Goal: Task Accomplishment & Management: Manage account settings

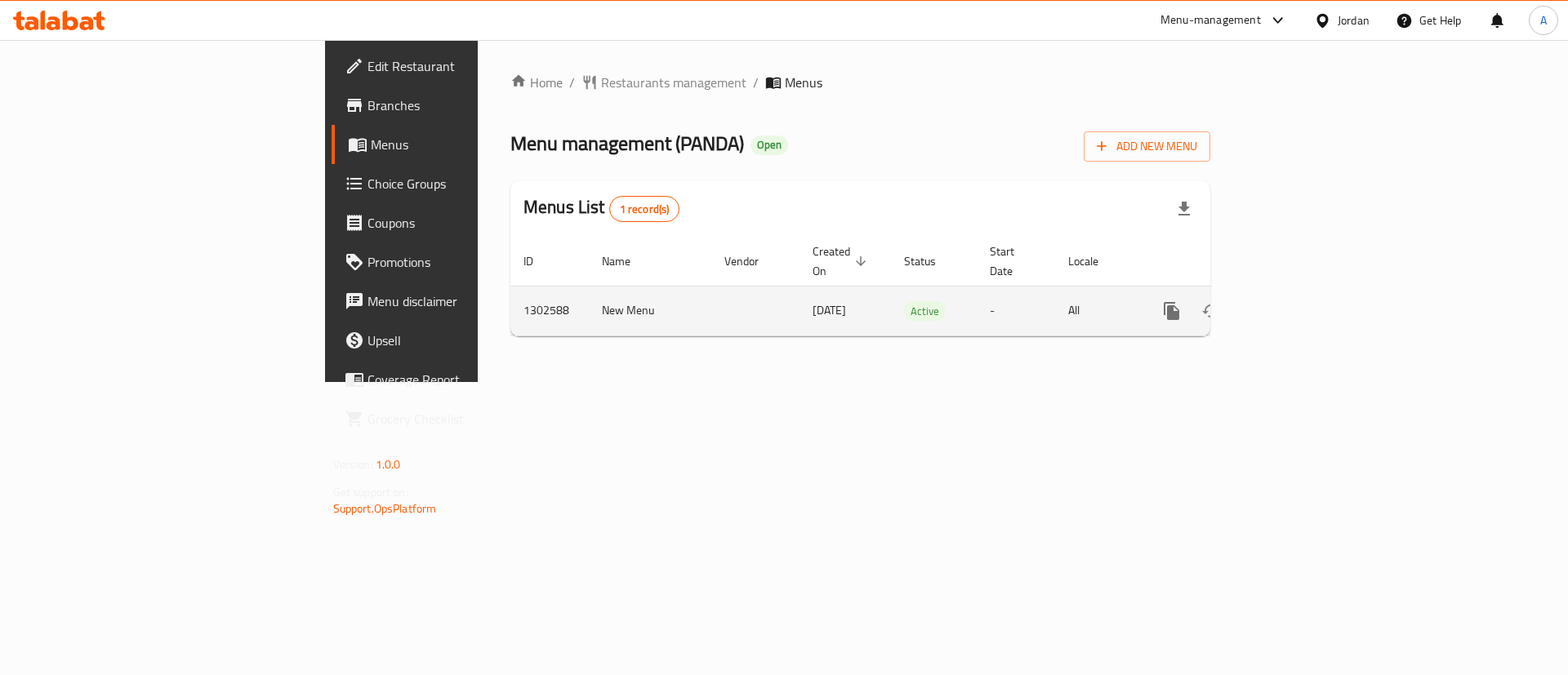
click at [1310, 293] on link "enhanced table" at bounding box center [1290, 311] width 39 height 39
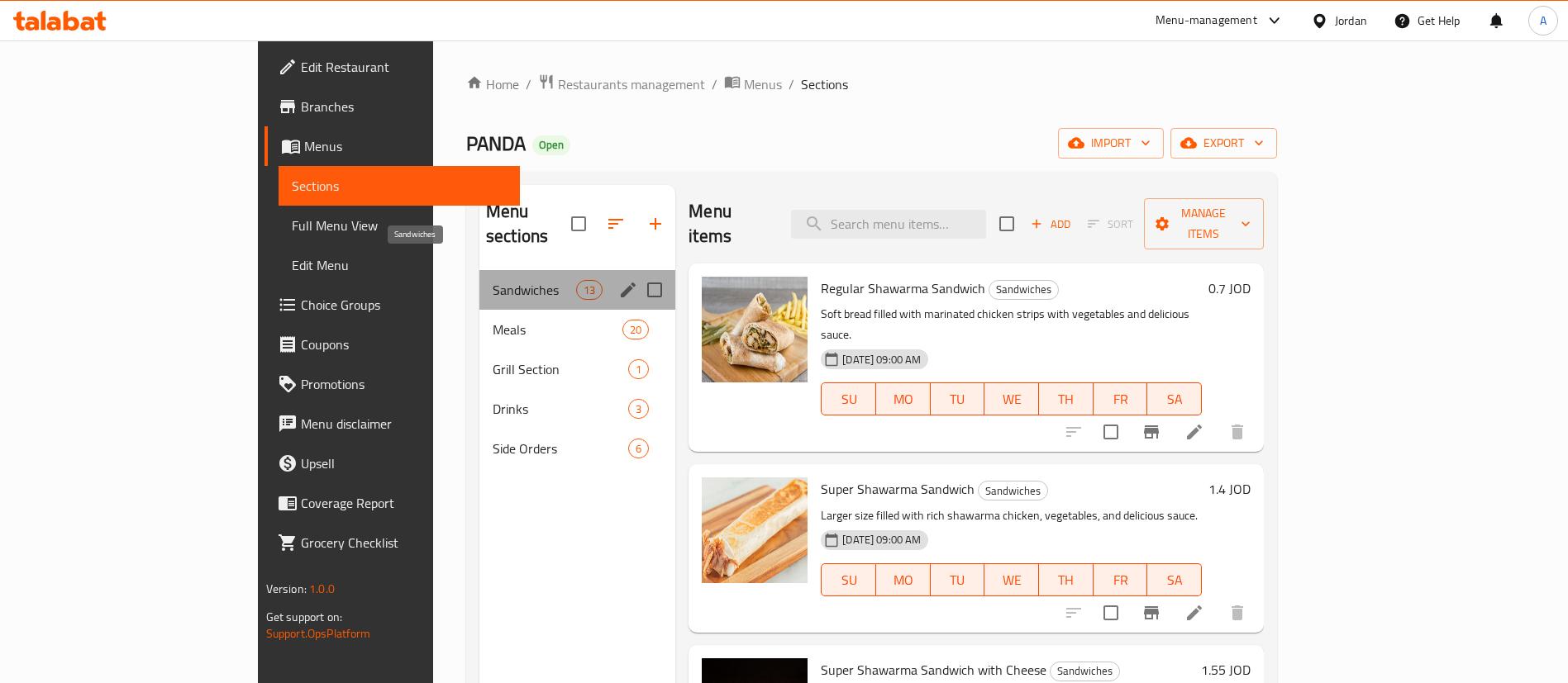
click at [493, 280] on span "Sandwiches" at bounding box center [535, 290] width 84 height 20
drag, startPoint x: 454, startPoint y: 262, endPoint x: 504, endPoint y: 252, distance: 51.0
click at [504, 270] on div "Sandwiches 13" at bounding box center [578, 290] width 196 height 40
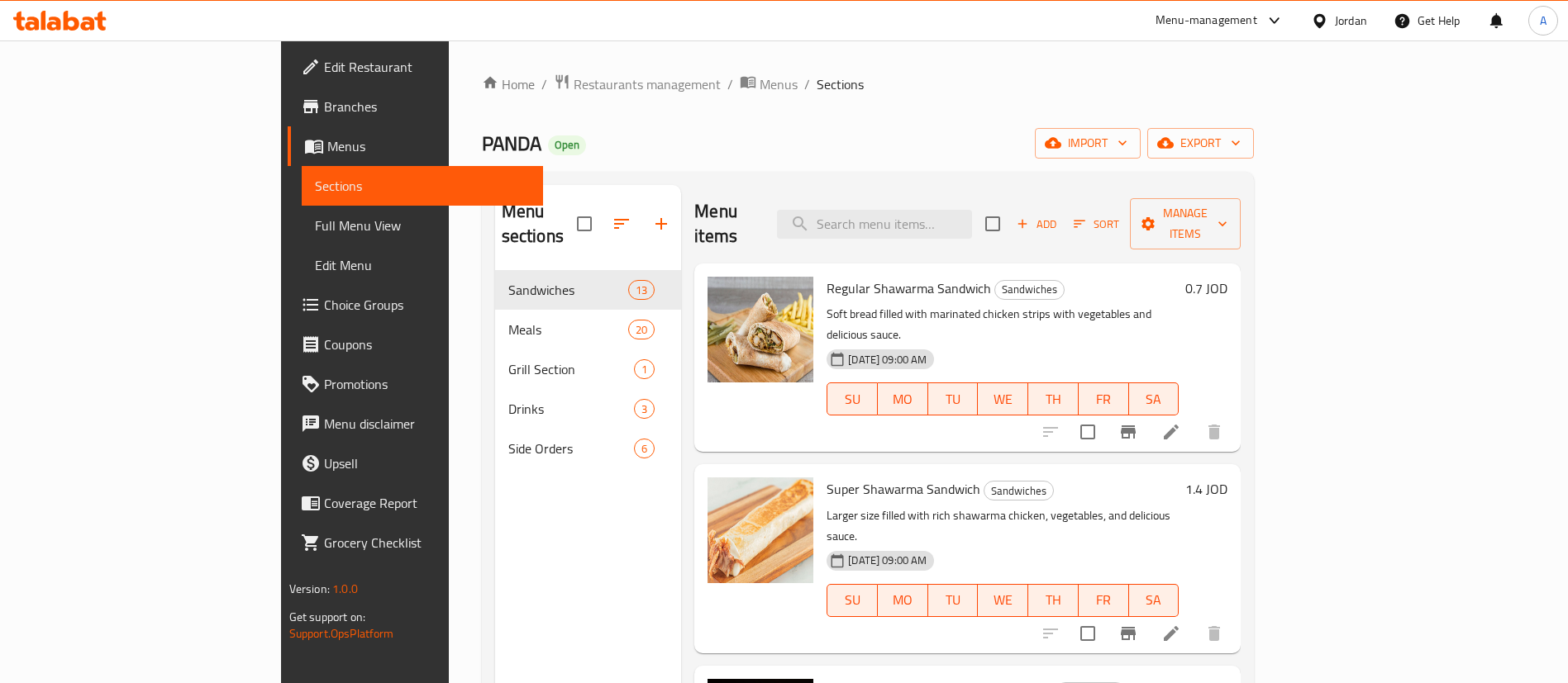
click at [509, 320] on span "Meals" at bounding box center [569, 330] width 120 height 20
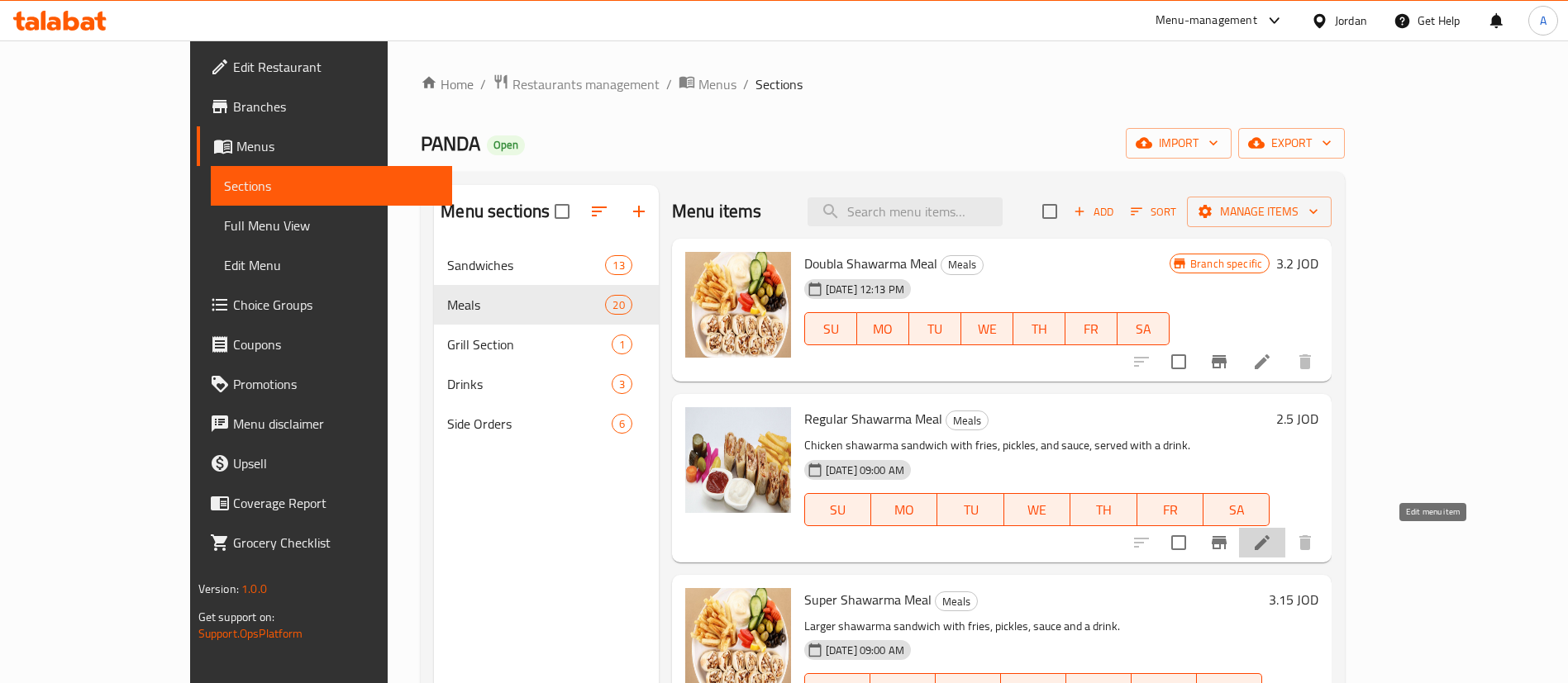
click at [1273, 547] on icon at bounding box center [1263, 543] width 20 height 20
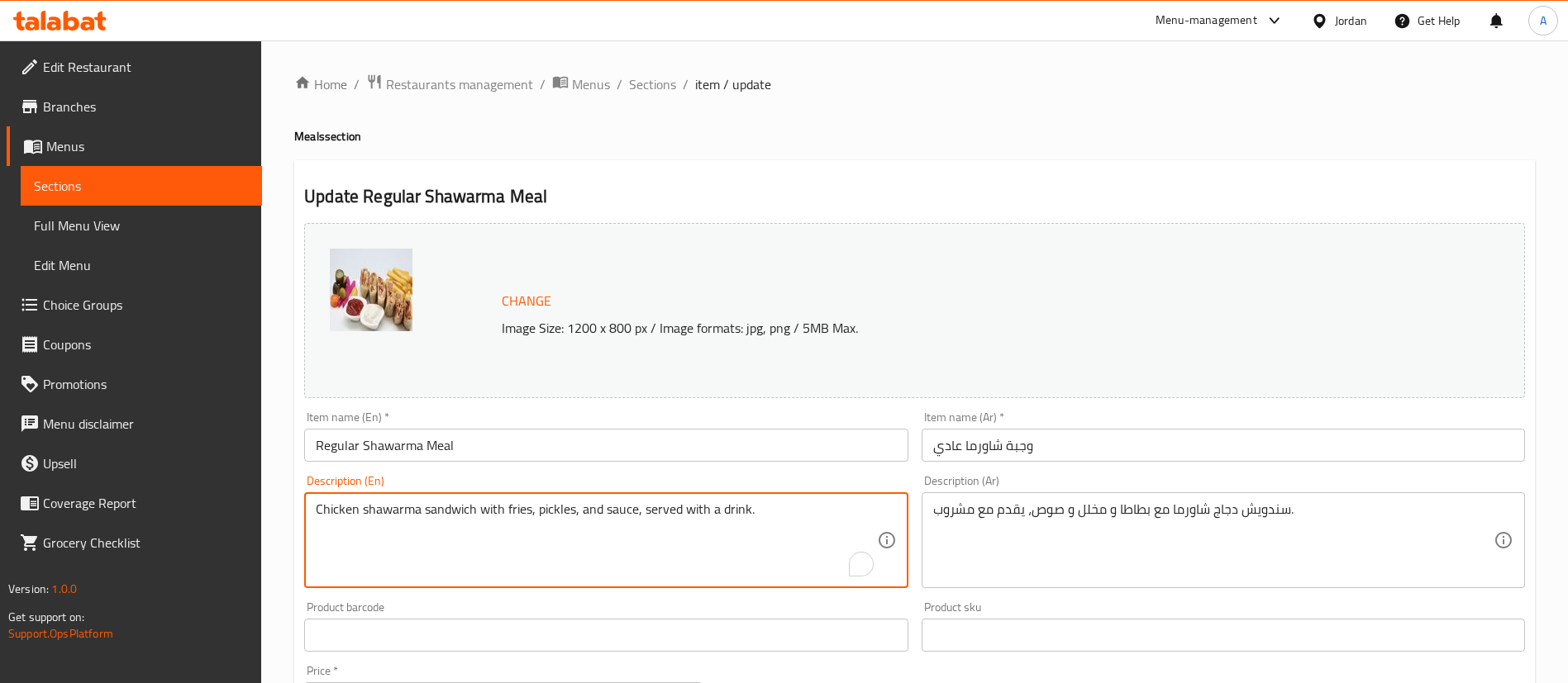
click at [657, 512] on textarea "Chicken shawarma sandwich with fries, pickles, and sauce, served with a drink." at bounding box center [596, 540] width 561 height 79
drag, startPoint x: 820, startPoint y: 512, endPoint x: 644, endPoint y: 510, distance: 176.0
click at [644, 510] on textarea "Chicken shawarma sandwich with fries, pickles, and sauce, served with a drink." at bounding box center [596, 540] width 561 height 79
type textarea "Chicken shawarma sandwich with fries, pickles, and sauce"
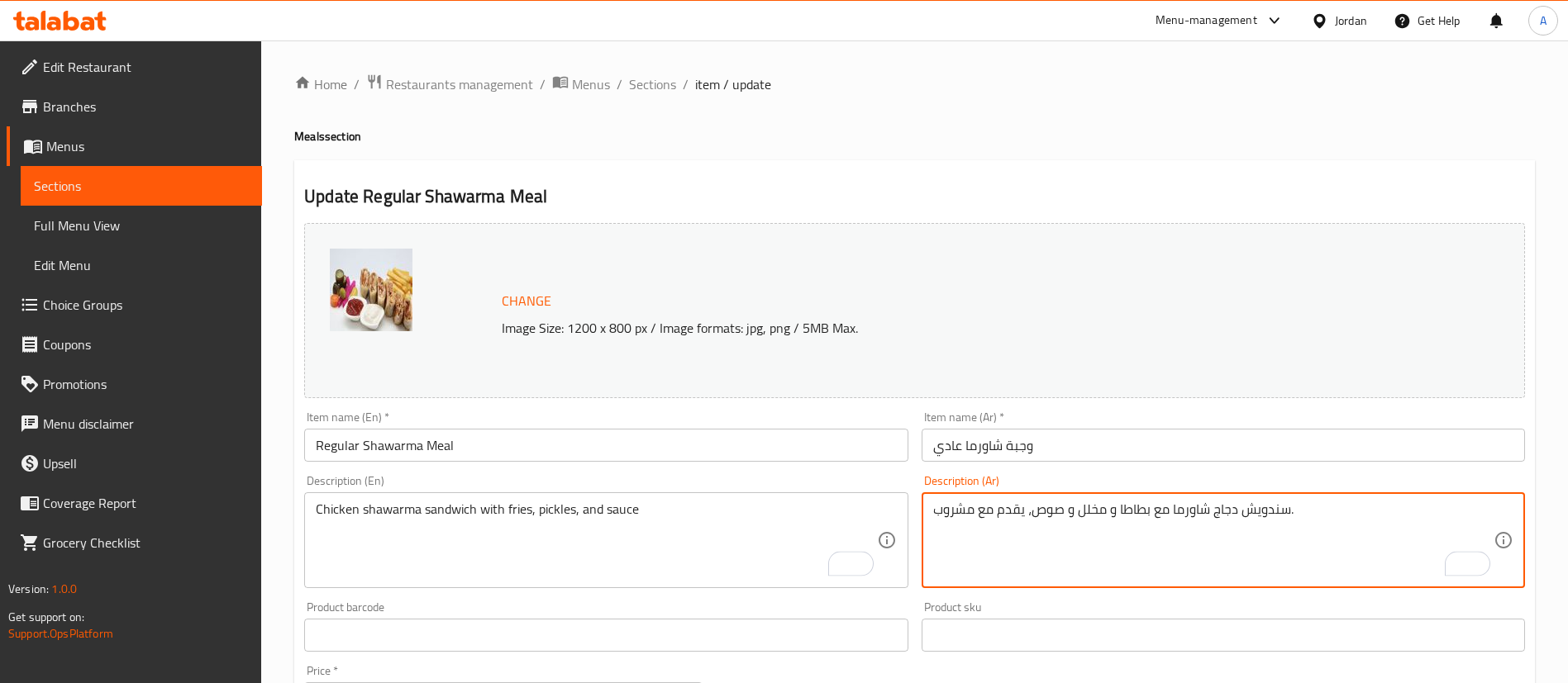
drag, startPoint x: 937, startPoint y: 518, endPoint x: 1032, endPoint y: 515, distance: 95.0
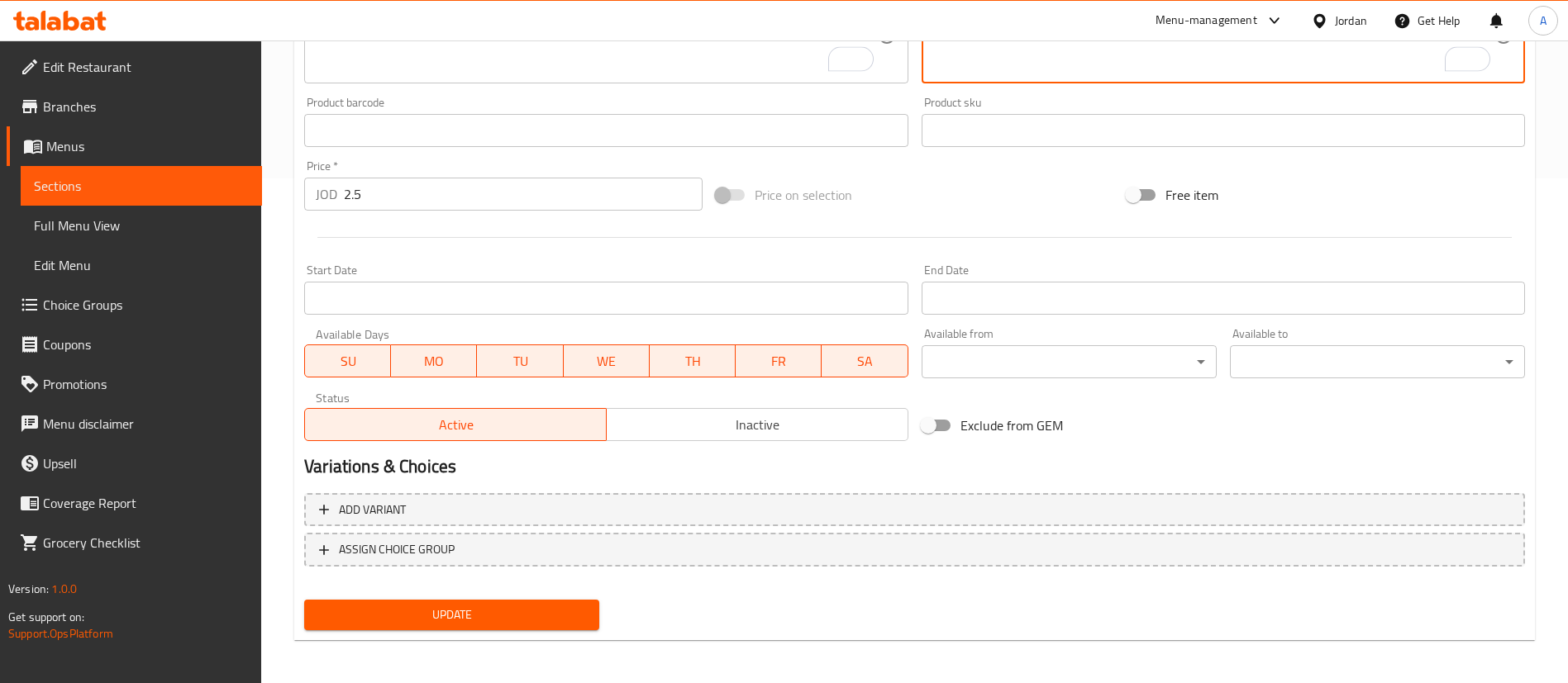
scroll to position [509, 0]
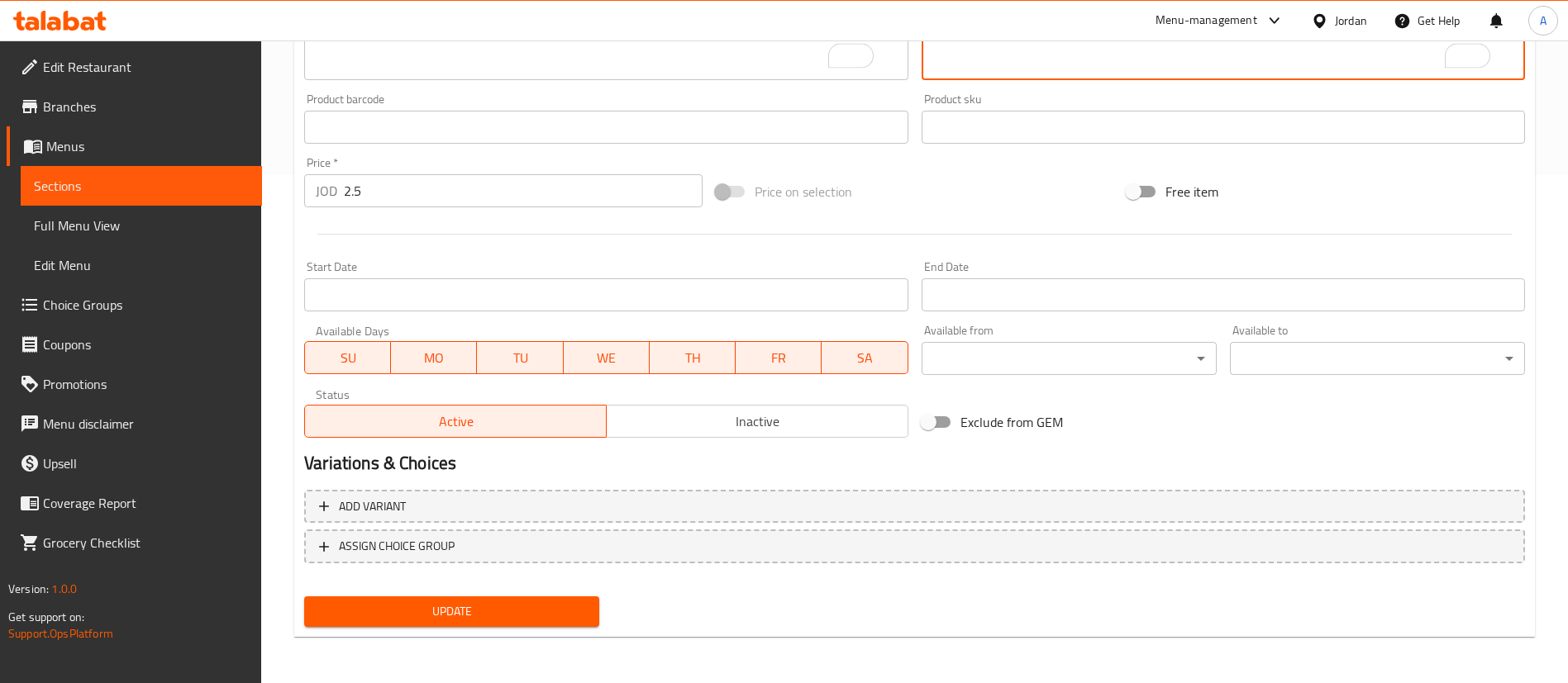
type textarea "سندويش دجاج شاورما مع بطاطا و مخلل و صوص."
click at [459, 603] on span "Update" at bounding box center [451, 611] width 268 height 21
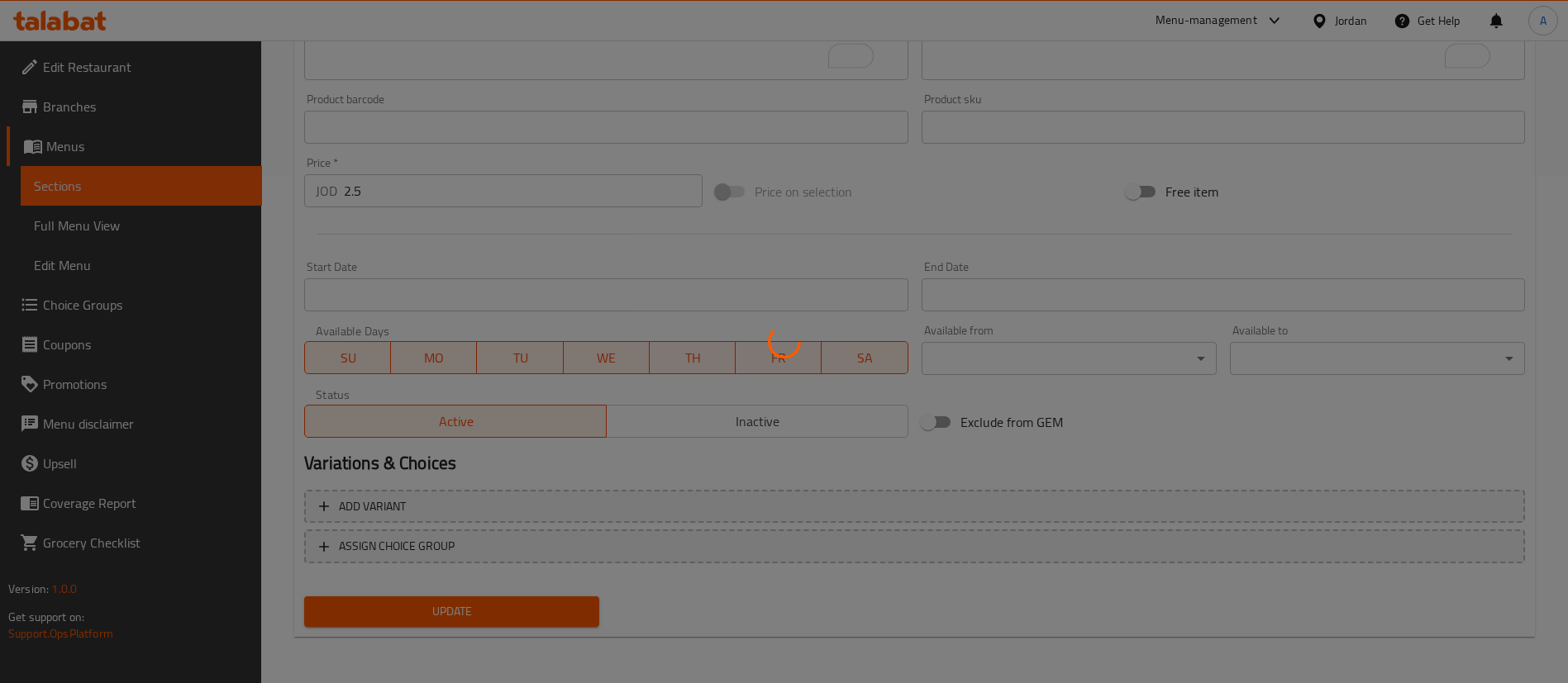
scroll to position [0, 0]
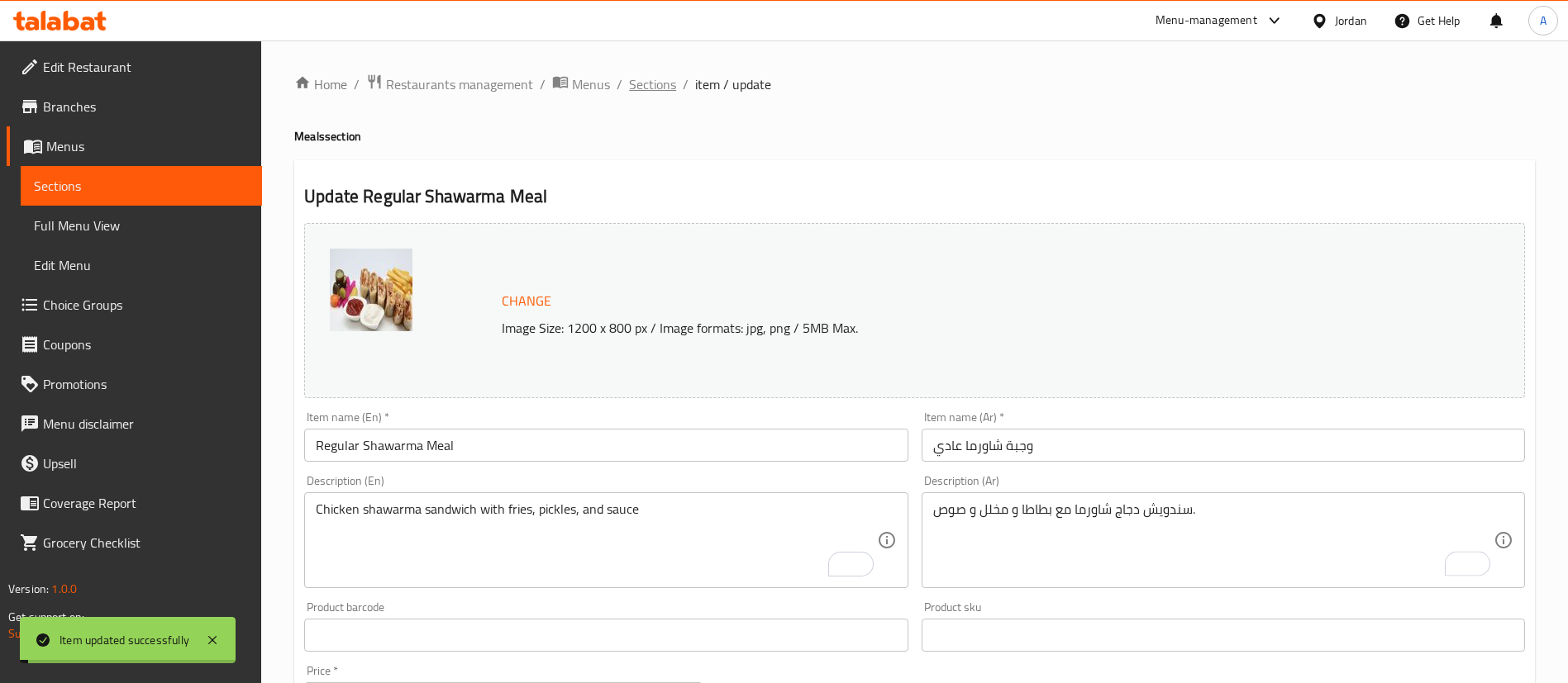
click at [648, 85] on span "Sections" at bounding box center [652, 85] width 47 height 20
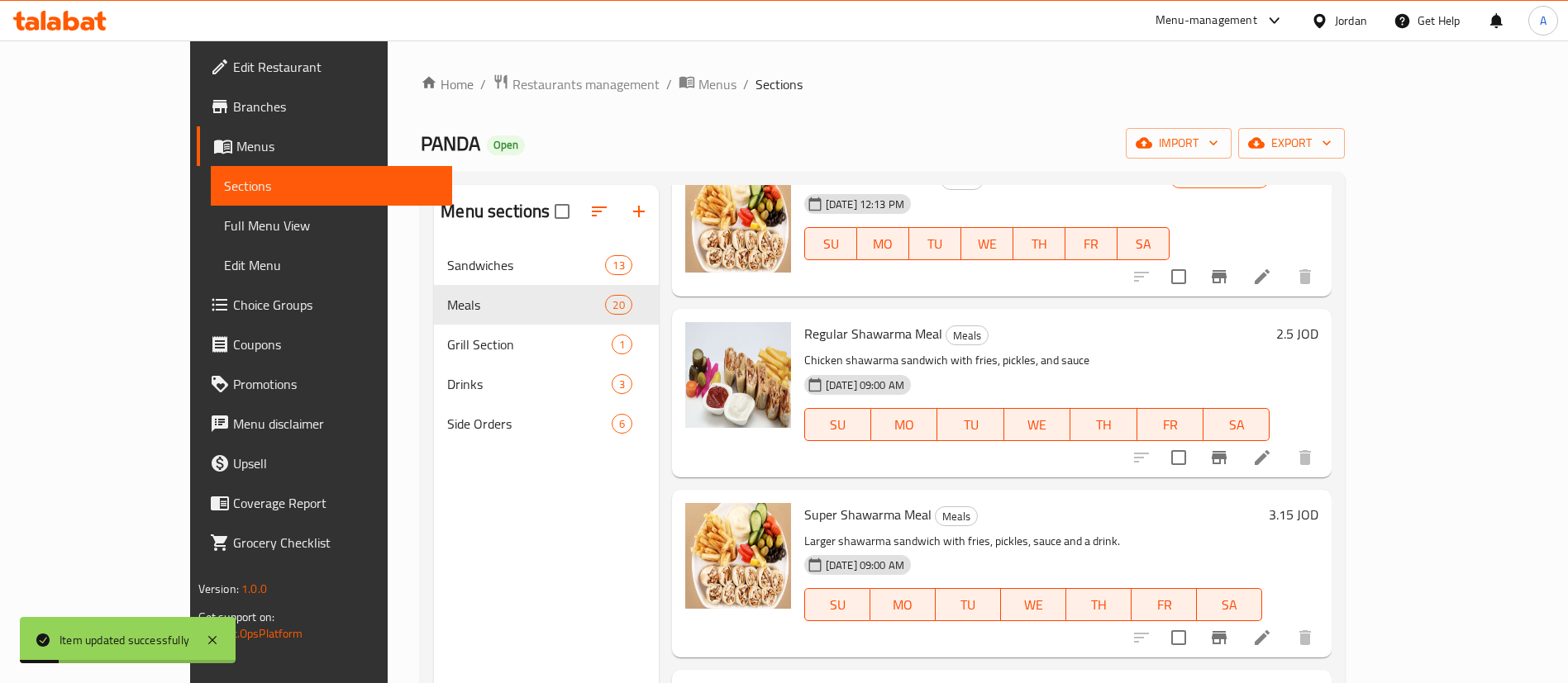
scroll to position [124, 0]
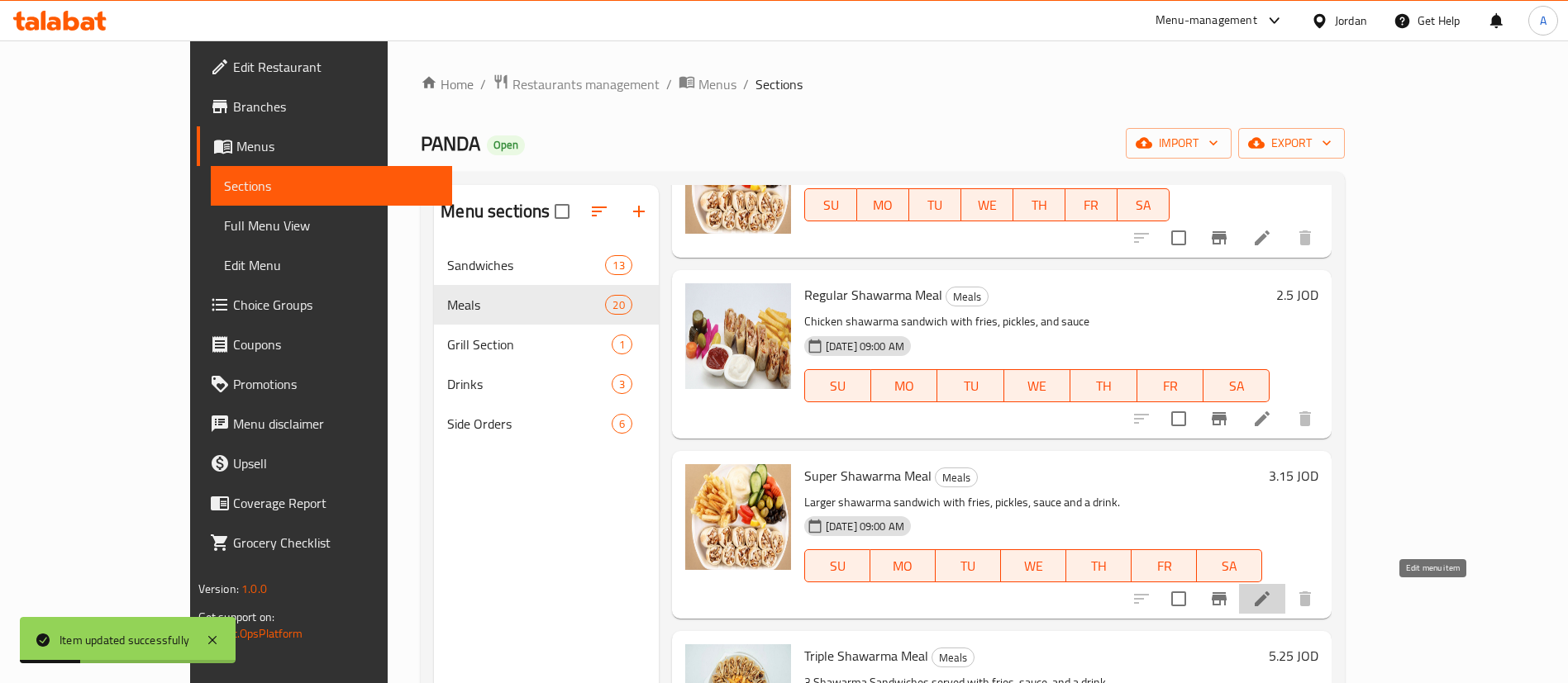
click at [1273, 595] on icon at bounding box center [1263, 599] width 20 height 20
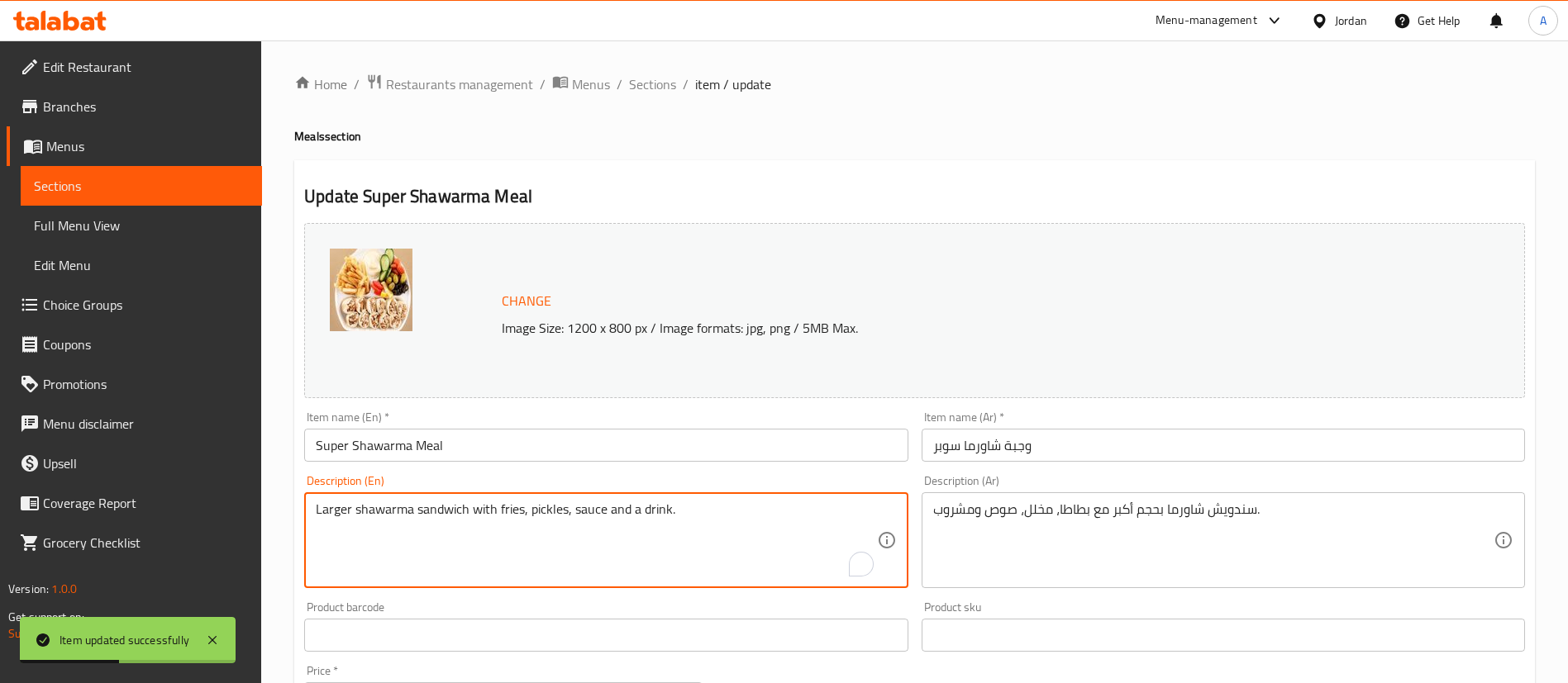
drag, startPoint x: 698, startPoint y: 518, endPoint x: 571, endPoint y: 515, distance: 127.0
type textarea "Larger shawarma sandwich with fries, pickles"
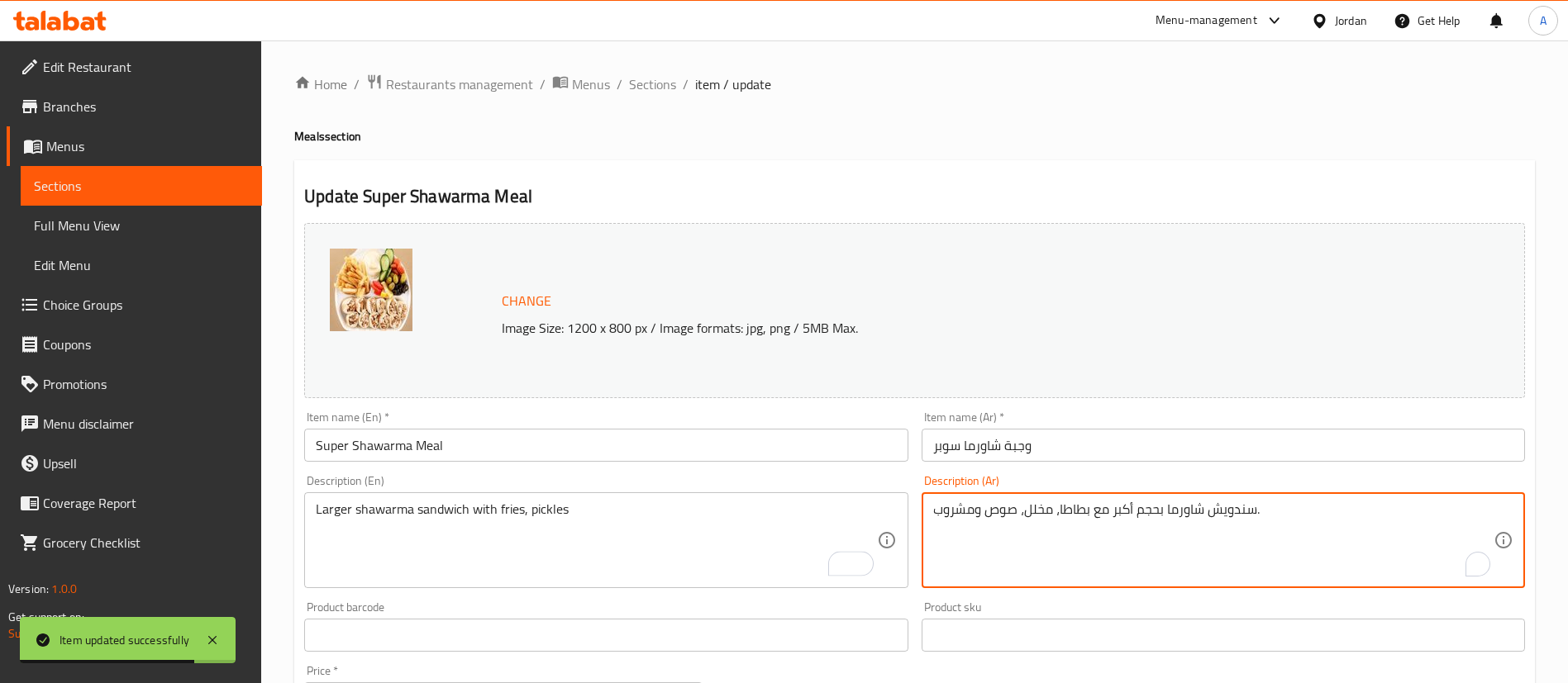
drag, startPoint x: 982, startPoint y: 512, endPoint x: 935, endPoint y: 512, distance: 47.0
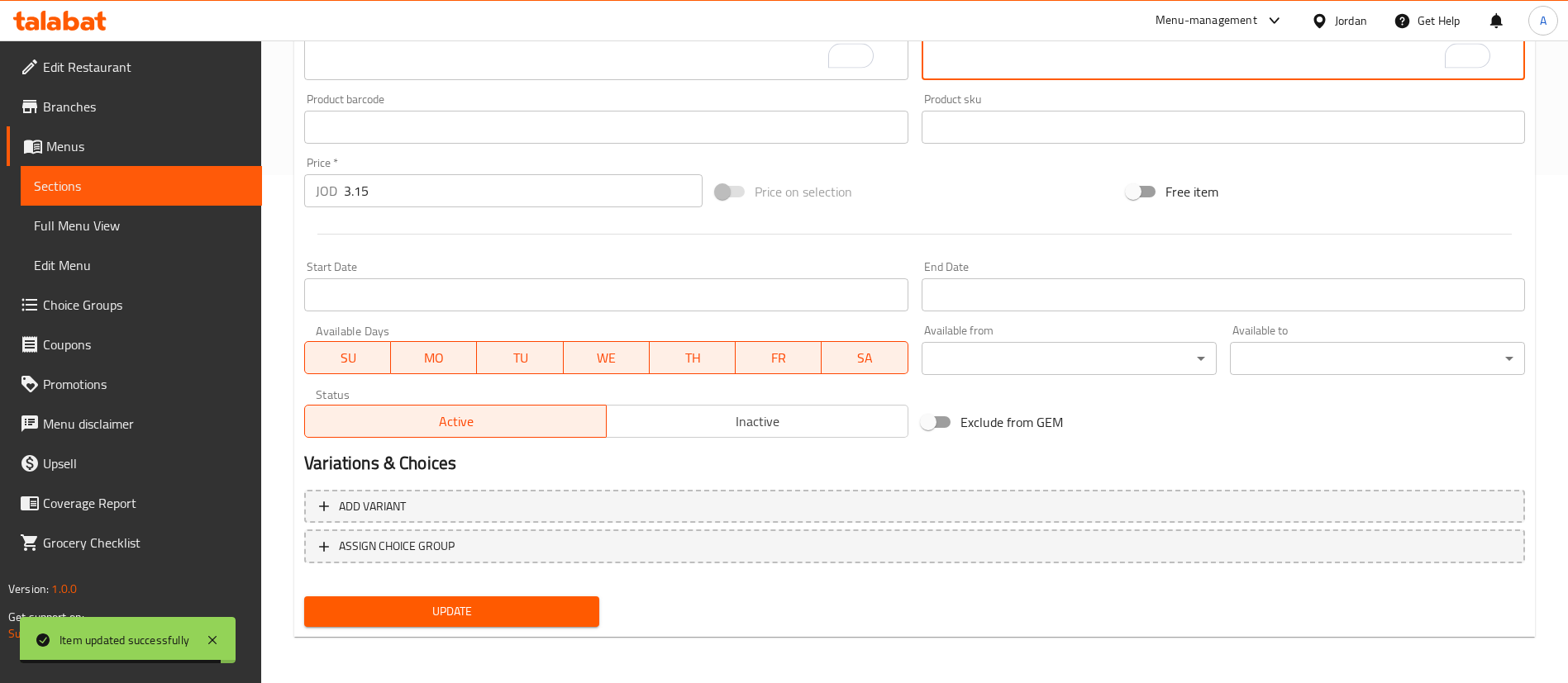
type textarea "سندويش شاورما بحجم أكبر مع بطاطا، مخلل، صوص."
drag, startPoint x: 485, startPoint y: 636, endPoint x: 493, endPoint y: 624, distance: 14.4
click at [485, 633] on div "Update Super Shawarma Meal Change Image Size: 1200 x 800 px / Image formats: jp…" at bounding box center [915, 145] width 1241 height 986
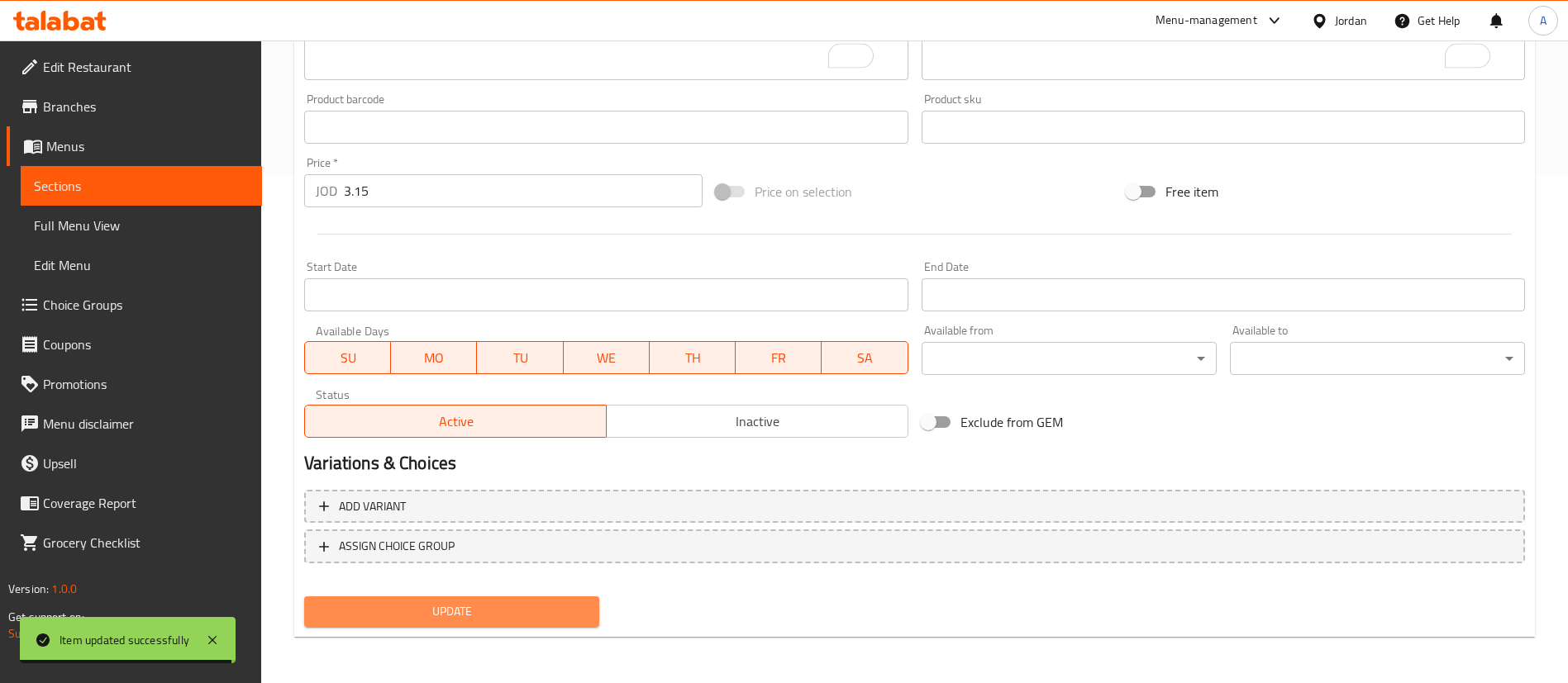
click at [491, 624] on button "Update" at bounding box center [452, 611] width 295 height 31
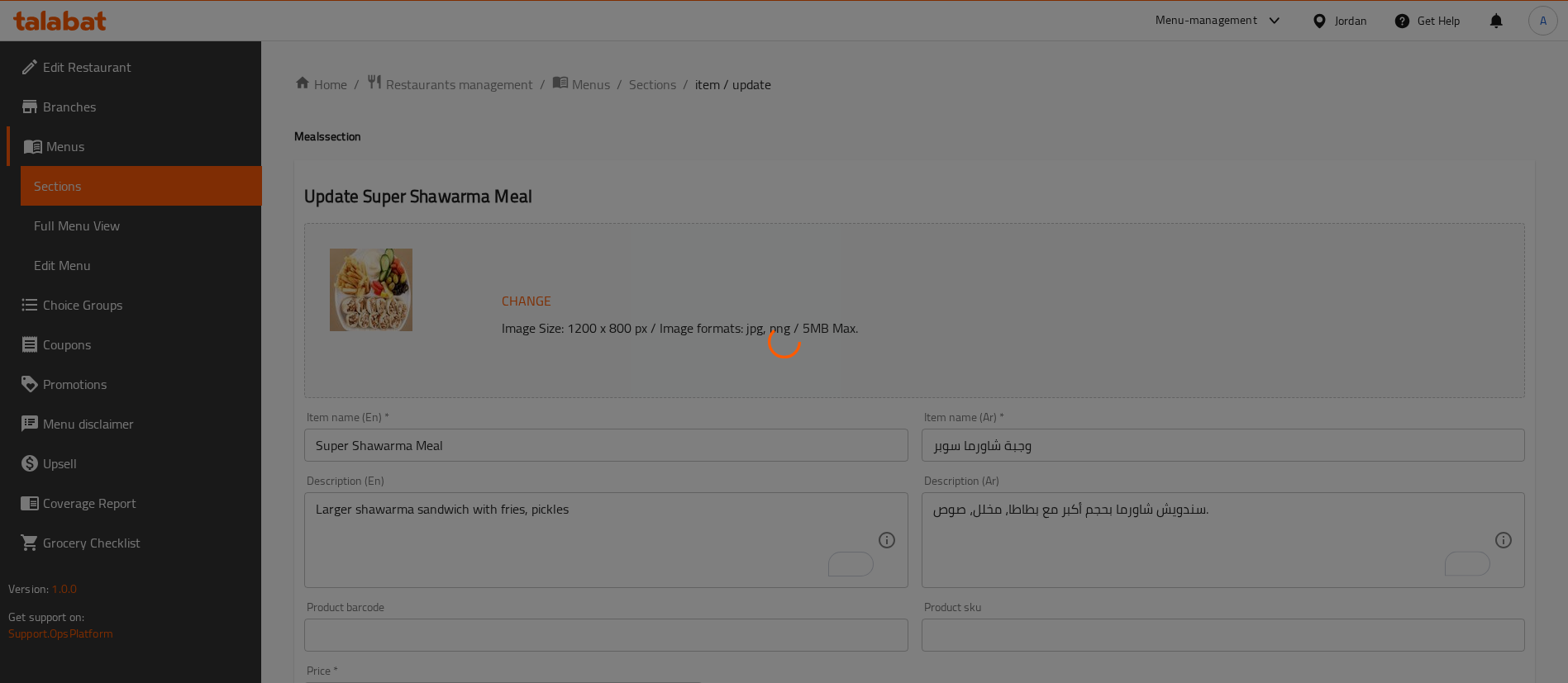
click at [659, 81] on div at bounding box center [784, 341] width 1568 height 683
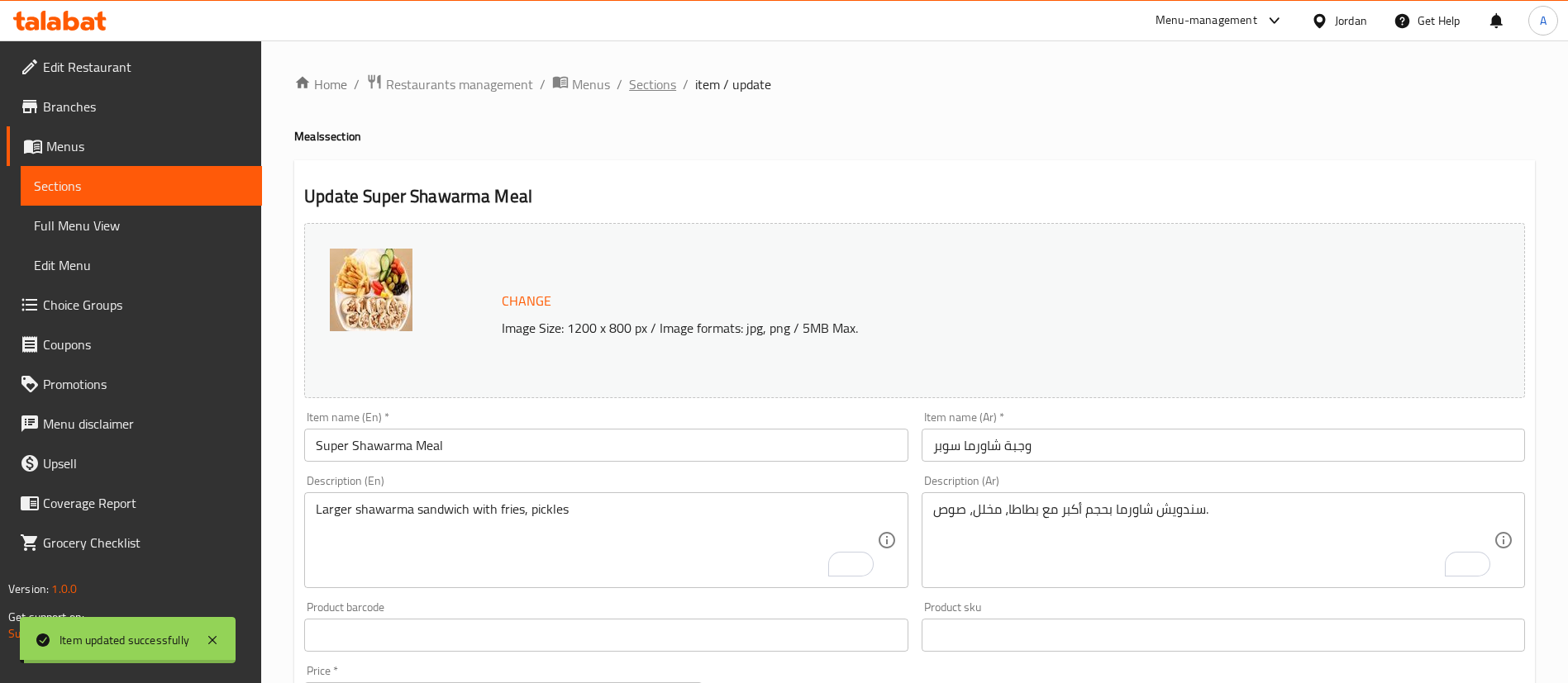
click at [659, 81] on span "Sections" at bounding box center [652, 85] width 47 height 20
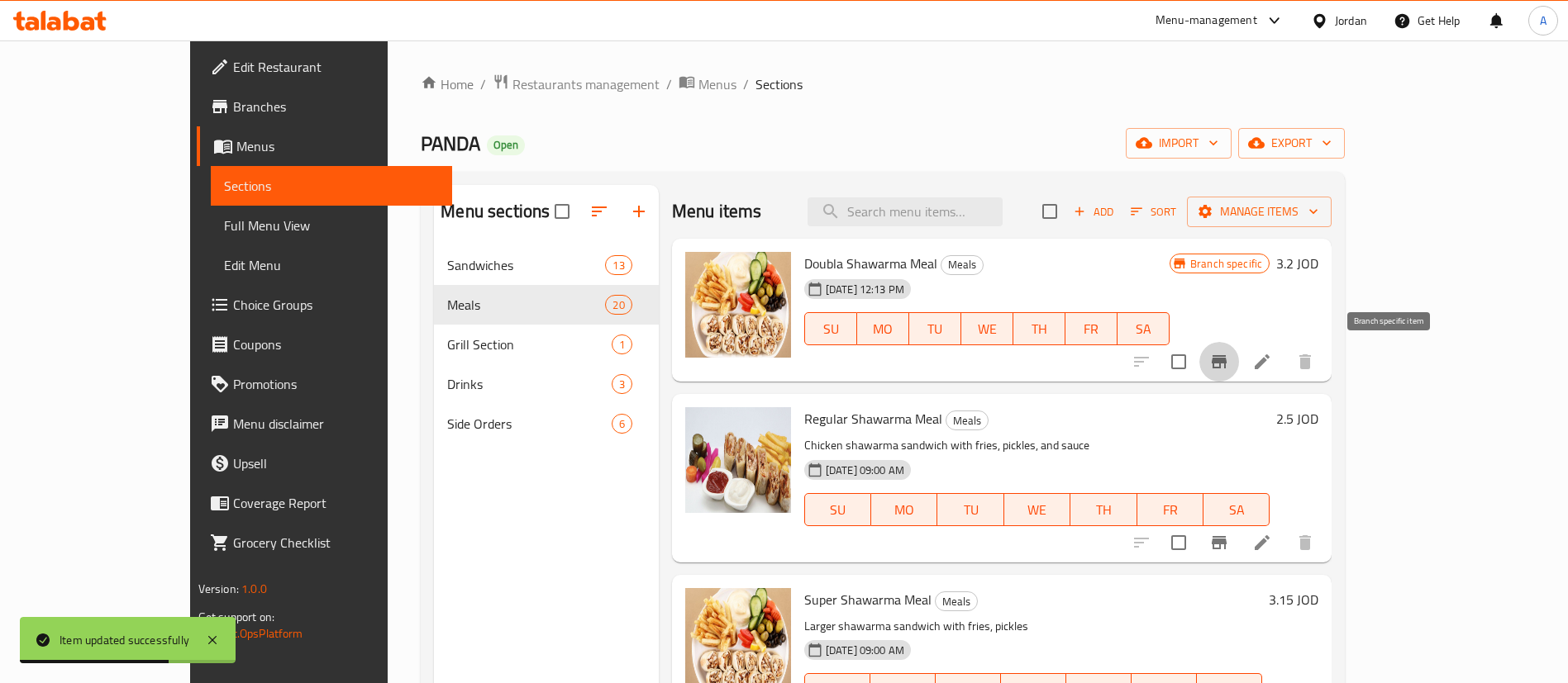
click at [1229, 364] on icon "Branch-specific-item" at bounding box center [1220, 362] width 20 height 20
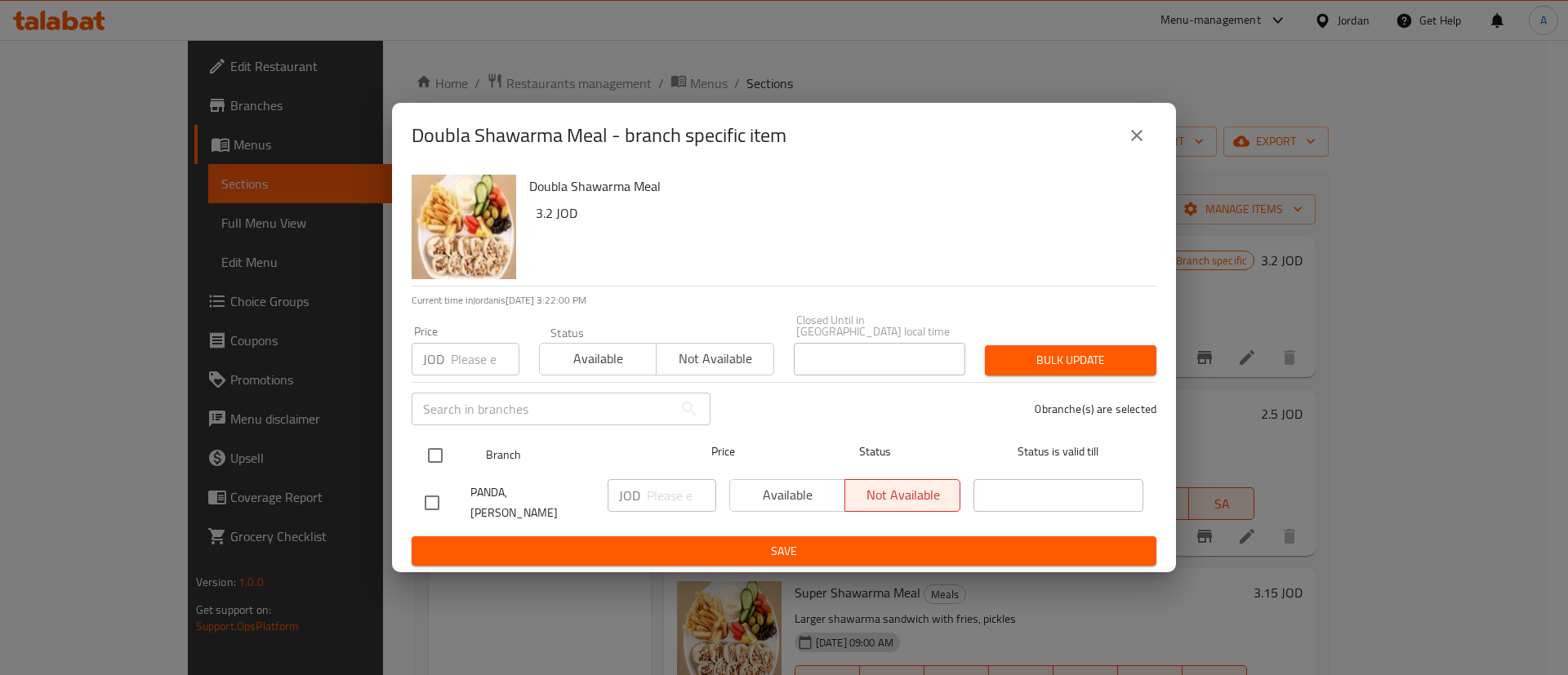
click at [440, 450] on input "checkbox" at bounding box center [435, 455] width 34 height 34
checkbox input "true"
click at [746, 494] on span "Available" at bounding box center [788, 496] width 102 height 24
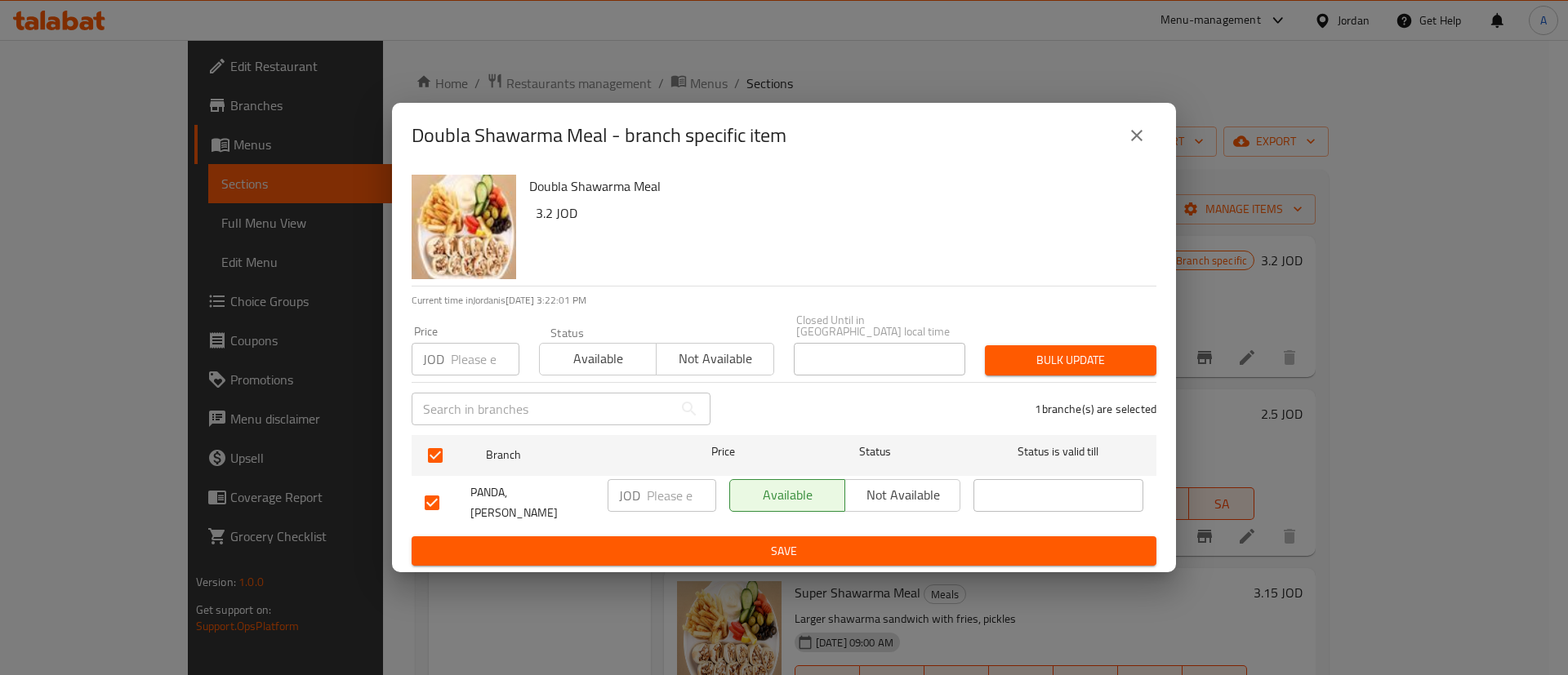
click at [744, 541] on span "Save" at bounding box center [784, 551] width 718 height 21
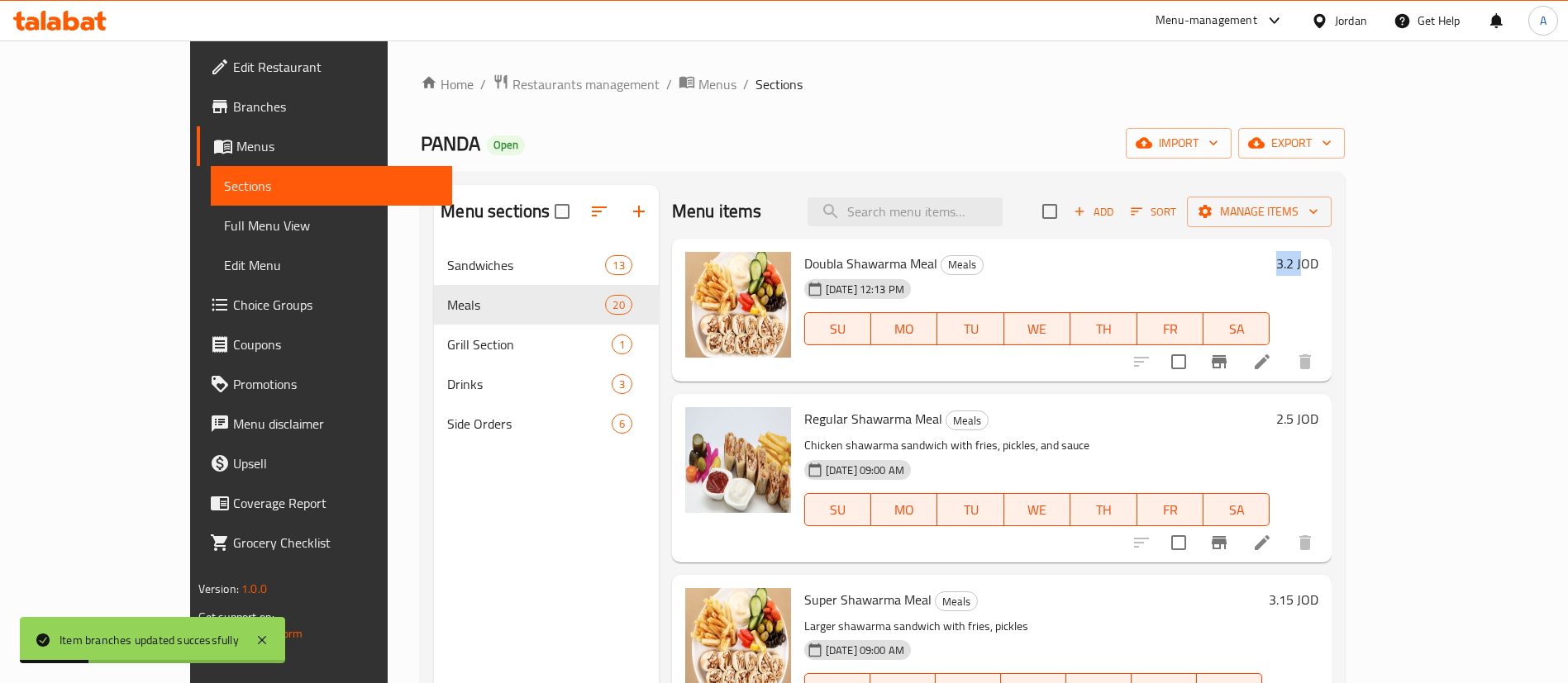
drag, startPoint x: 1443, startPoint y: 266, endPoint x: 1475, endPoint y: 264, distance: 32.1
click at [1319, 264] on div "3.2 JOD" at bounding box center [1294, 263] width 49 height 23
click at [1378, 224] on div "Home / Restaurants management / Menus / Sections PANDA Open import export Menu …" at bounding box center [883, 478] width 990 height 874
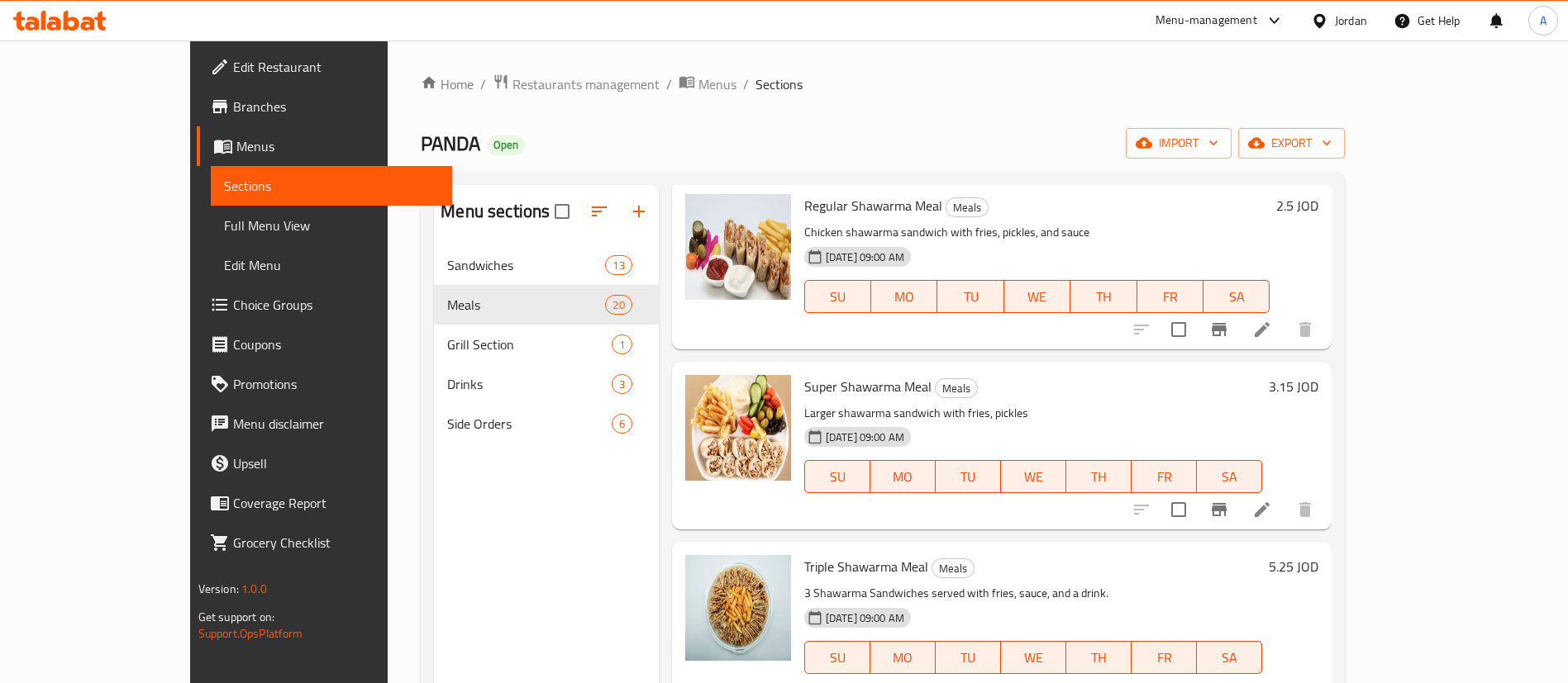
scroll to position [248, 0]
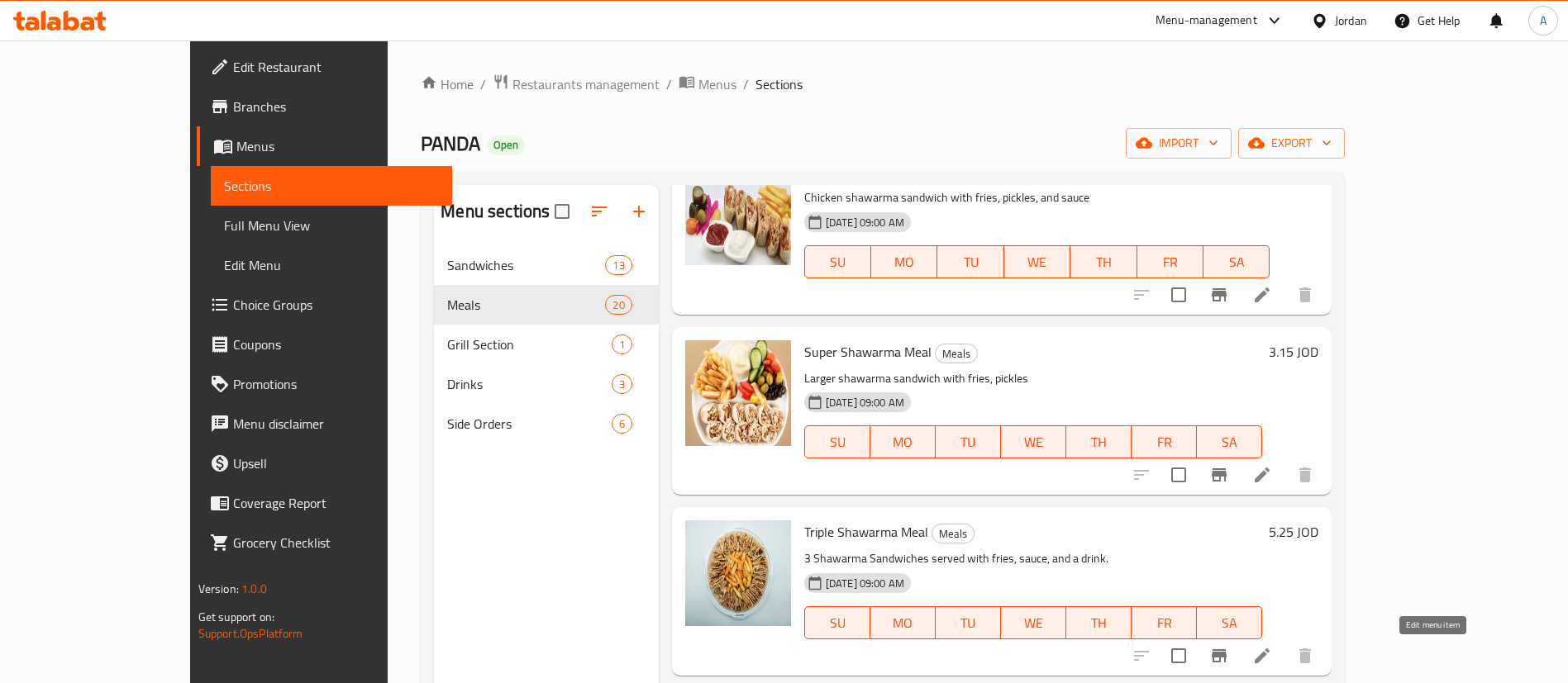
click at [1270, 655] on icon at bounding box center [1262, 656] width 15 height 15
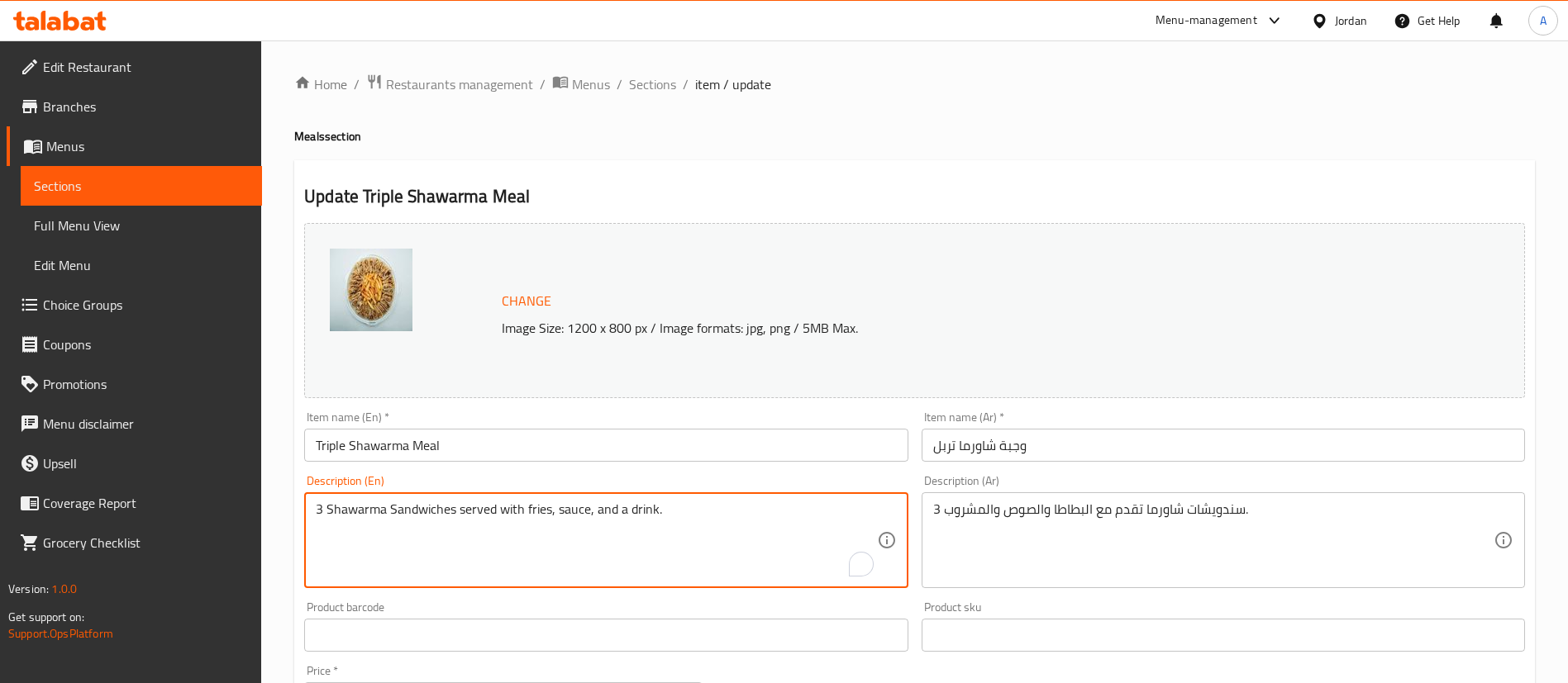
drag, startPoint x: 688, startPoint y: 518, endPoint x: 588, endPoint y: 523, distance: 100.1
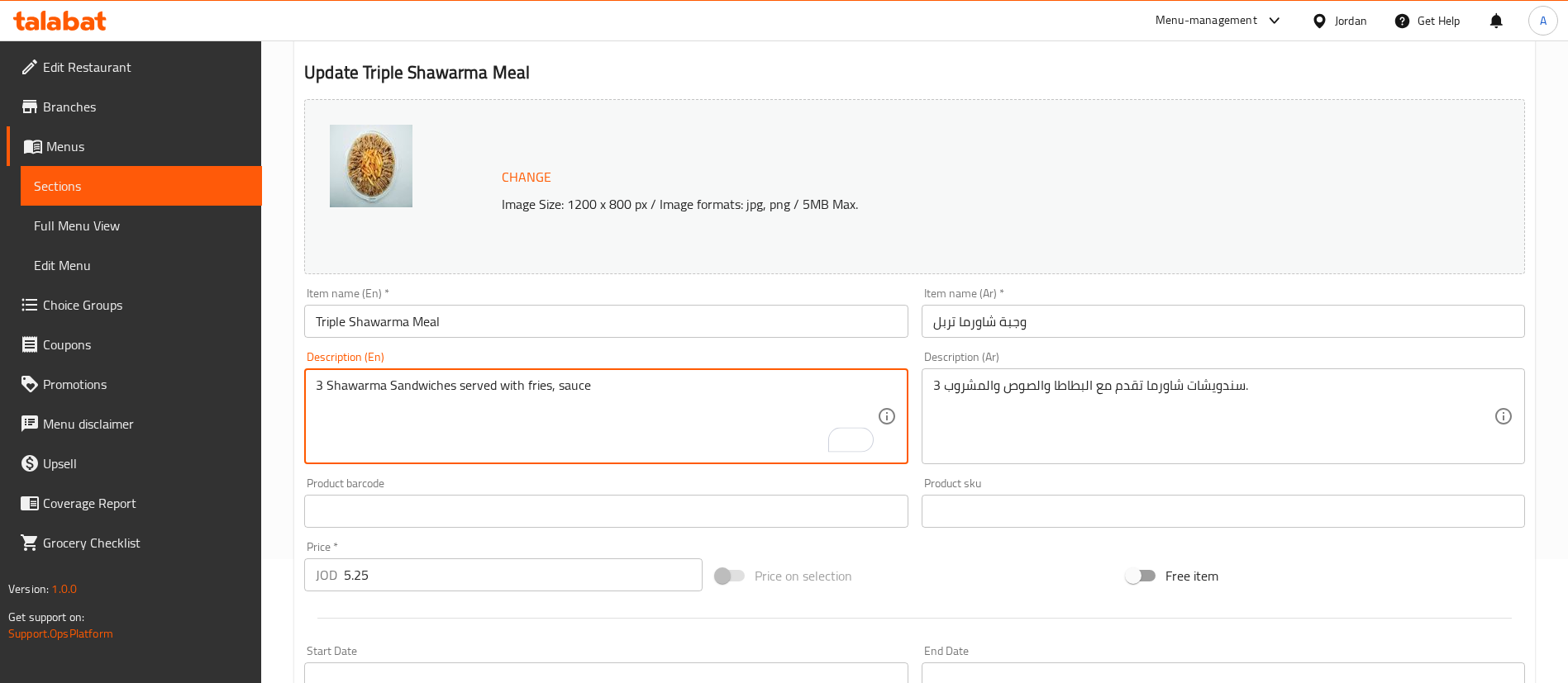
type textarea "3 Shawarma Sandwiches served with fries, sauce"
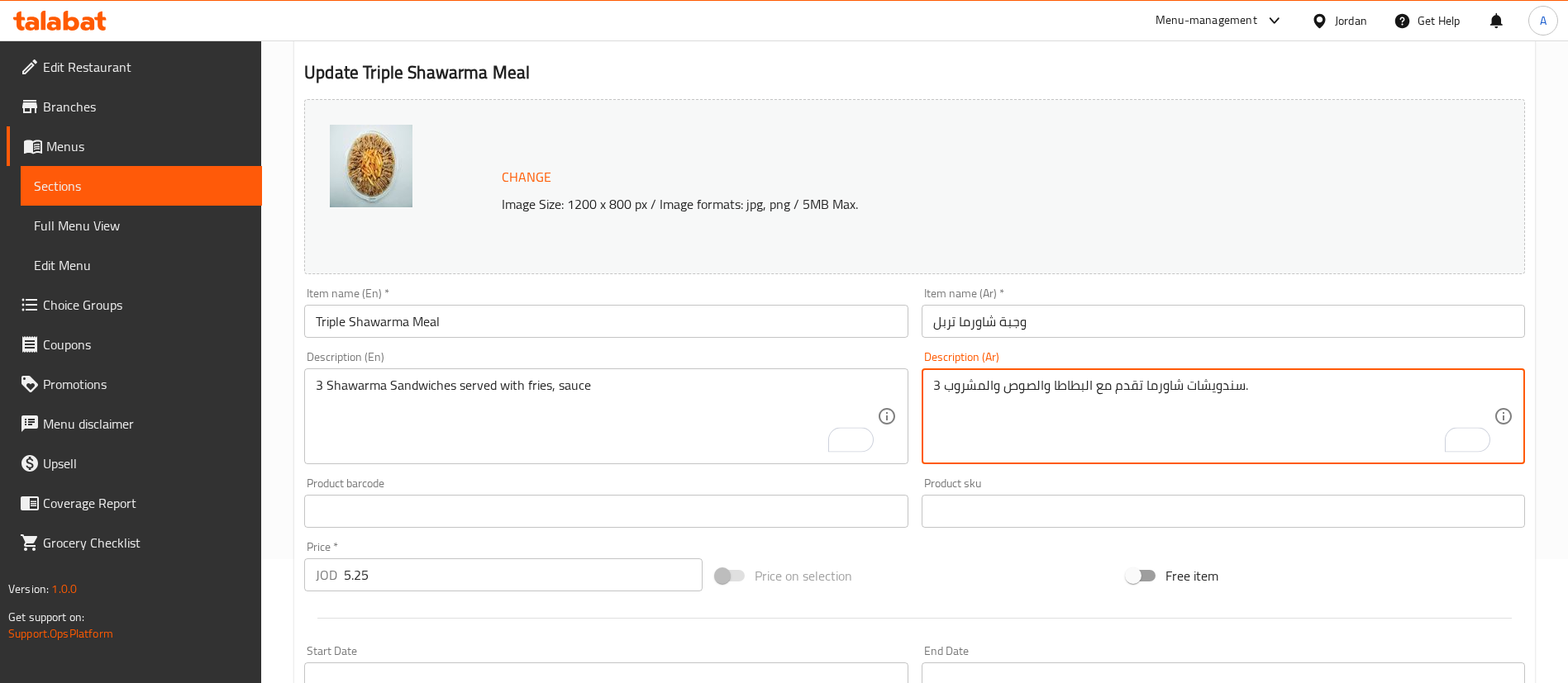
drag, startPoint x: 1001, startPoint y: 389, endPoint x: 960, endPoint y: 367, distance: 46.5
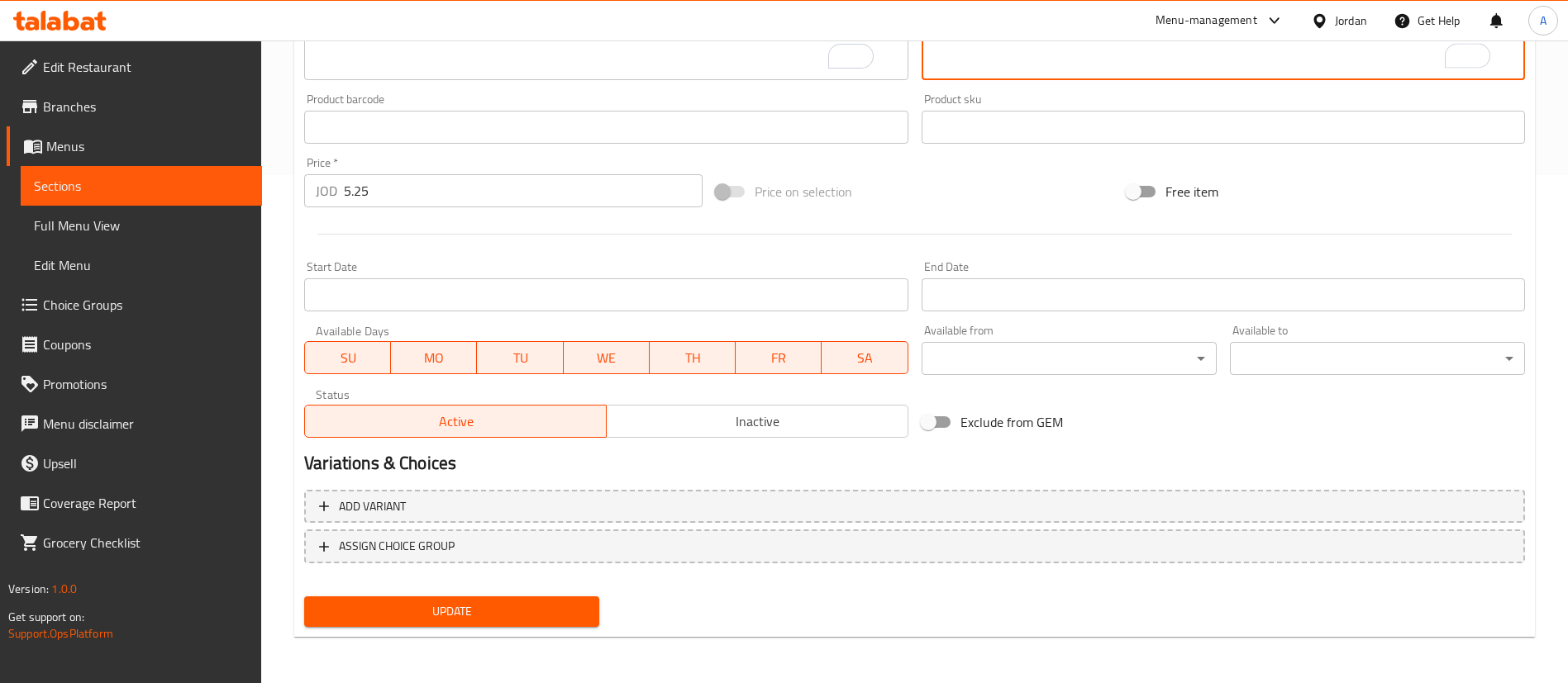
type textarea "3 سندويشات شاورما تقدم مع البطاطا والصوص ."
click at [375, 615] on span "Update" at bounding box center [451, 611] width 268 height 21
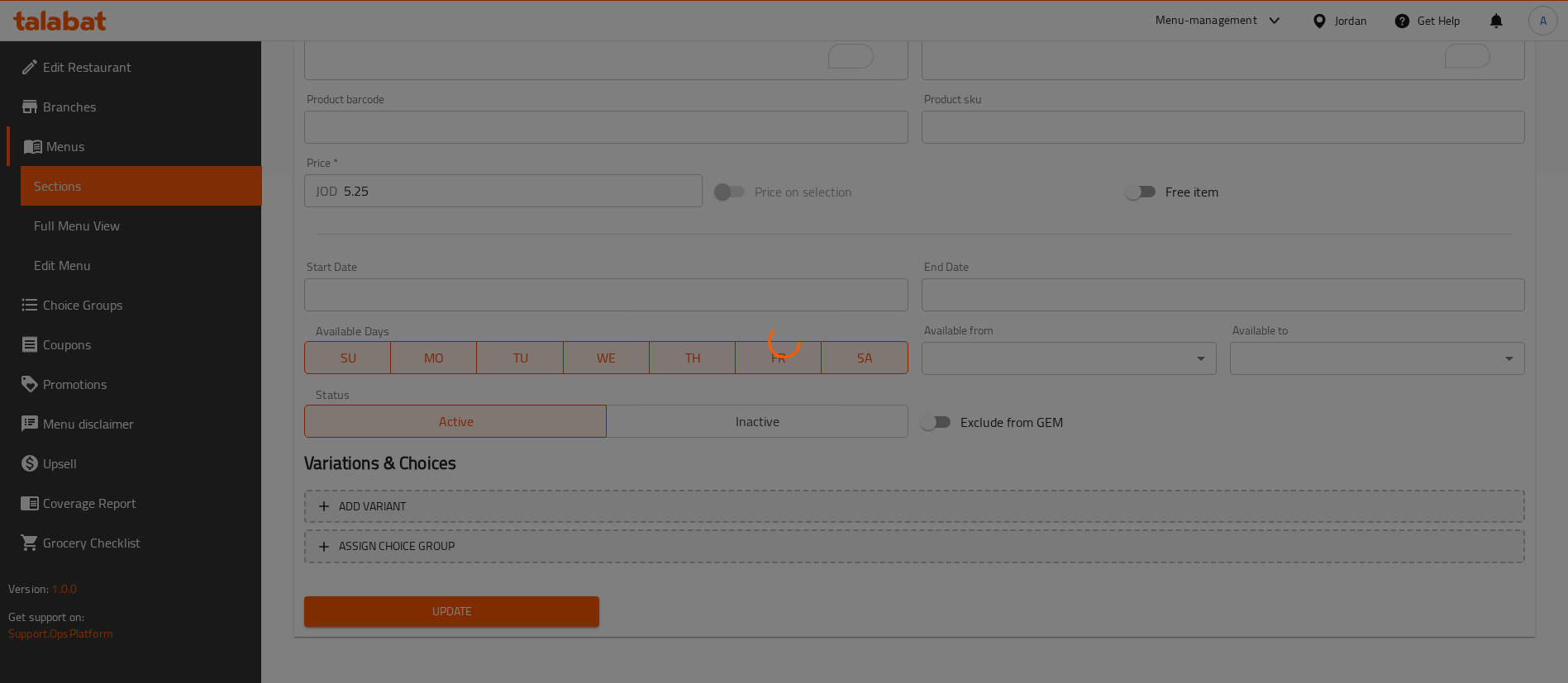
scroll to position [0, 0]
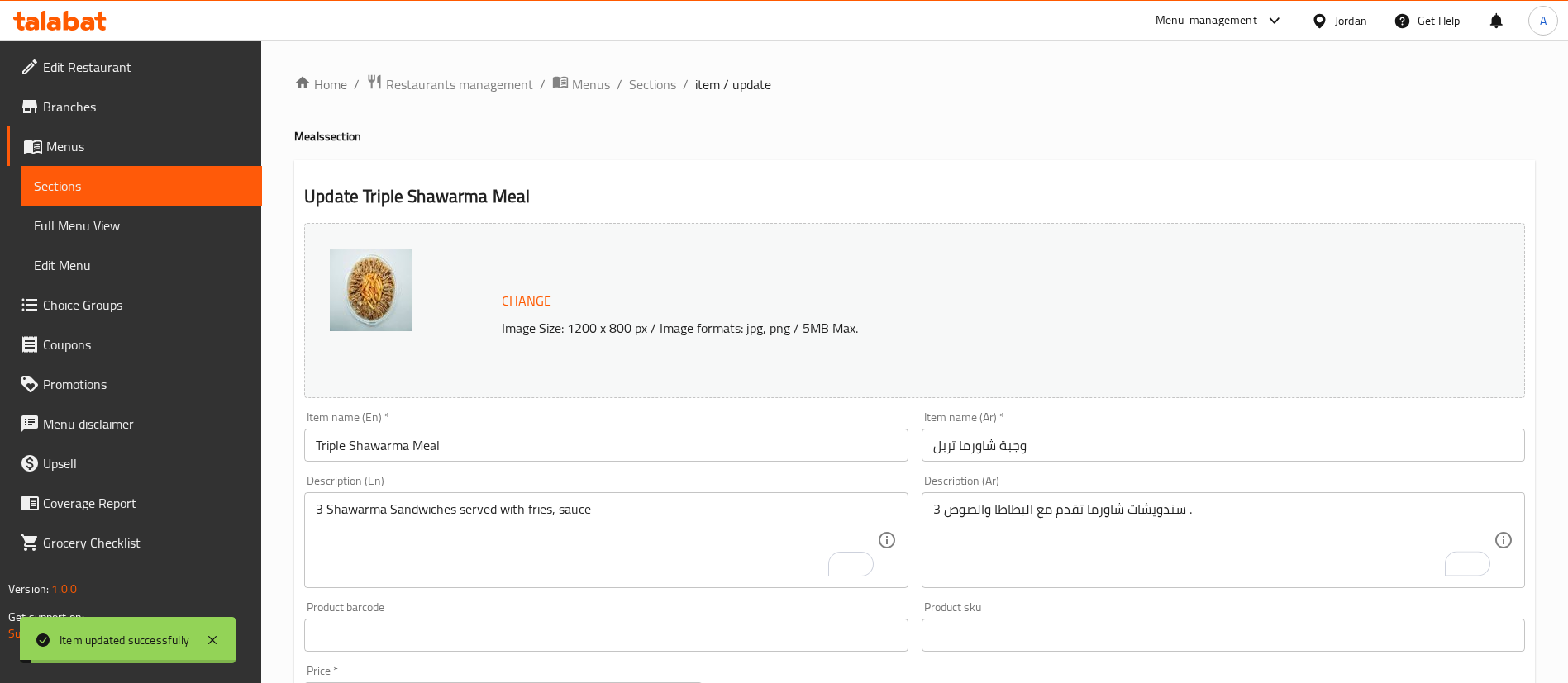
click at [644, 105] on div "Home / Restaurants management / Menus / Sections / item / update Meals section …" at bounding box center [915, 616] width 1241 height 1085
click at [645, 79] on span "Sections" at bounding box center [652, 85] width 47 height 20
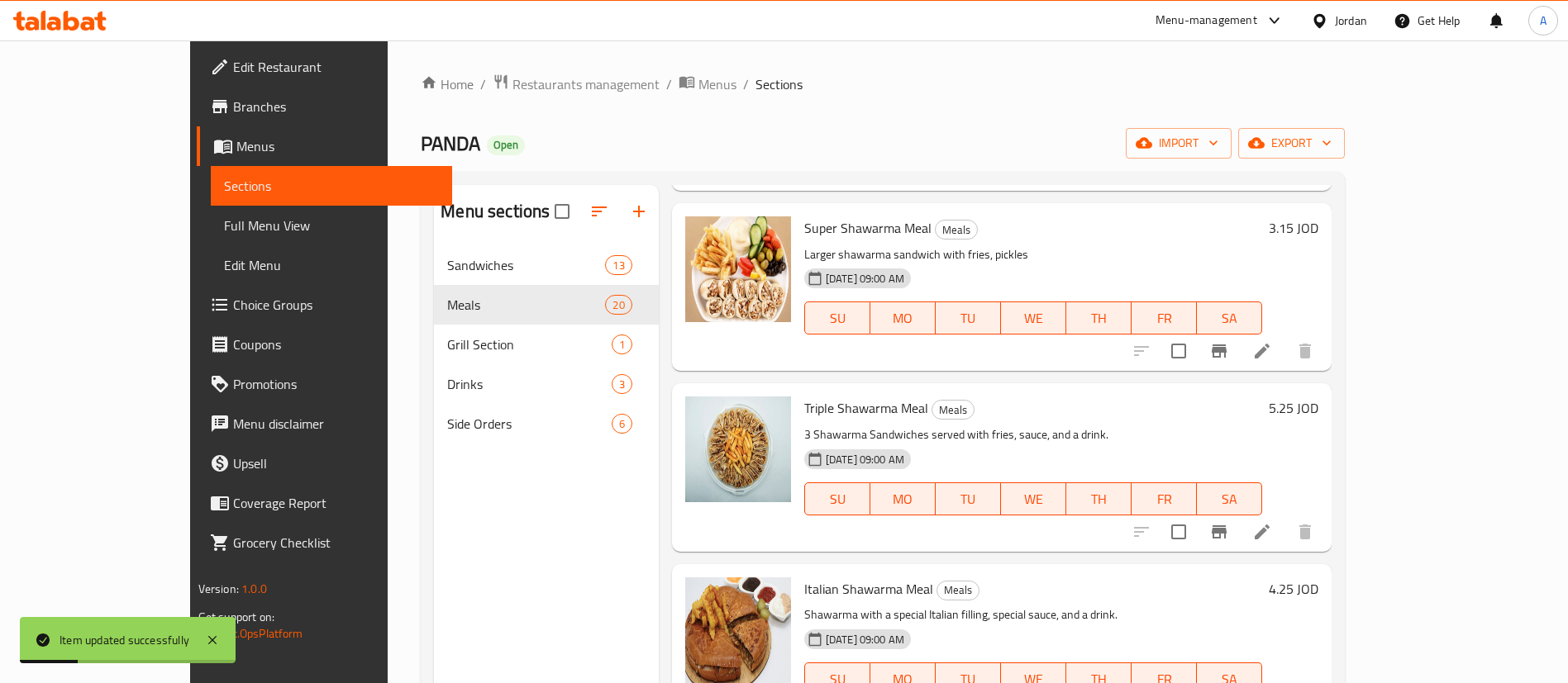
scroll to position [496, 0]
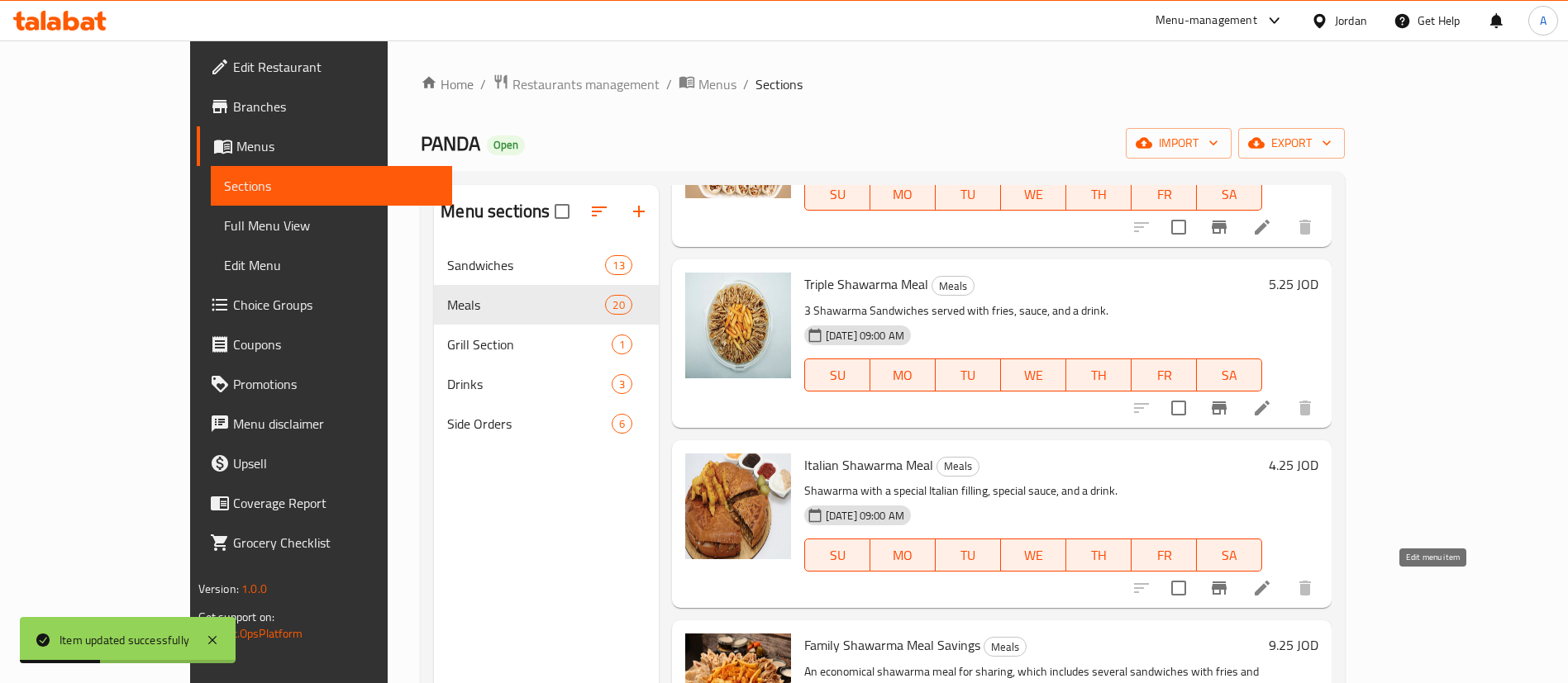
click at [1273, 588] on icon at bounding box center [1263, 588] width 20 height 20
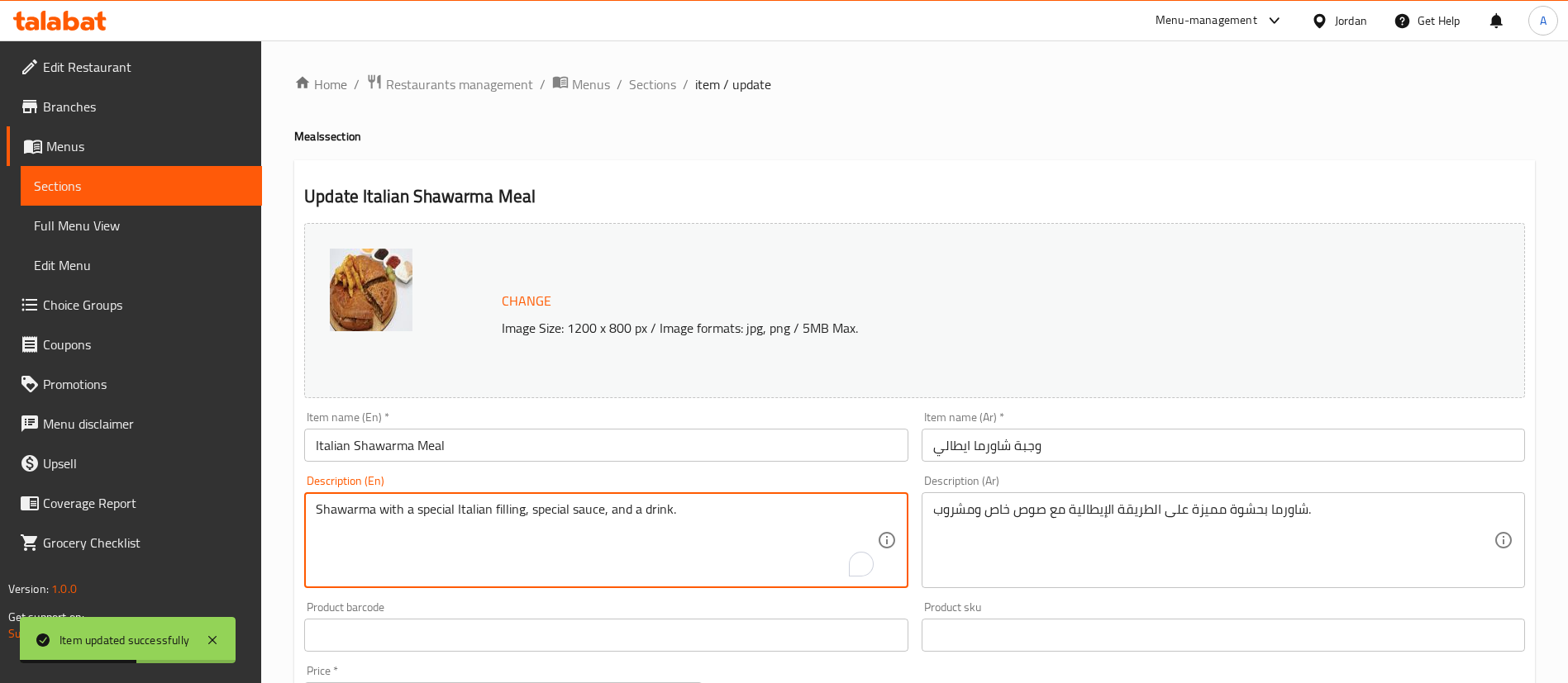
drag, startPoint x: 713, startPoint y: 506, endPoint x: 610, endPoint y: 506, distance: 103.0
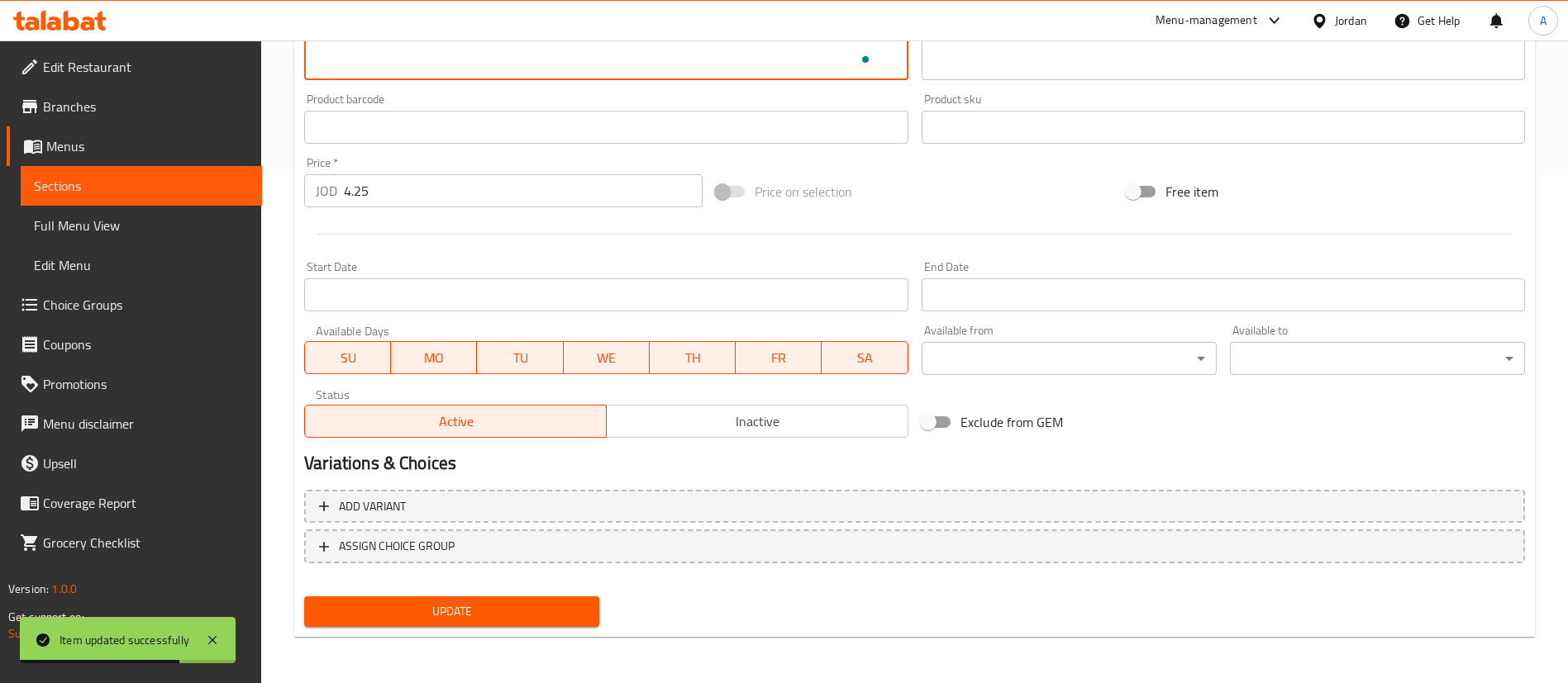
type textarea "Shawarma with a special Italian filling, special sauce"
click at [434, 630] on div "Update" at bounding box center [451, 612] width 308 height 44
click at [437, 623] on button "Update" at bounding box center [452, 611] width 295 height 31
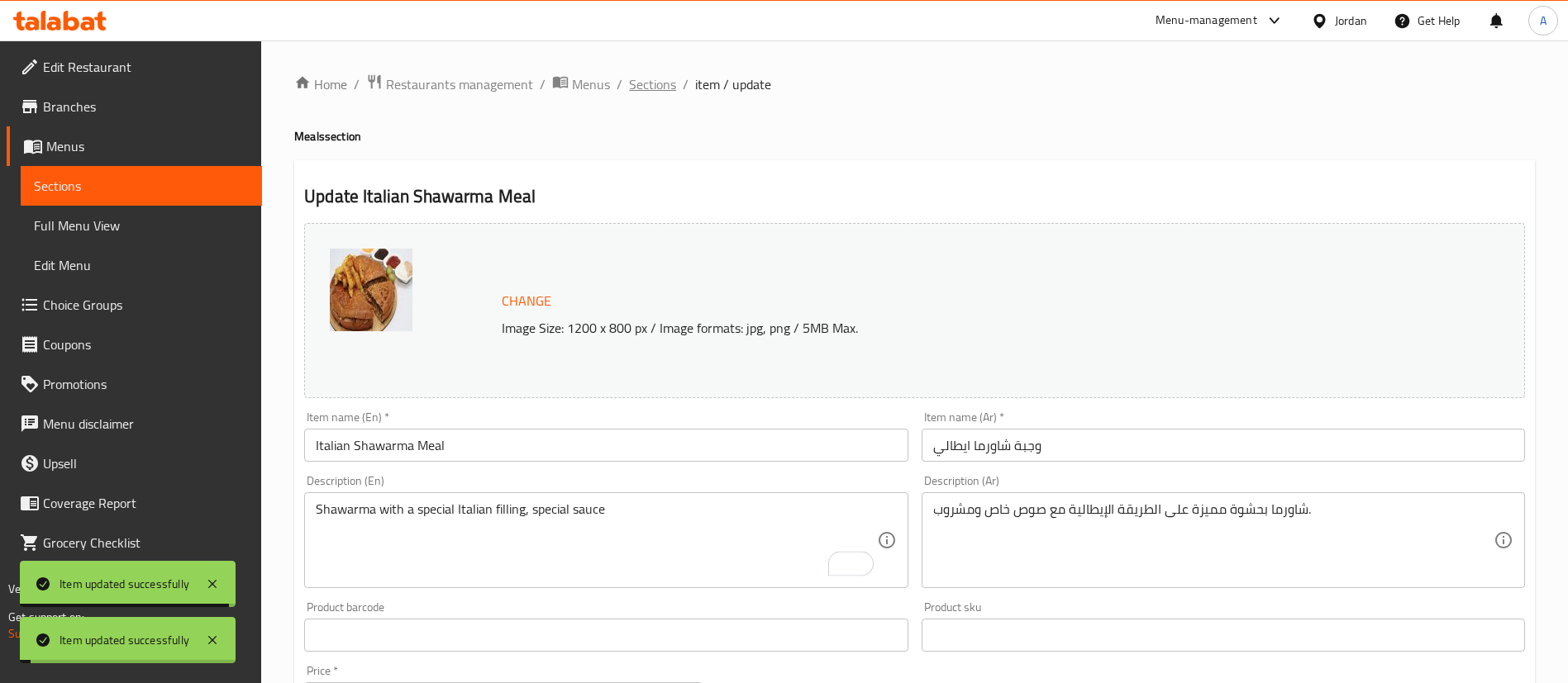
click at [654, 89] on span "Sections" at bounding box center [652, 85] width 47 height 20
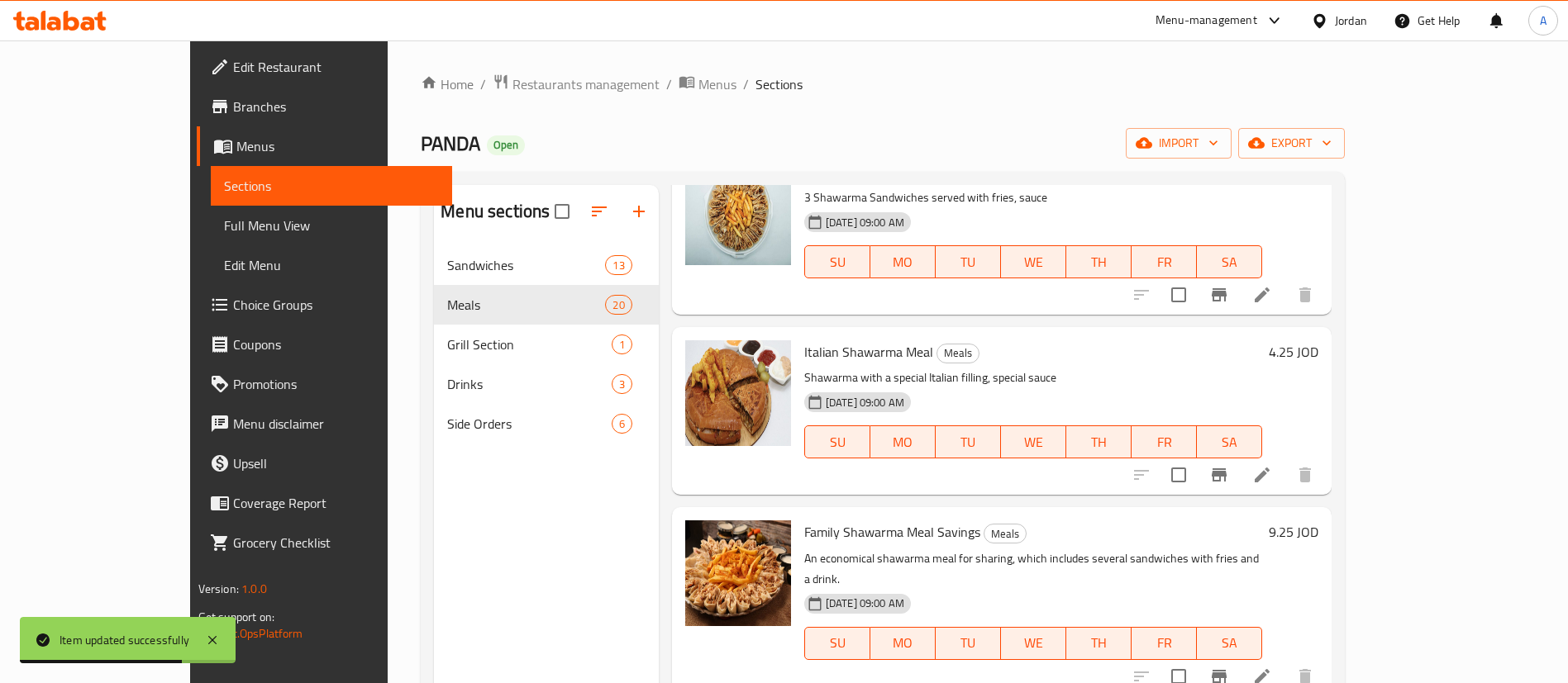
scroll to position [620, 0]
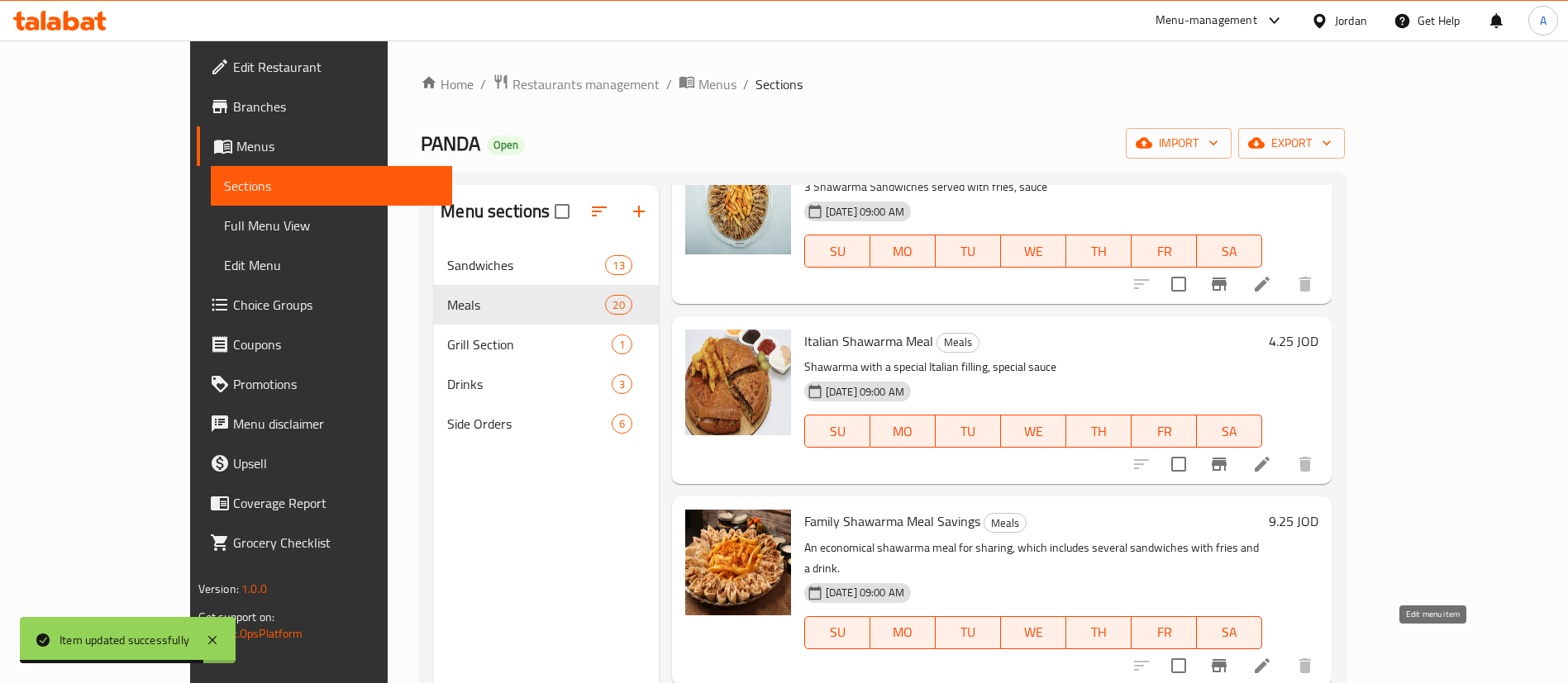
click at [1273, 656] on icon at bounding box center [1263, 666] width 20 height 20
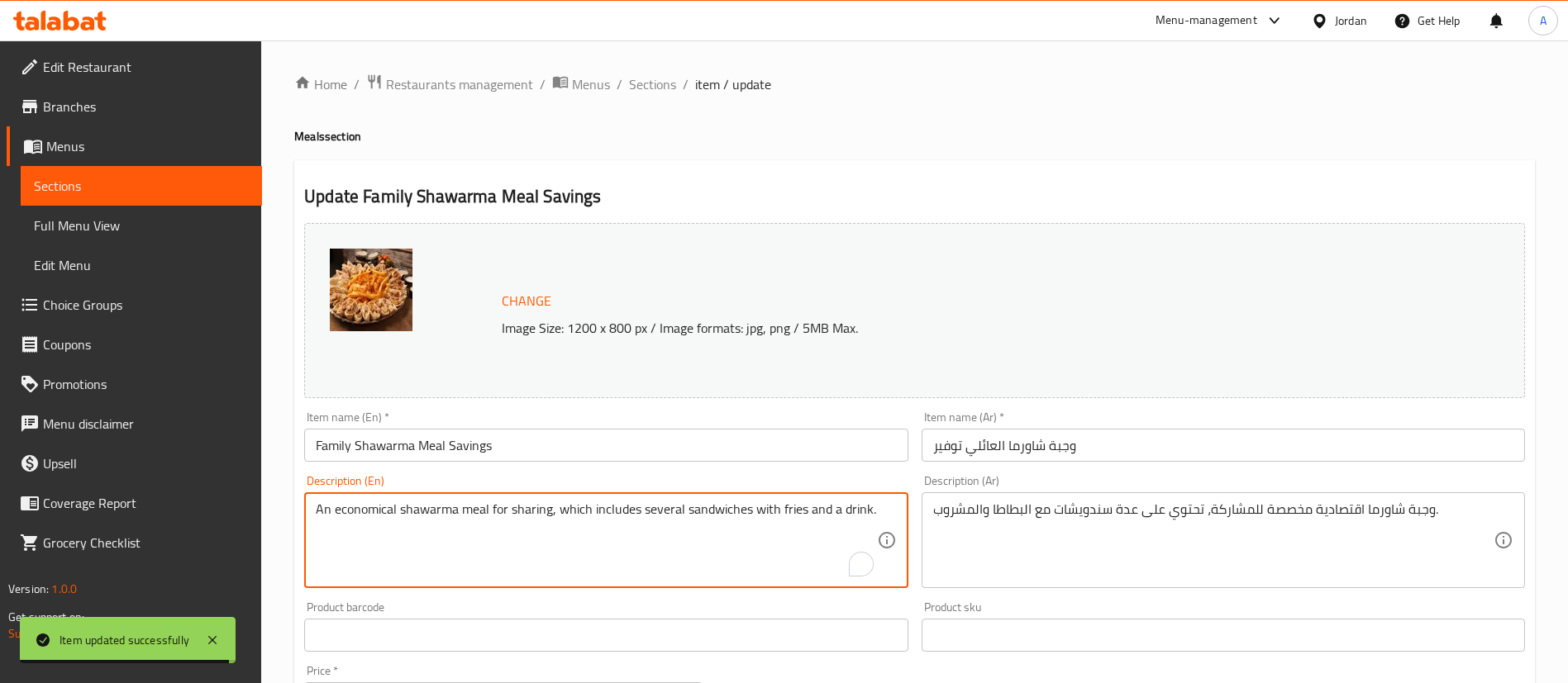
drag, startPoint x: 872, startPoint y: 514, endPoint x: 833, endPoint y: 517, distance: 39.1
drag, startPoint x: 833, startPoint y: 517, endPoint x: 796, endPoint y: 519, distance: 37.1
click at [796, 519] on textarea "An economical shawarma meal for sharing, which includes several sandwiches with…" at bounding box center [596, 540] width 561 height 79
click at [872, 517] on textarea "An economical shawarma meal for sharing, which includes several sandwiches with…" at bounding box center [596, 540] width 561 height 79
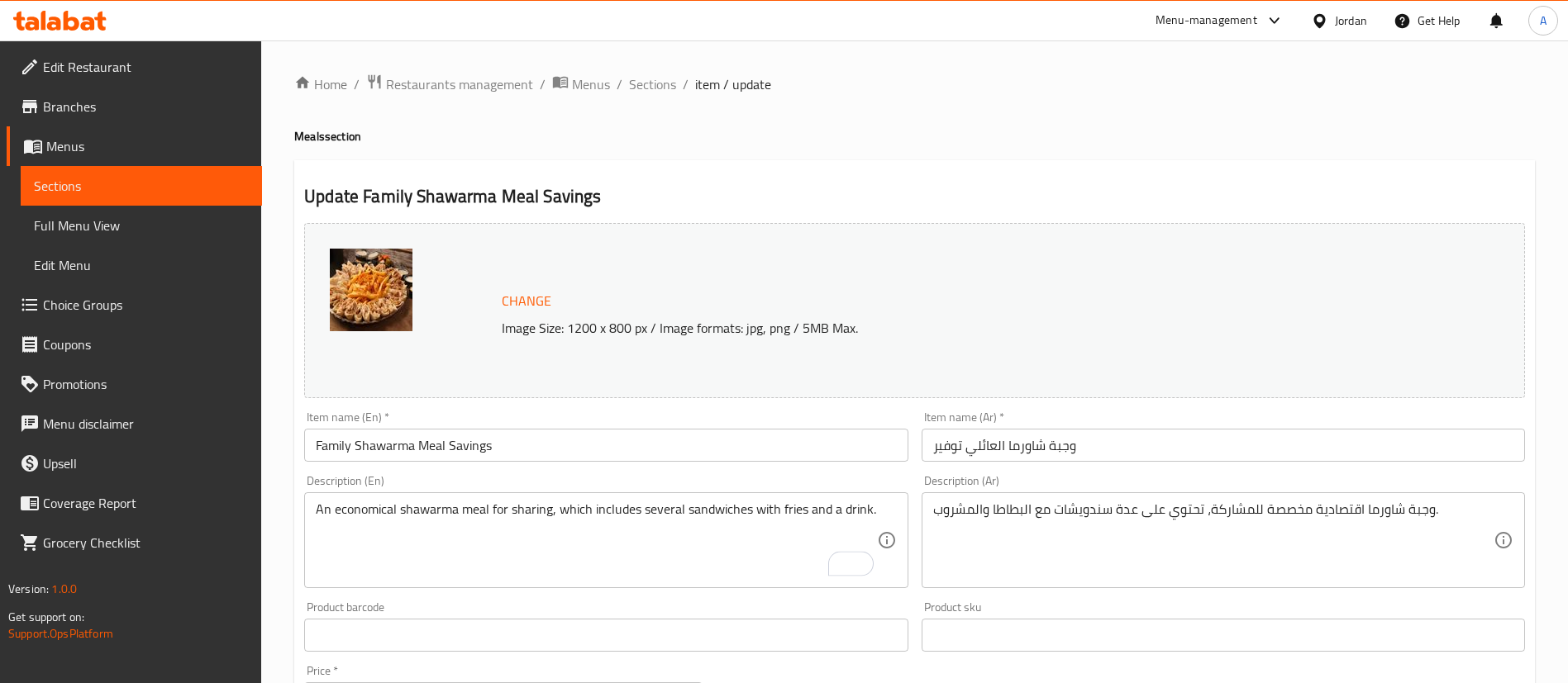
drag, startPoint x: 878, startPoint y: 512, endPoint x: 821, endPoint y: 512, distance: 57.0
click at [821, 512] on div "An economical shawarma meal for sharing, which includes several sandwiches with…" at bounding box center [605, 540] width 603 height 96
drag, startPoint x: 892, startPoint y: 511, endPoint x: 813, endPoint y: 510, distance: 79.0
click at [814, 511] on div "An economical shawarma meal for sharing, which includes several sandwiches with…" at bounding box center [605, 540] width 603 height 96
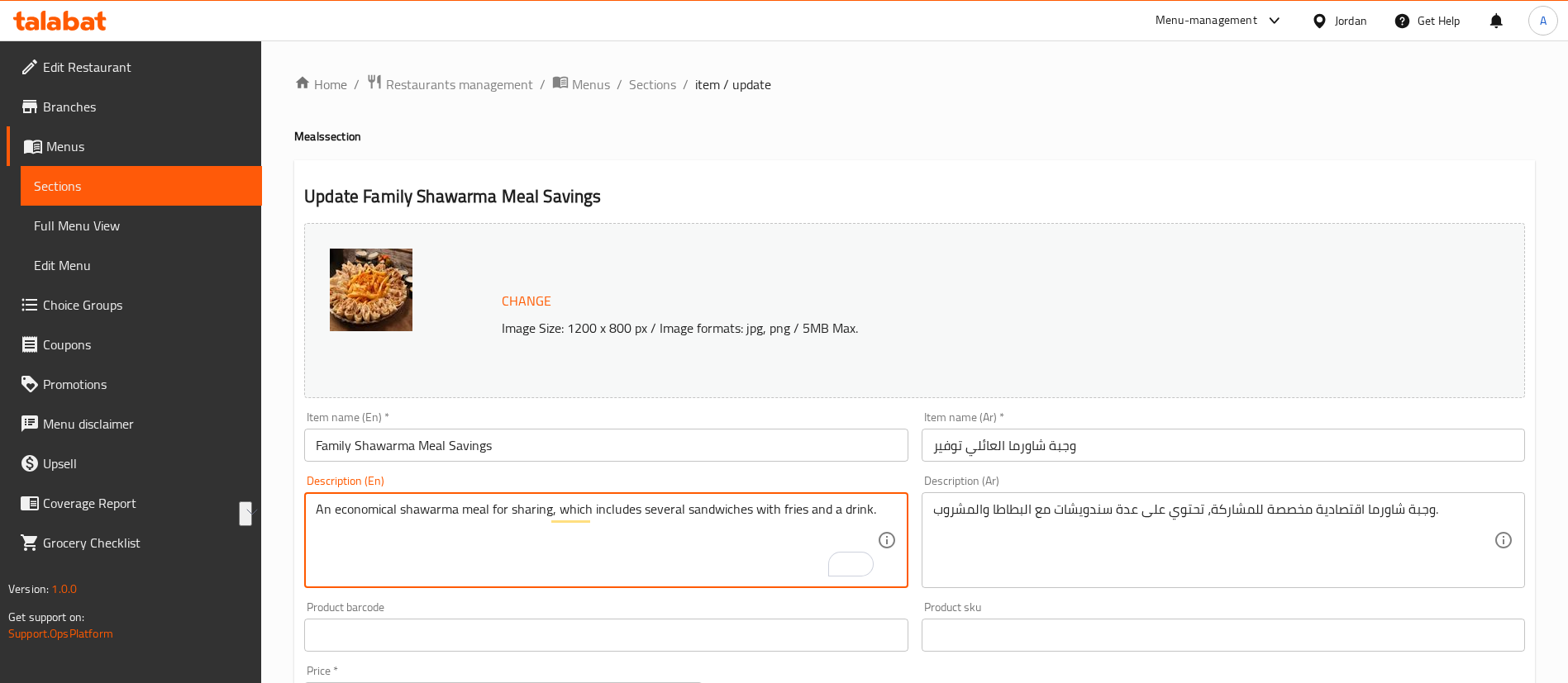
drag, startPoint x: 808, startPoint y: 510, endPoint x: 873, endPoint y: 508, distance: 65.0
click at [873, 508] on textarea "An economical shawarma meal for sharing, which includes several sandwiches with…" at bounding box center [596, 540] width 561 height 79
type textarea "An economical shawarma meal for sharing, which includes several sandwiches with…"
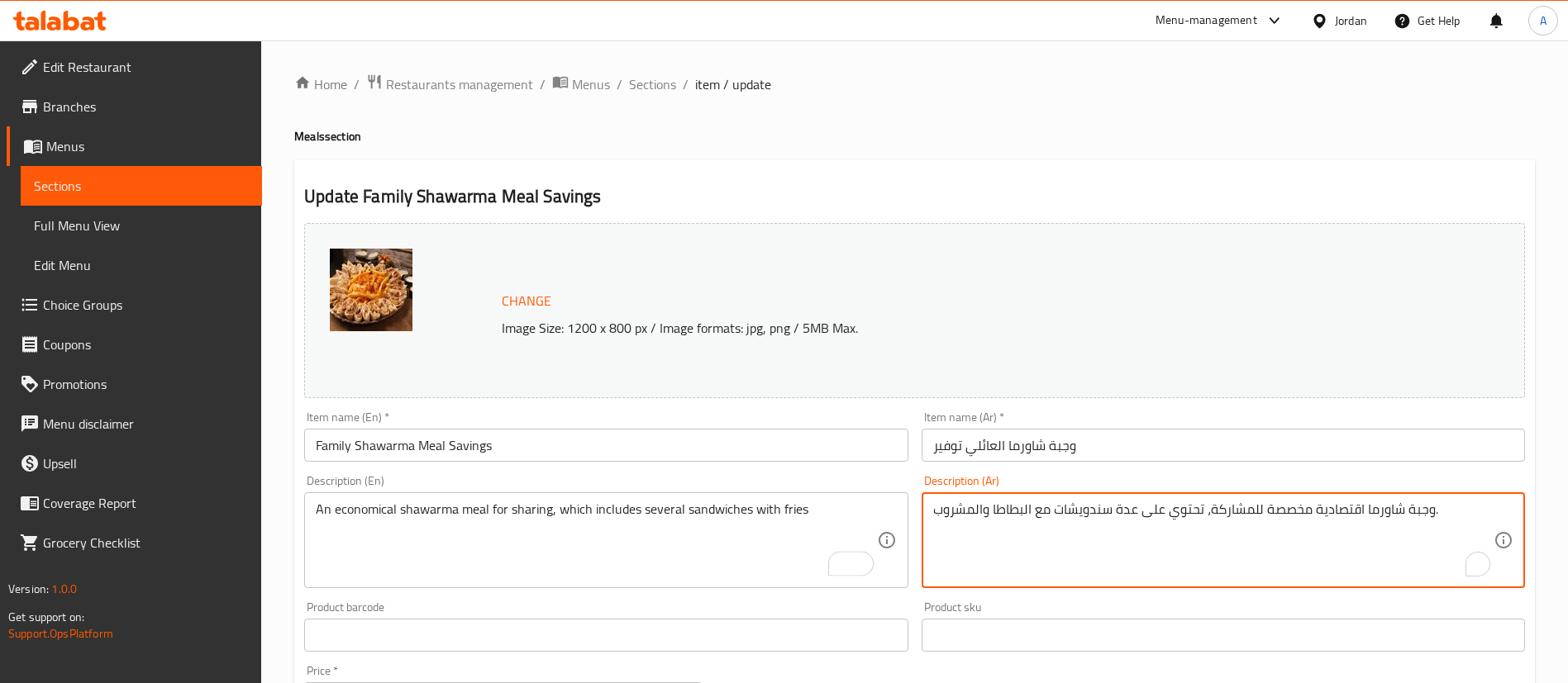
drag, startPoint x: 991, startPoint y: 510, endPoint x: 934, endPoint y: 508, distance: 57.0
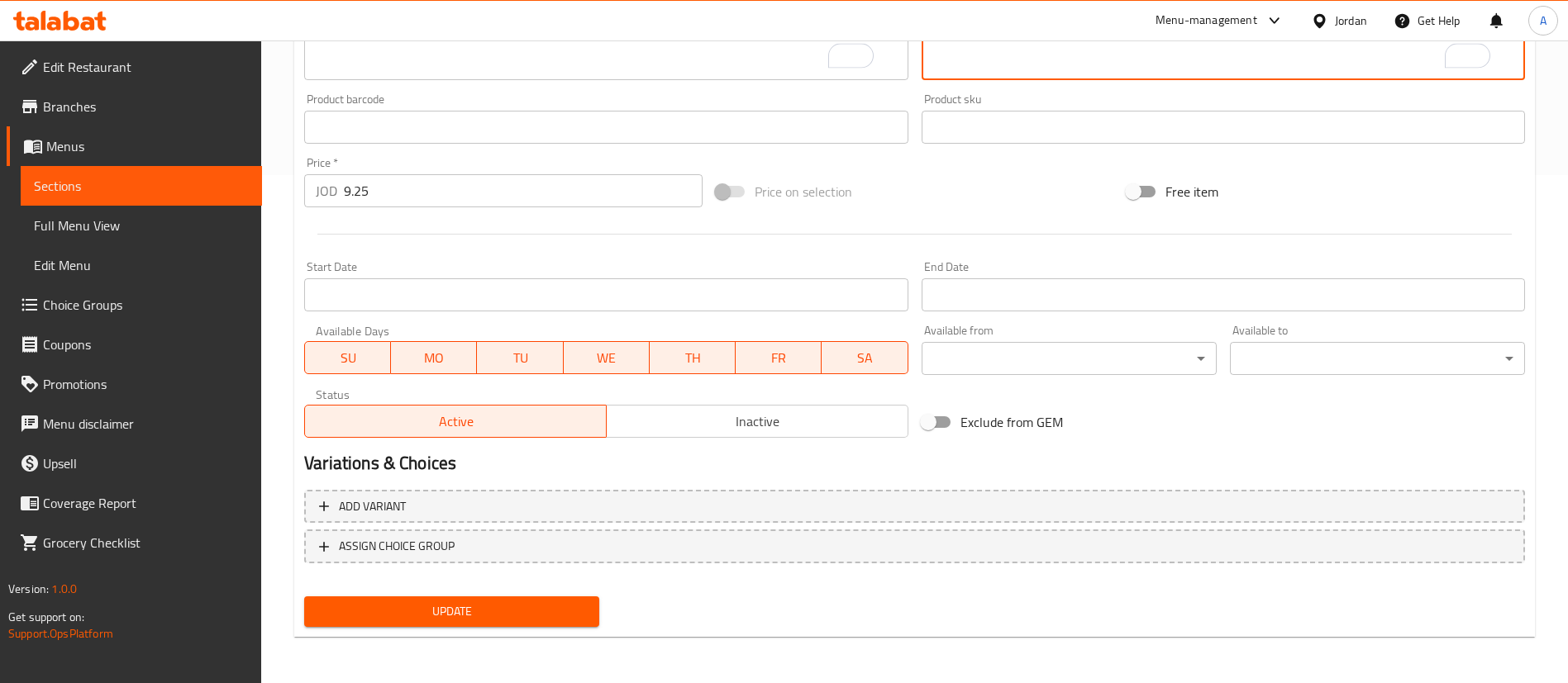
type textarea "وجبة شاورما اقتصادية مخصصة للمشاركة، تحتوي على عدة سندويشات مع البطاطا."
click at [591, 585] on div "Add variant ASSIGN CHOICE GROUP" at bounding box center [914, 537] width 1234 height 108
click at [587, 602] on button "Update" at bounding box center [452, 611] width 295 height 31
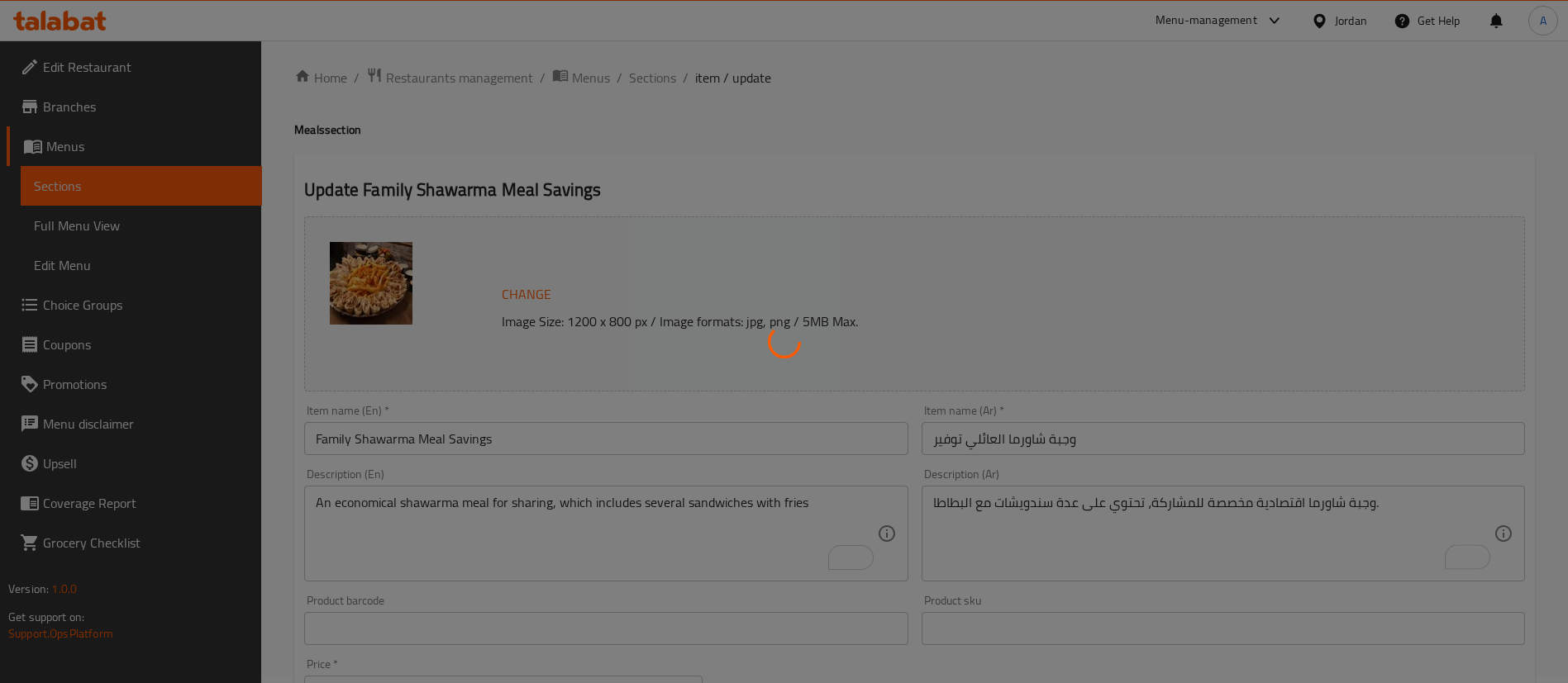
scroll to position [0, 0]
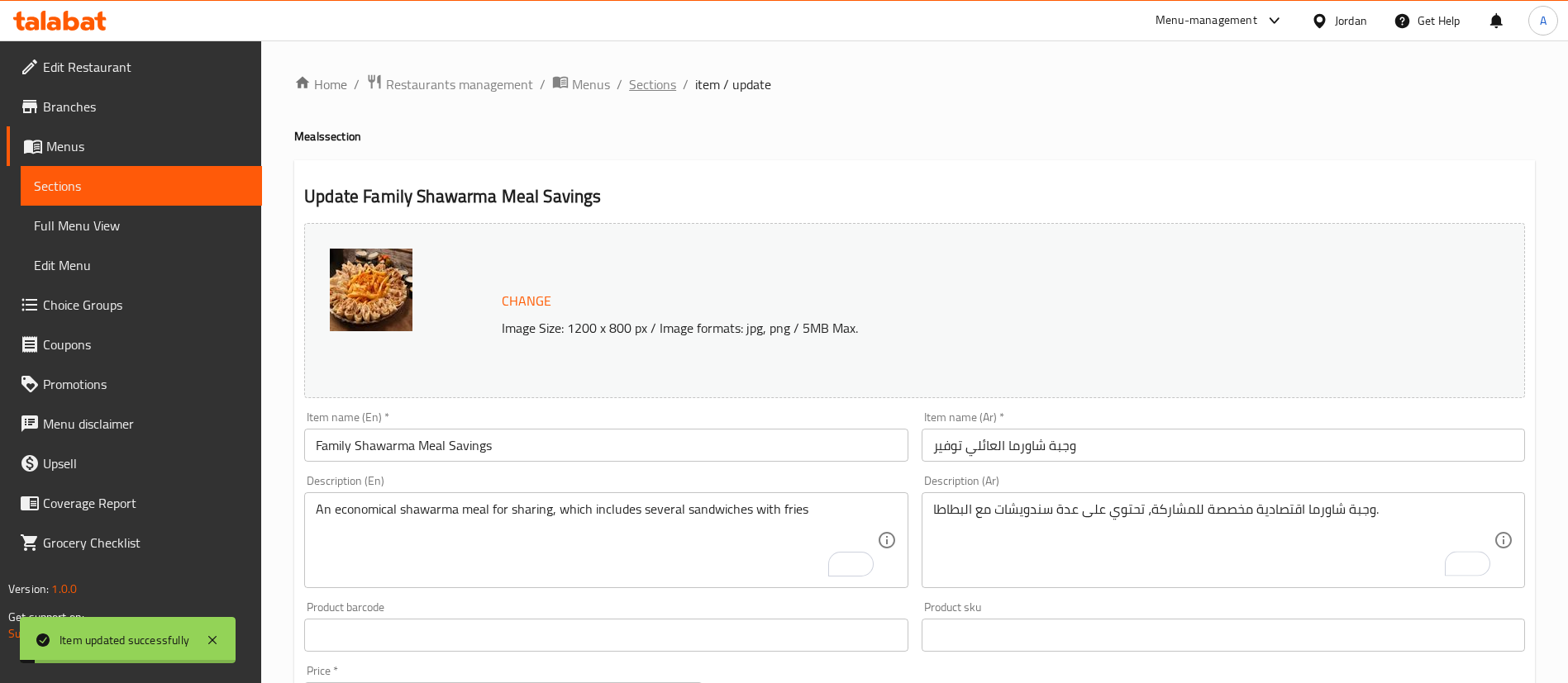
click at [658, 92] on span "Sections" at bounding box center [652, 85] width 47 height 20
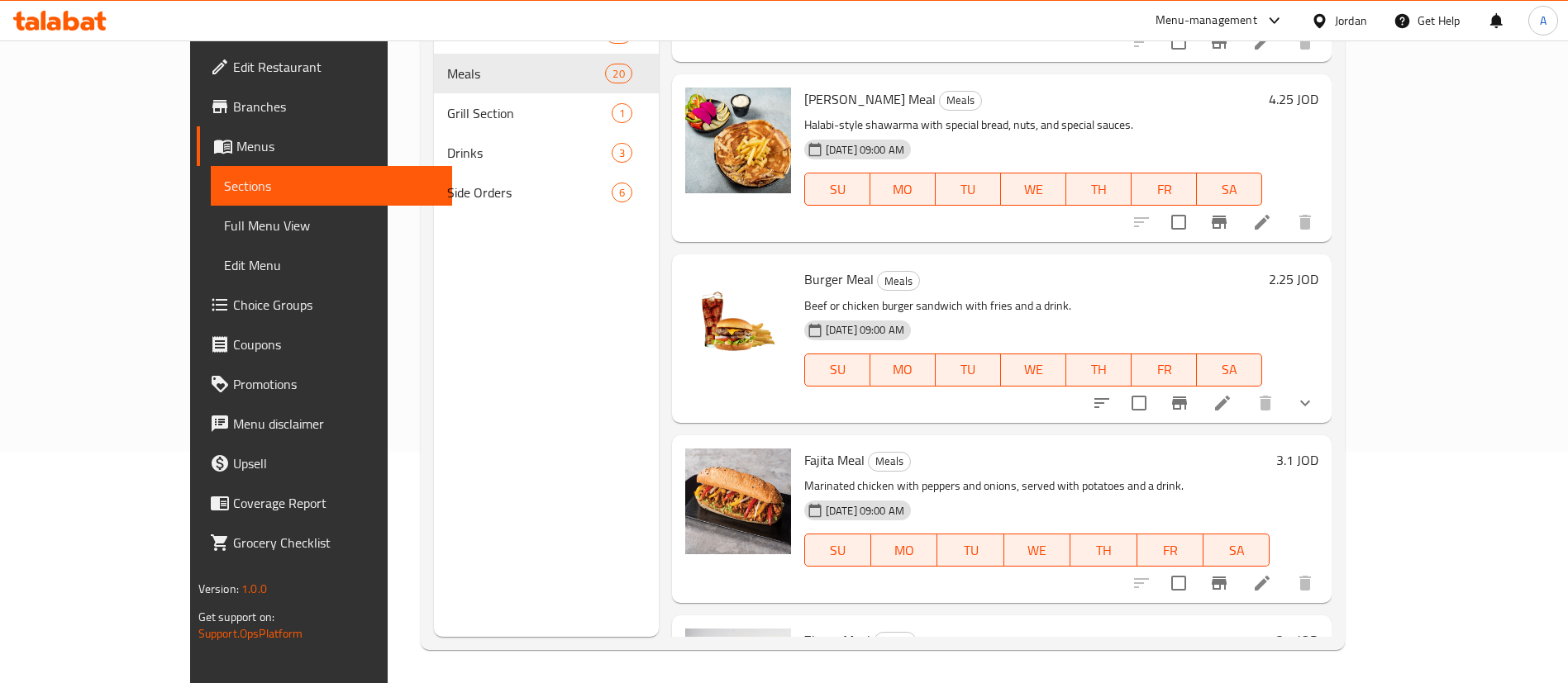
scroll to position [1116, 0]
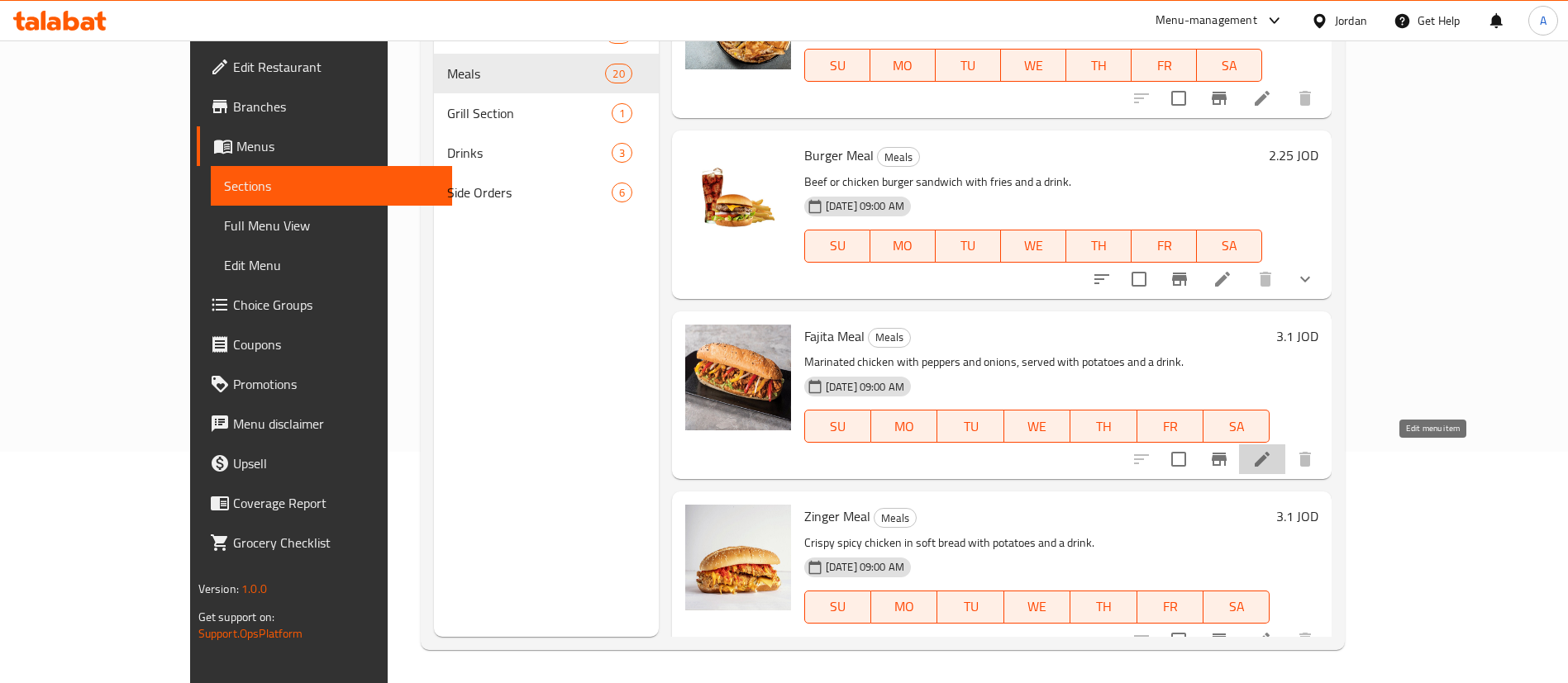
click at [1273, 454] on icon at bounding box center [1263, 460] width 20 height 20
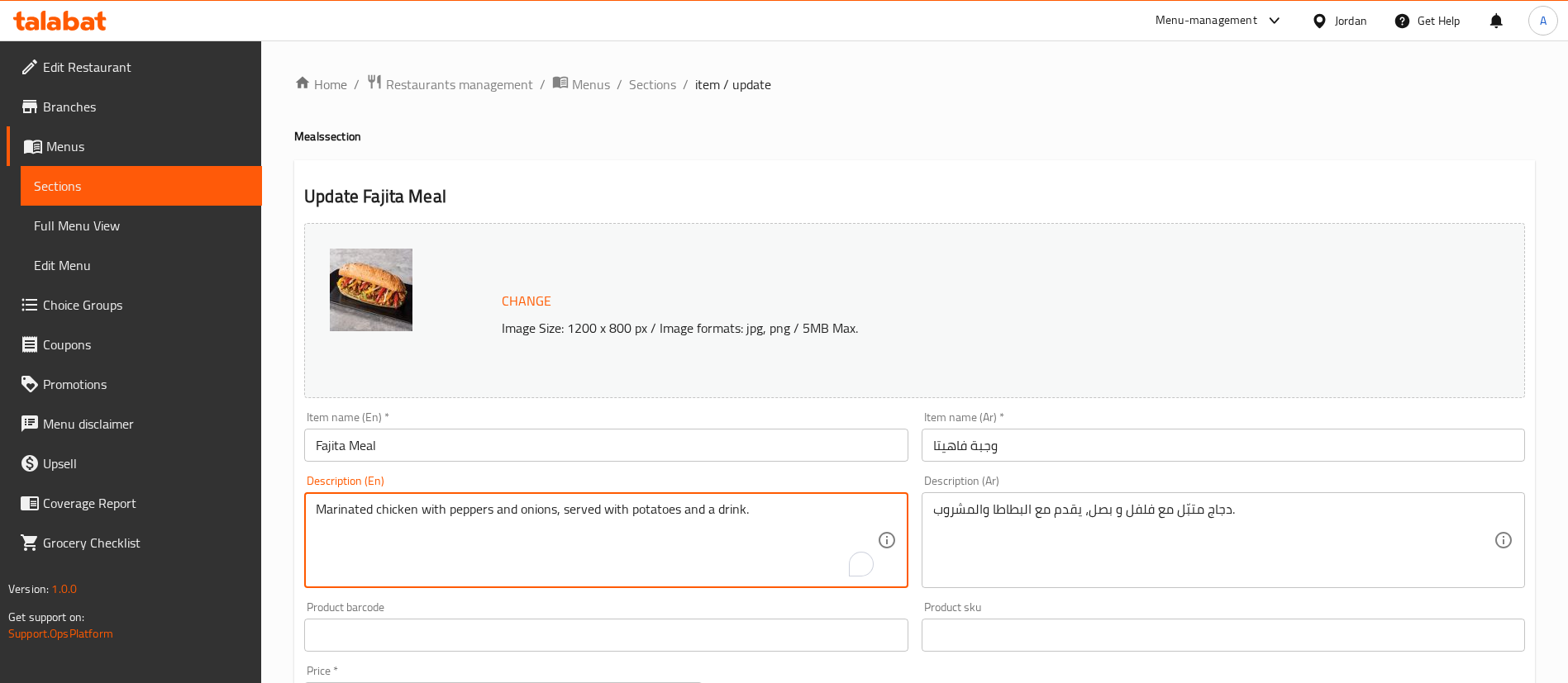
drag, startPoint x: 761, startPoint y: 518, endPoint x: 690, endPoint y: 502, distance: 72.8
type textarea "Marinated chicken with peppers and onions, served with potatoes"
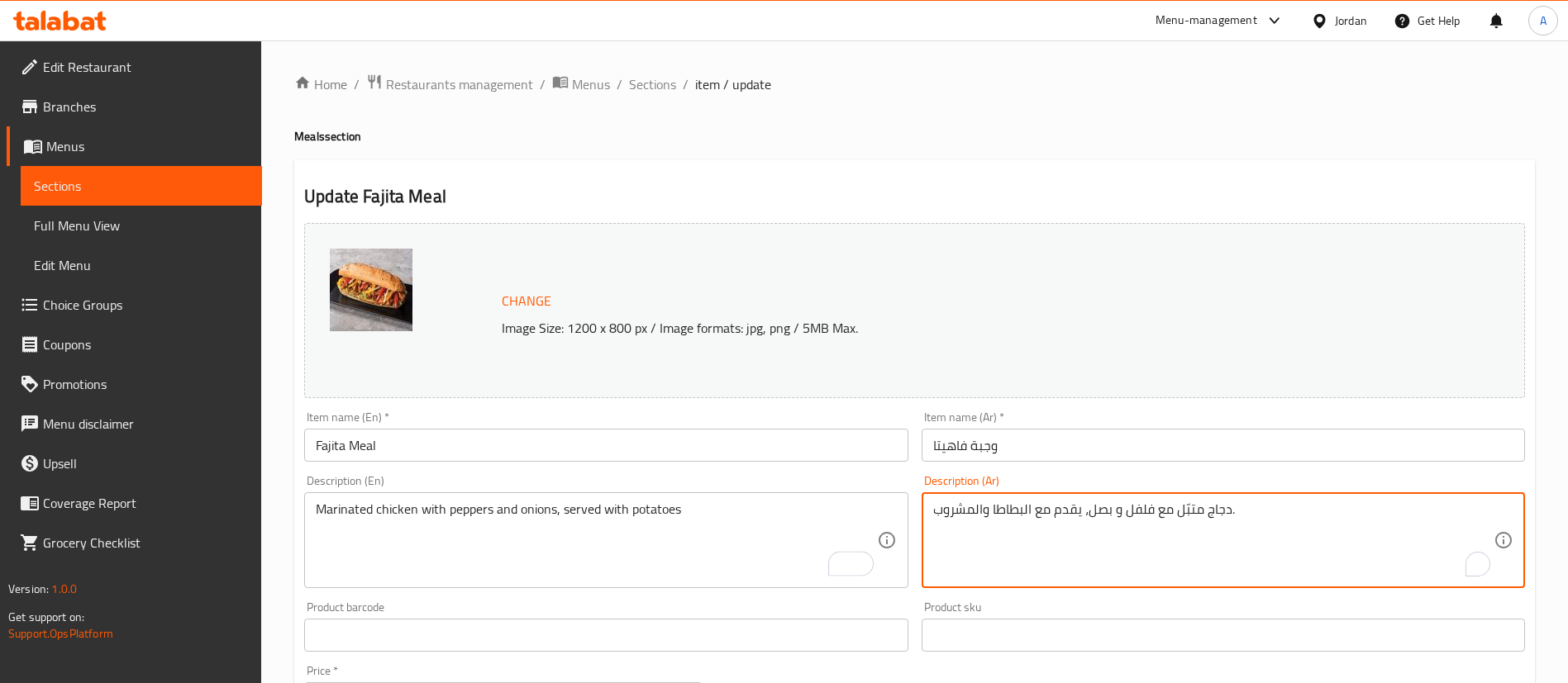
drag, startPoint x: 991, startPoint y: 513, endPoint x: 935, endPoint y: 510, distance: 56.1
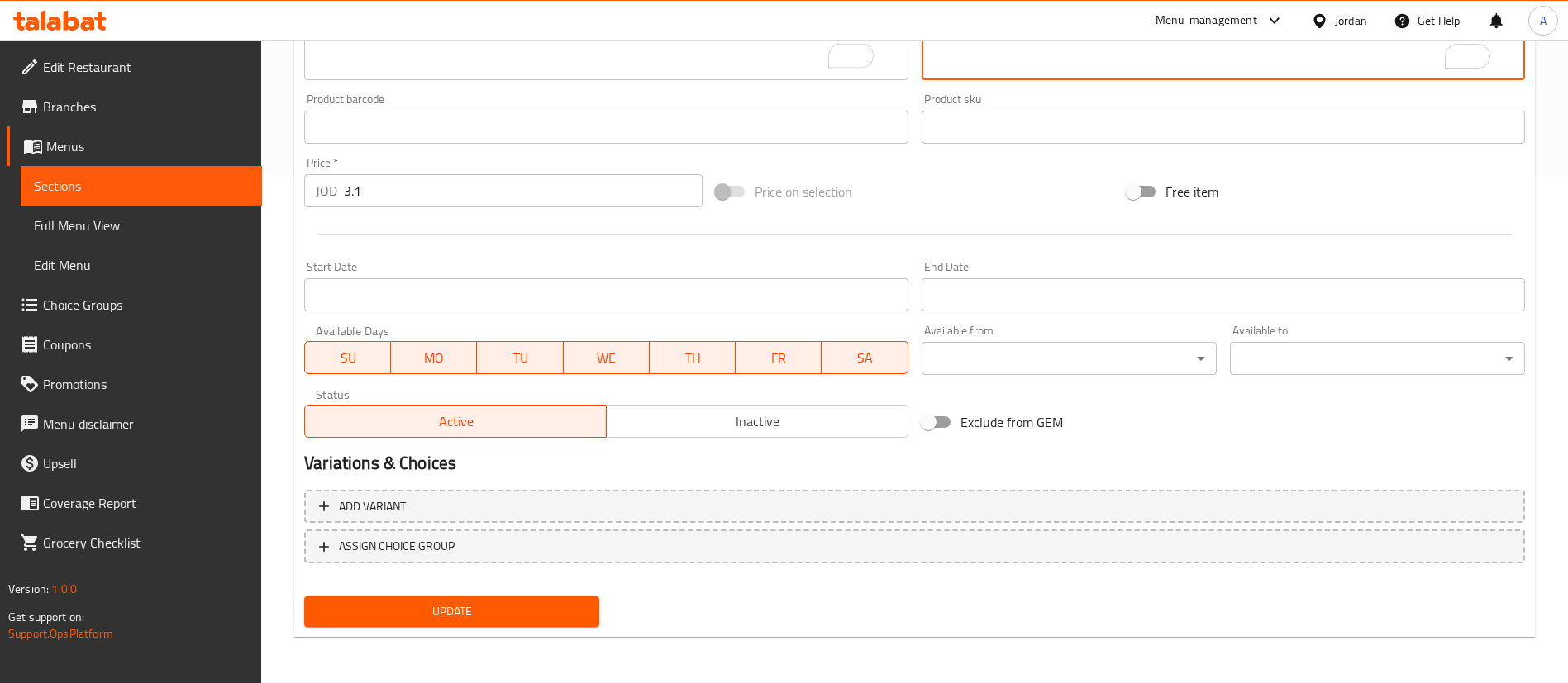
type textarea "دجاج متبّل مع فلفل و بصل، يقدم مع البطاطا."
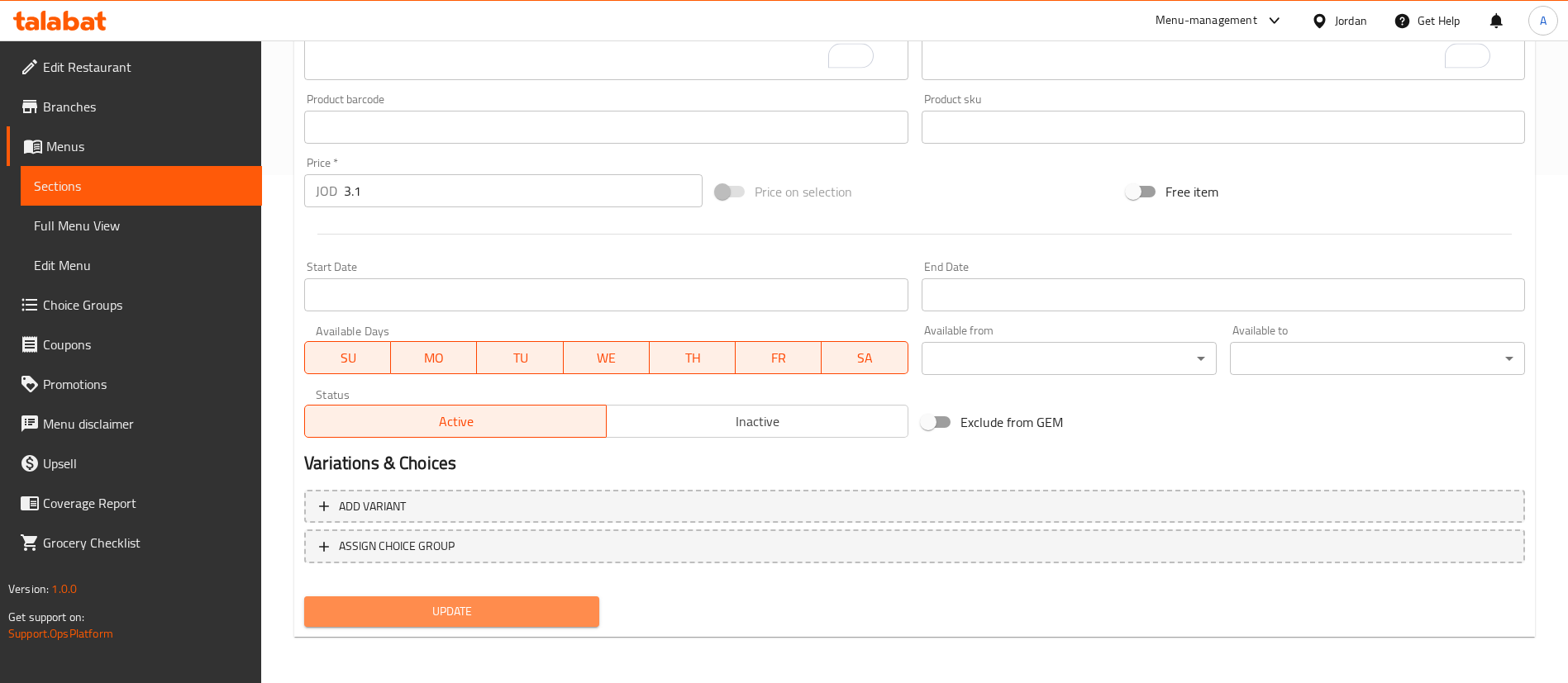
click at [546, 617] on span "Update" at bounding box center [451, 611] width 268 height 21
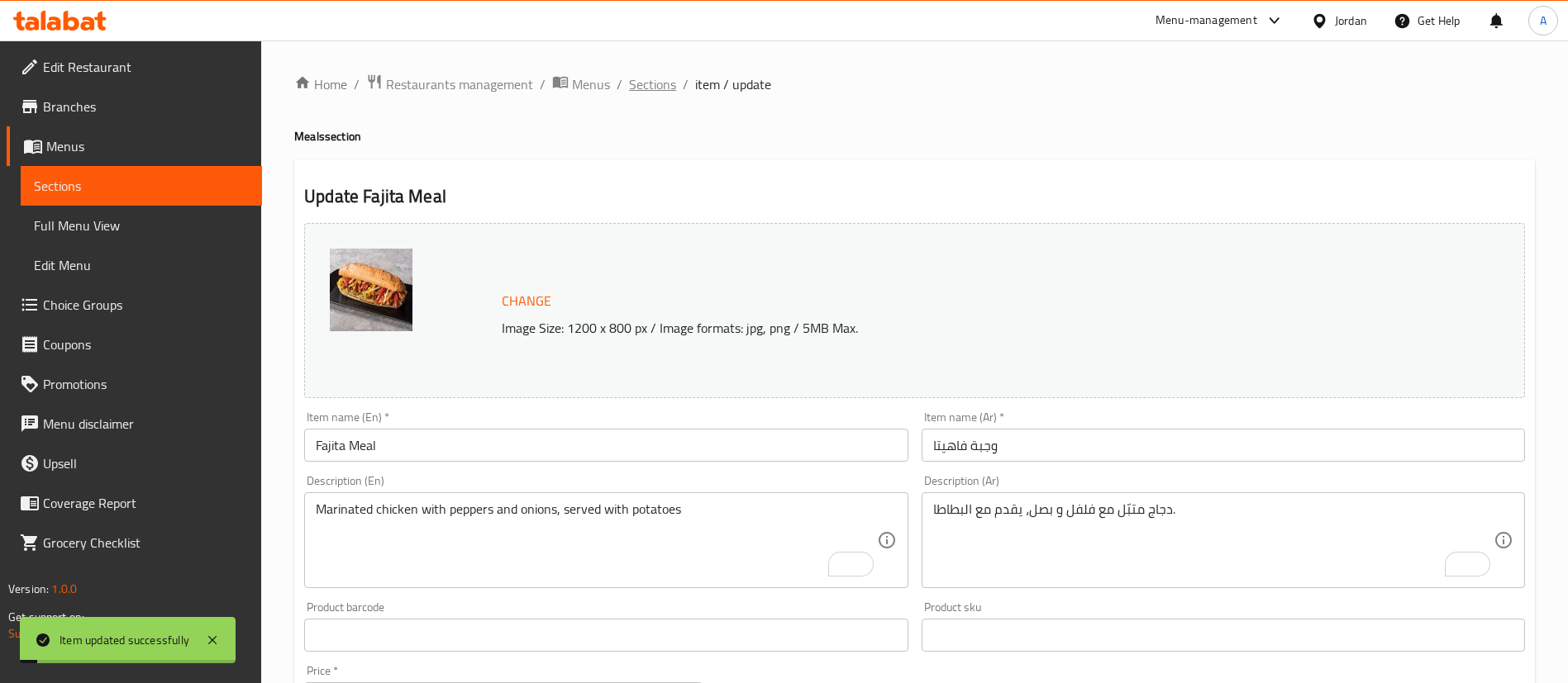
click at [635, 90] on span "Sections" at bounding box center [652, 85] width 47 height 20
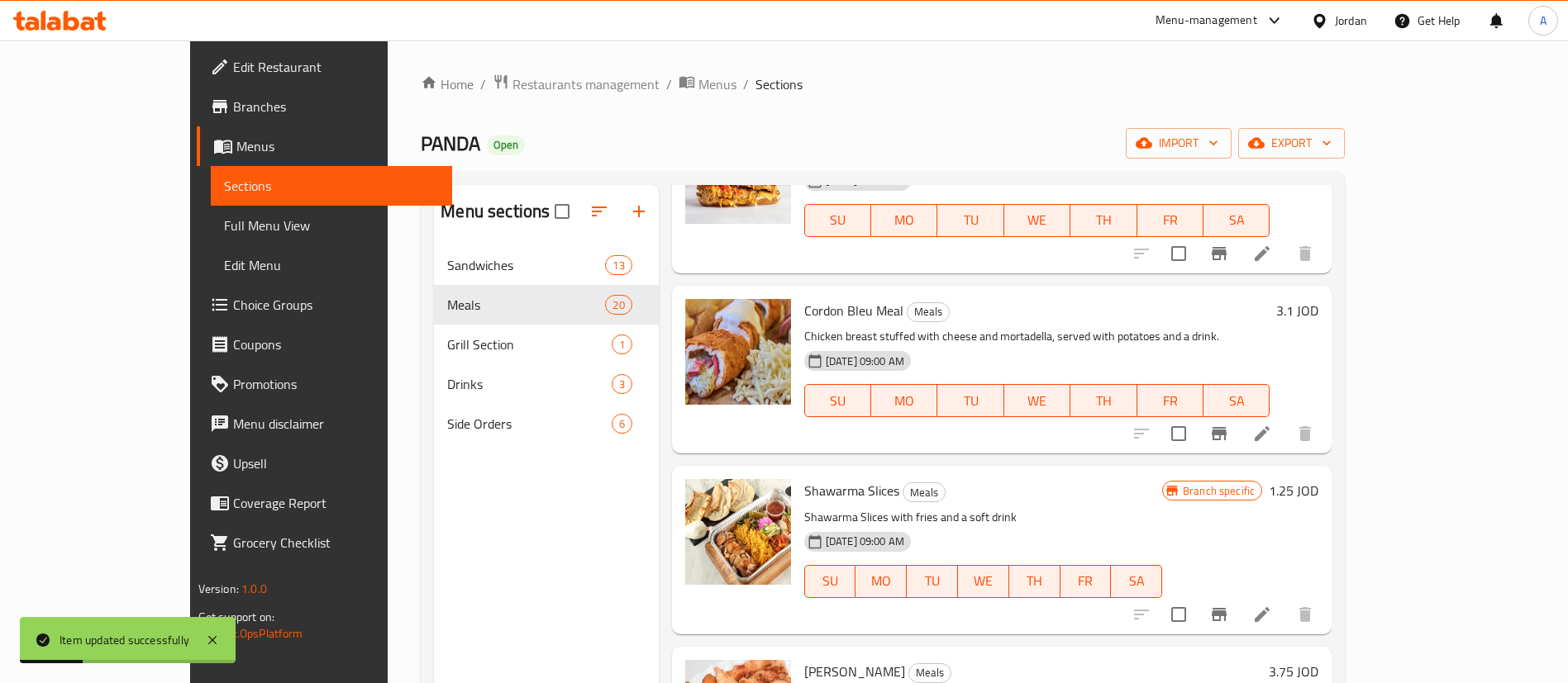
scroll to position [1488, 0]
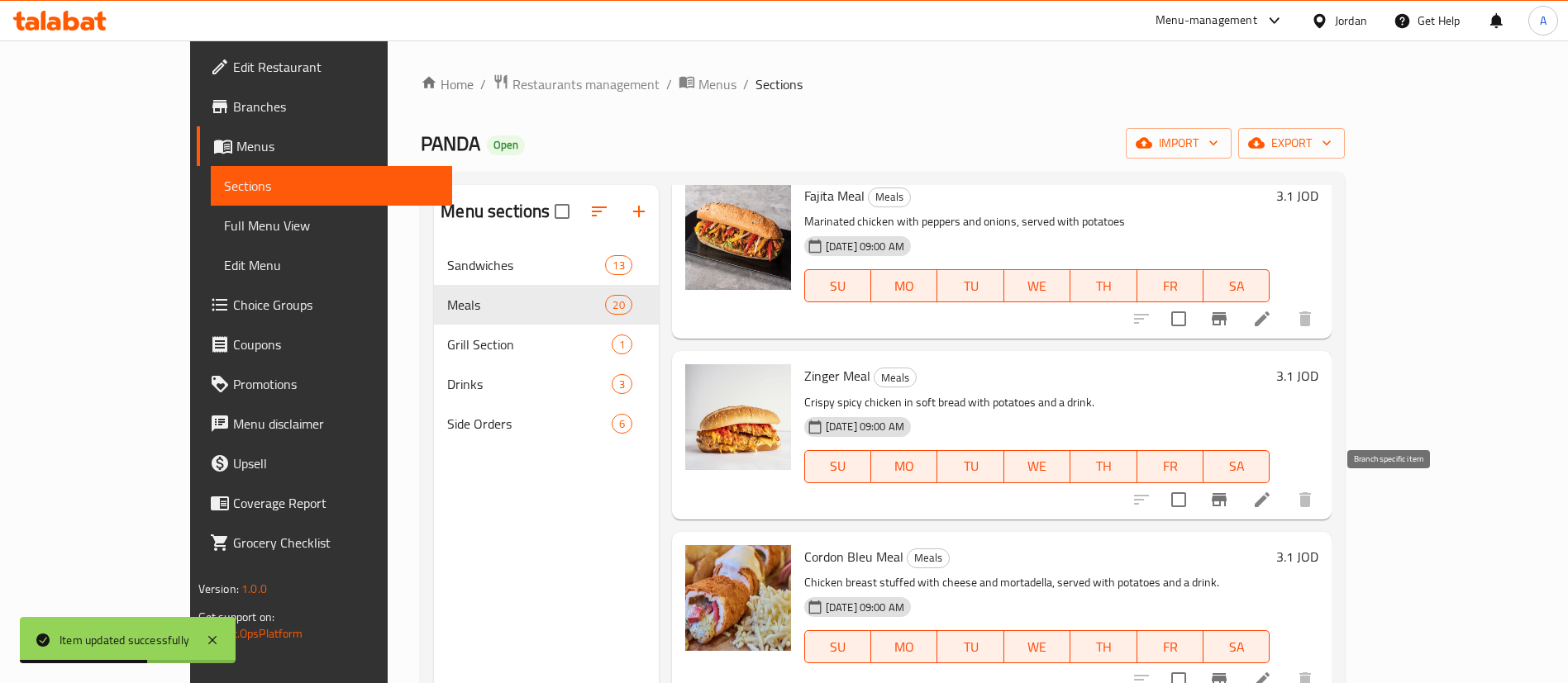
click at [1239, 500] on button "Branch-specific-item" at bounding box center [1220, 501] width 40 height 40
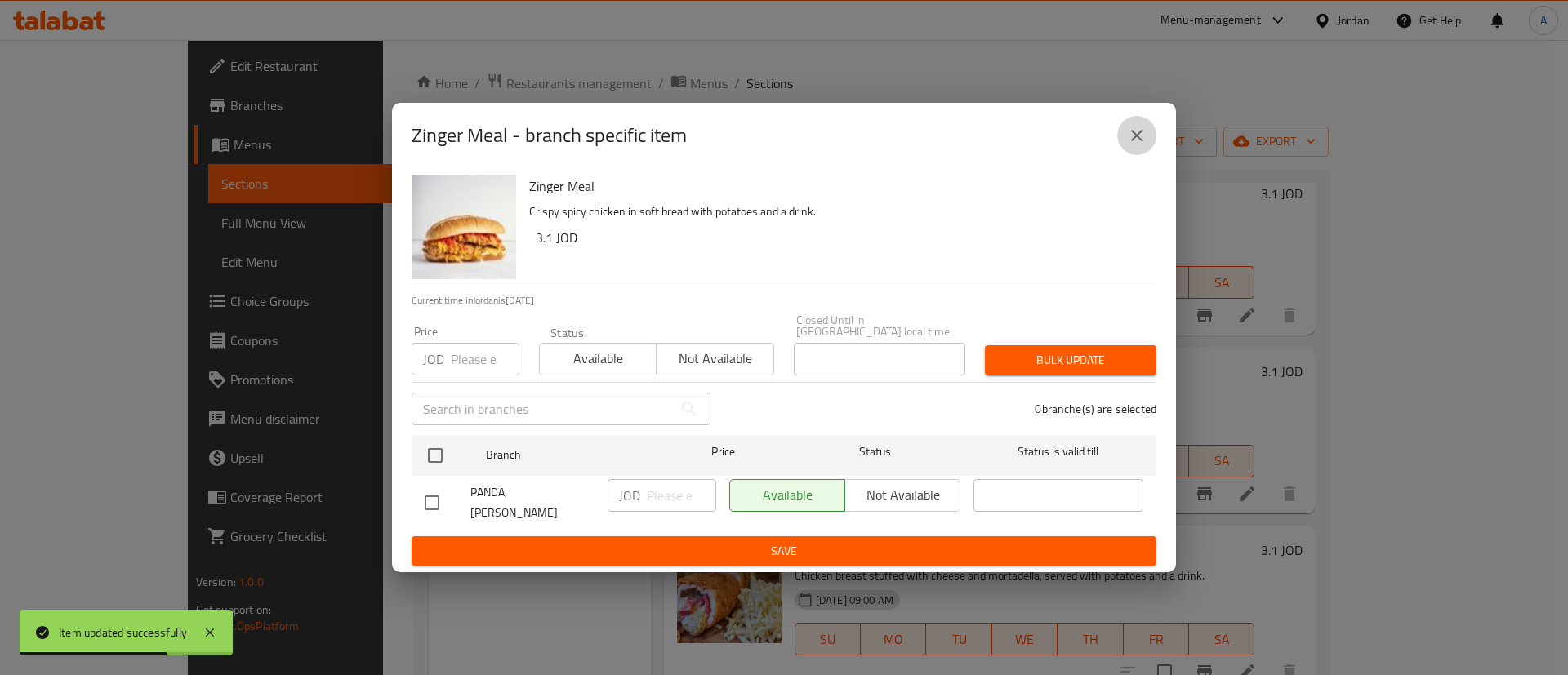
click at [1124, 141] on button "close" at bounding box center [1137, 136] width 39 height 39
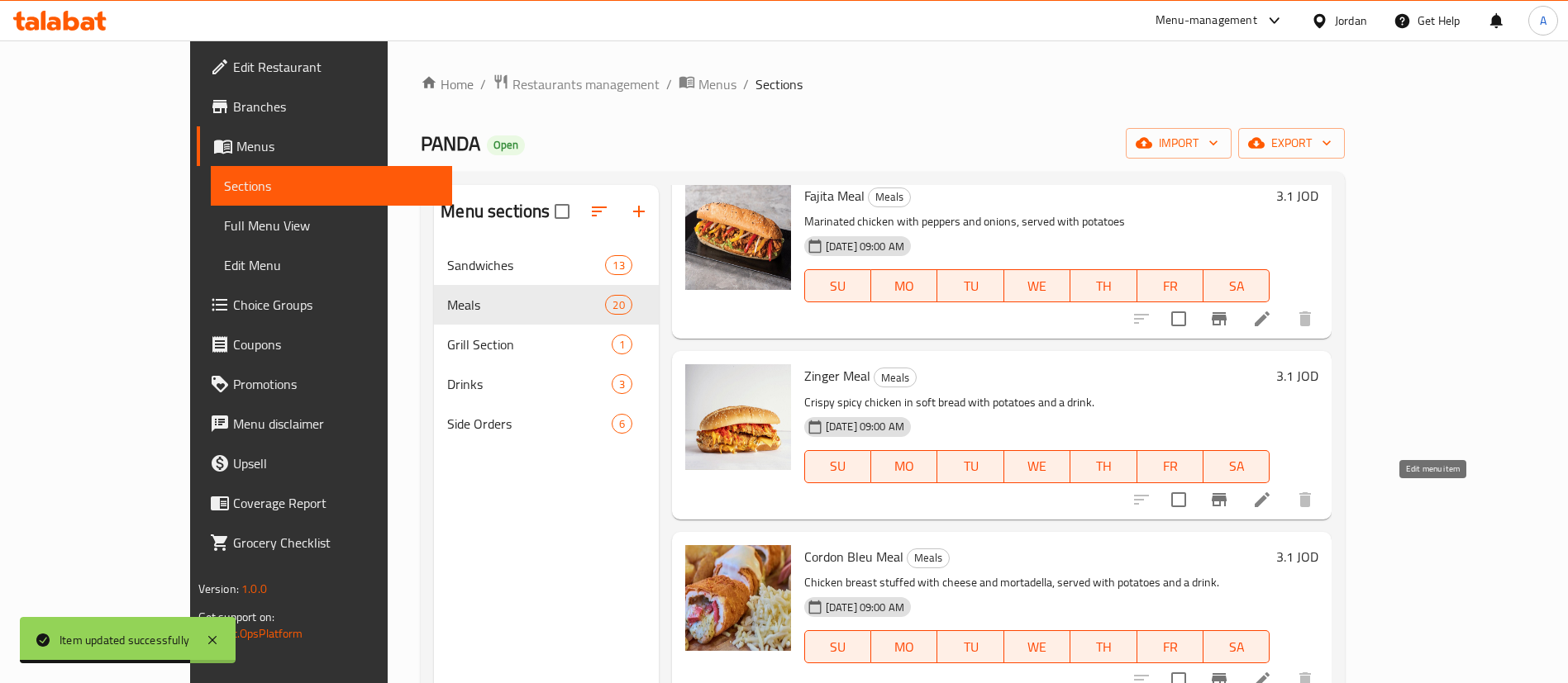
click at [1270, 499] on icon at bounding box center [1262, 500] width 15 height 15
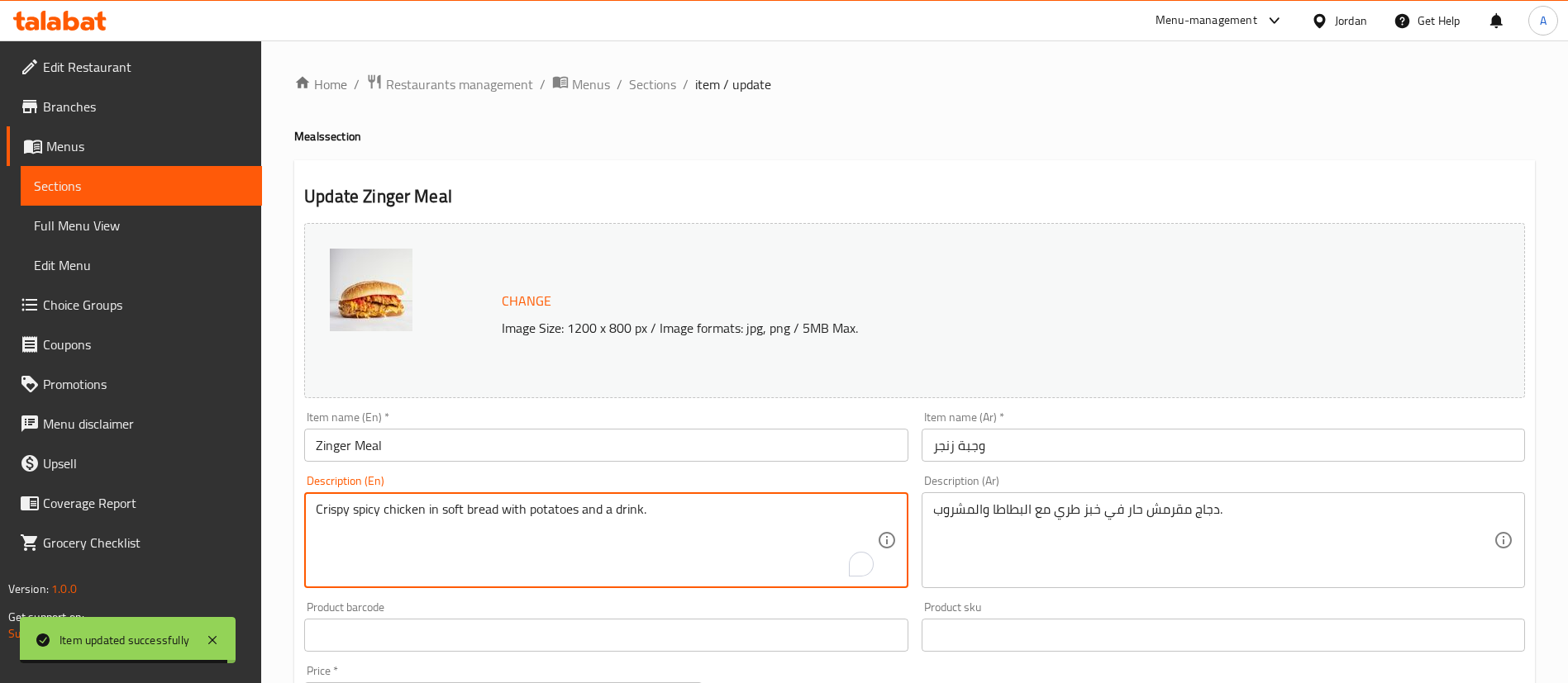
drag, startPoint x: 644, startPoint y: 510, endPoint x: 751, endPoint y: 502, distance: 107.3
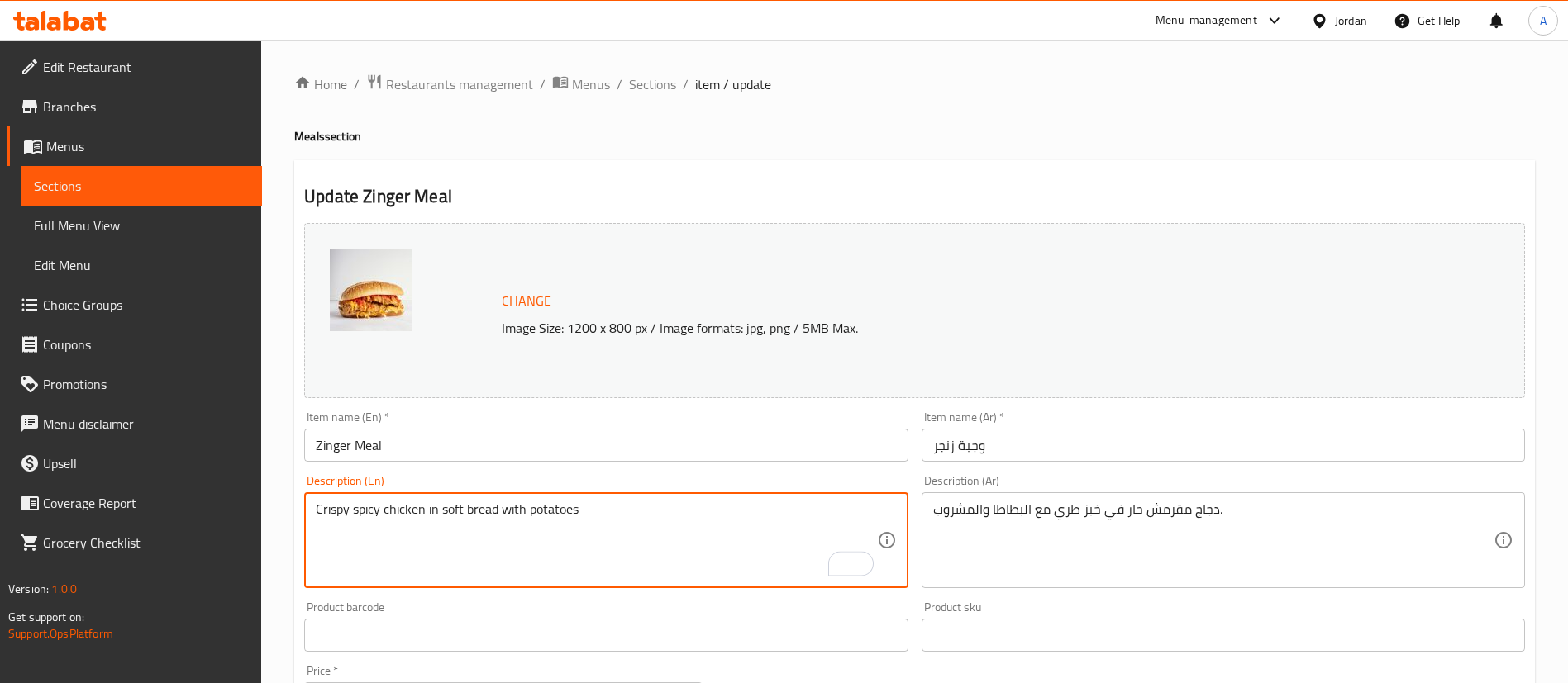
type textarea "Crispy spicy chicken in soft bread with potatoes"
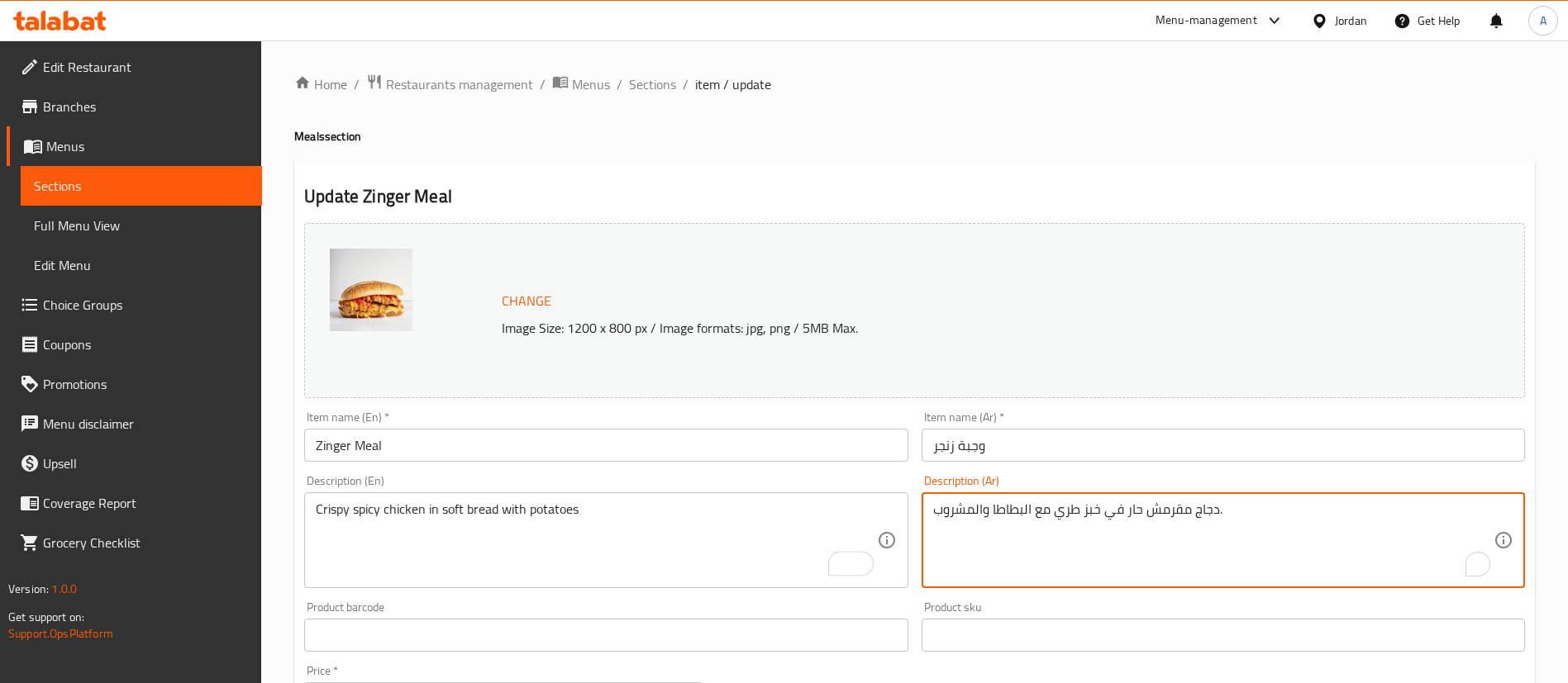
drag, startPoint x: 990, startPoint y: 514, endPoint x: 949, endPoint y: 504, distance: 42.2
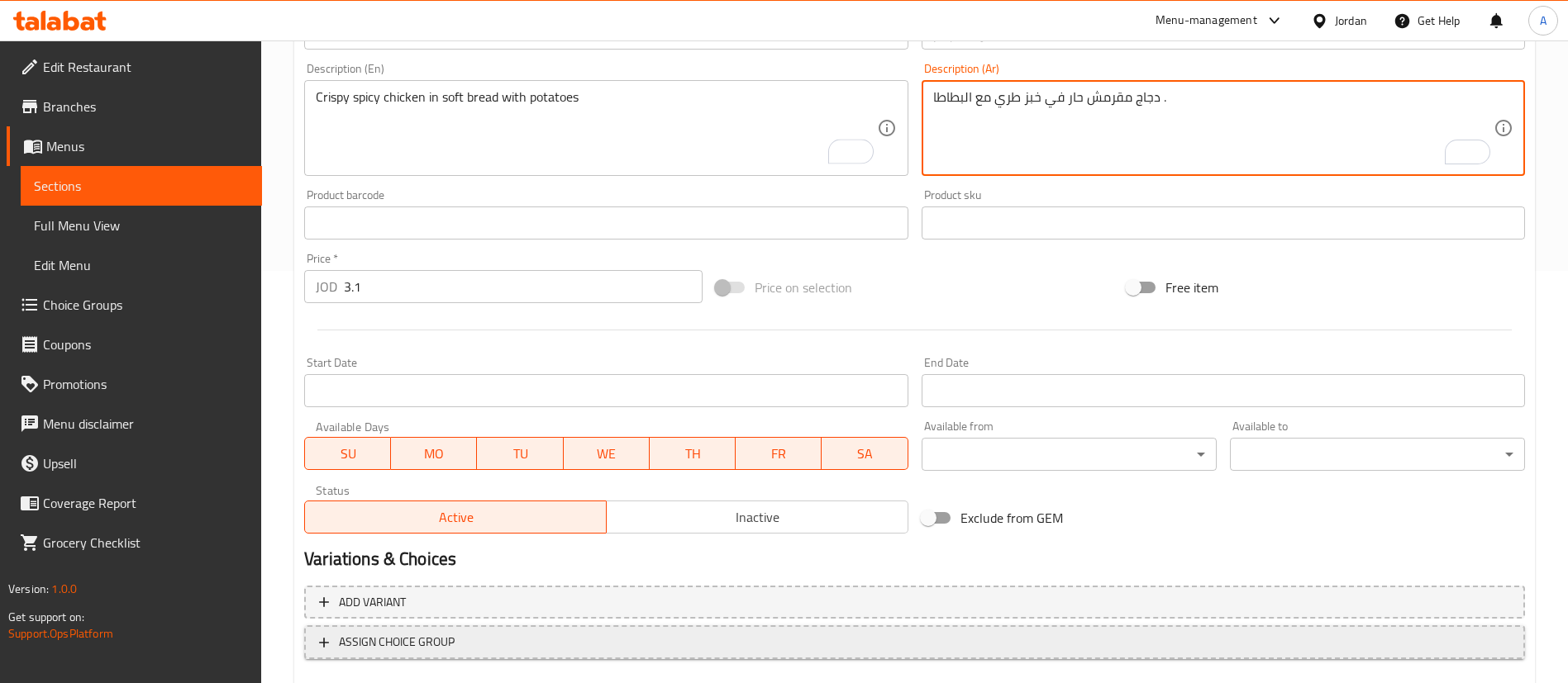
scroll to position [509, 0]
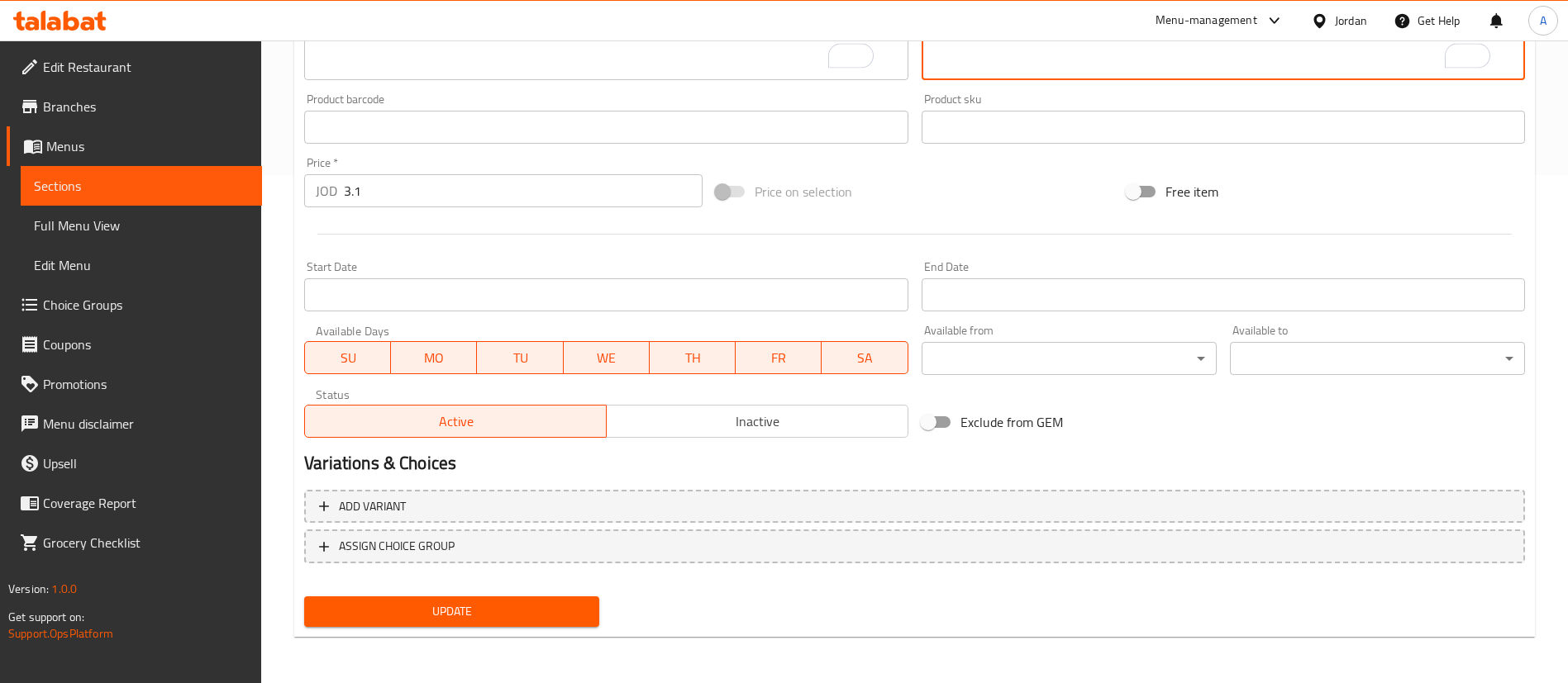
type textarea "دجاج مقرمش حار في خبز طري مع البطاطا ."
click at [533, 606] on span "Update" at bounding box center [451, 611] width 268 height 21
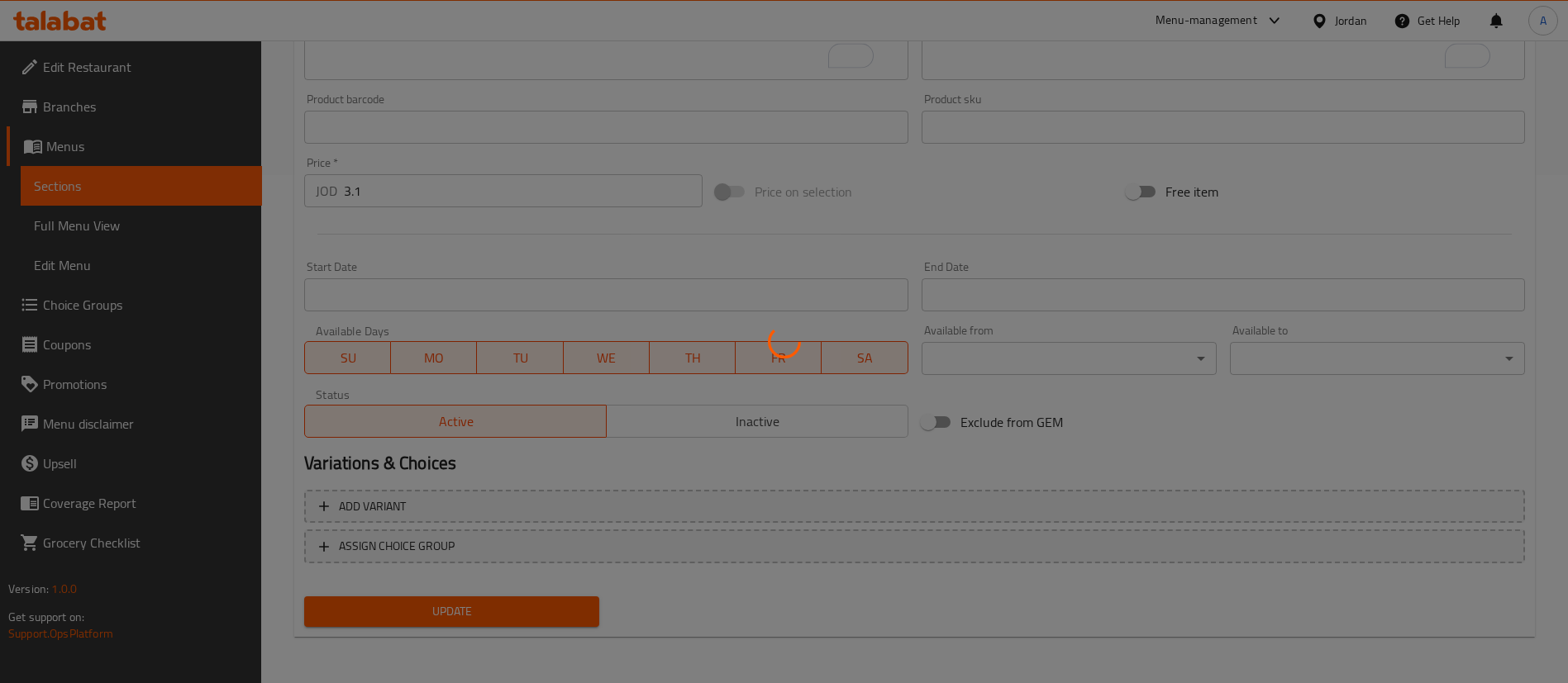
scroll to position [0, 0]
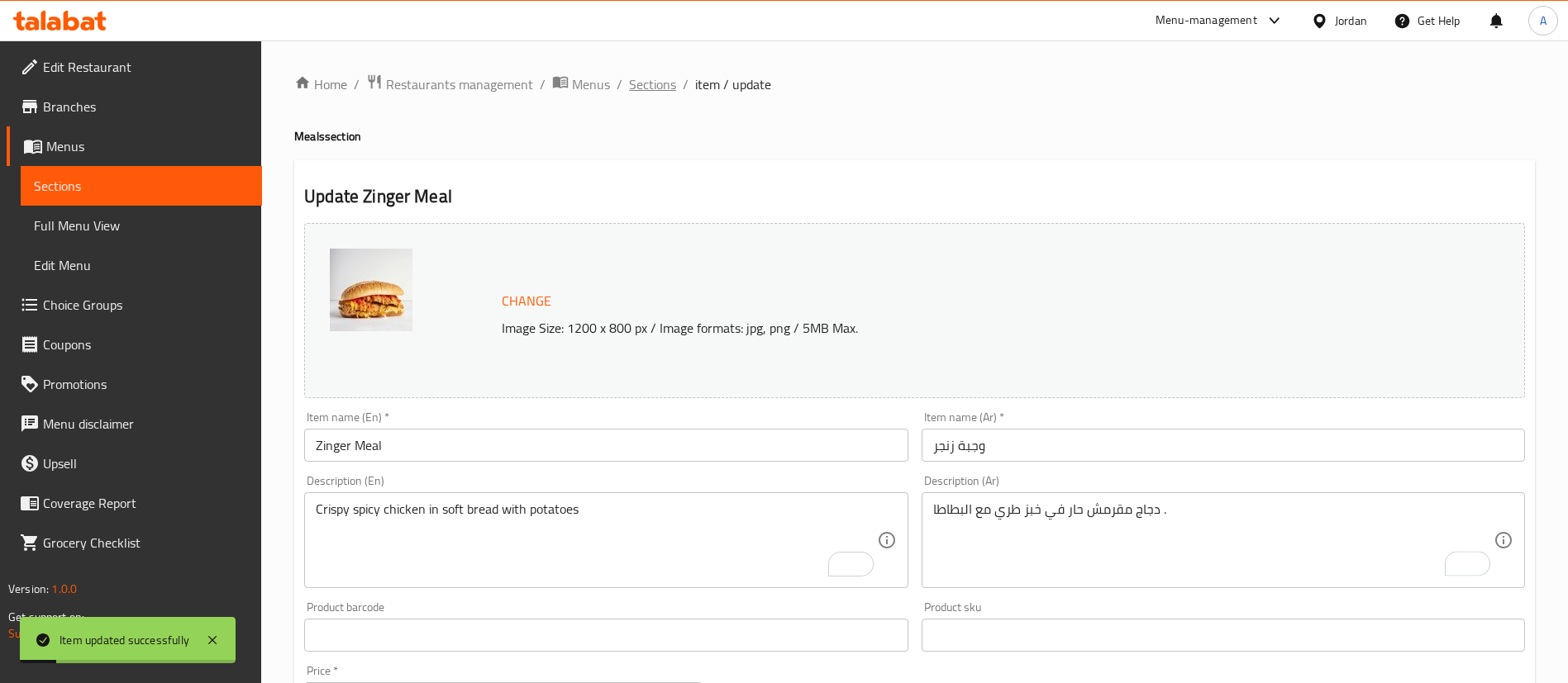
click at [638, 92] on span "Sections" at bounding box center [652, 85] width 47 height 20
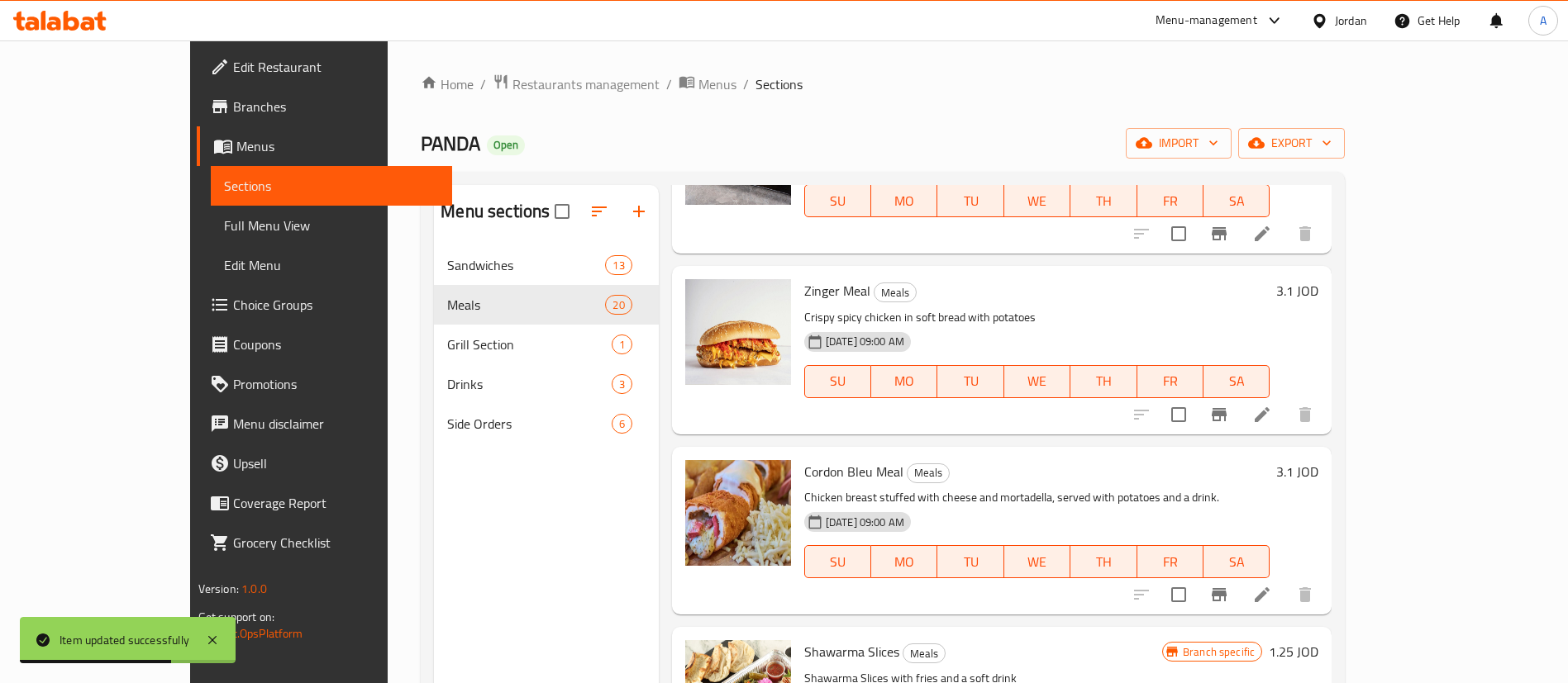
scroll to position [1611, 0]
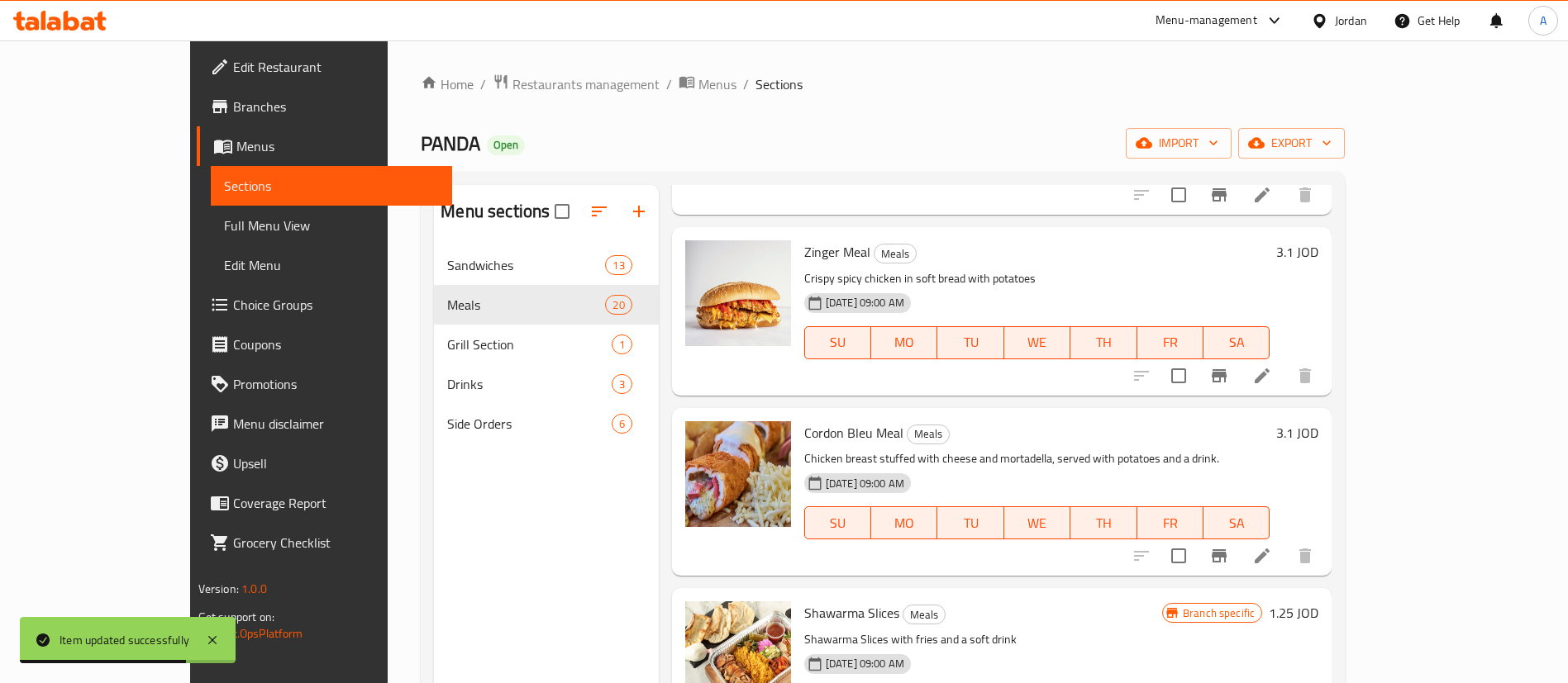
click at [1273, 556] on icon at bounding box center [1263, 556] width 20 height 20
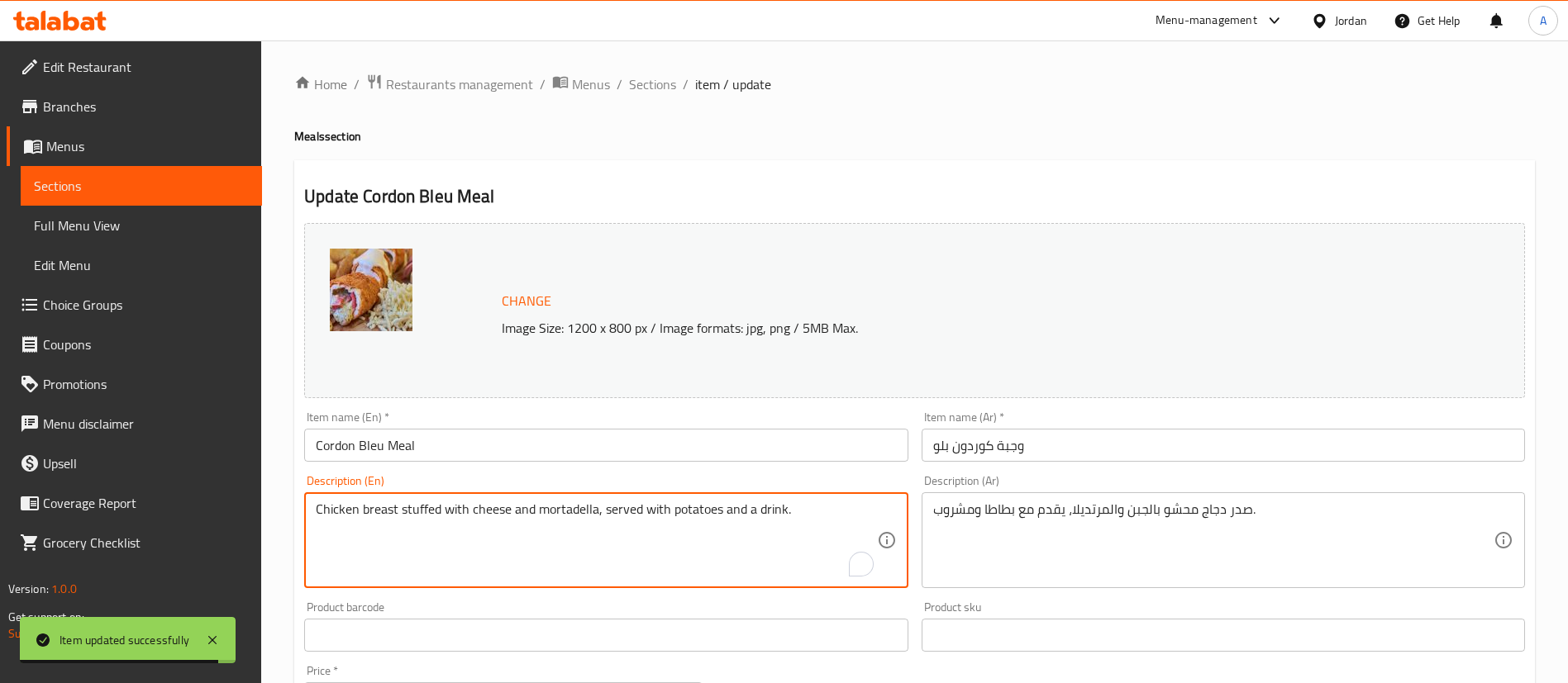
drag, startPoint x: 813, startPoint y: 514, endPoint x: 723, endPoint y: 511, distance: 90.0
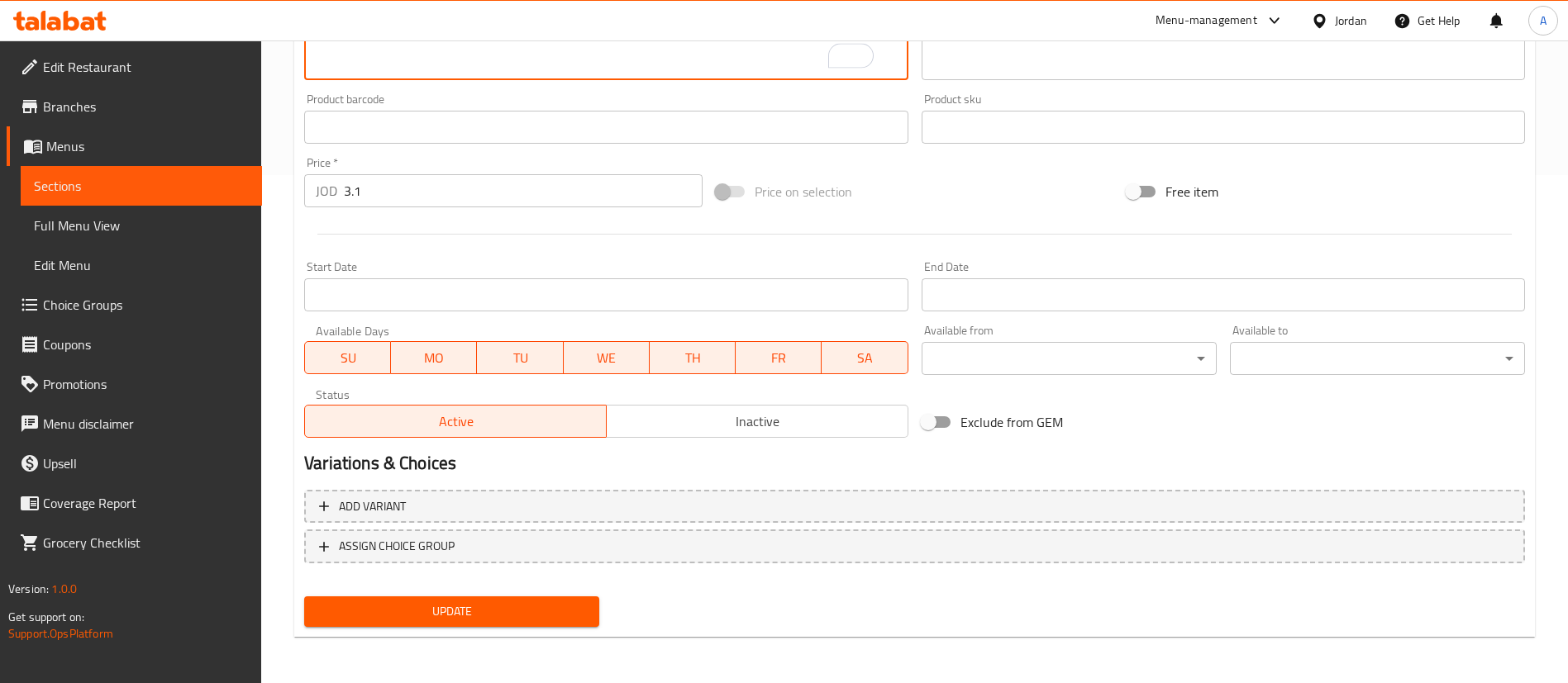
type textarea "Chicken breast stuffed with cheese and mortadella, served with potatoes"
click at [471, 610] on span "Update" at bounding box center [451, 611] width 268 height 21
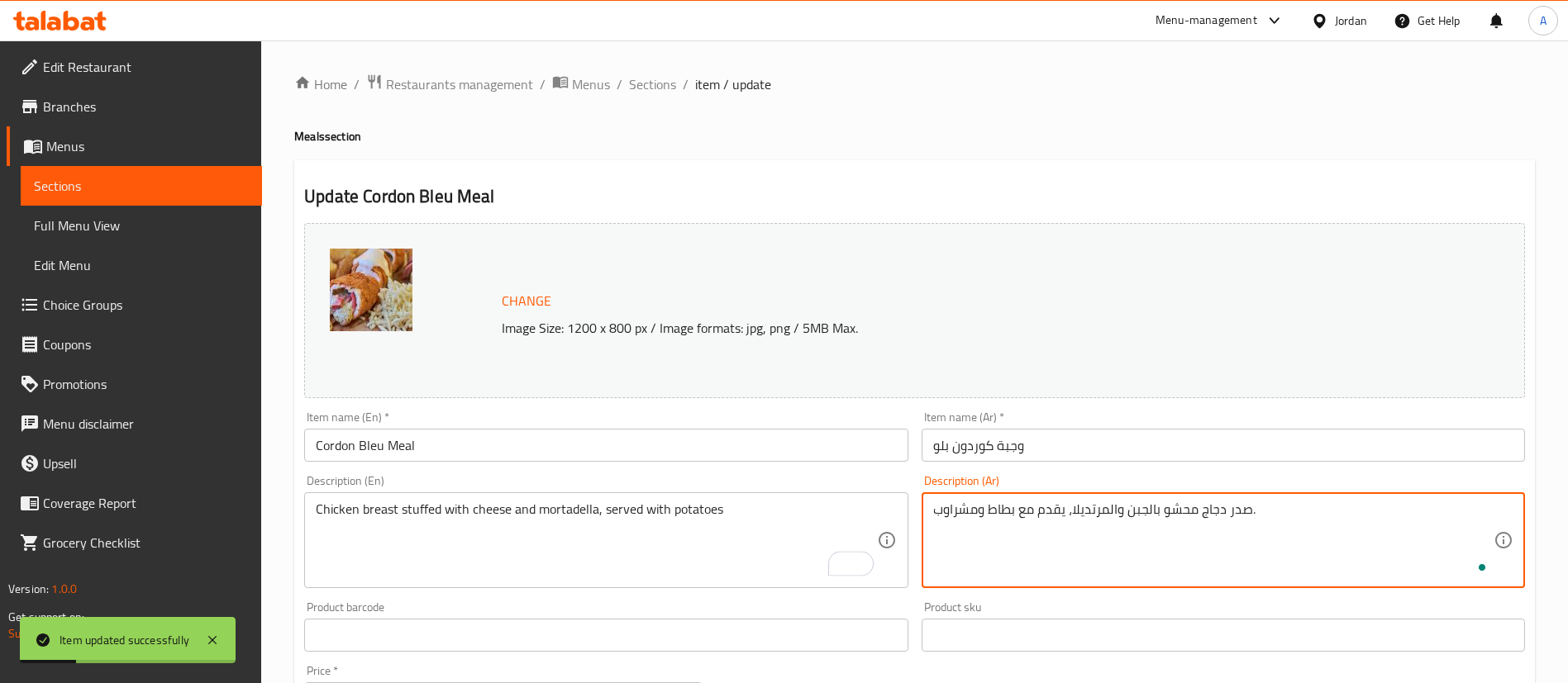
click at [939, 512] on textarea "صدر دجاج محشو بالجبن والمرتديلا، يقدم مع بطاط ومشراوب." at bounding box center [1214, 540] width 561 height 79
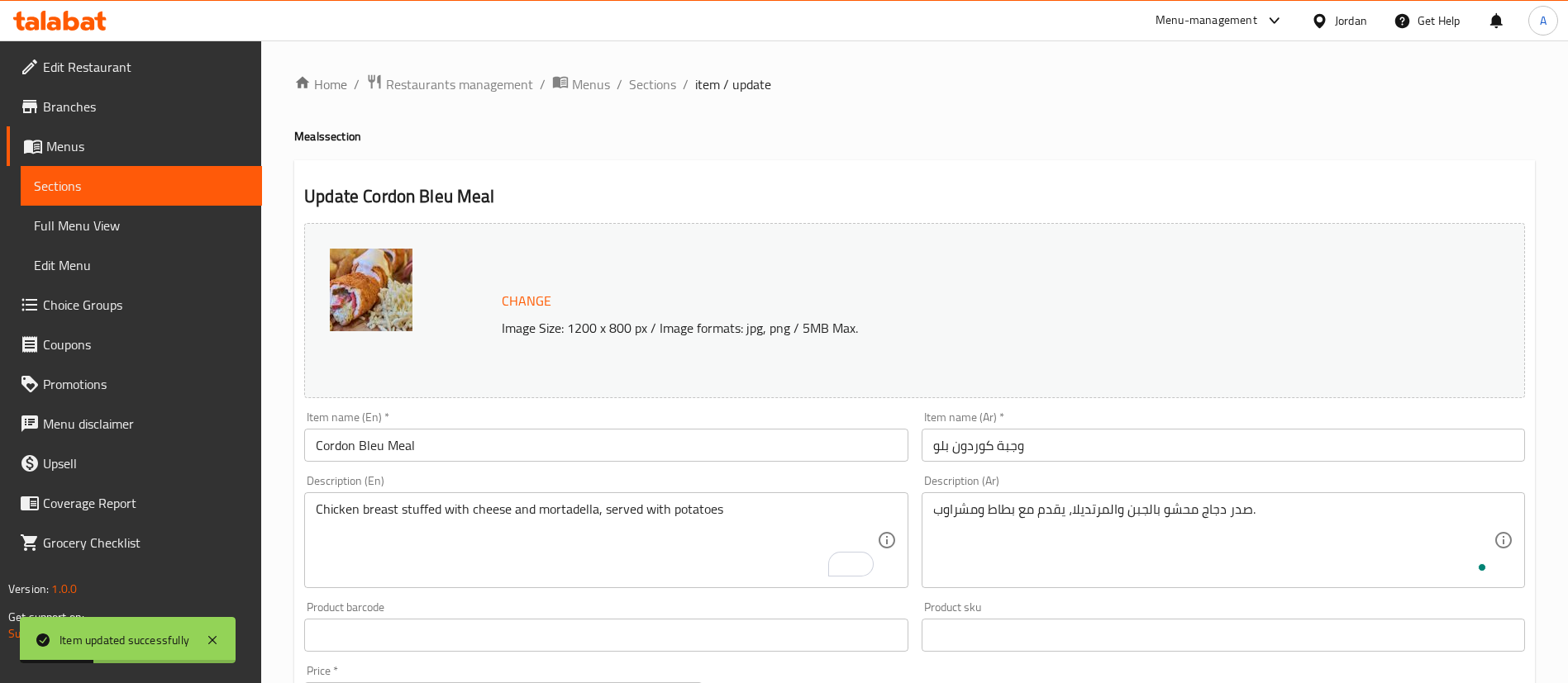
drag, startPoint x: 931, startPoint y: 512, endPoint x: 977, endPoint y: 513, distance: 46.0
click at [976, 514] on div "صدر دجاج محشو بالجبن والمرتديلا، يقدم مع بطاط ومشراوب. Description (Ar)" at bounding box center [1223, 540] width 603 height 96
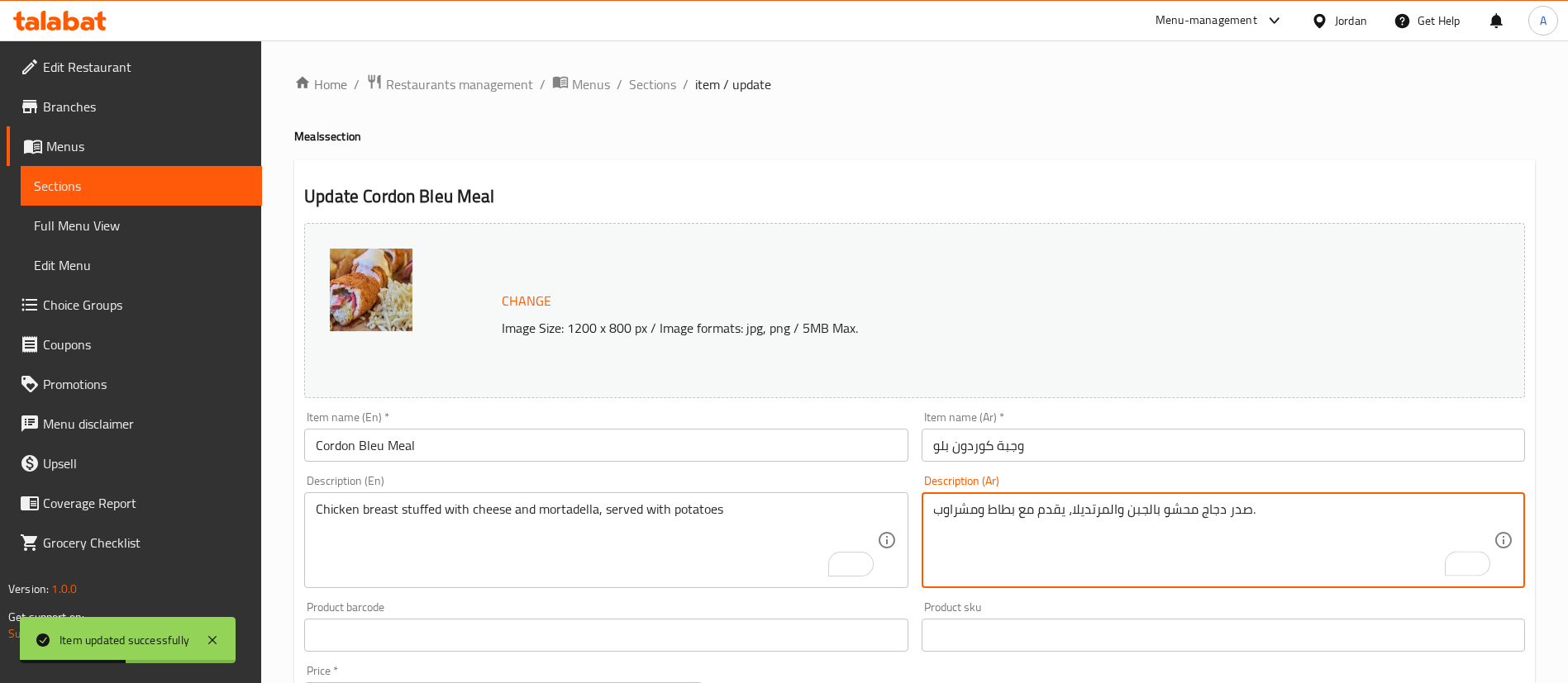
drag, startPoint x: 984, startPoint y: 512, endPoint x: 932, endPoint y: 509, distance: 52.1
click at [935, 510] on textarea "صدر دجاج محشو بالجبن والمرتديلا، يقدم مع بطاط ومشراوب." at bounding box center [1214, 540] width 561 height 79
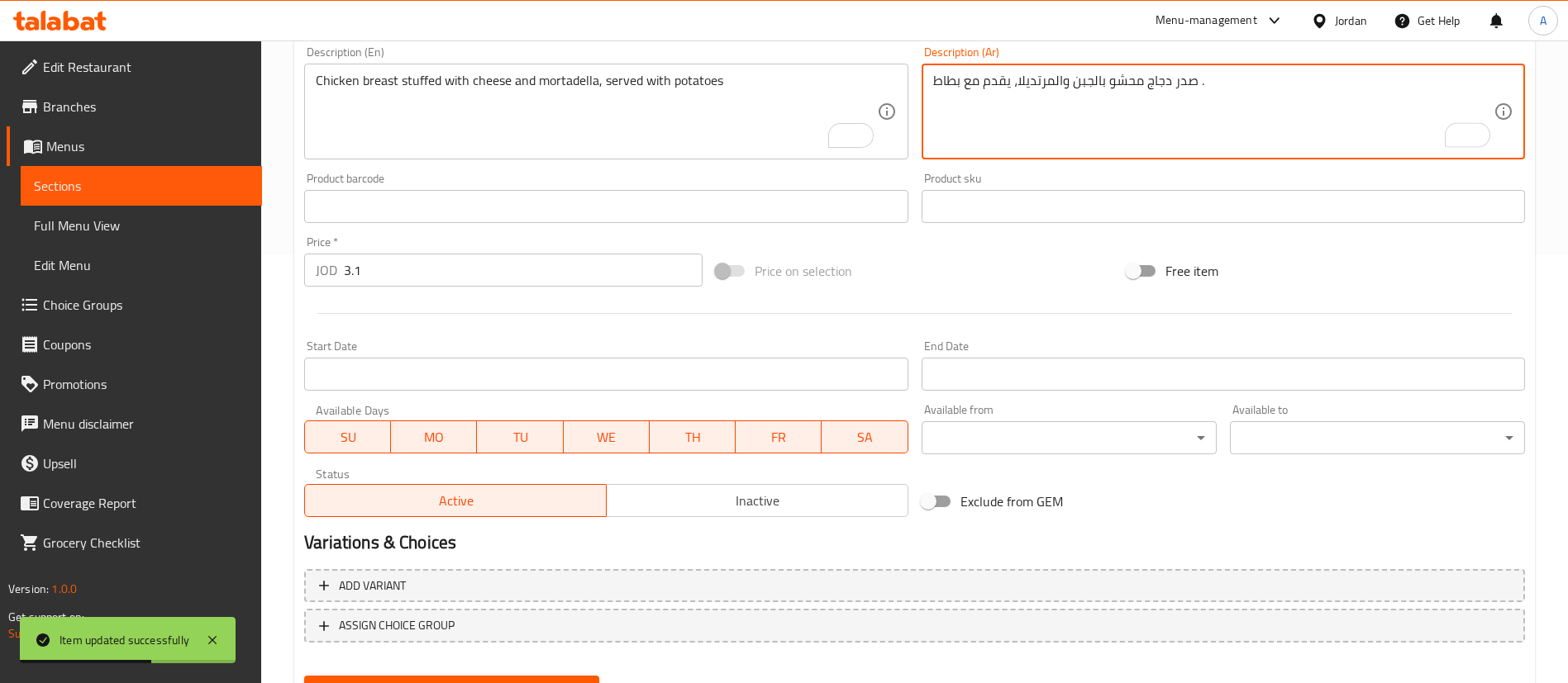
scroll to position [137, 0]
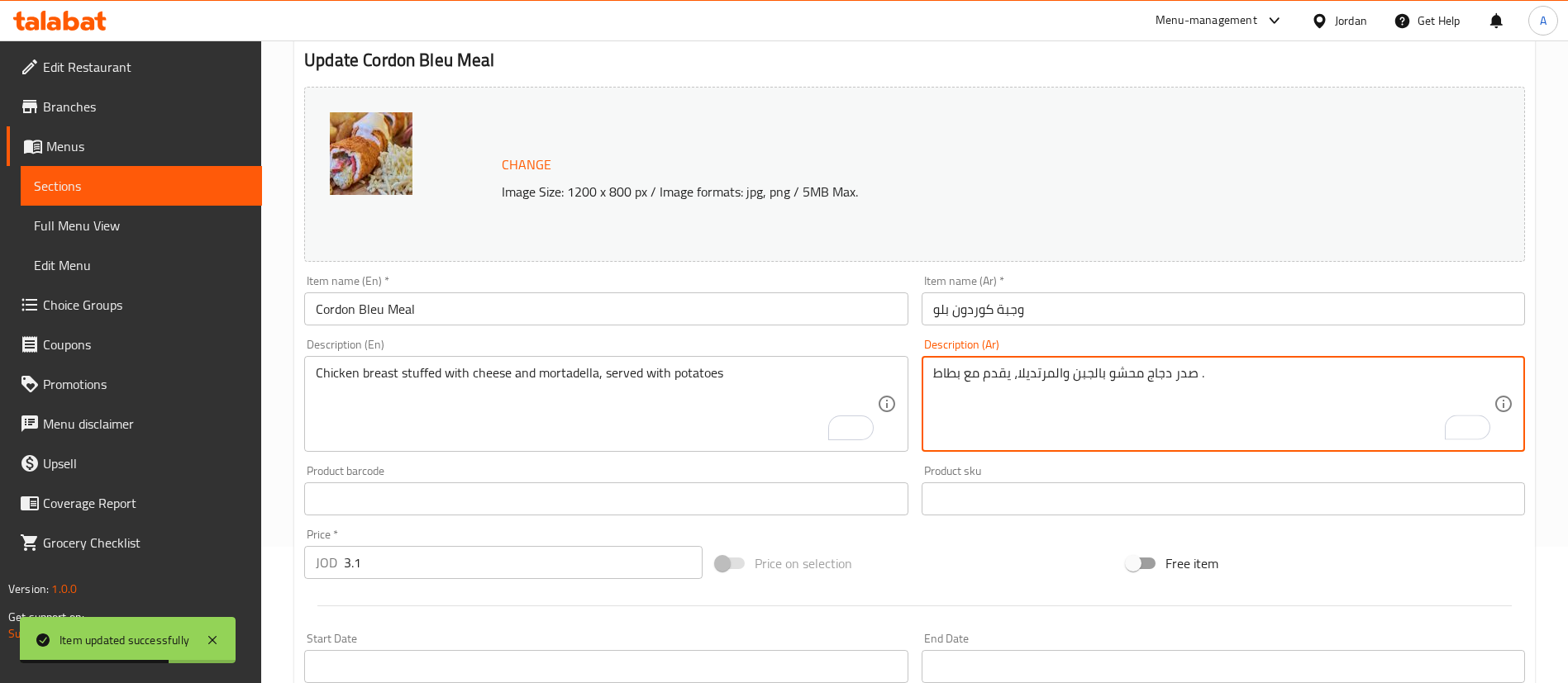
click at [935, 376] on textarea "صدر دجاج محشو بالجبن والمرتديلا، يقدم مع بطاط ." at bounding box center [1214, 404] width 561 height 79
click at [1195, 374] on textarea "صدر دجاج محشو بالجبن والمرتديلا، يقدم مع بطاط ." at bounding box center [1214, 404] width 561 height 79
click at [1193, 377] on textarea "صدر دجاج محشو بالجبن والمرتديلا، يقدم مع بطاط ." at bounding box center [1214, 404] width 561 height 79
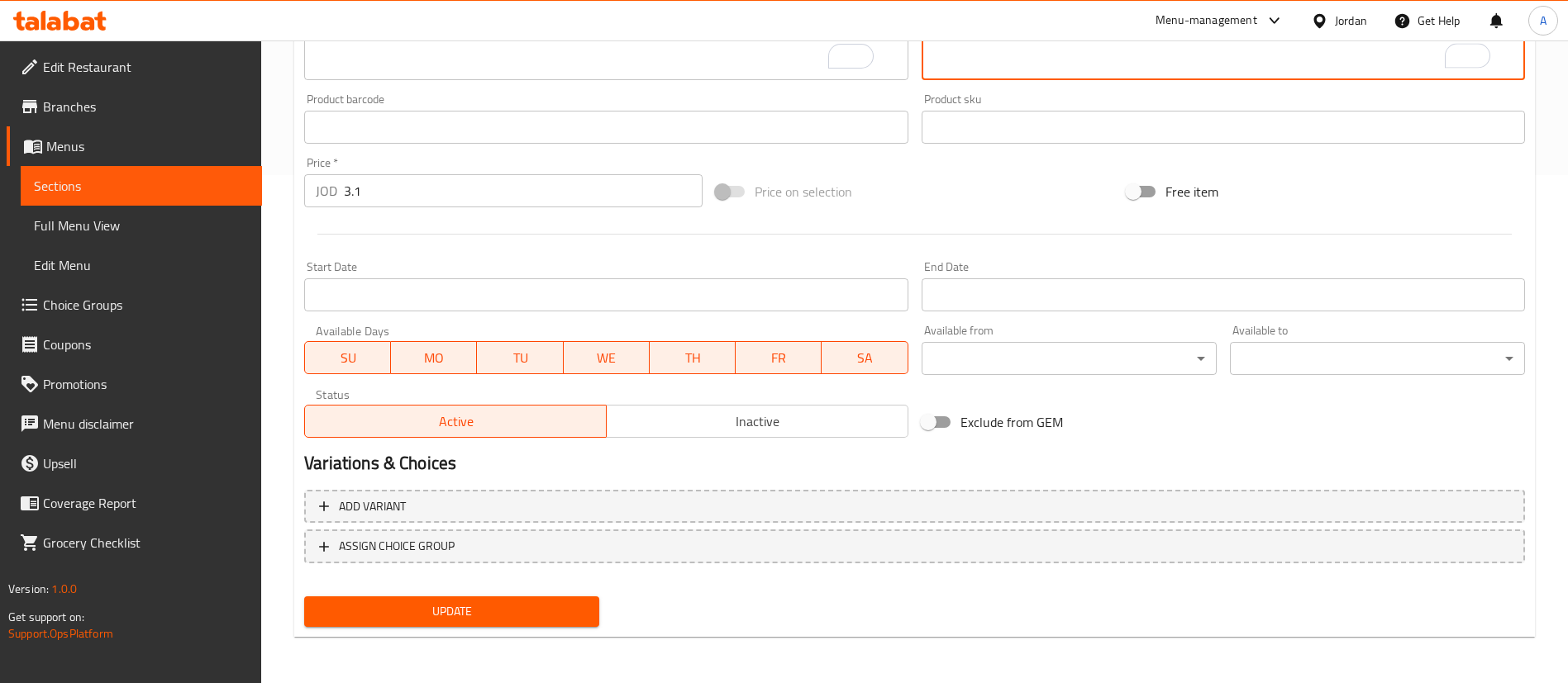
type textarea "صدر دجاج محشو بالجبن والمرتديلا، يقدم مع بطاطة ."
click at [534, 600] on button "Update" at bounding box center [452, 611] width 295 height 31
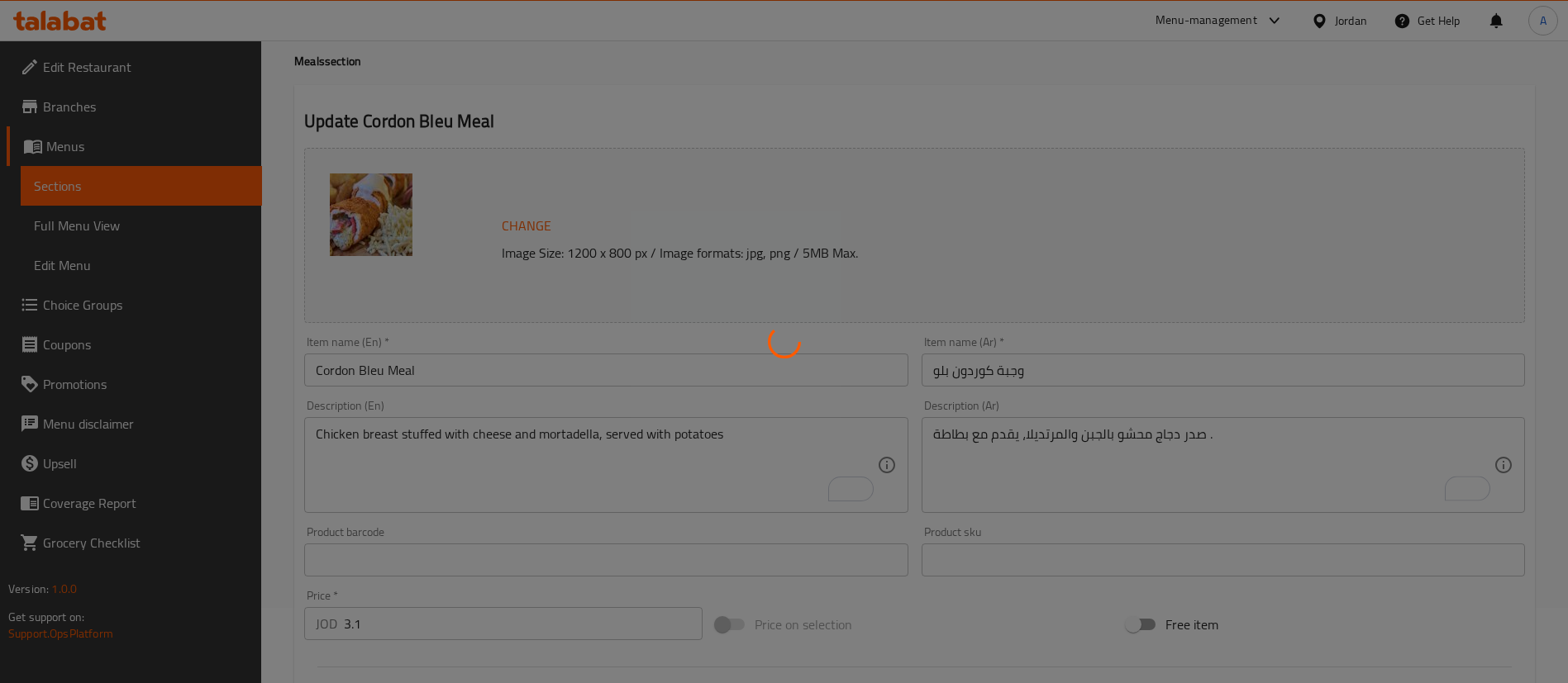
scroll to position [0, 0]
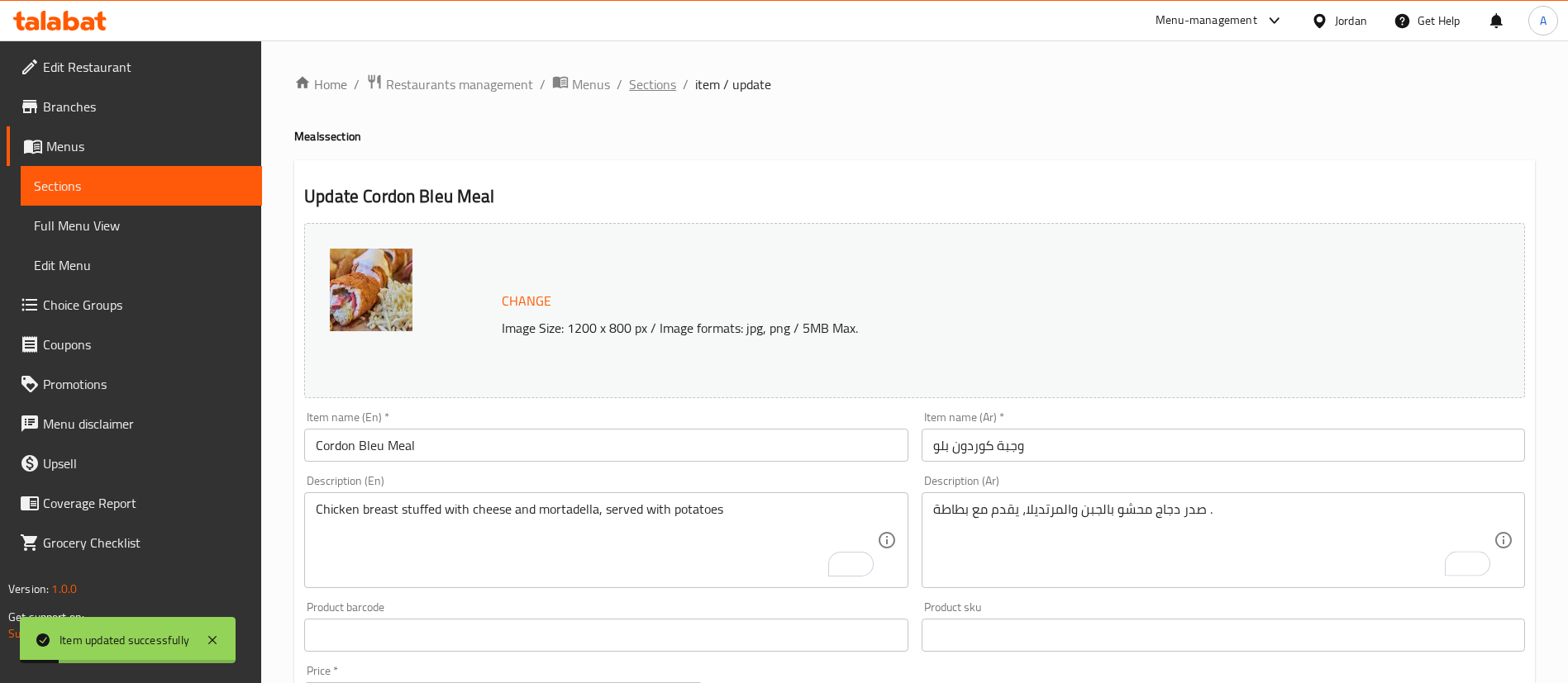
click at [667, 89] on span "Sections" at bounding box center [652, 85] width 47 height 20
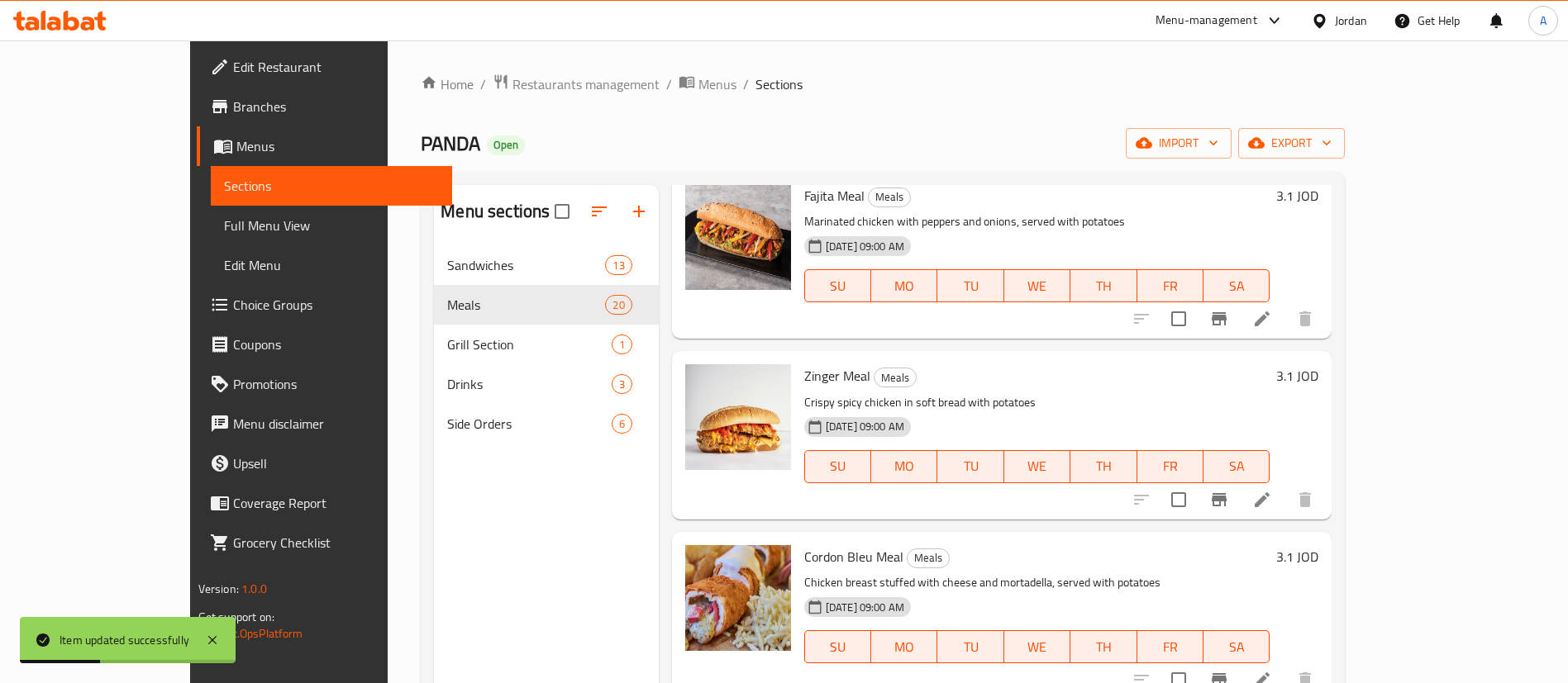
scroll to position [1735, 0]
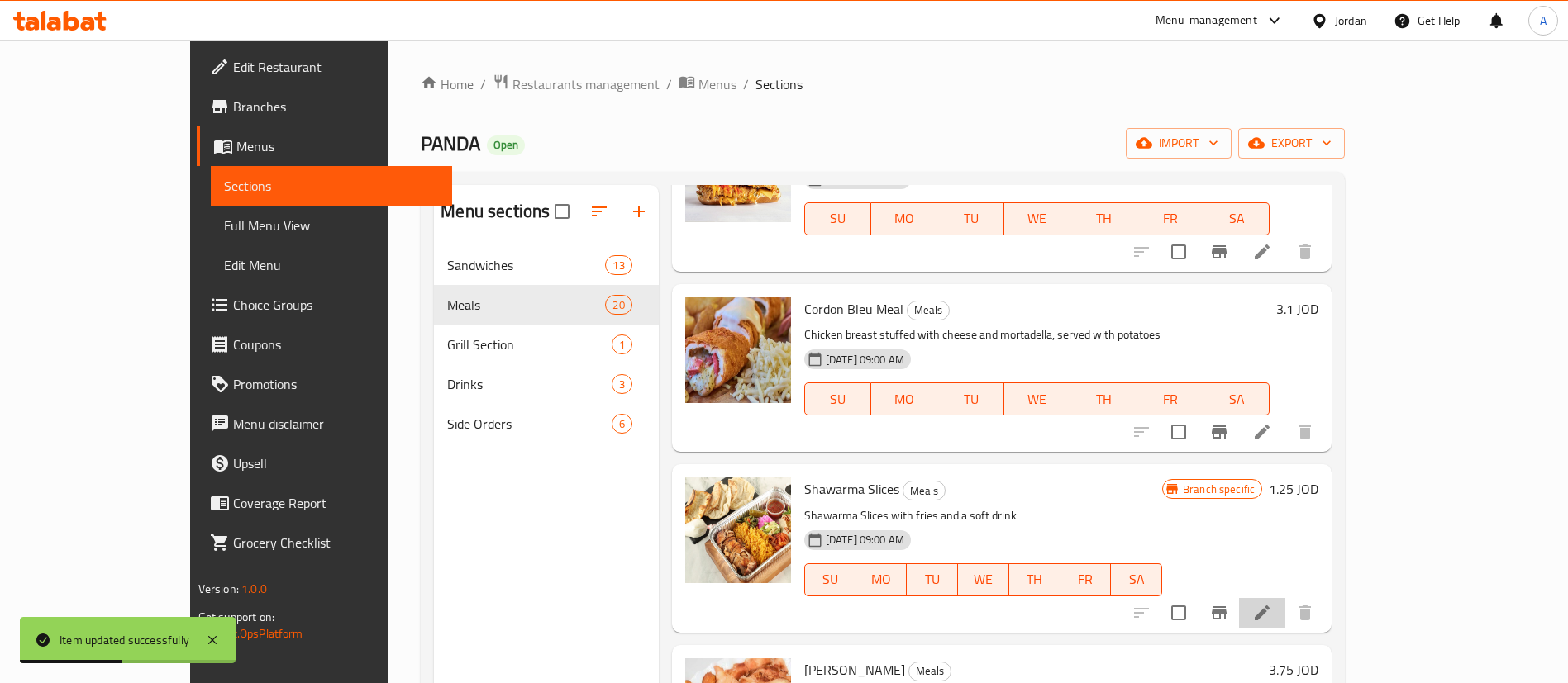
click at [1286, 603] on li at bounding box center [1262, 613] width 46 height 30
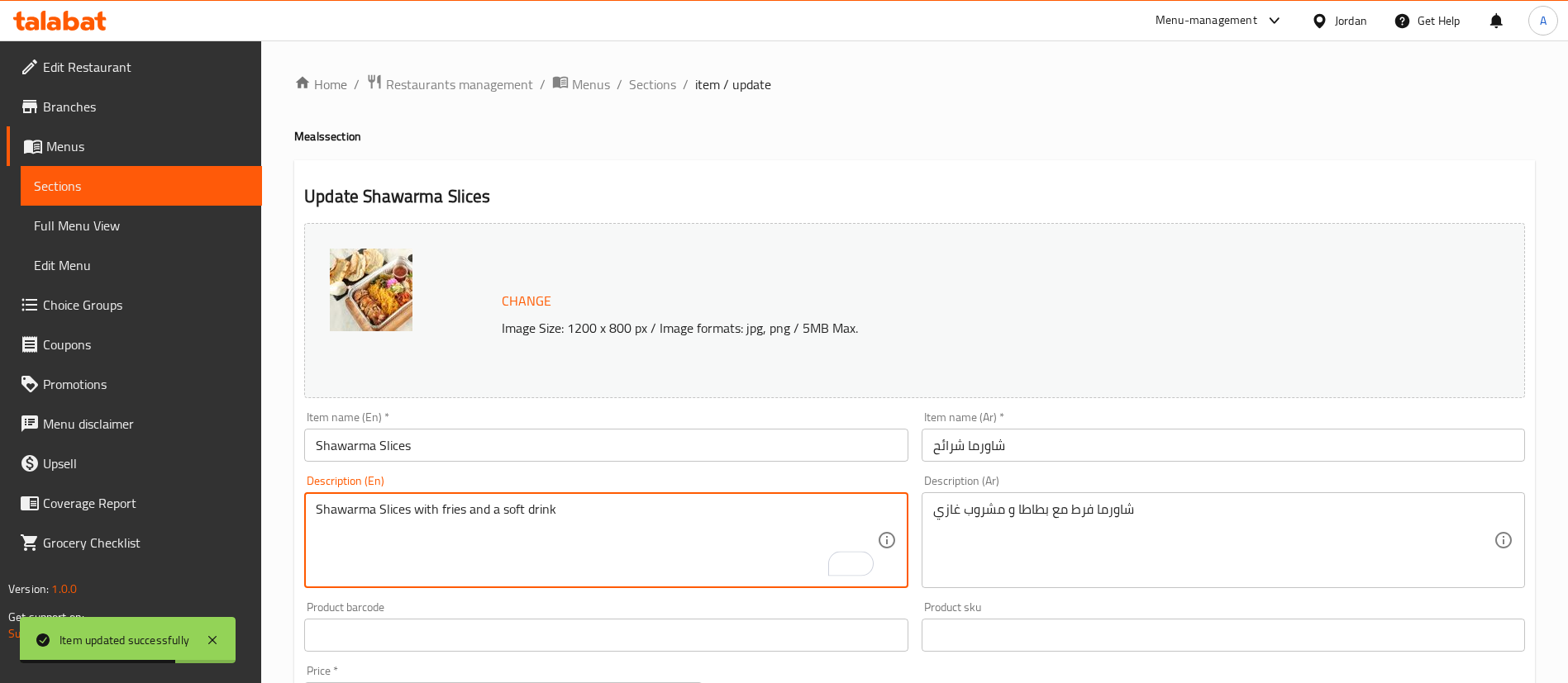
drag, startPoint x: 600, startPoint y: 526, endPoint x: 471, endPoint y: 518, distance: 129.2
type textarea "Shawarma Slices with fries"
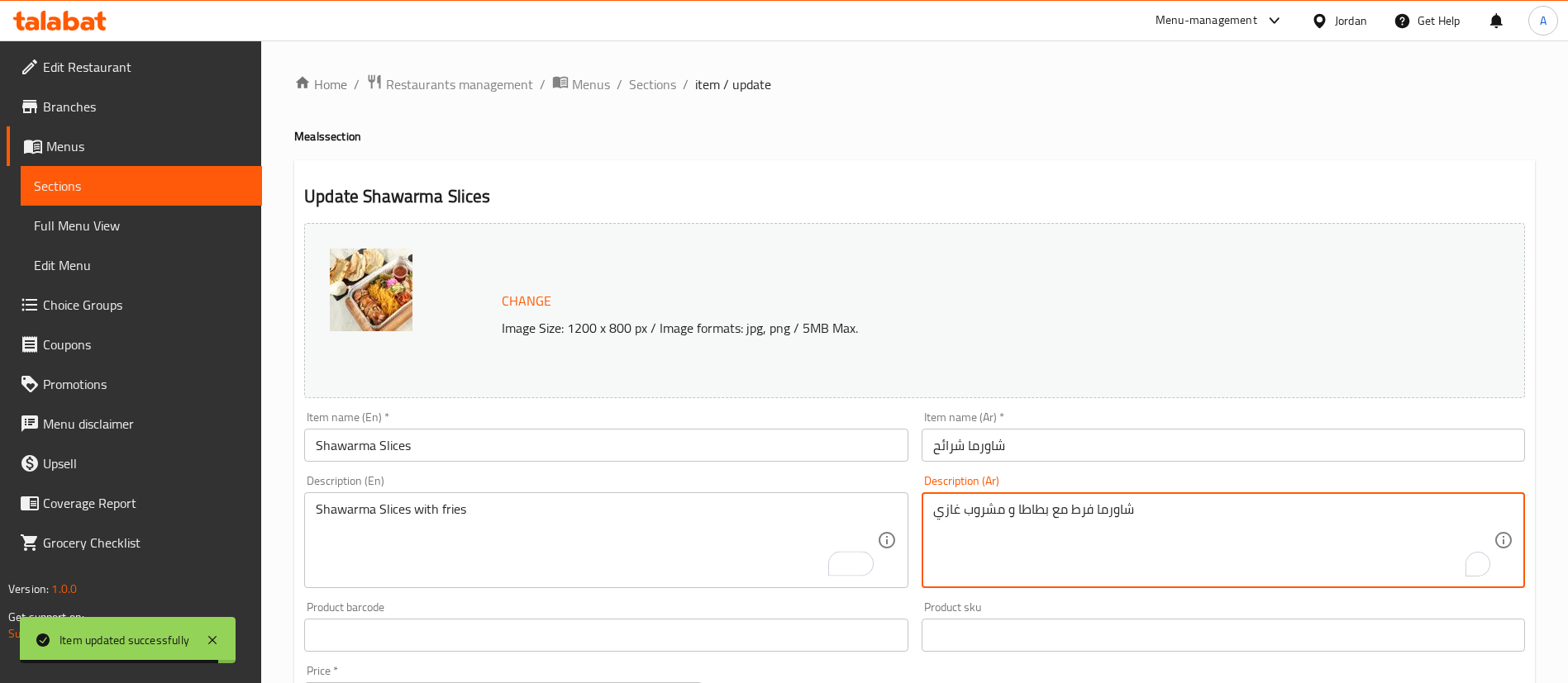
drag, startPoint x: 1012, startPoint y: 512, endPoint x: 936, endPoint y: 501, distance: 76.8
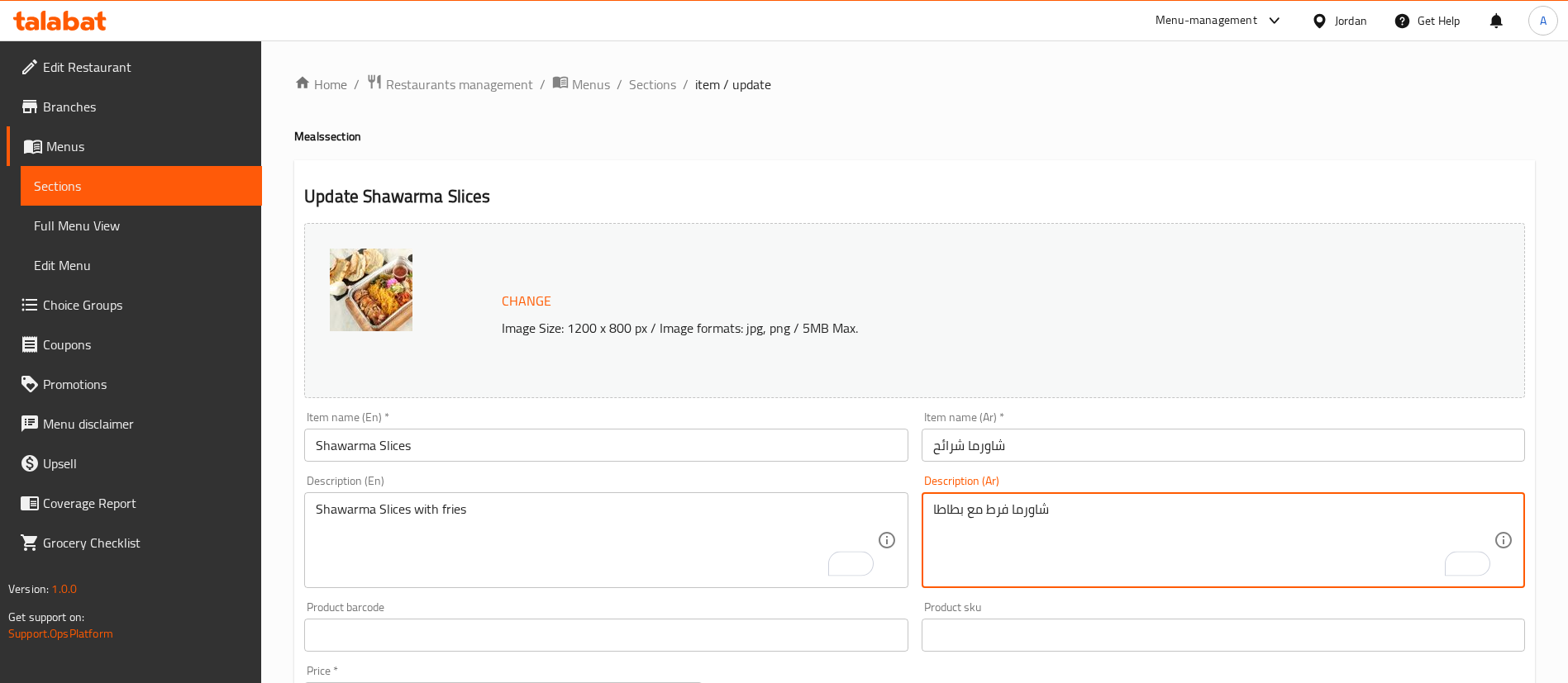
type textarea "شاورما فرط مع بطاطا"
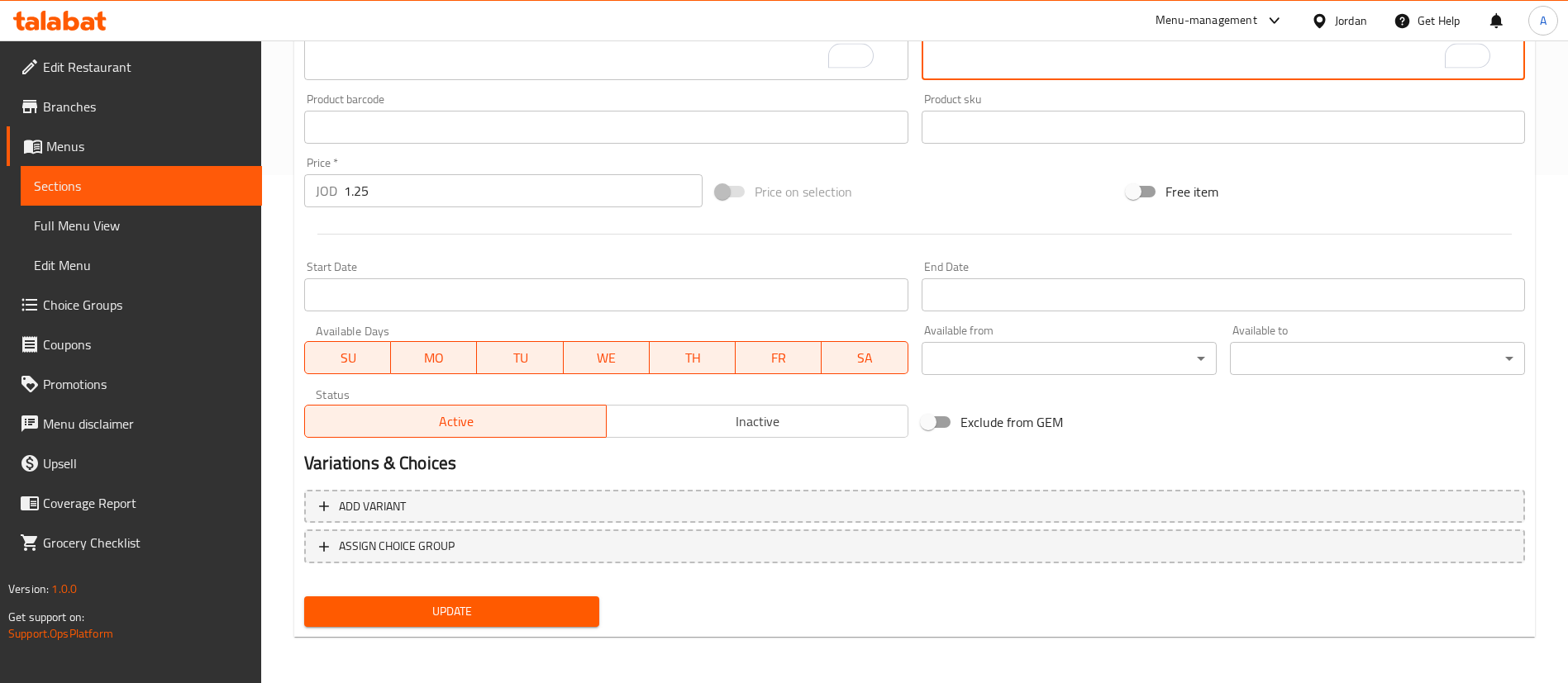
click at [569, 600] on button "Update" at bounding box center [452, 611] width 295 height 31
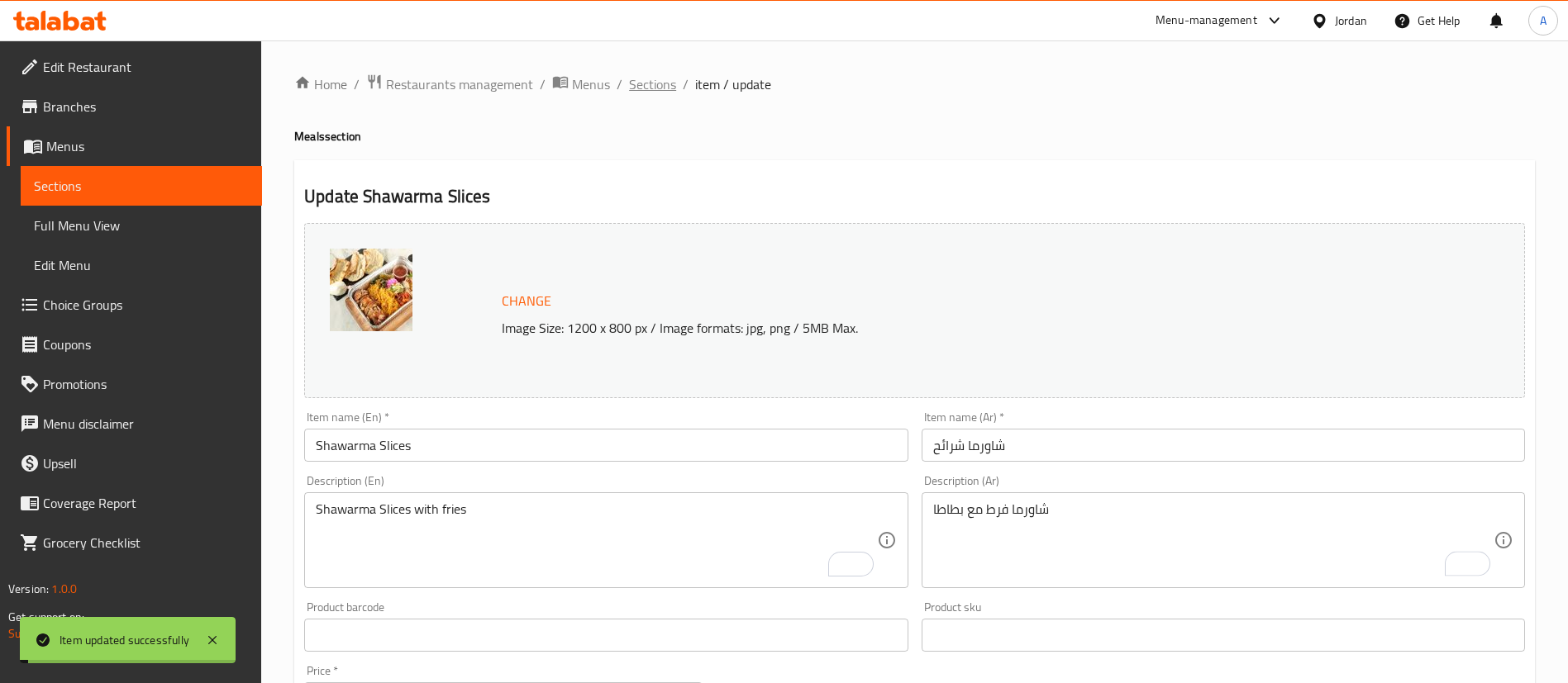
click at [656, 90] on span "Sections" at bounding box center [652, 85] width 47 height 20
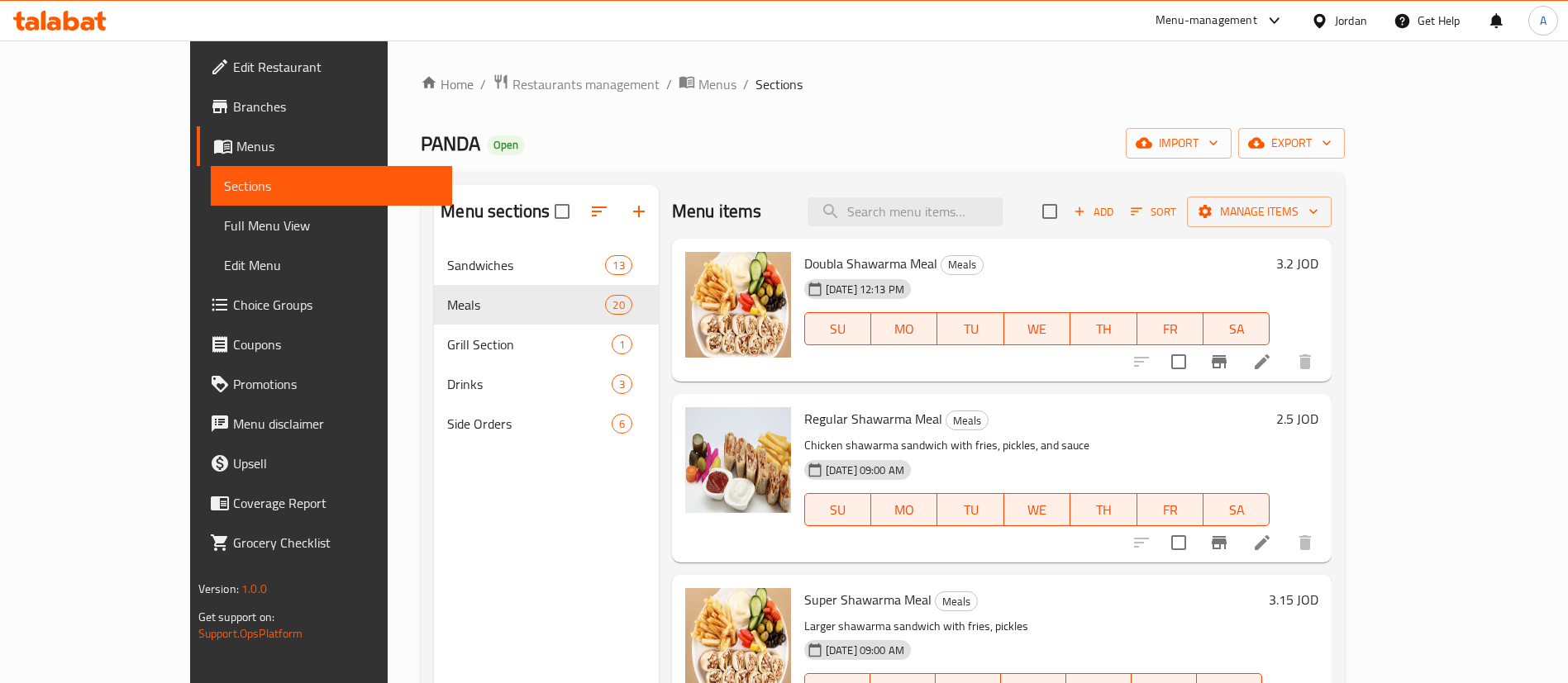
click at [1014, 115] on div "Home / Restaurants management / Menus / Sections PANDA Open import export Menu …" at bounding box center [883, 478] width 925 height 809
click at [1227, 364] on icon "Branch-specific-item" at bounding box center [1219, 361] width 15 height 13
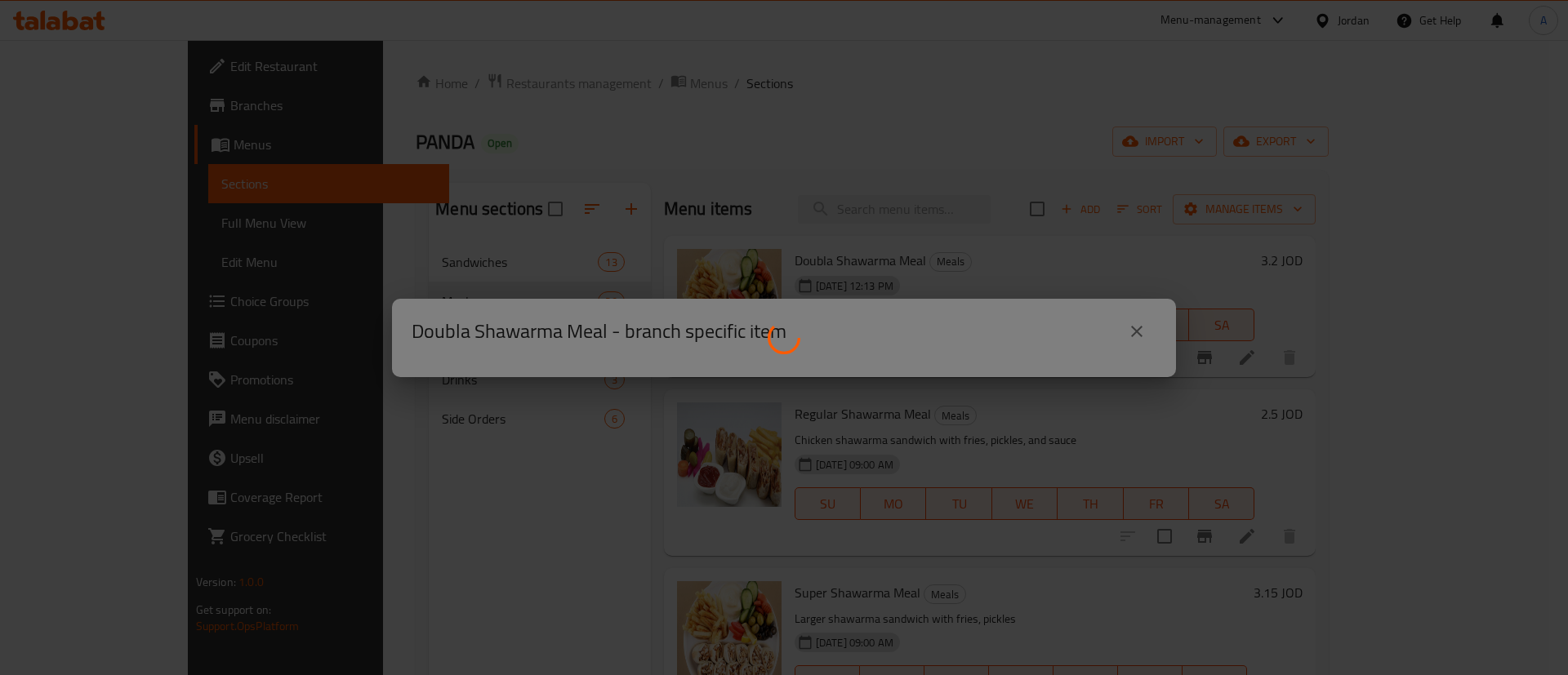
click at [1136, 328] on div at bounding box center [784, 337] width 1568 height 675
click at [1137, 331] on div at bounding box center [784, 337] width 1568 height 675
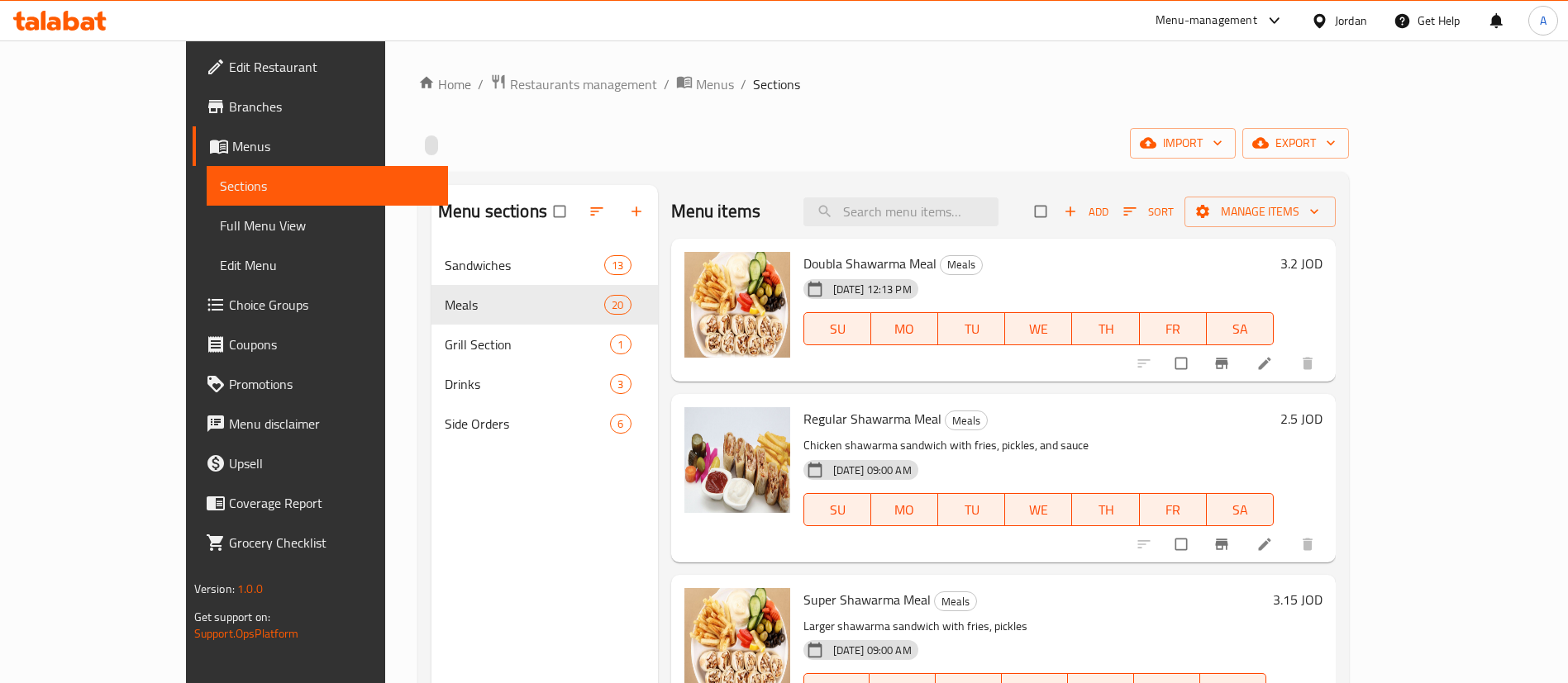
click at [1323, 255] on h6 "3.2 JOD" at bounding box center [1302, 263] width 42 height 23
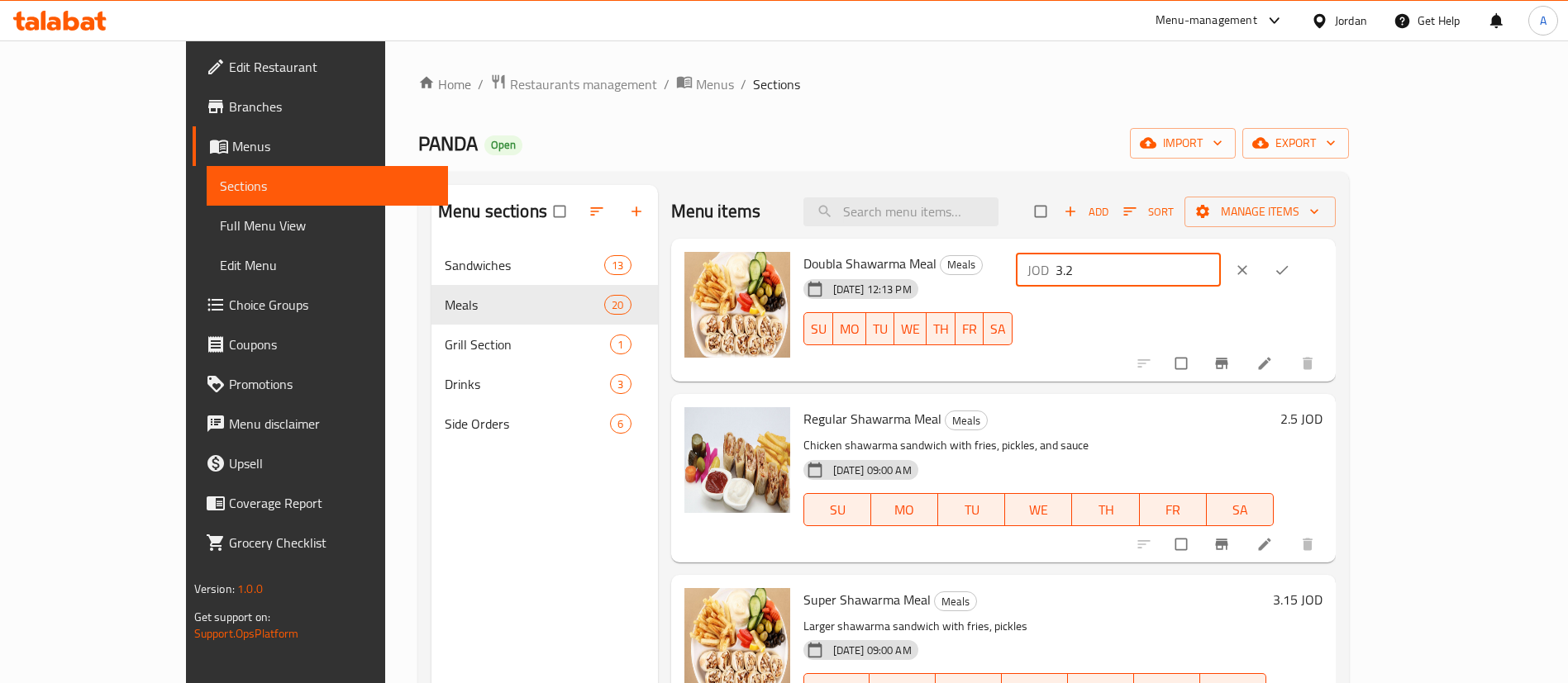
drag, startPoint x: 1350, startPoint y: 270, endPoint x: 1090, endPoint y: 273, distance: 260.0
click at [1075, 277] on div "Doubla Shawarma Meal Meals 11-09-2025 12:13 PM SU MO TU WE TH FR SA JOD 3.2 ​" at bounding box center [1063, 310] width 534 height 131
type input "4"
drag, startPoint x: 1448, startPoint y: 264, endPoint x: 1438, endPoint y: 299, distance: 36.4
click at [1304, 264] on button "ok" at bounding box center [1284, 270] width 40 height 36
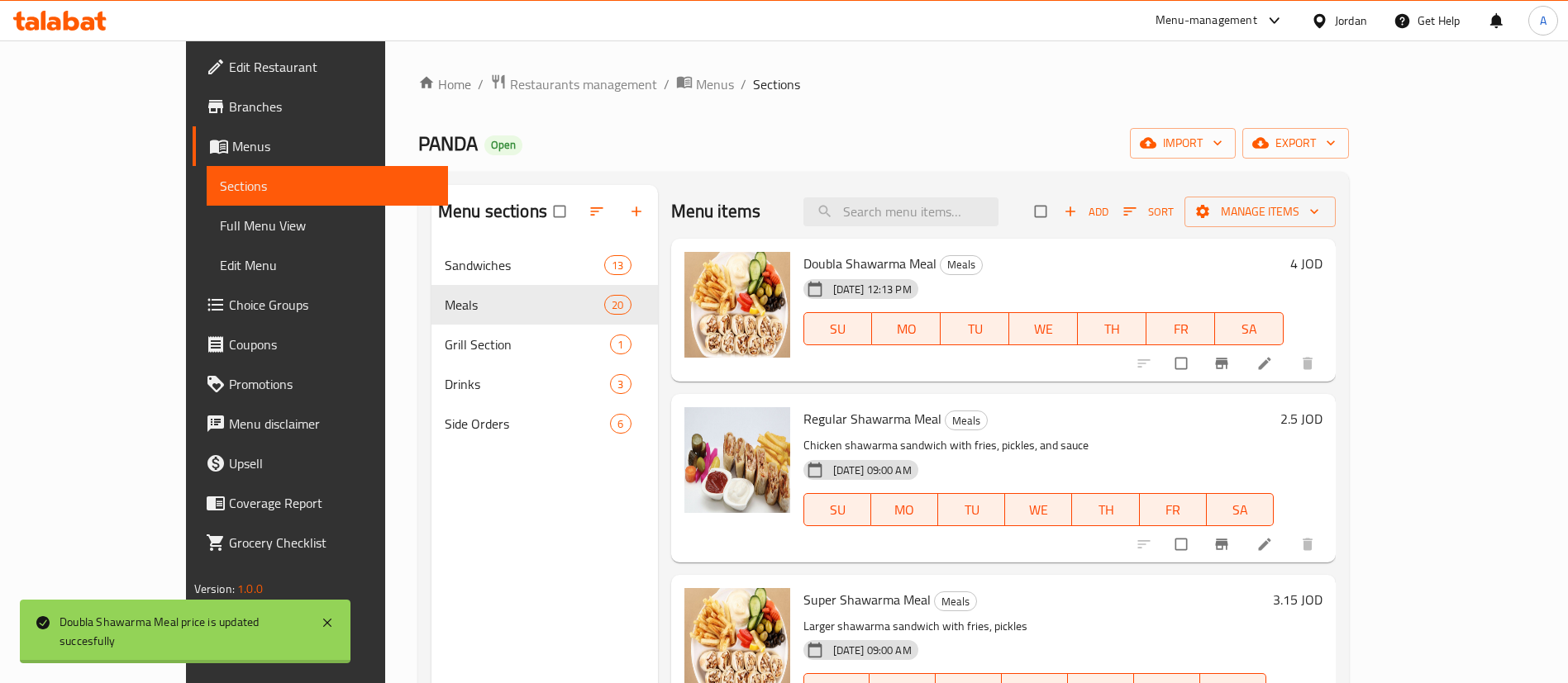
click at [1229, 362] on icon "Branch-specific-item" at bounding box center [1222, 364] width 12 height 11
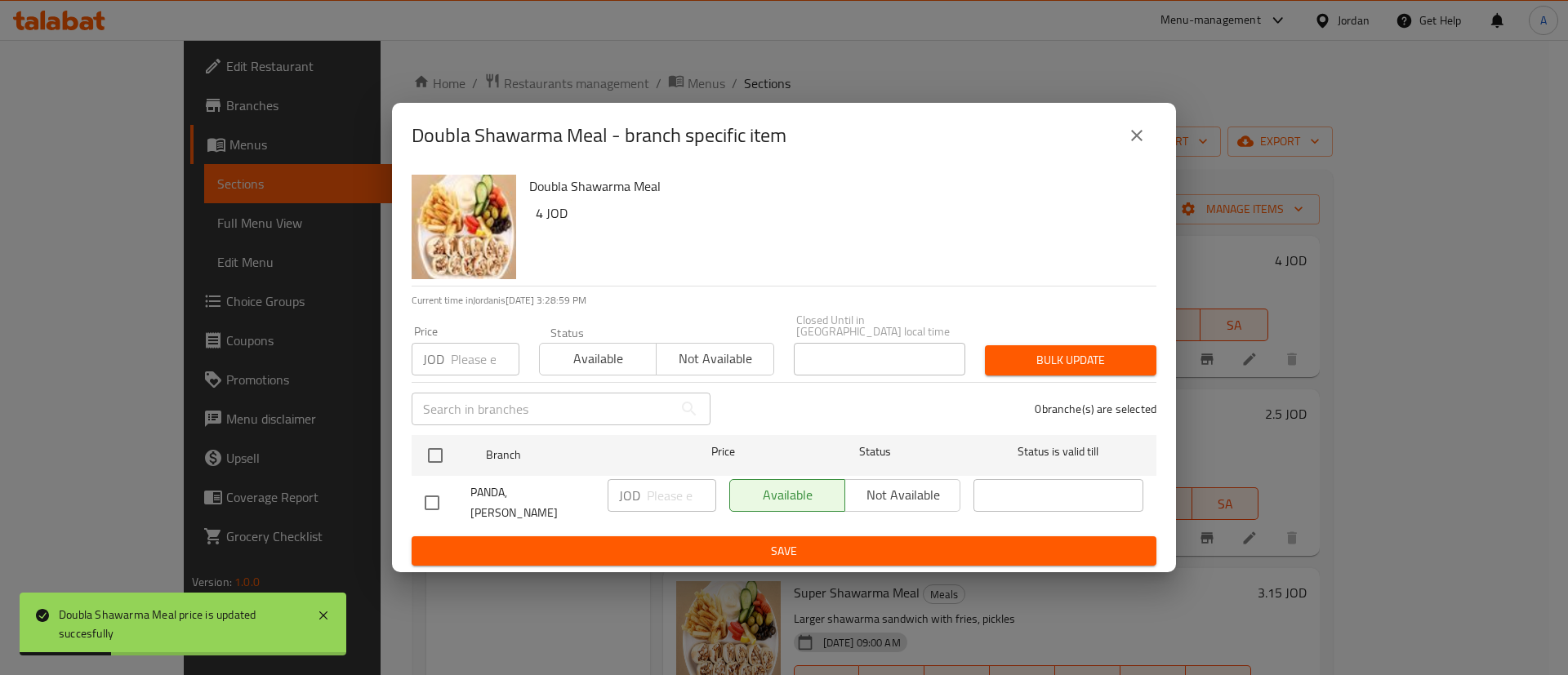
click at [1135, 155] on button "close" at bounding box center [1137, 136] width 39 height 39
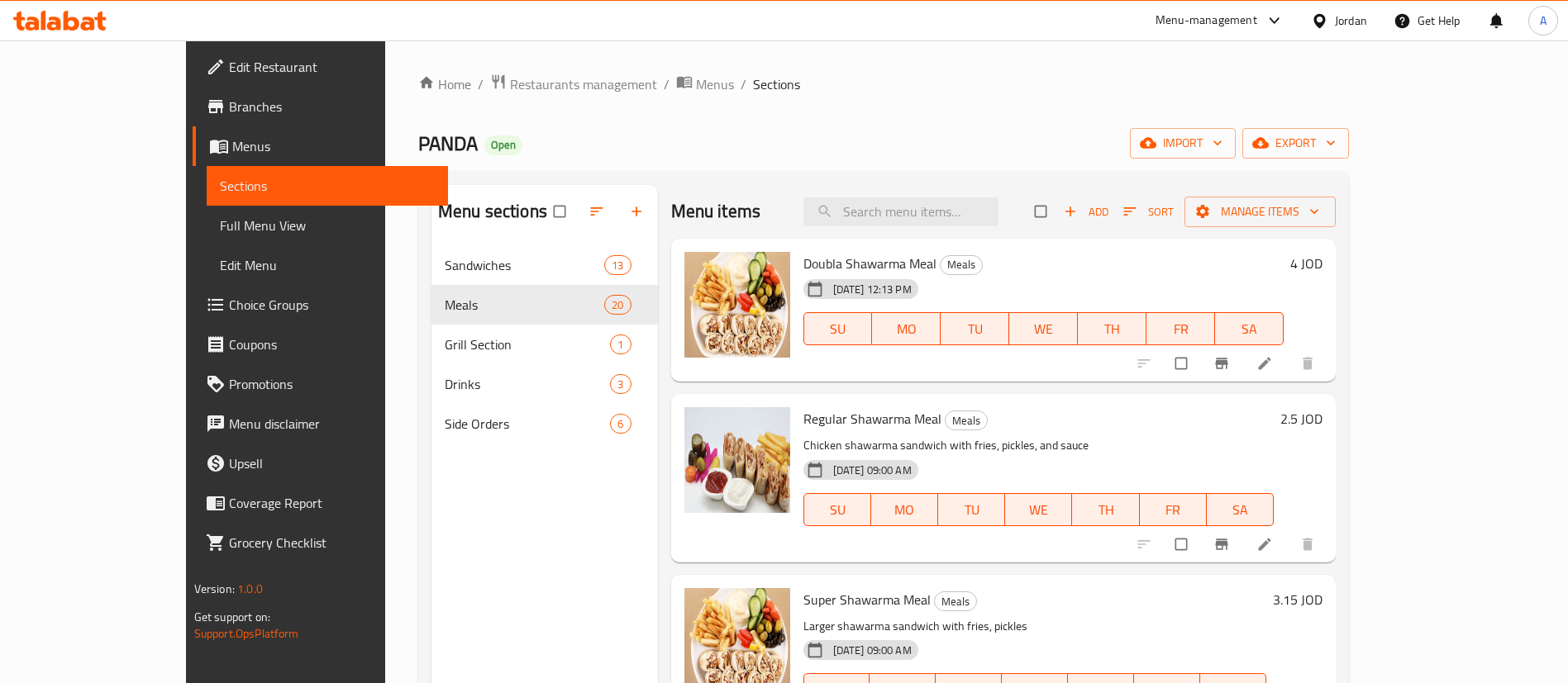
scroll to position [124, 0]
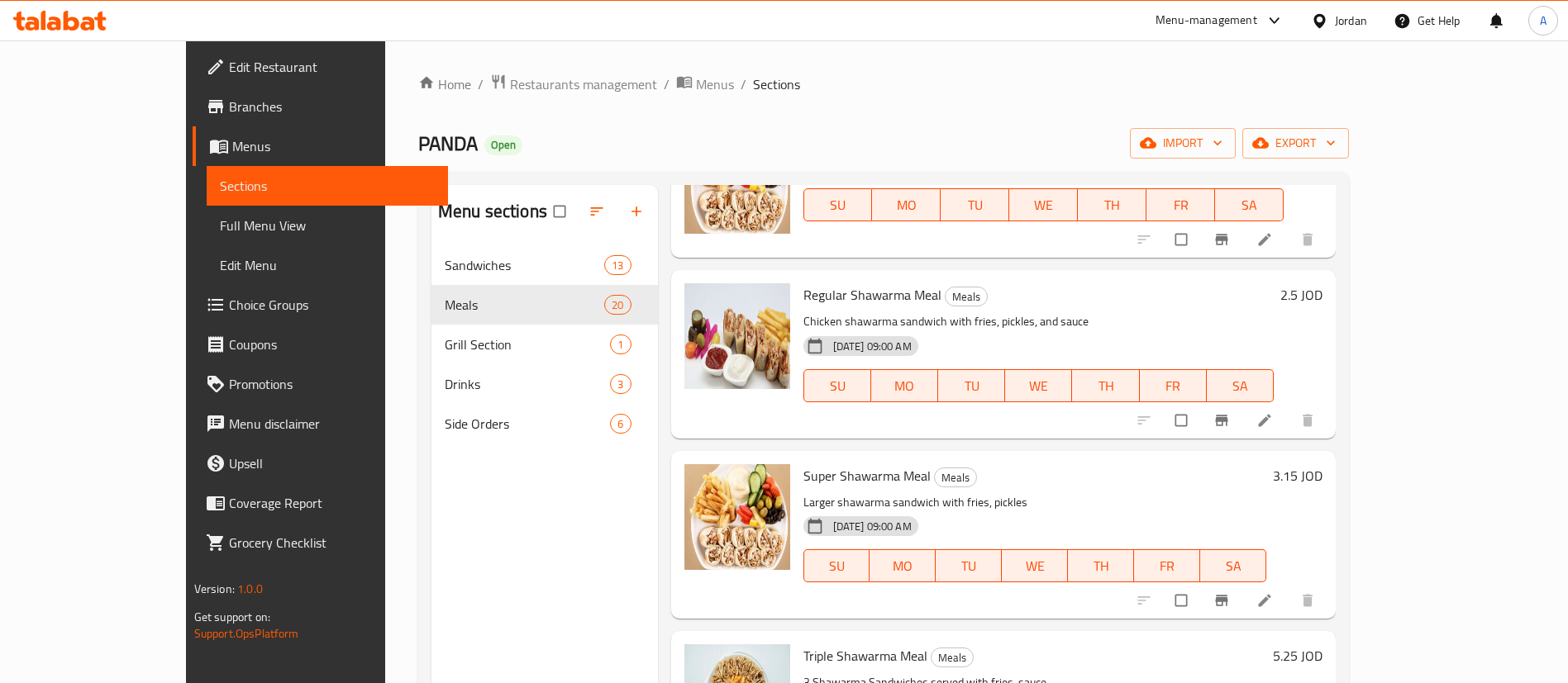
click at [1323, 477] on h6 "3.15 JOD" at bounding box center [1298, 476] width 50 height 23
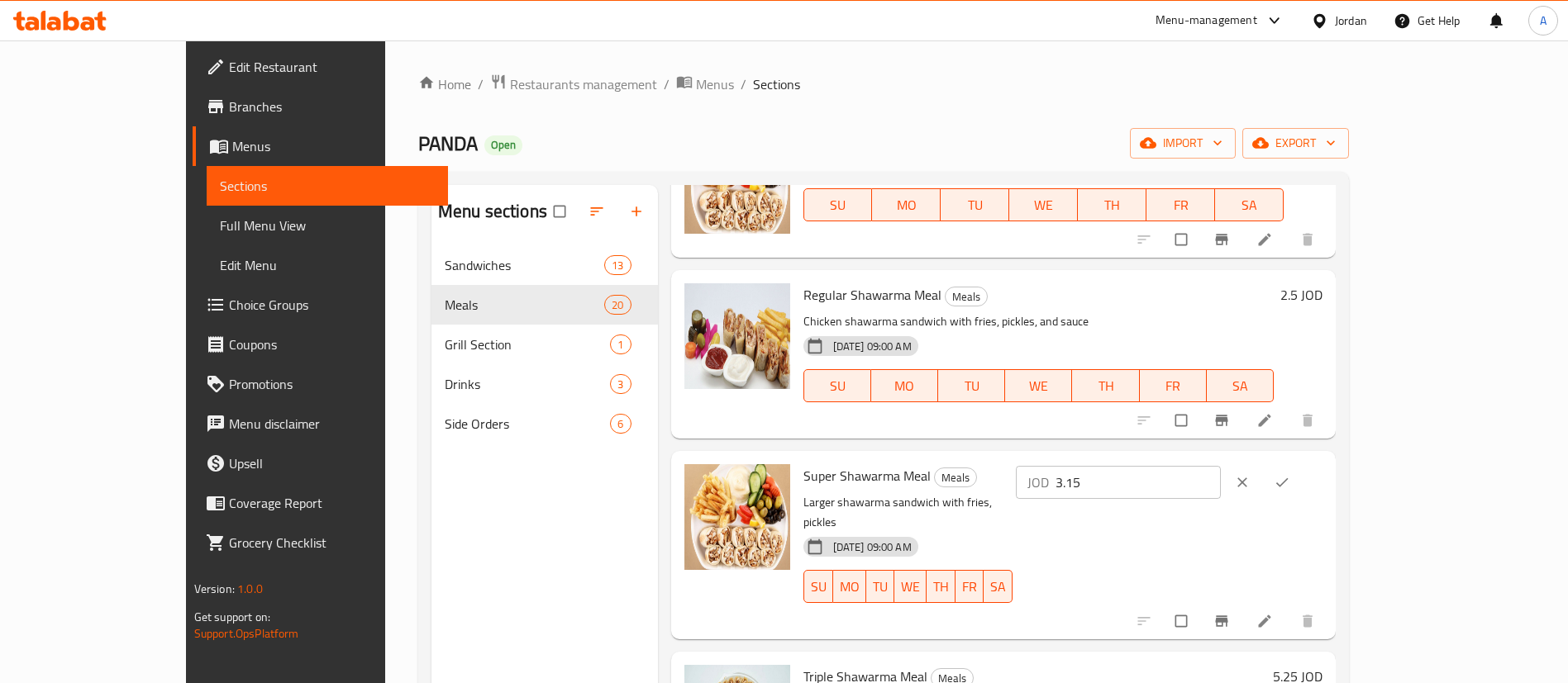
click at [1220, 480] on input "3.15" at bounding box center [1137, 482] width 165 height 33
type input "3.5"
click at [1291, 484] on icon "ok" at bounding box center [1282, 483] width 17 height 17
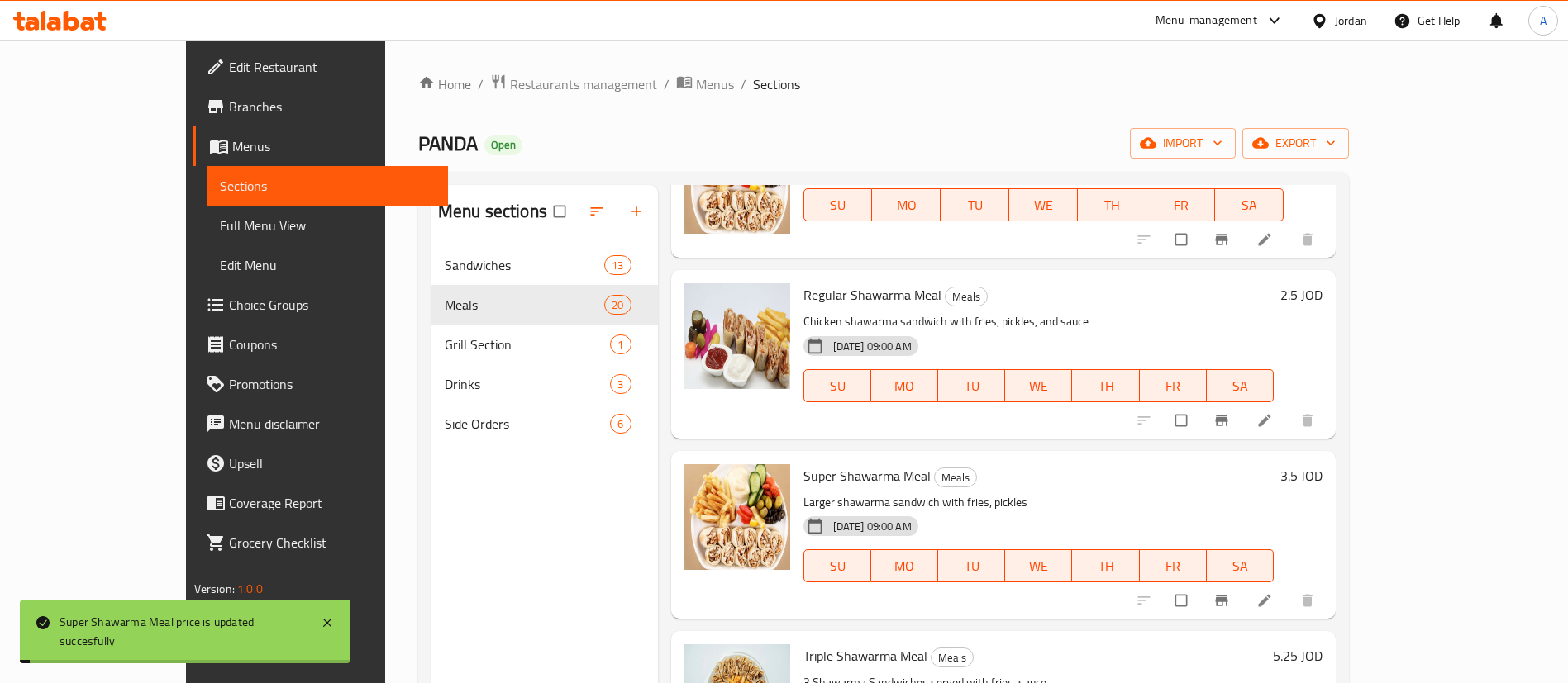
click at [1323, 300] on h6 "2.5 JOD" at bounding box center [1302, 294] width 42 height 23
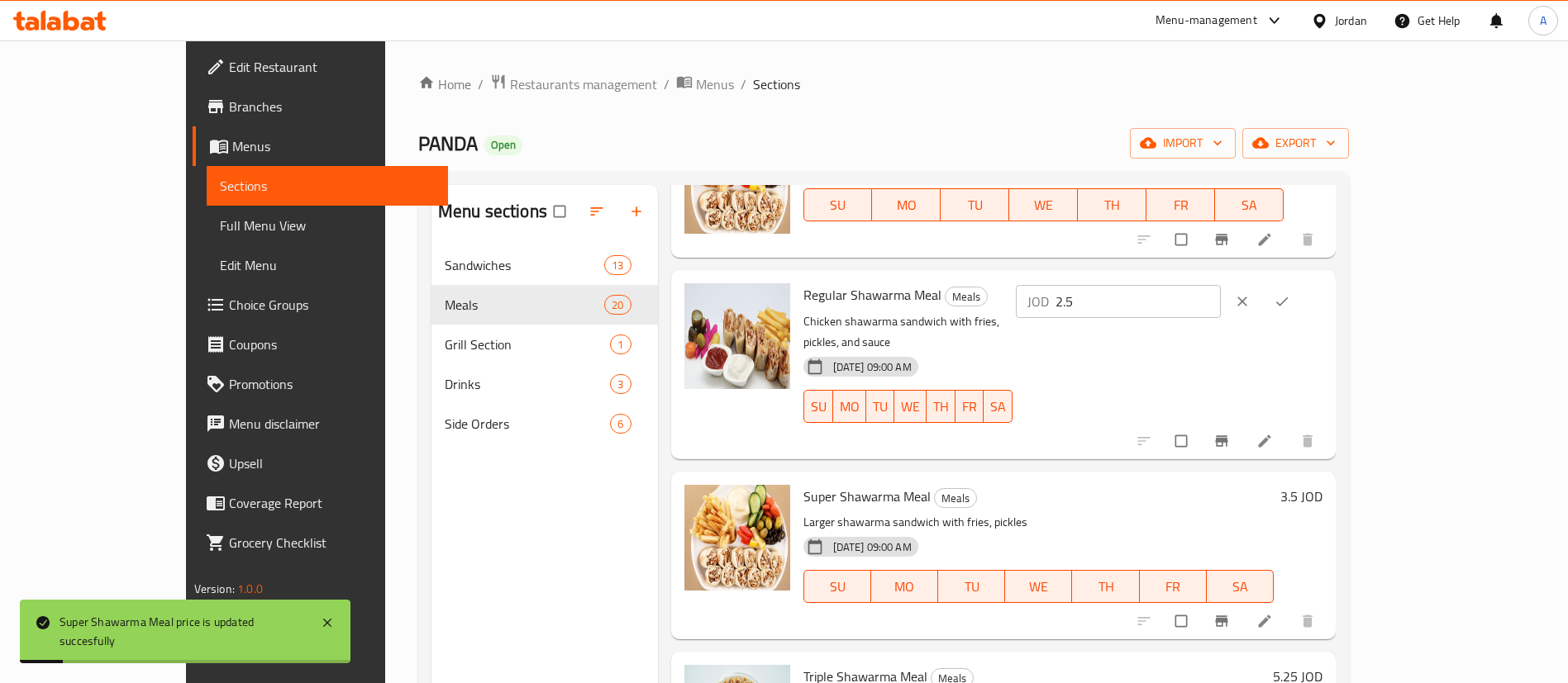
click at [1220, 314] on input "2.5" at bounding box center [1137, 301] width 165 height 33
type input "2.75"
drag, startPoint x: 1464, startPoint y: 305, endPoint x: 1354, endPoint y: 321, distance: 111.2
click at [1291, 306] on icon "ok" at bounding box center [1282, 301] width 17 height 17
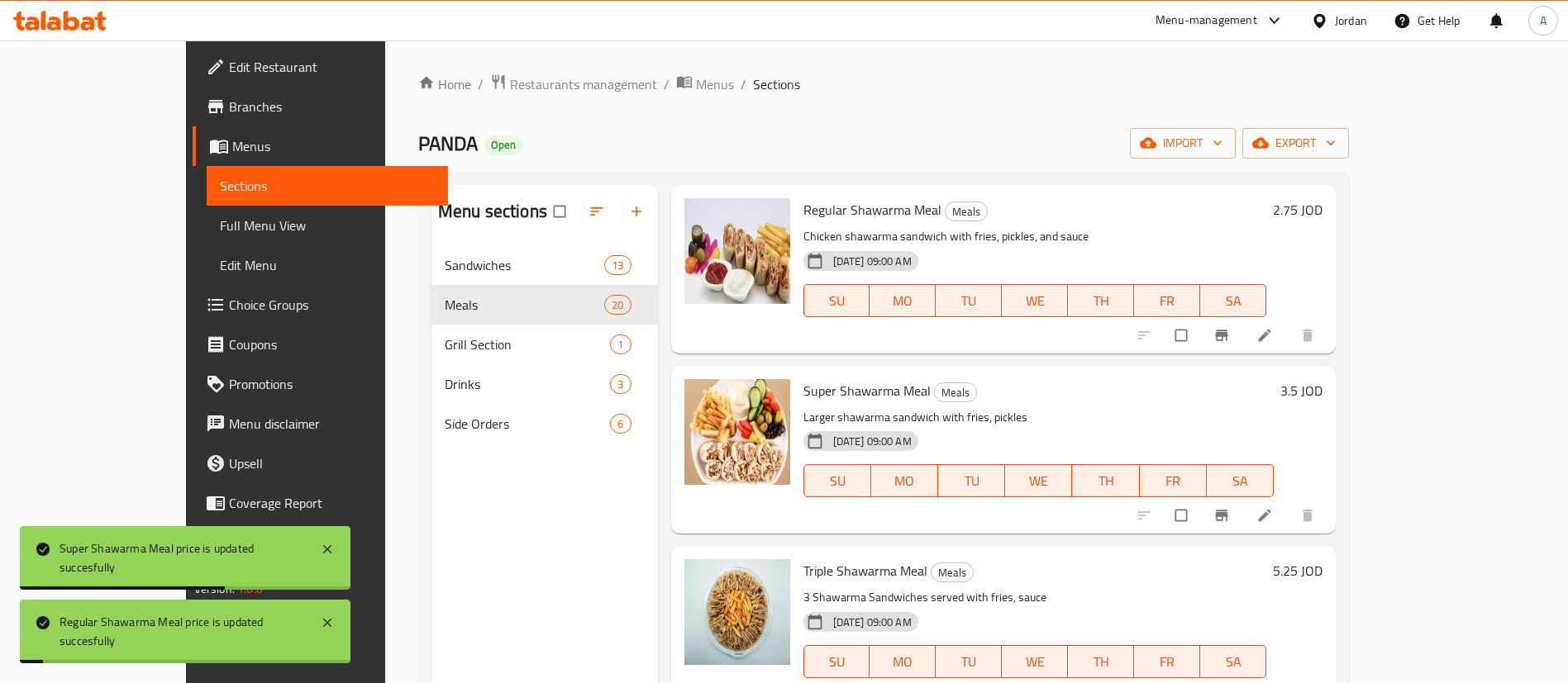
scroll to position [248, 0]
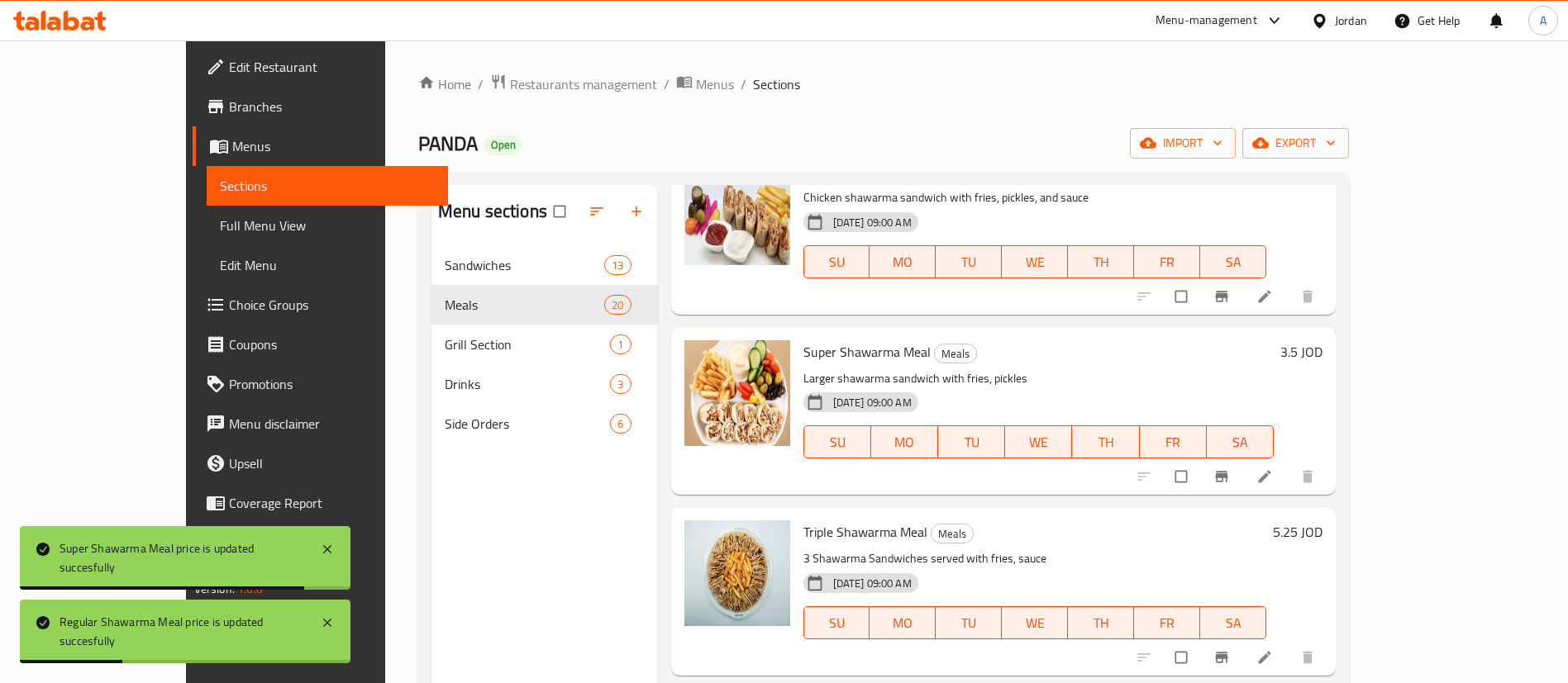
click at [1323, 530] on h6 "5.25 JOD" at bounding box center [1298, 531] width 50 height 23
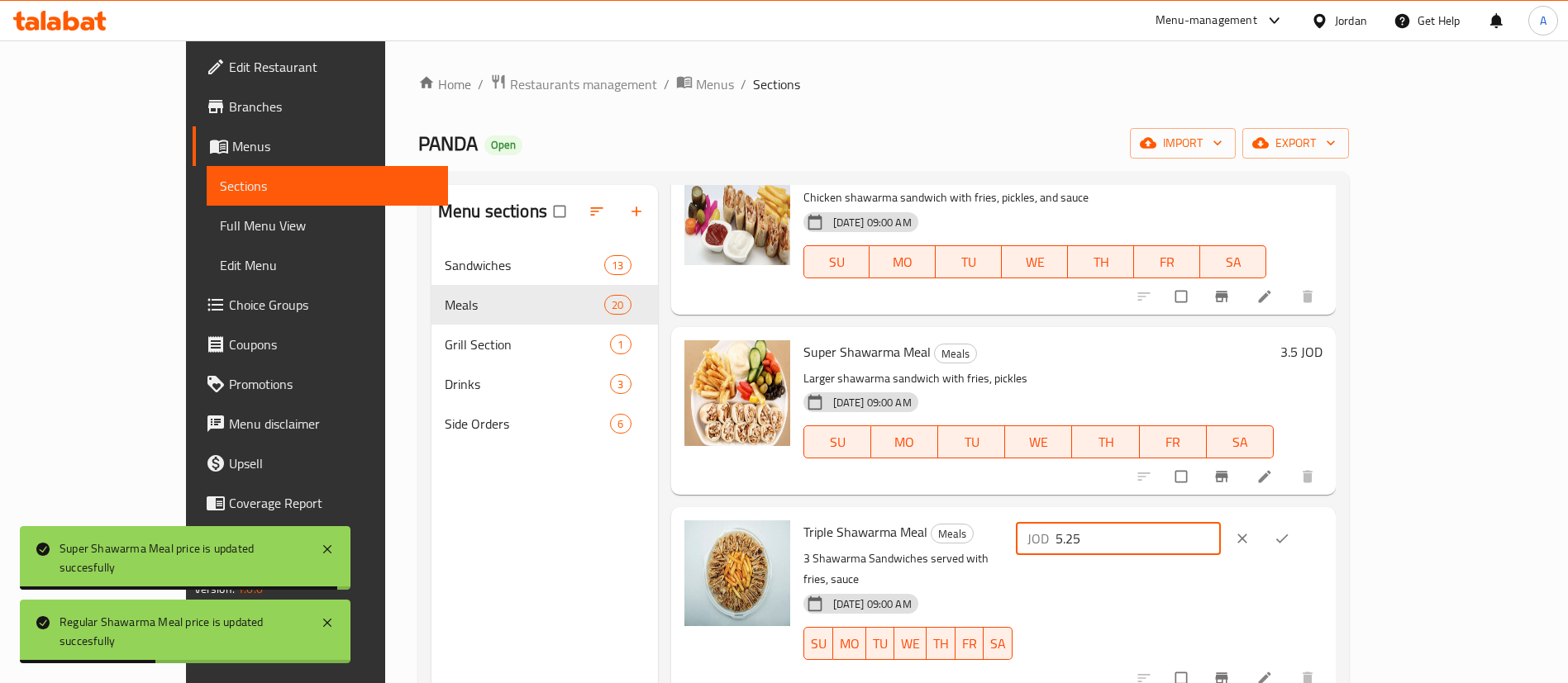
click at [1220, 530] on input "5.25" at bounding box center [1137, 538] width 165 height 33
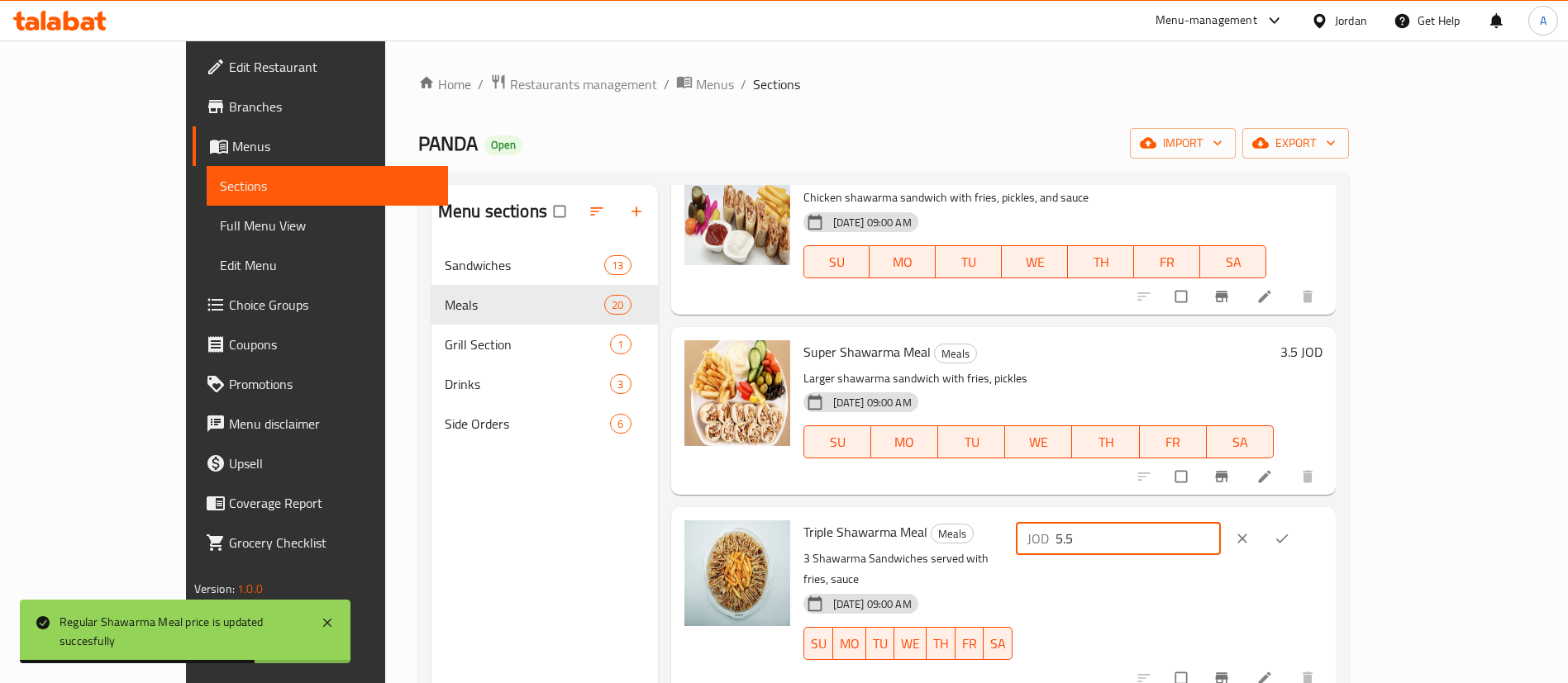
type input "5.5"
click at [1291, 543] on icon "ok" at bounding box center [1282, 538] width 17 height 17
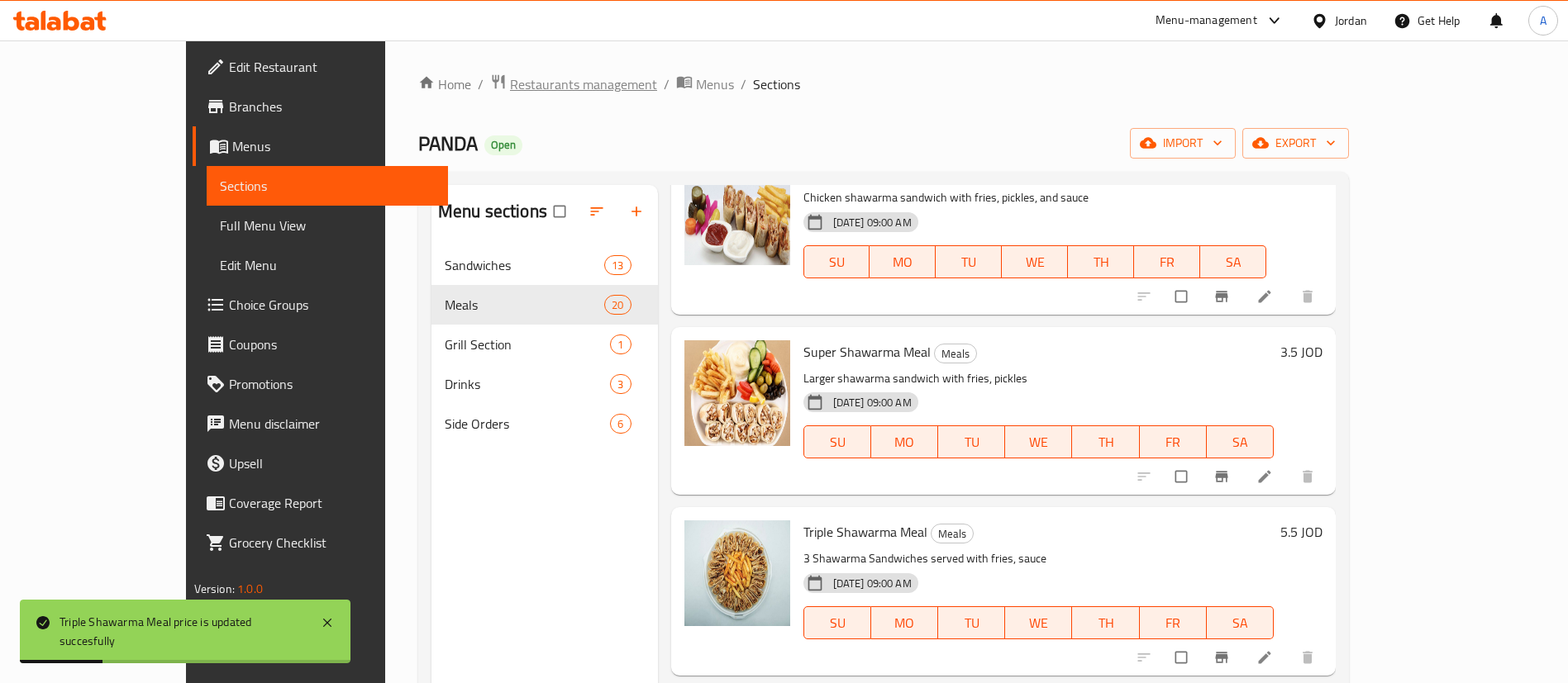
click at [510, 84] on span "Restaurants management" at bounding box center [584, 85] width 148 height 20
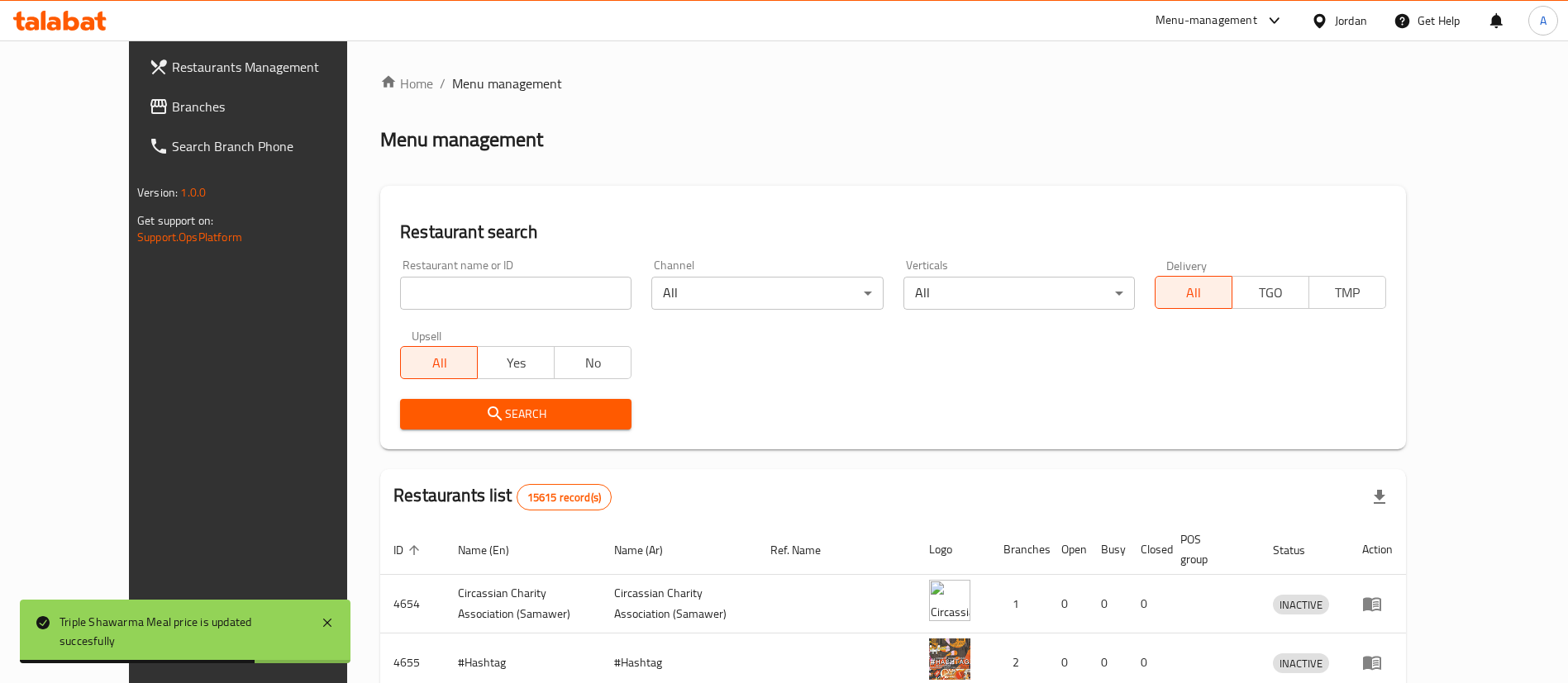
click at [567, 263] on div "Restaurant name or ID Restaurant name or ID" at bounding box center [516, 284] width 231 height 51
click at [506, 292] on input "search" at bounding box center [516, 293] width 231 height 33
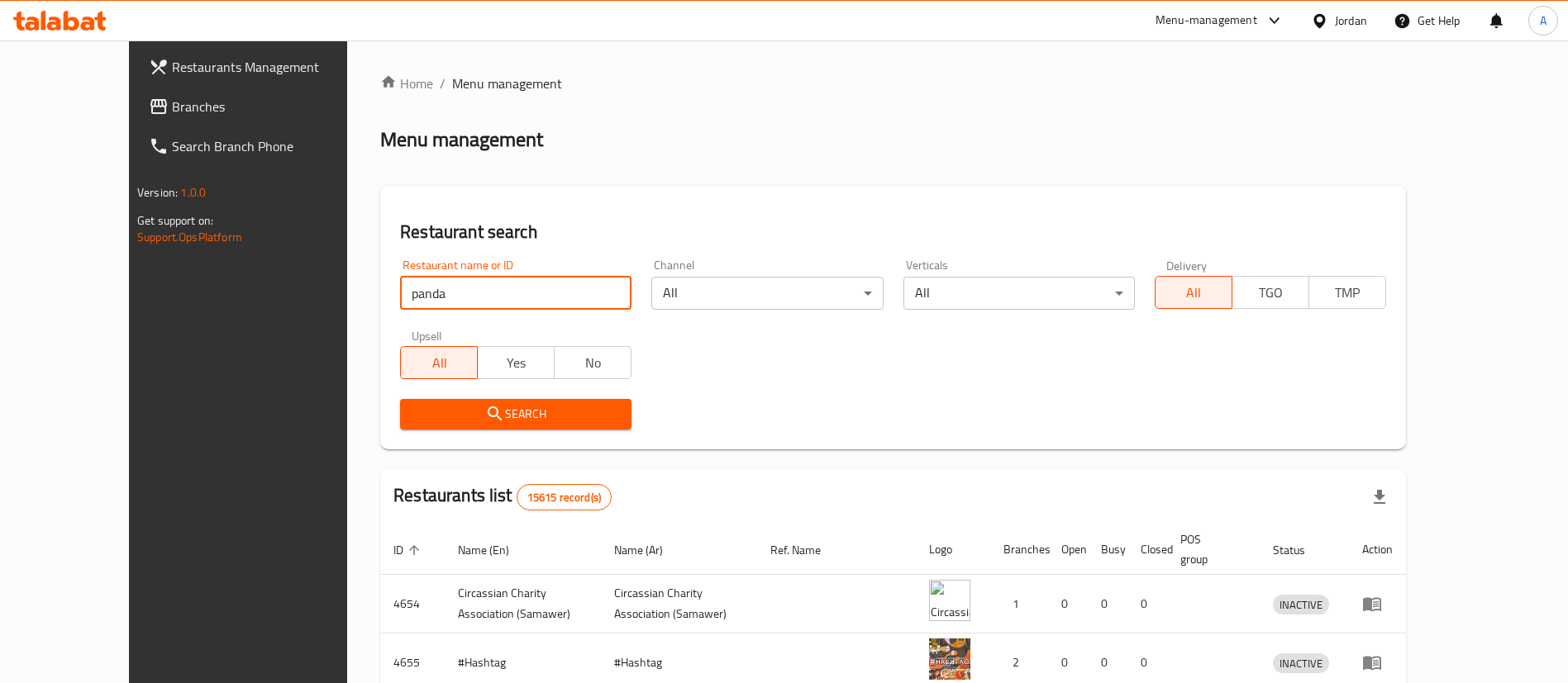
type input "panda"
click button "Search" at bounding box center [516, 414] width 231 height 31
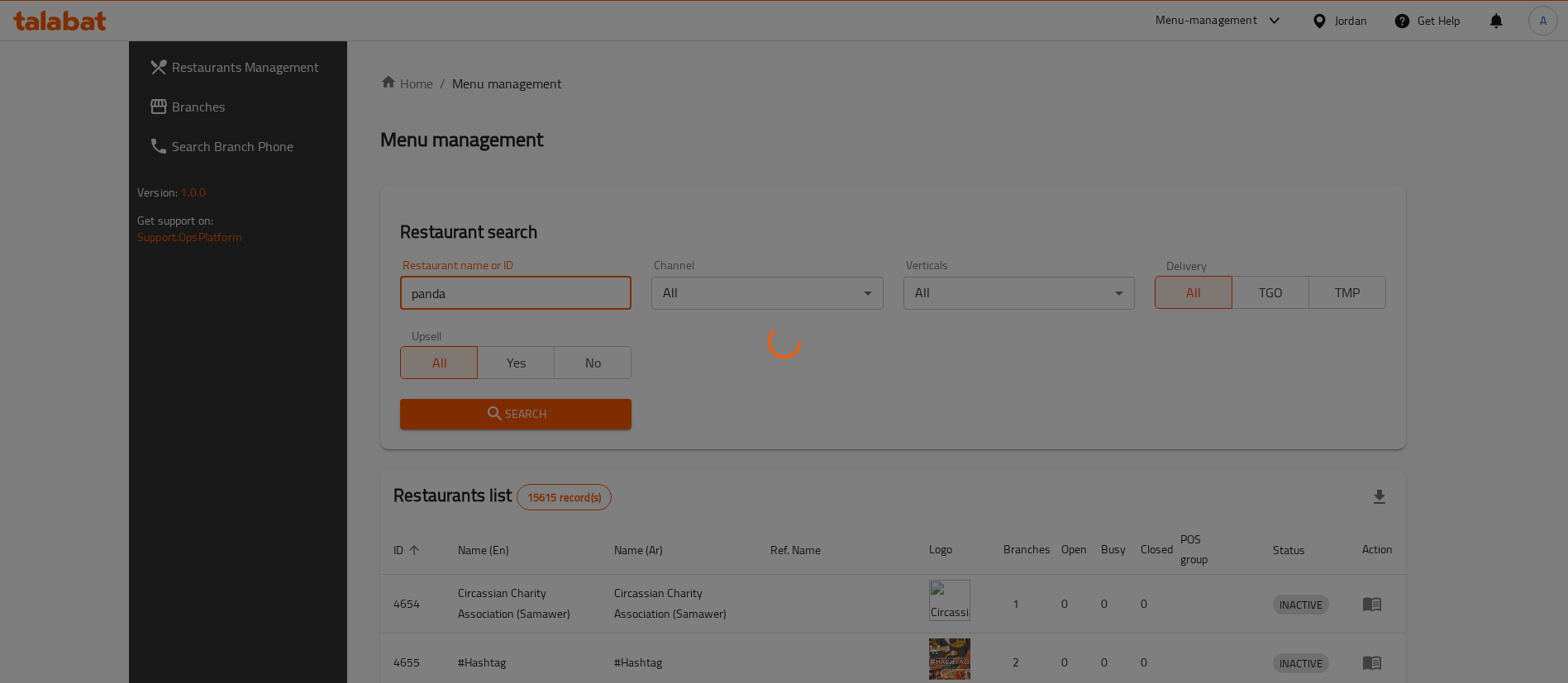
click button "Search" at bounding box center [516, 414] width 231 height 31
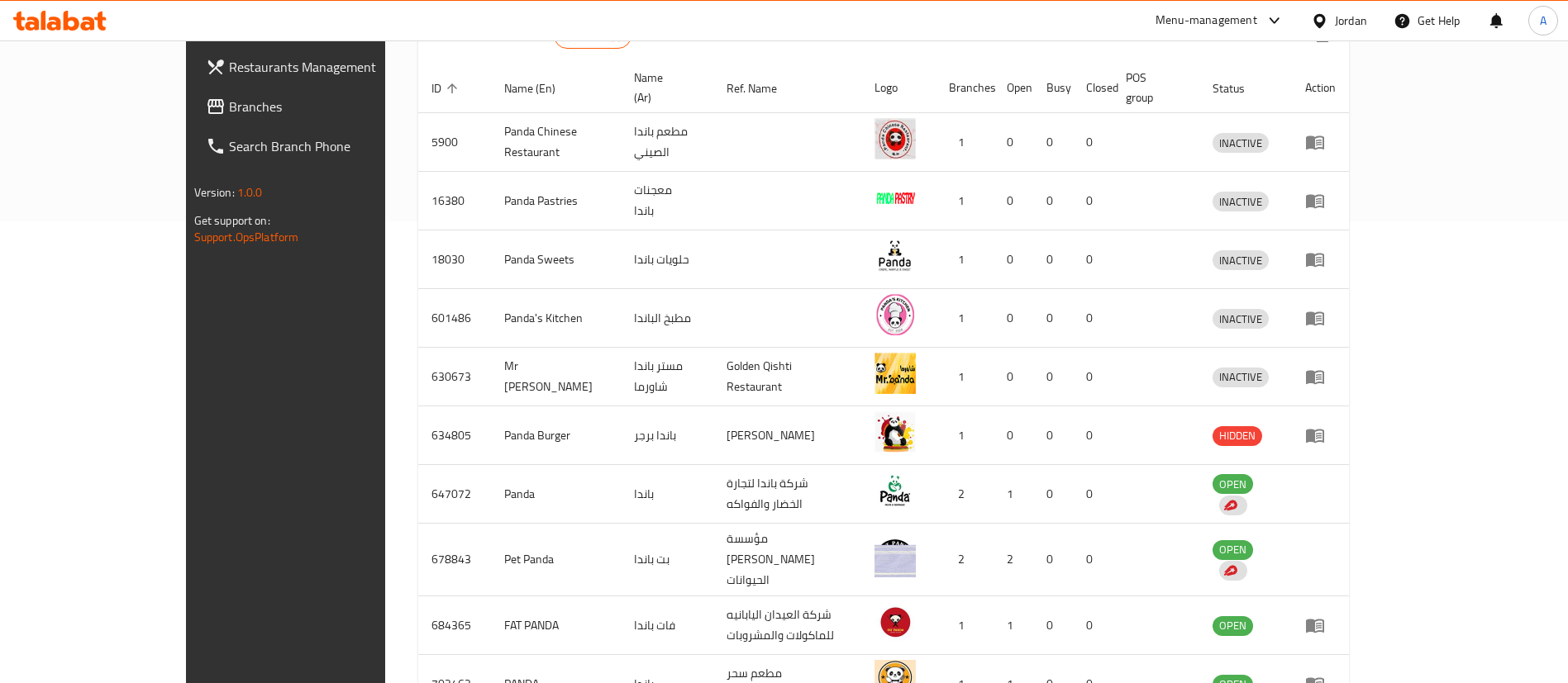
scroll to position [549, 0]
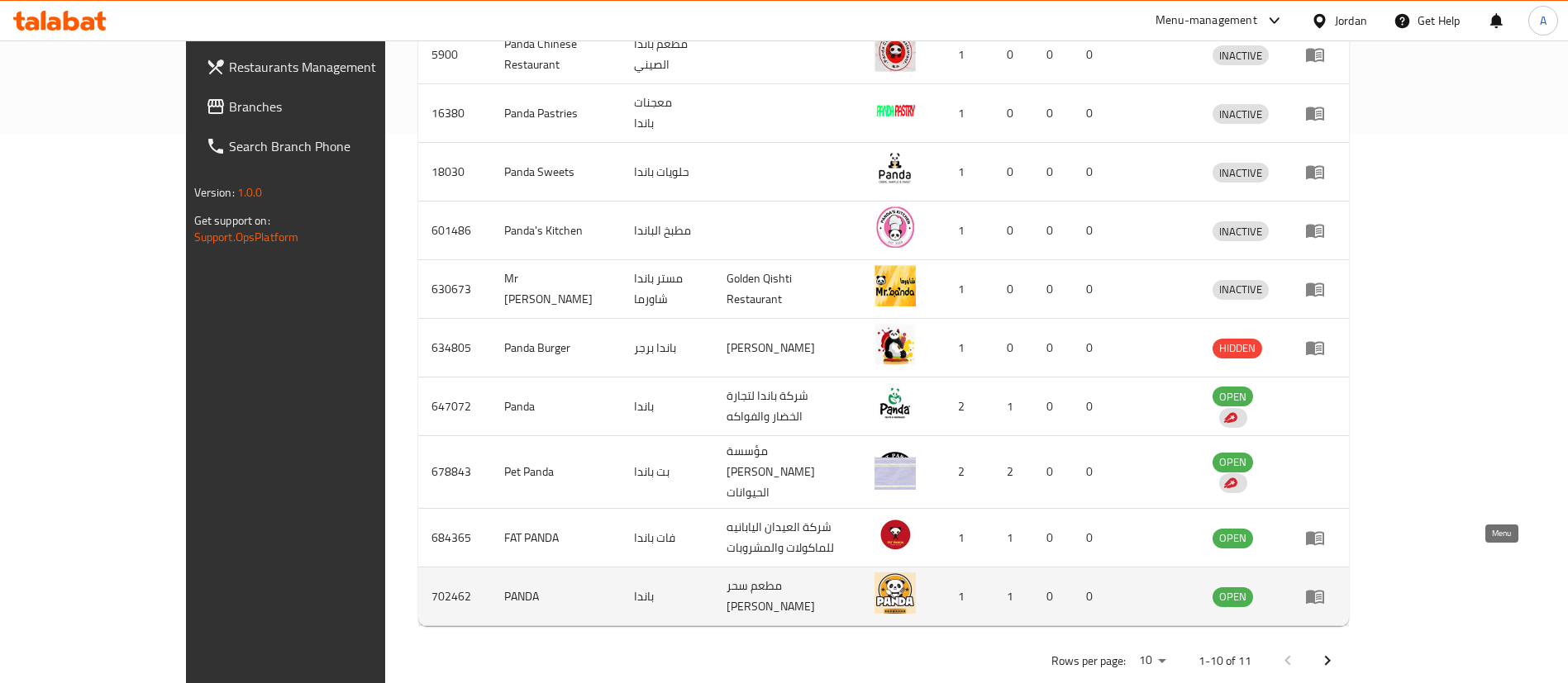
click at [1326, 586] on icon "enhanced table" at bounding box center [1316, 596] width 20 height 20
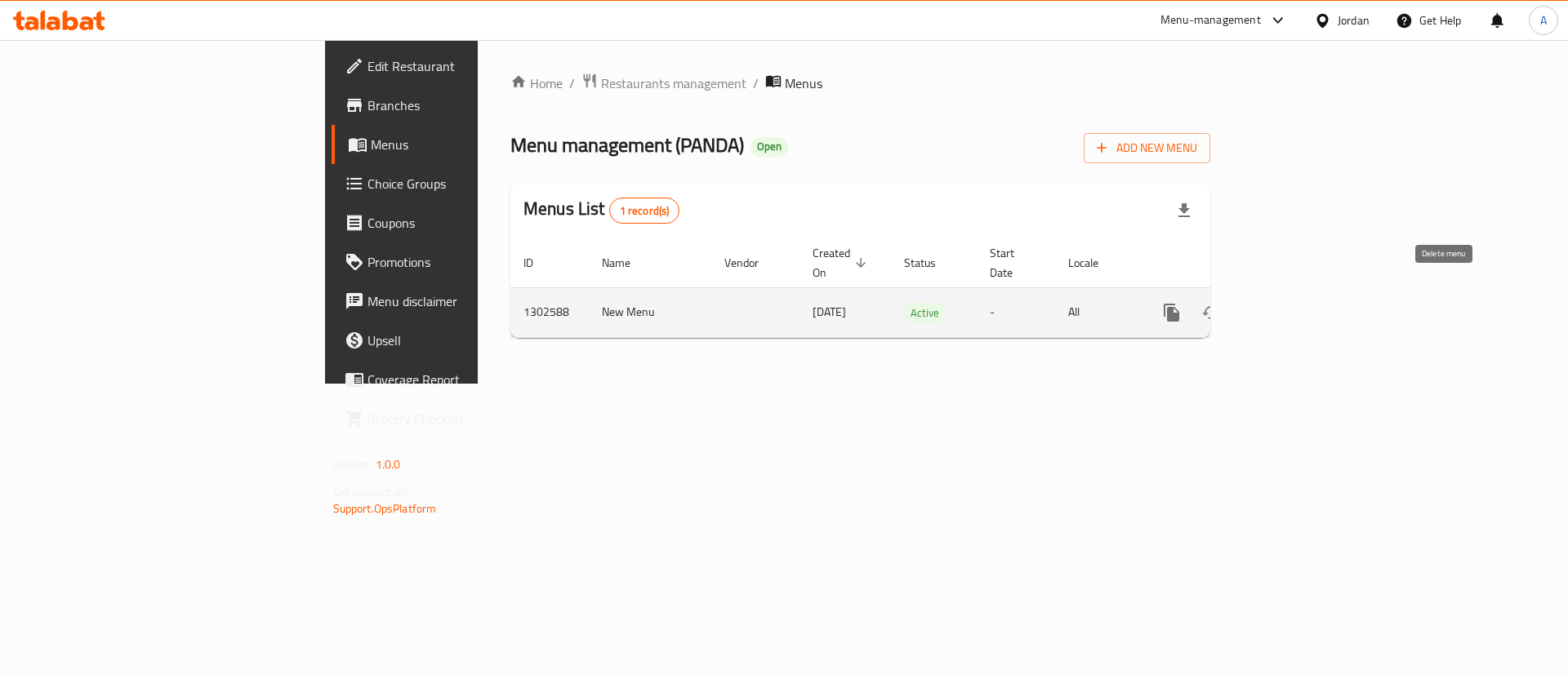
click at [1310, 294] on div "enhanced table" at bounding box center [1230, 313] width 157 height 39
click at [1300, 303] on icon "enhanced table" at bounding box center [1290, 312] width 20 height 20
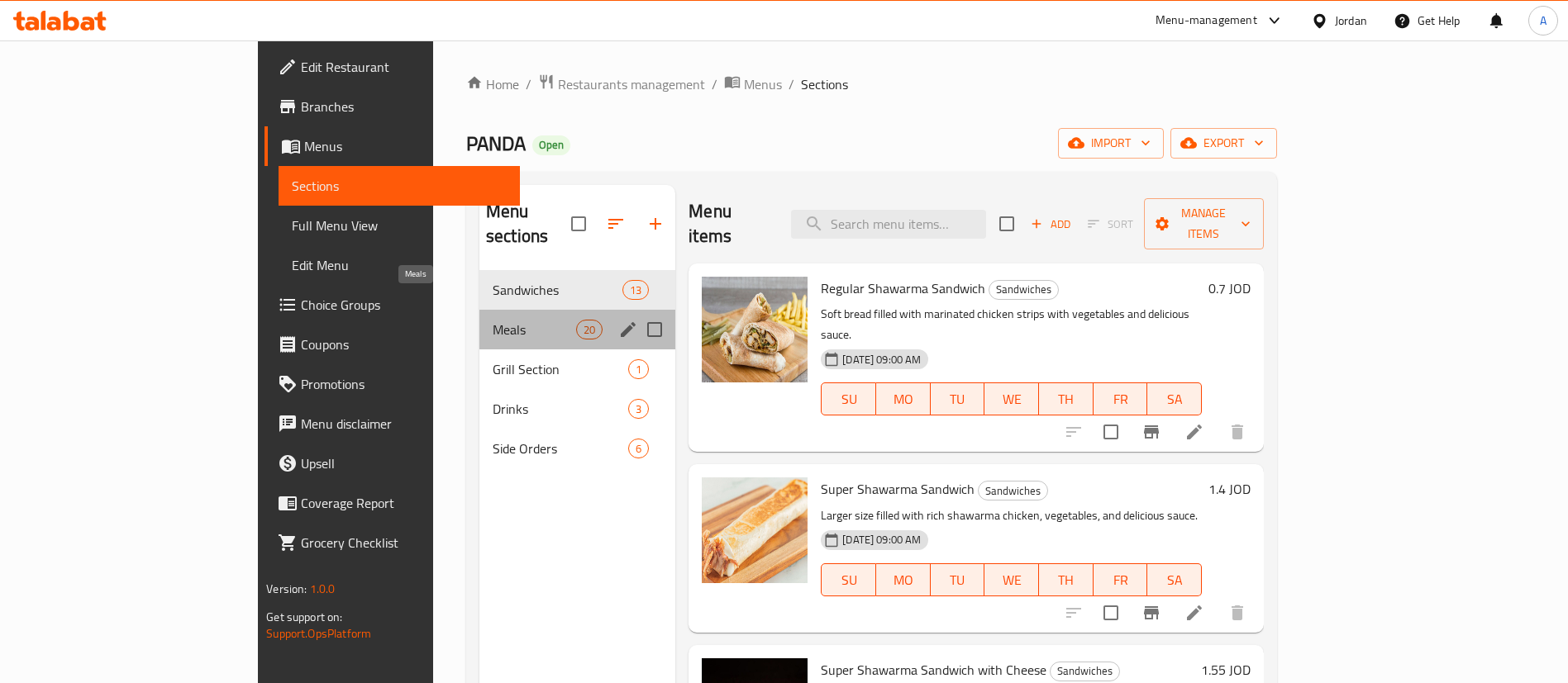
click at [495, 320] on span "Meals" at bounding box center [535, 330] width 84 height 20
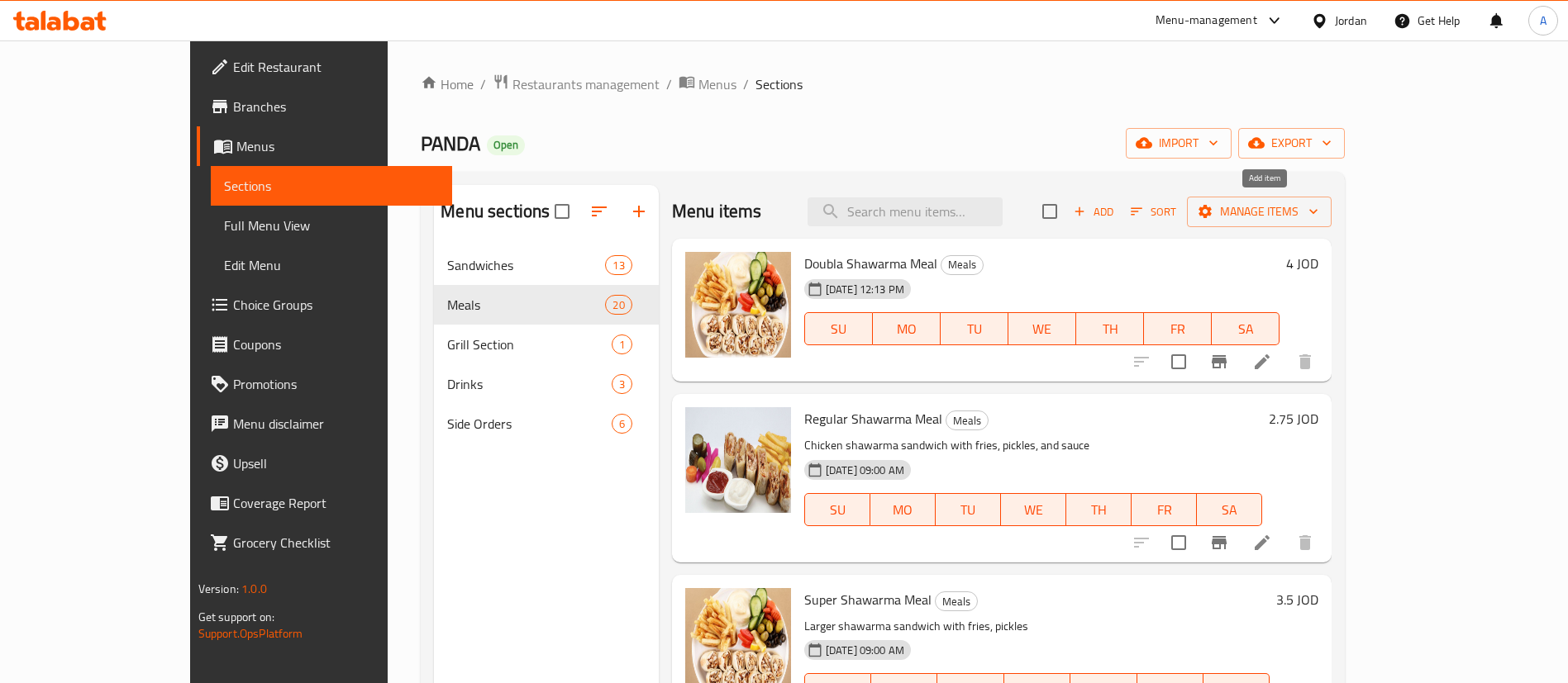
click at [1116, 212] on span "Add" at bounding box center [1093, 211] width 45 height 19
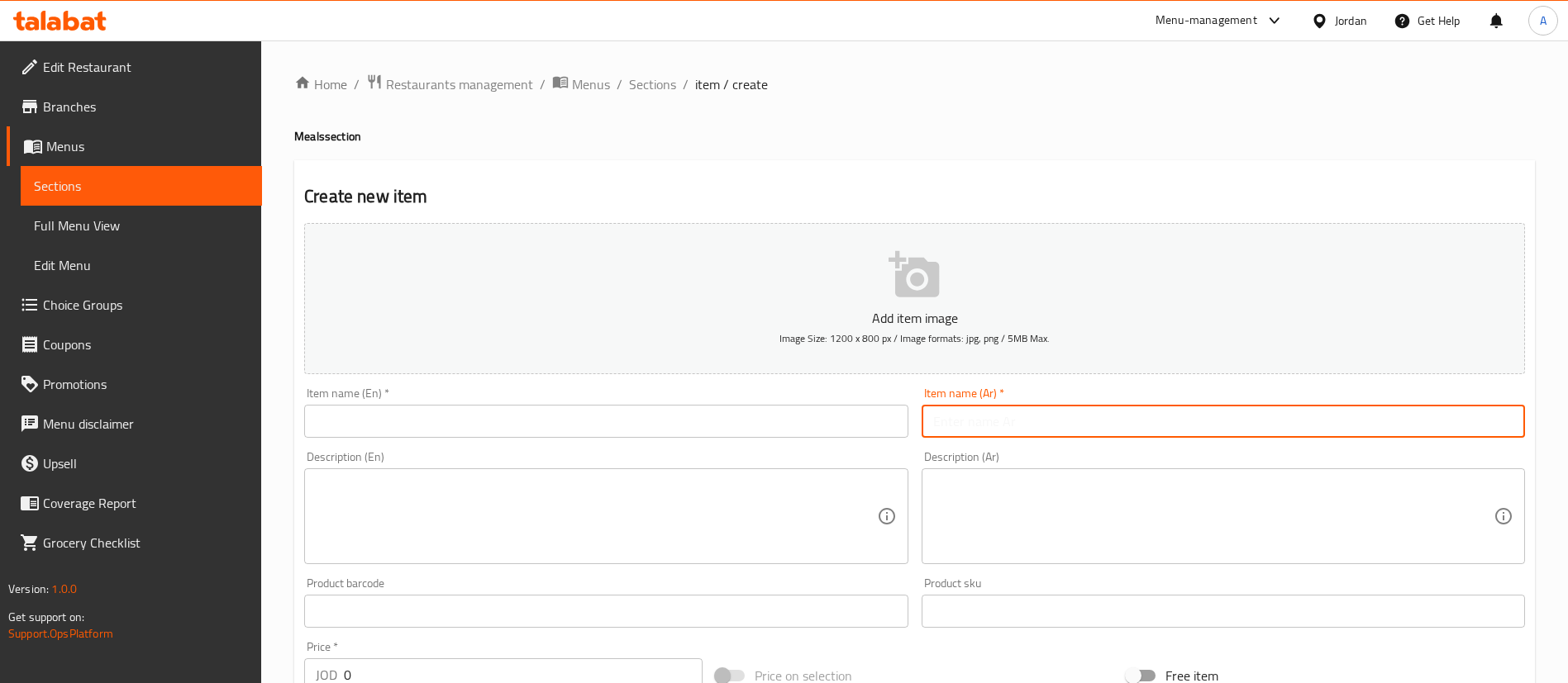
click at [944, 424] on input "text" at bounding box center [1223, 421] width 603 height 33
paste input "وجبة زنجر سوبر"
type input "وجبة زنجر سوبر"
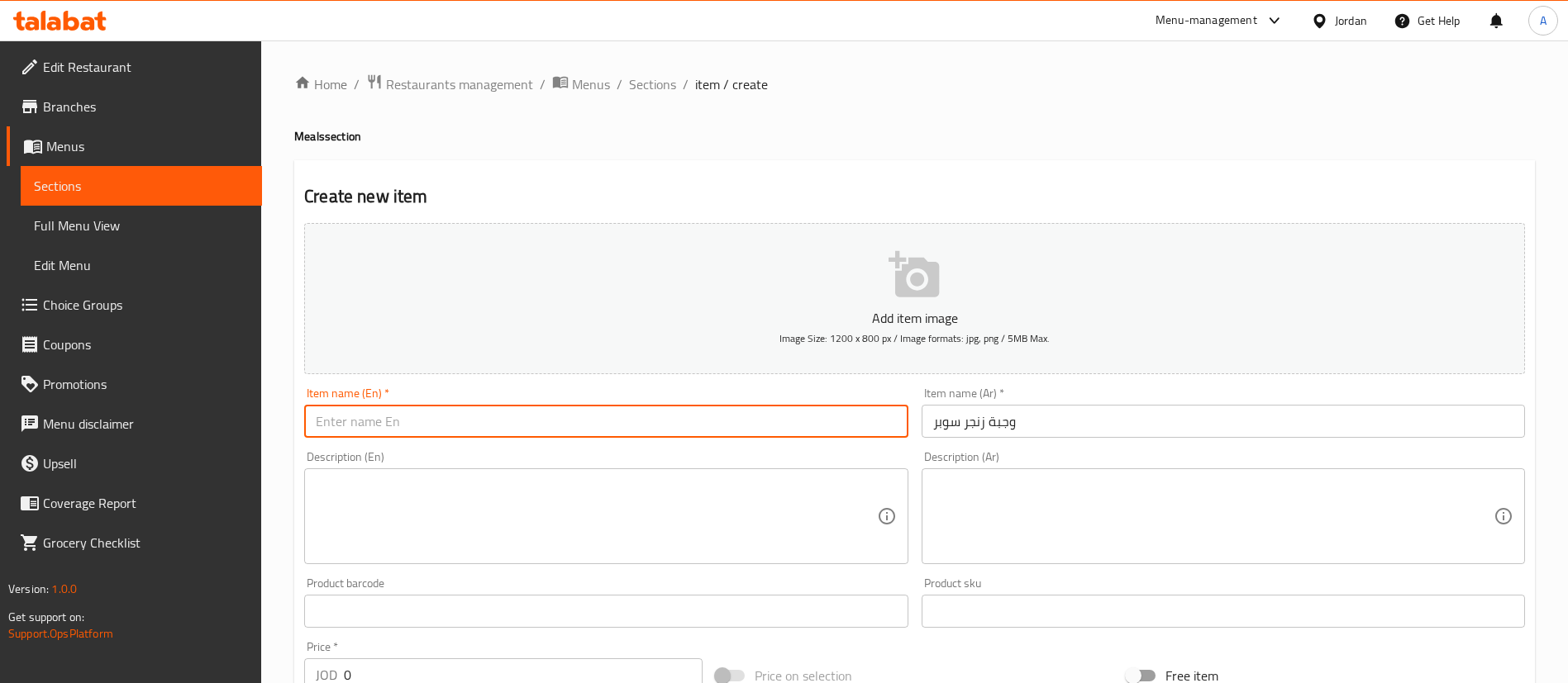
click at [733, 424] on input "text" at bounding box center [605, 421] width 603 height 33
paste input "Super zinger meal"
type input "Super zinger meal"
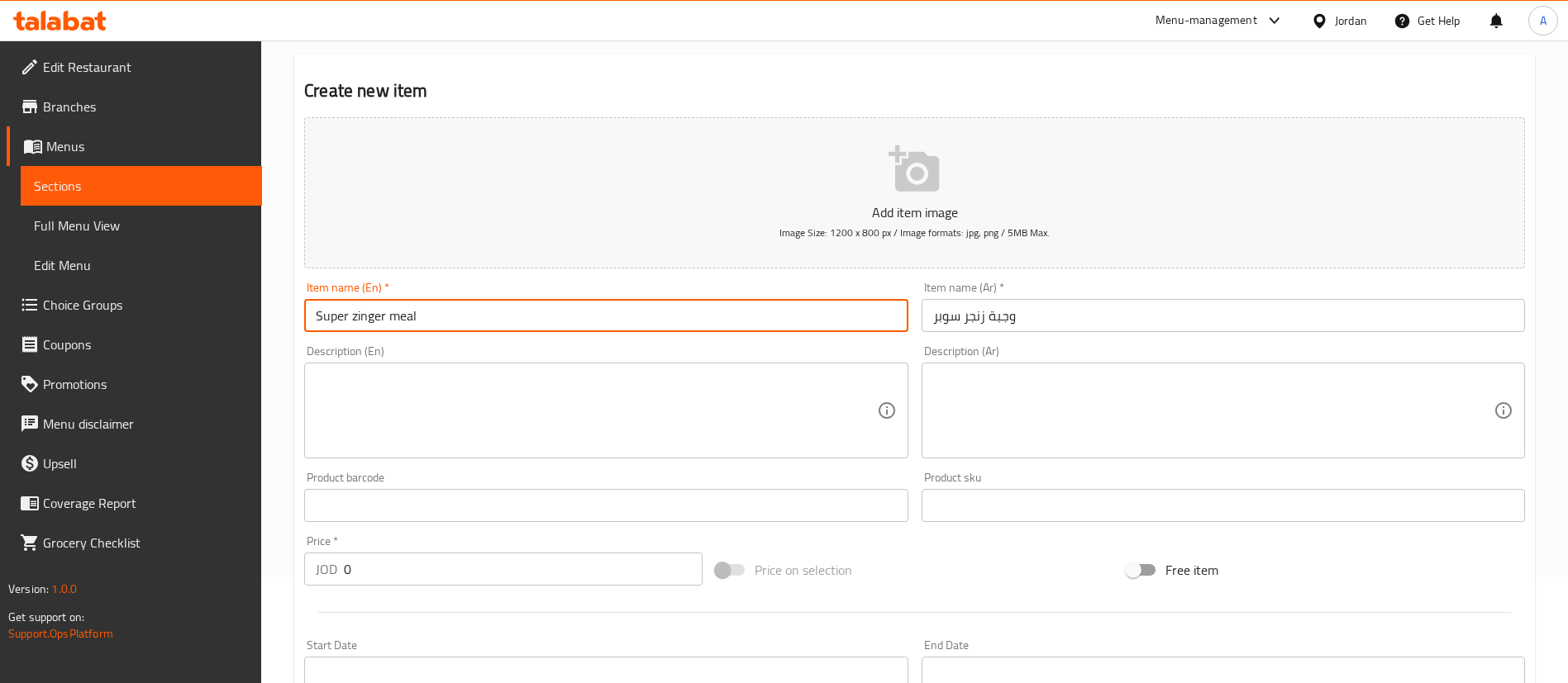
scroll to position [248, 0]
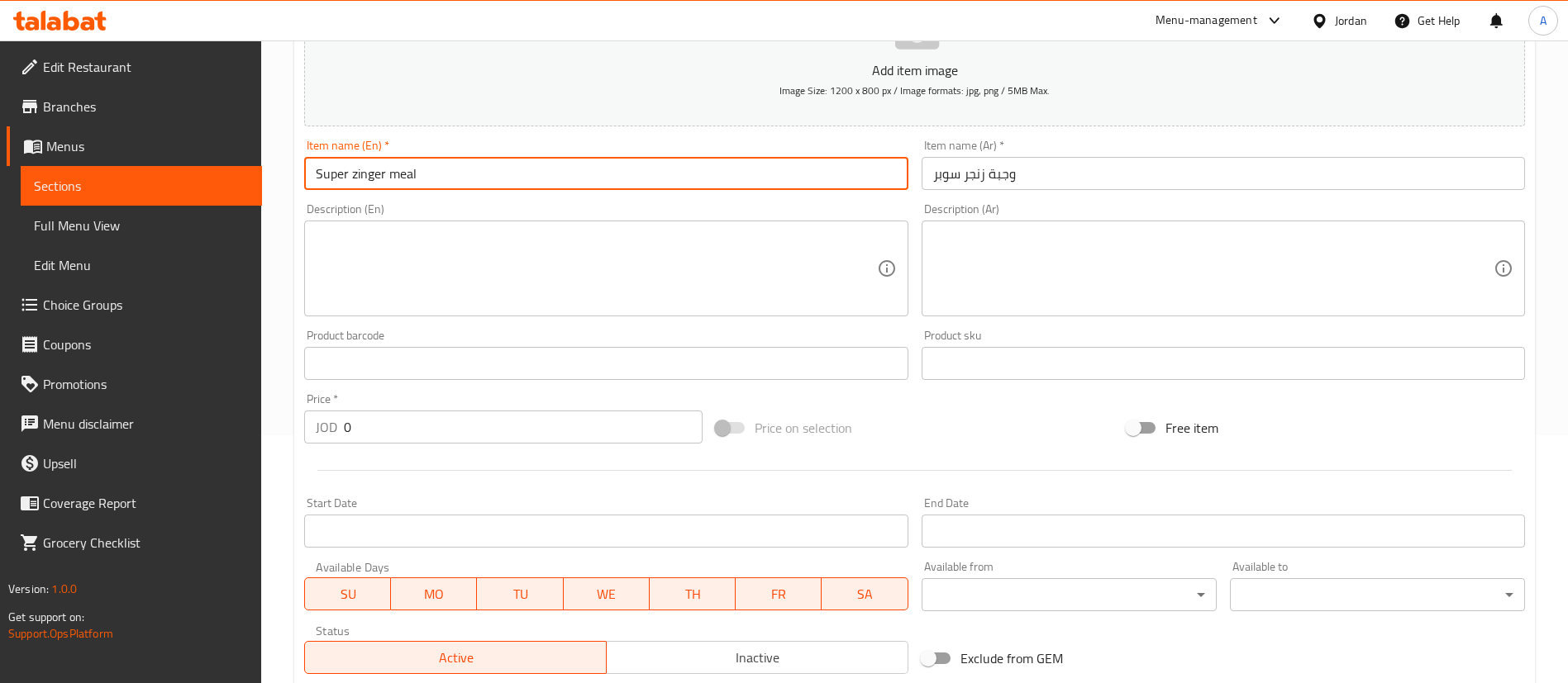
drag, startPoint x: 417, startPoint y: 450, endPoint x: 343, endPoint y: 450, distance: 74.0
click at [340, 456] on div at bounding box center [914, 471] width 1234 height 41
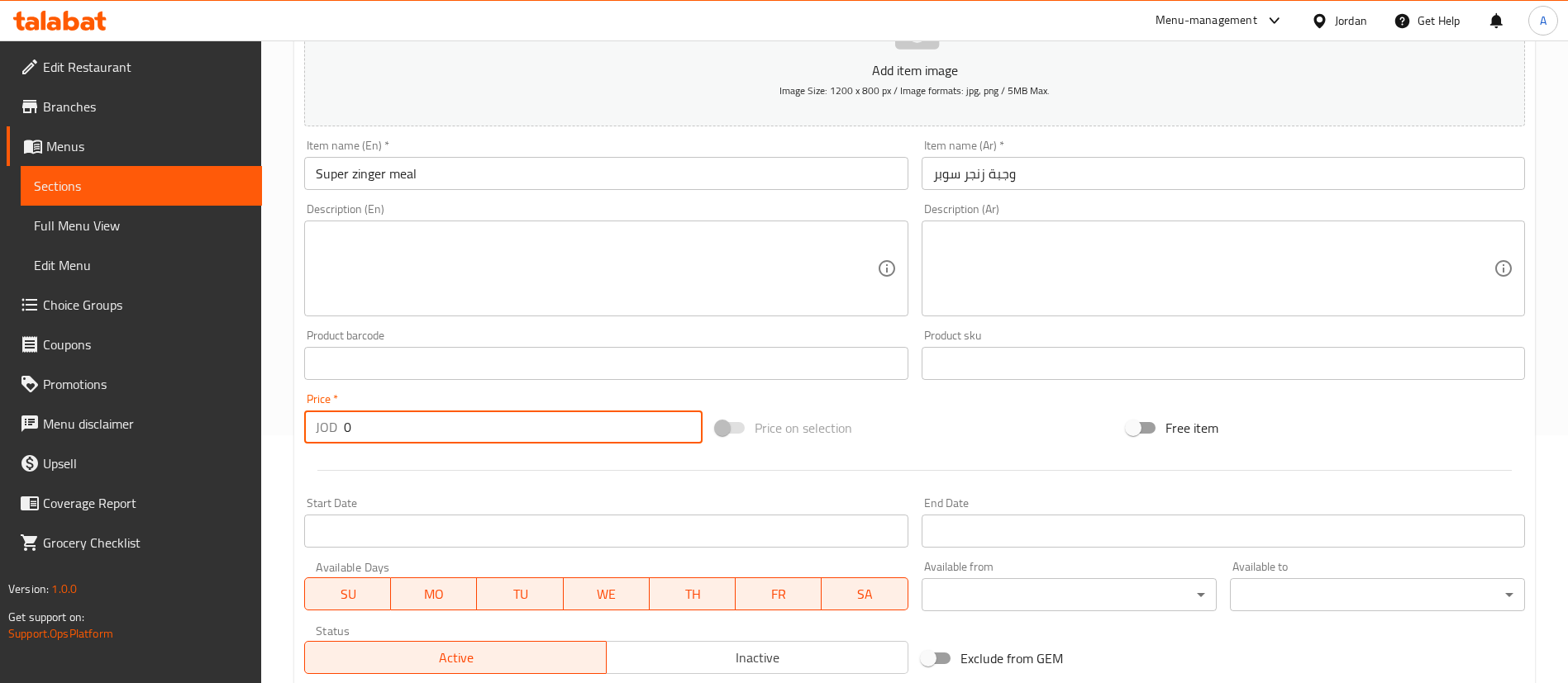
drag, startPoint x: 425, startPoint y: 421, endPoint x: 167, endPoint y: 438, distance: 258.6
click at [200, 438] on div "Edit Restaurant Branches Menus Sections Full Menu View Edit Menu Choice Groups …" at bounding box center [784, 356] width 1568 height 1127
paste input "3.25"
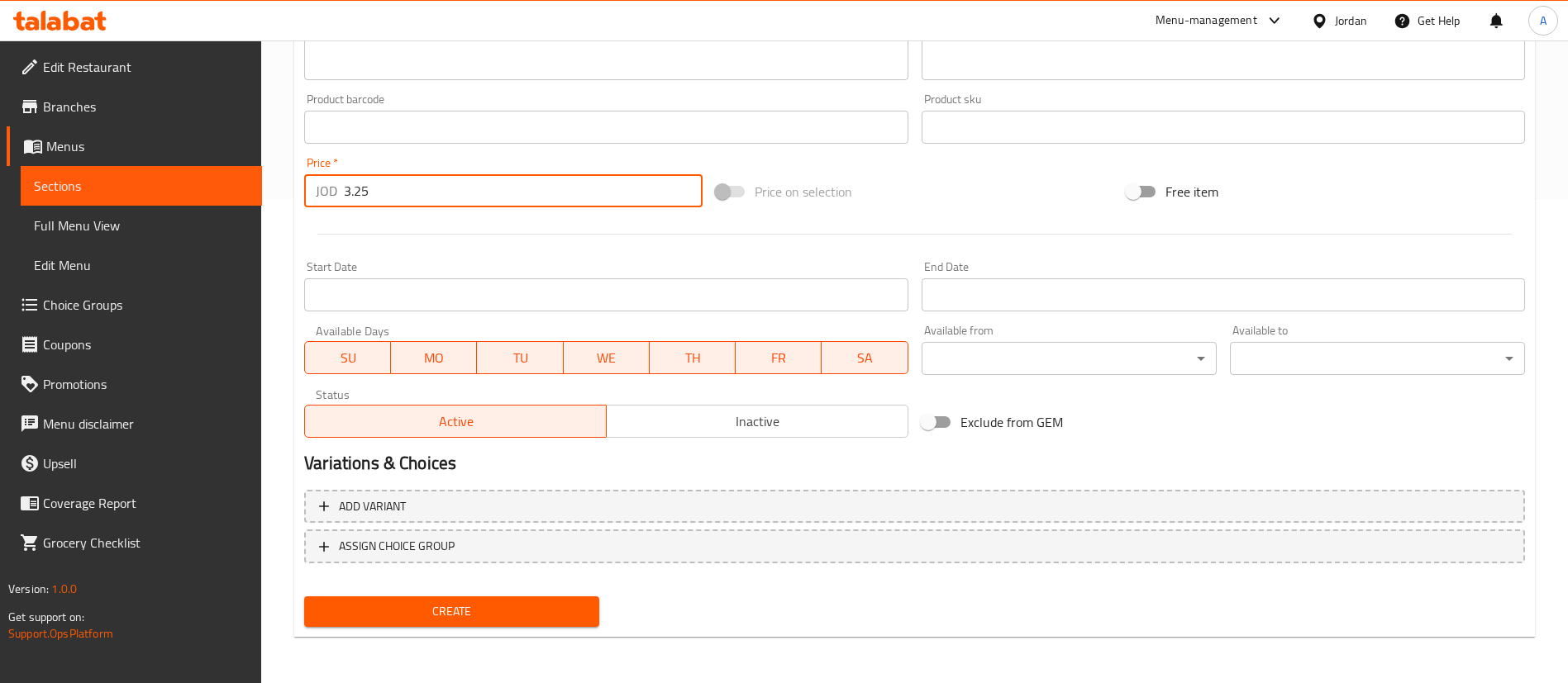
type input "3.25"
drag, startPoint x: 490, startPoint y: 621, endPoint x: 501, endPoint y: 606, distance: 18.6
click at [490, 620] on span "Create" at bounding box center [451, 611] width 268 height 21
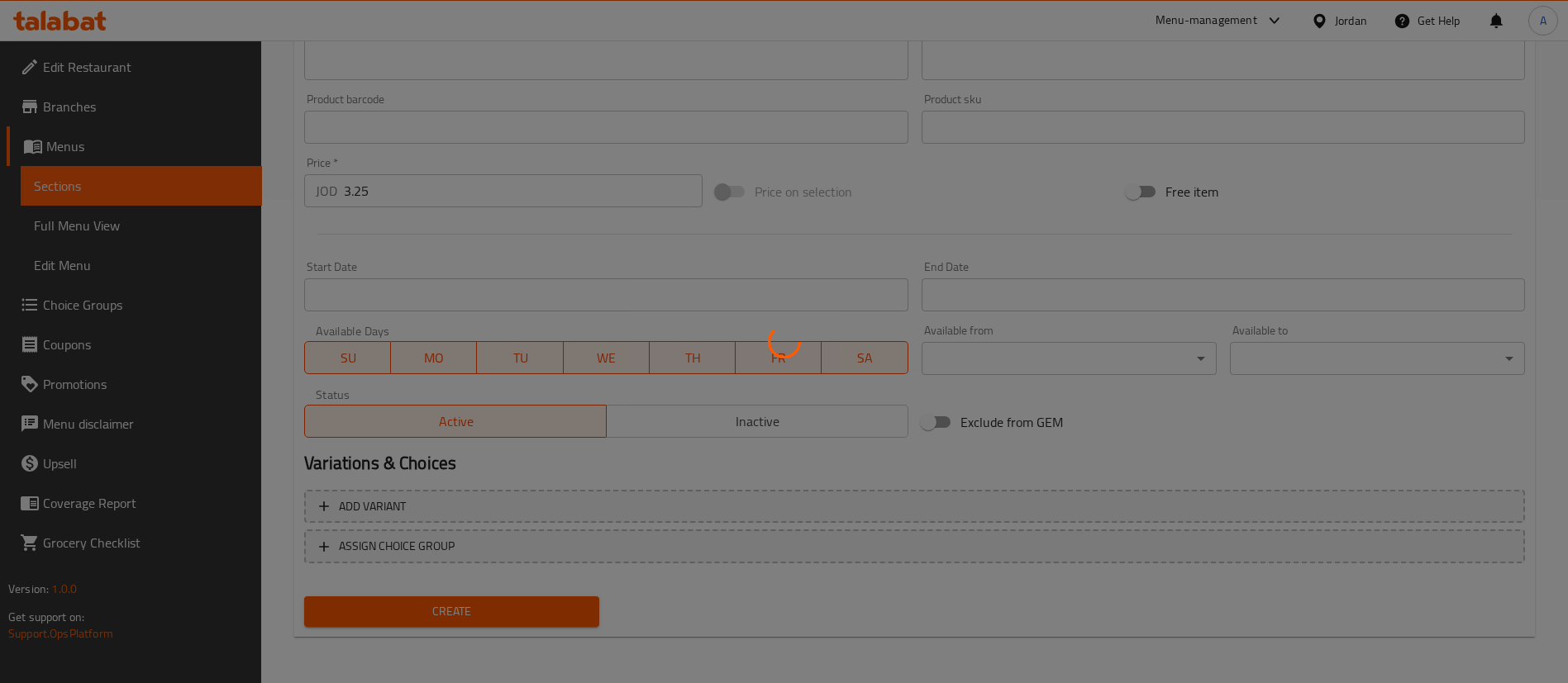
scroll to position [96, 0]
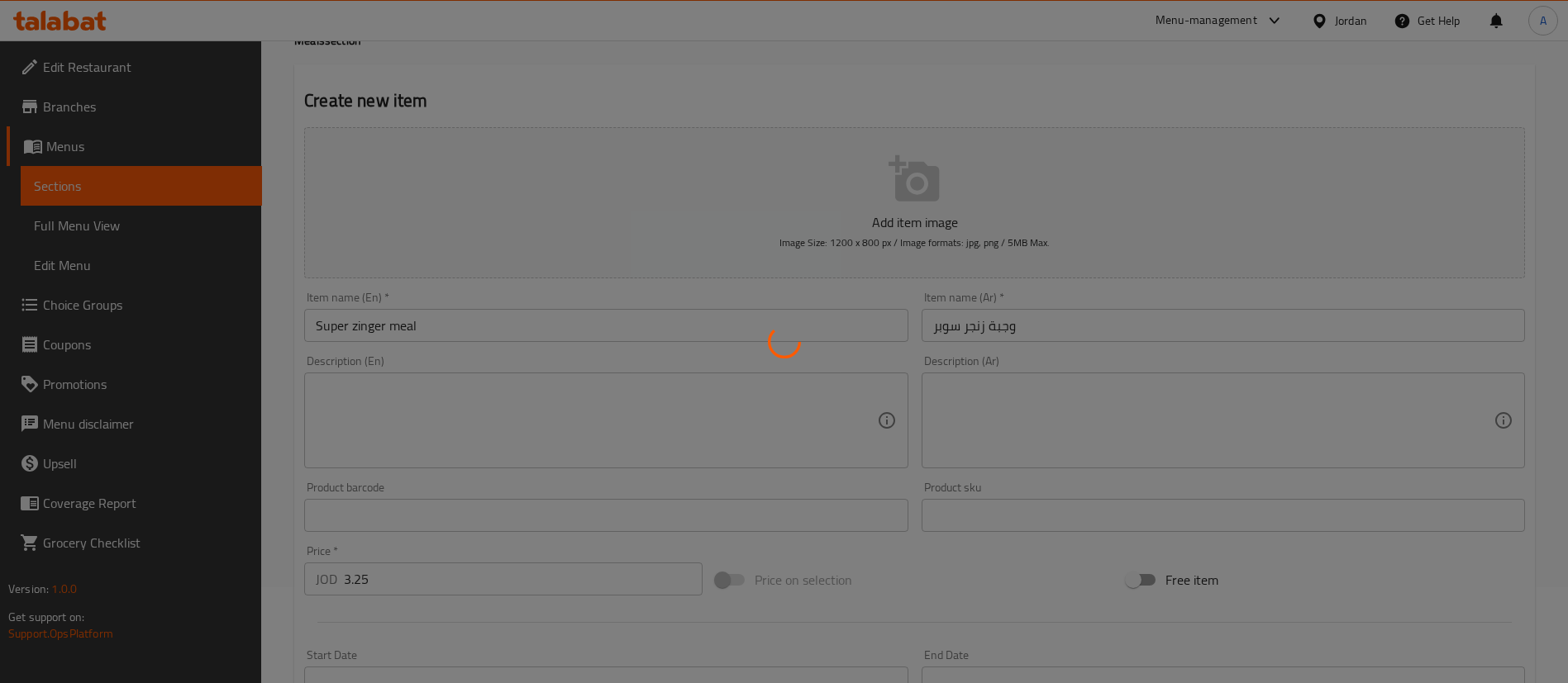
type input "0"
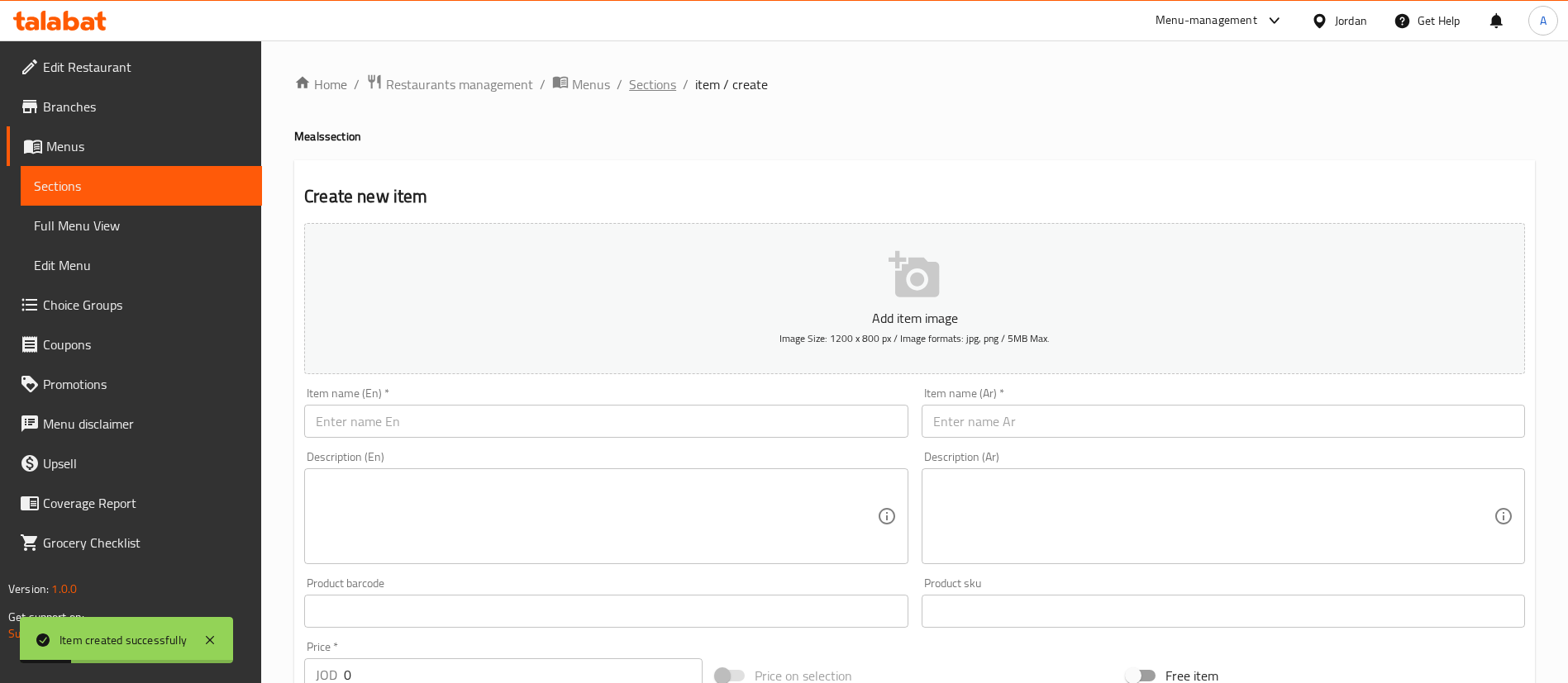
click at [641, 96] on div "Home / Restaurants management / Menus / Sections / item / create Meals section …" at bounding box center [915, 604] width 1241 height 1061
click at [644, 88] on span "Sections" at bounding box center [652, 85] width 47 height 20
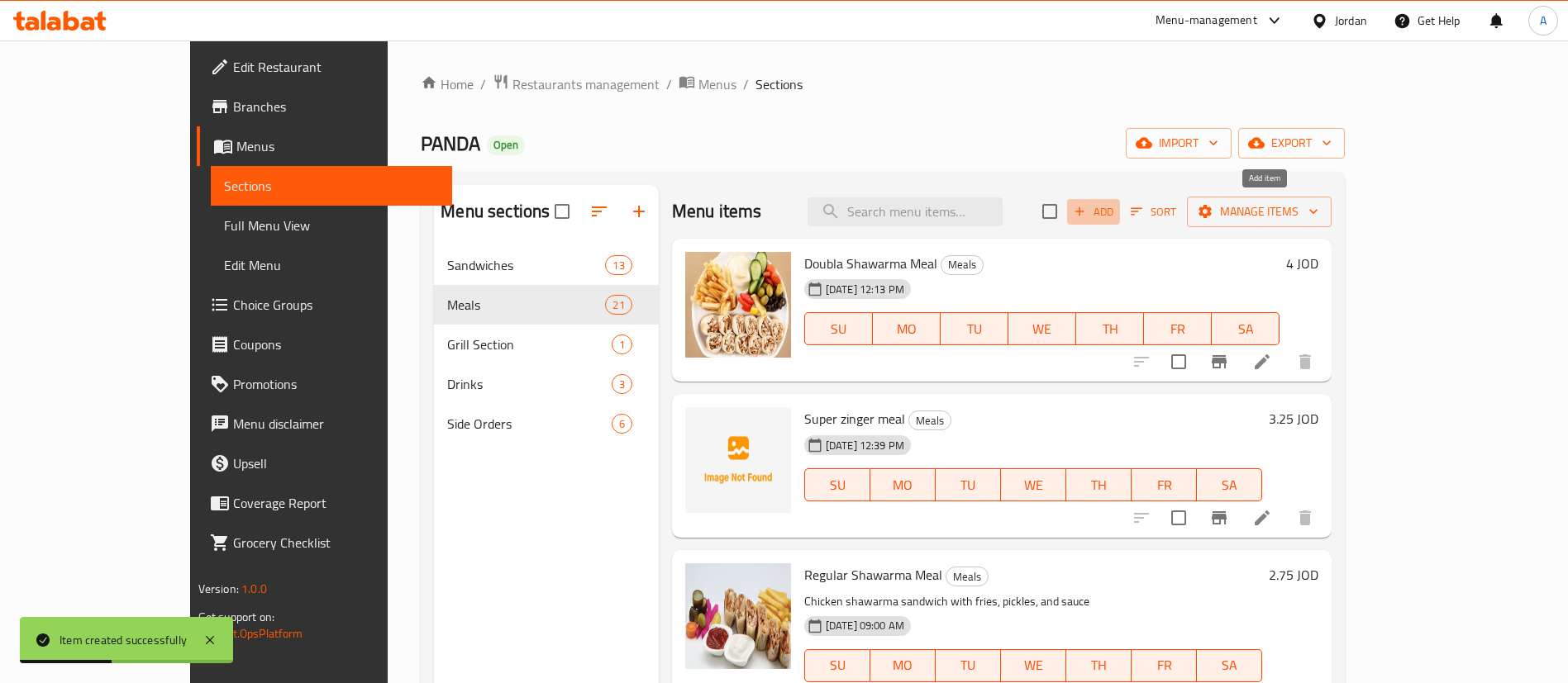
click at [1116, 213] on span "Add" at bounding box center [1093, 211] width 45 height 19
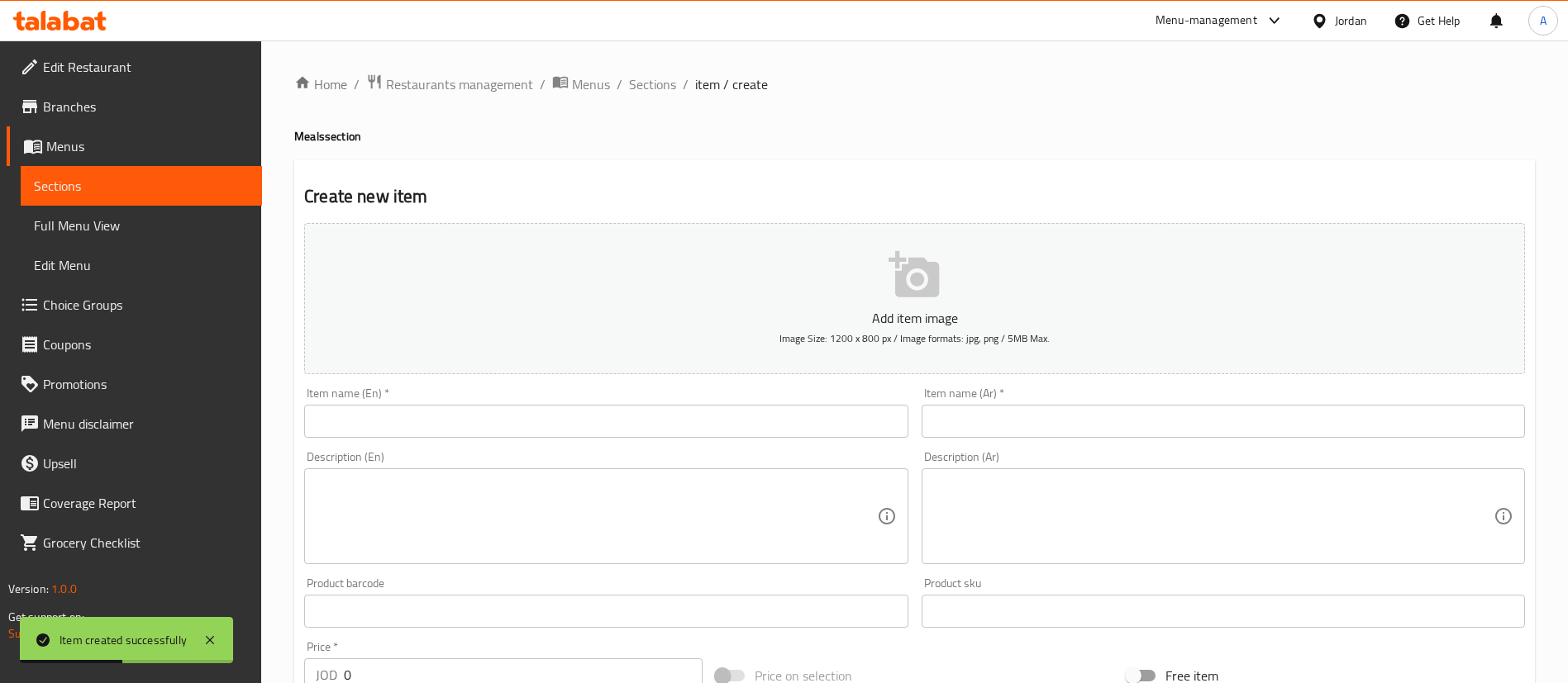
drag, startPoint x: 1042, startPoint y: 410, endPoint x: 1045, endPoint y: 419, distance: 9.5
click at [1043, 411] on input "text" at bounding box center [1223, 421] width 603 height 33
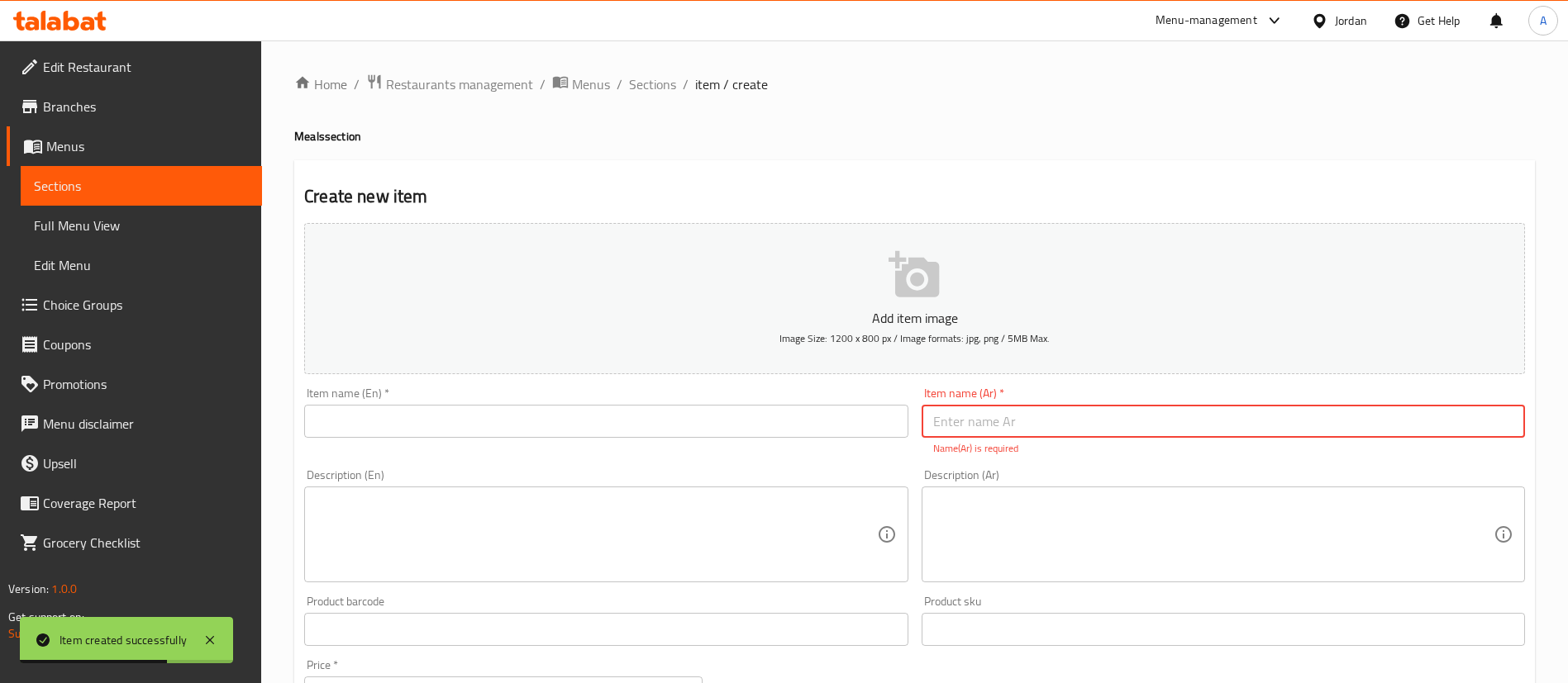
paste input "وجبة زنجر بدل"
drag, startPoint x: 951, startPoint y: 423, endPoint x: 925, endPoint y: 426, distance: 26.2
click at [925, 426] on input "وجبة زنجر بدل" at bounding box center [1223, 421] width 603 height 33
click at [951, 424] on input "وجبة زنجر بدل" at bounding box center [1223, 421] width 603 height 33
drag, startPoint x: 952, startPoint y: 423, endPoint x: 939, endPoint y: 423, distance: 13.0
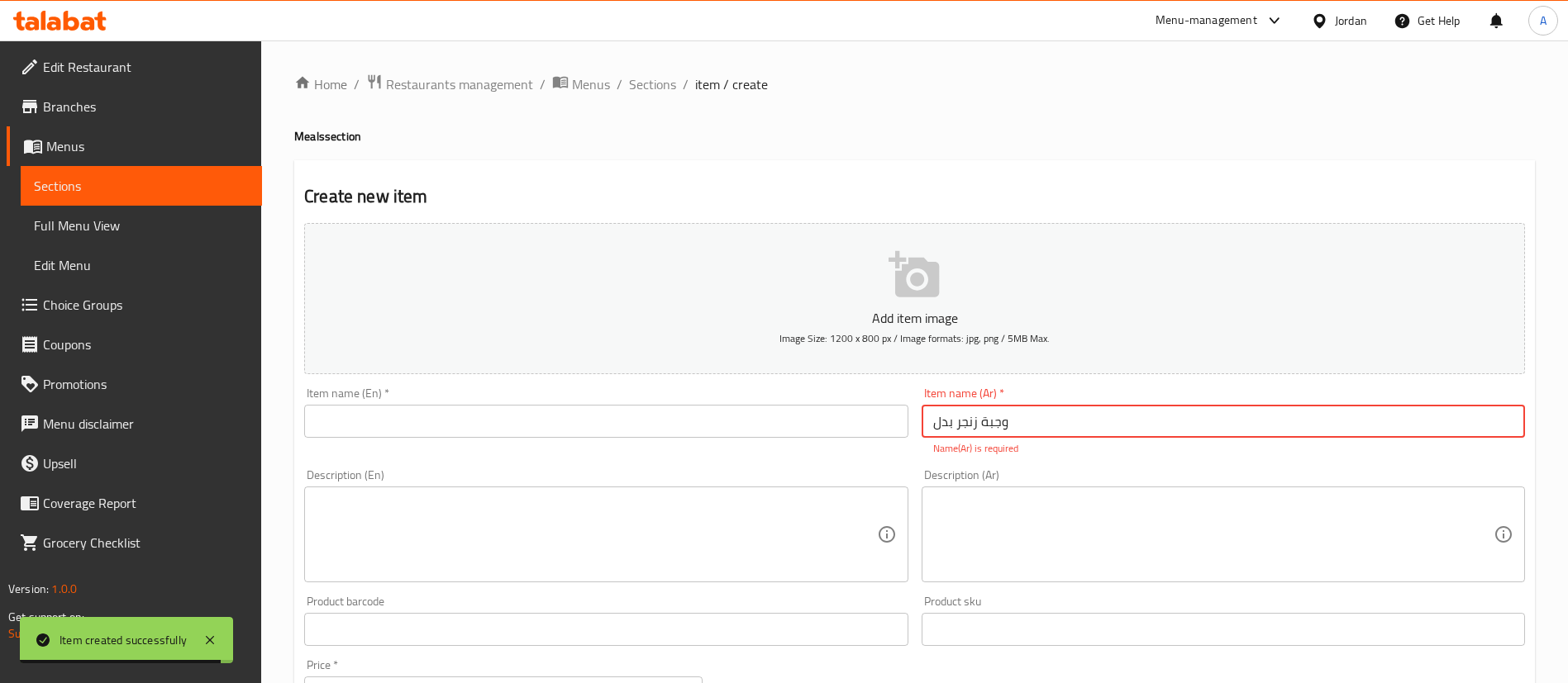
click at [939, 423] on input "وجبة زنجر بدل" at bounding box center [1223, 421] width 603 height 33
click at [938, 422] on input "وجبة زنجر بدل" at bounding box center [1223, 421] width 603 height 33
drag, startPoint x: 932, startPoint y: 424, endPoint x: 953, endPoint y: 425, distance: 21.0
click at [953, 425] on input "وجبة زنجر بدل" at bounding box center [1223, 421] width 603 height 33
type input "وجبة زنجر دبل"
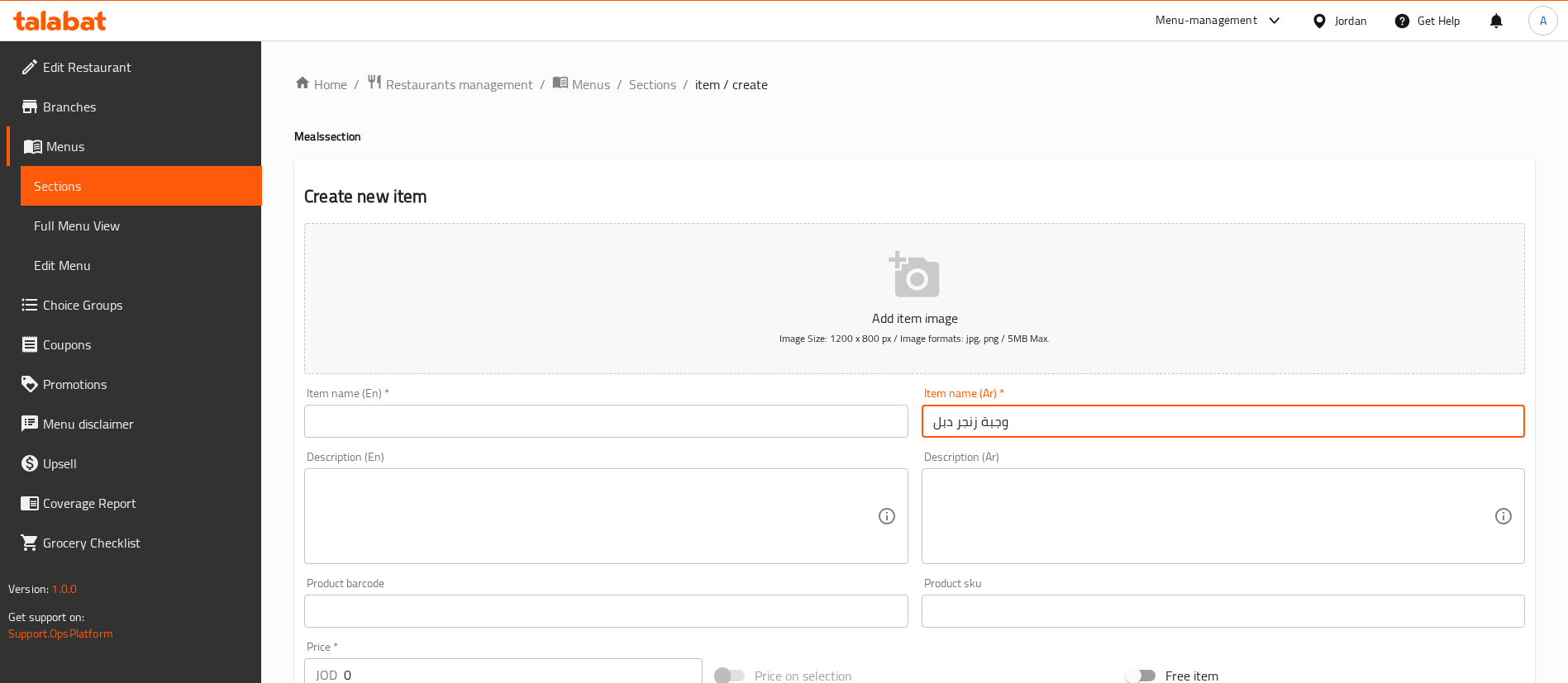
click at [779, 403] on div "Item name (En)   * Item name (En) *" at bounding box center [605, 413] width 603 height 51
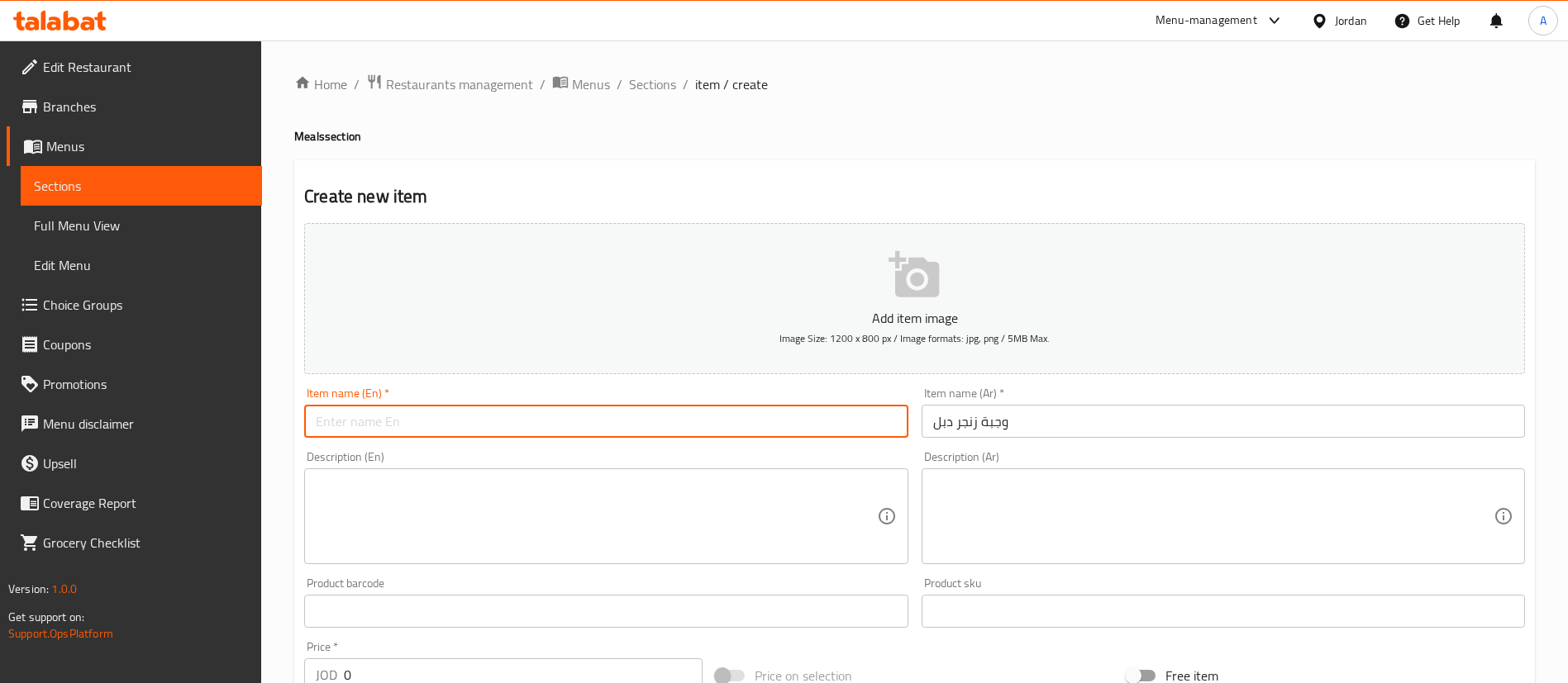
click at [779, 423] on input "text" at bounding box center [605, 421] width 603 height 33
paste input "Double Zinger Meal"
type input "Double Zinger Meal"
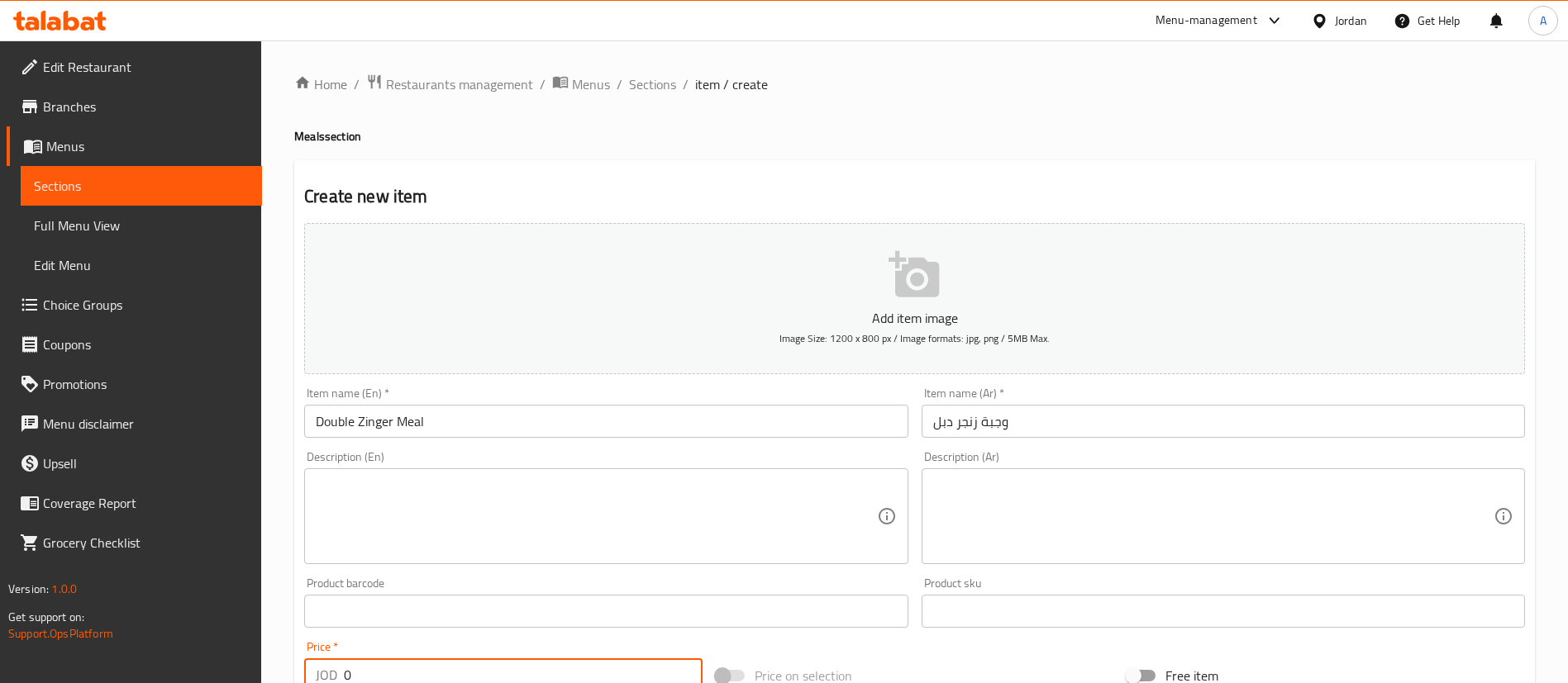
drag, startPoint x: 367, startPoint y: 680, endPoint x: 224, endPoint y: 663, distance: 144.0
click at [251, 683] on html "​ Menu-management Jordan Get Help A Edit Restaurant Branches Menus Sections Ful…" at bounding box center [784, 341] width 1568 height 683
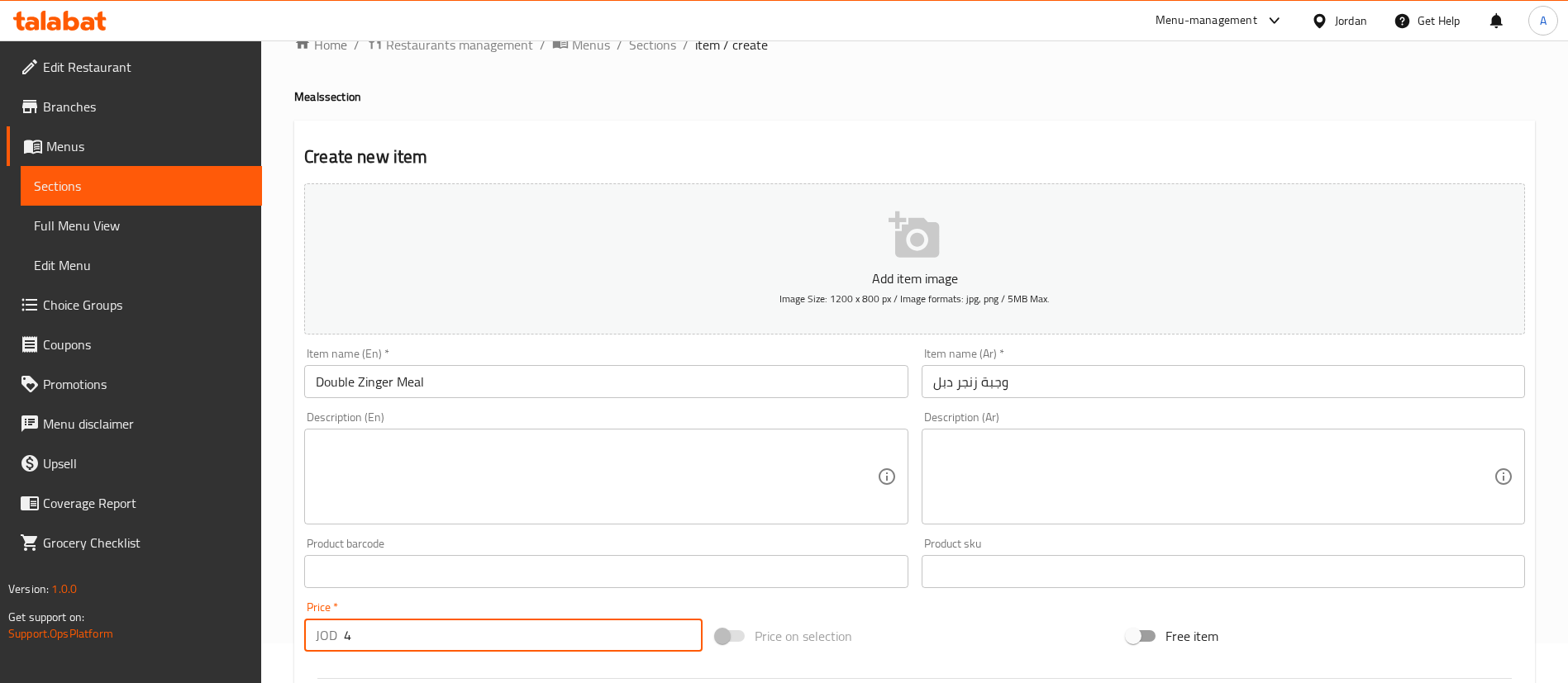
type input "4"
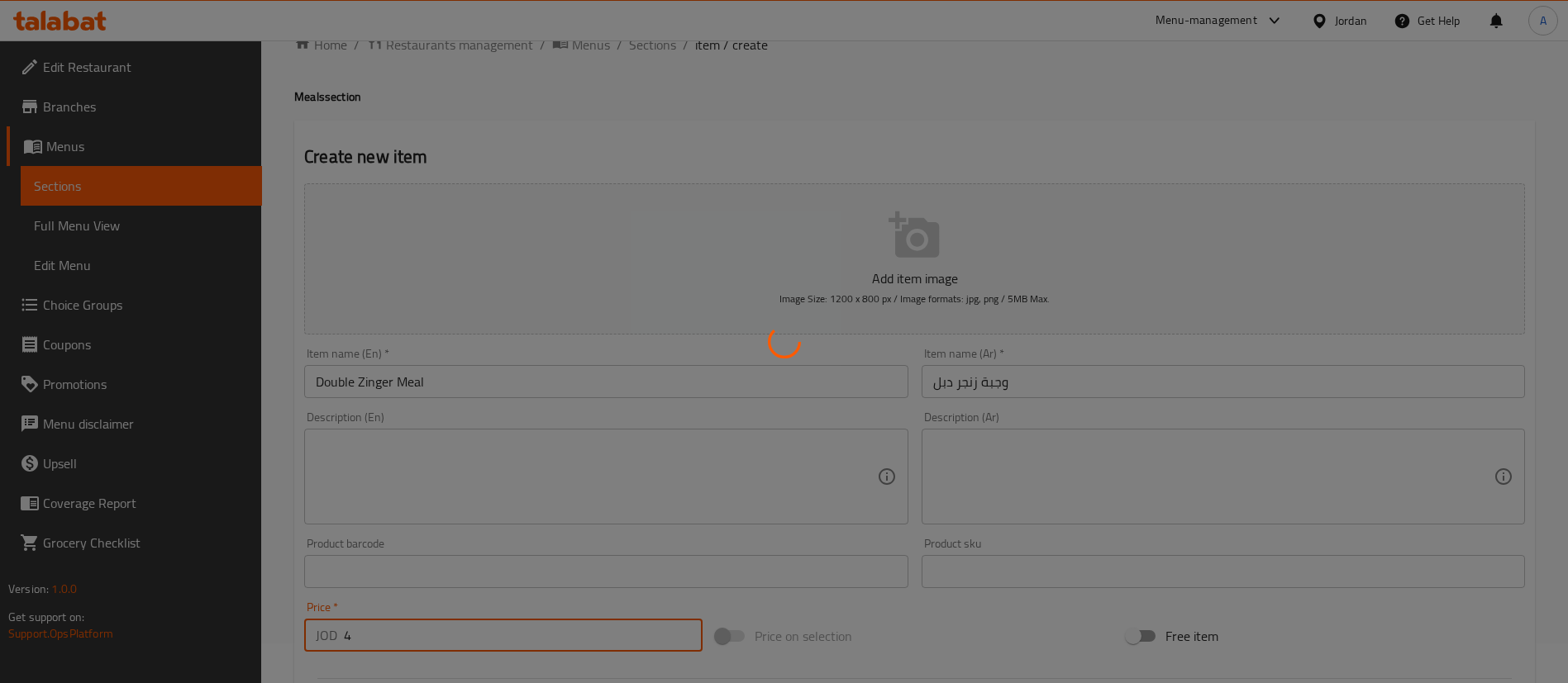
type input "0"
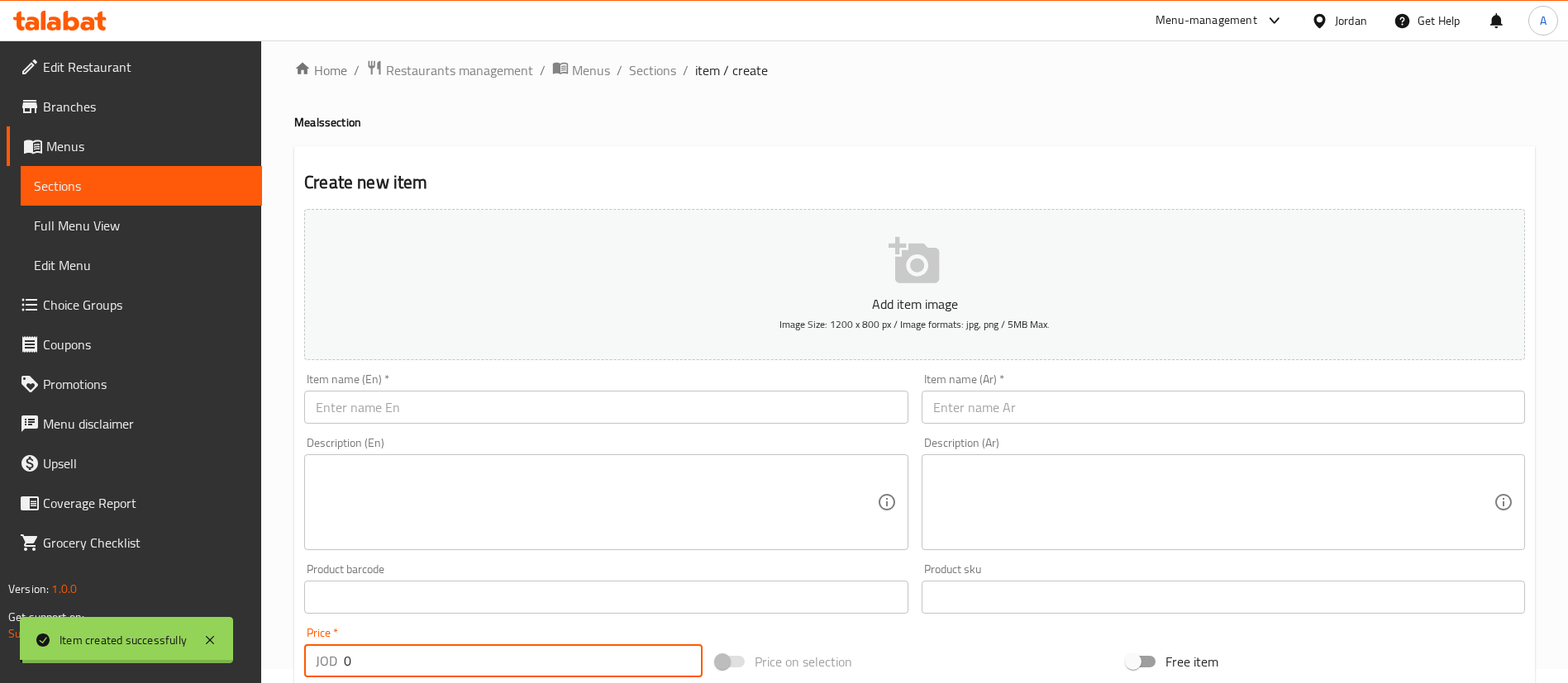
scroll to position [0, 0]
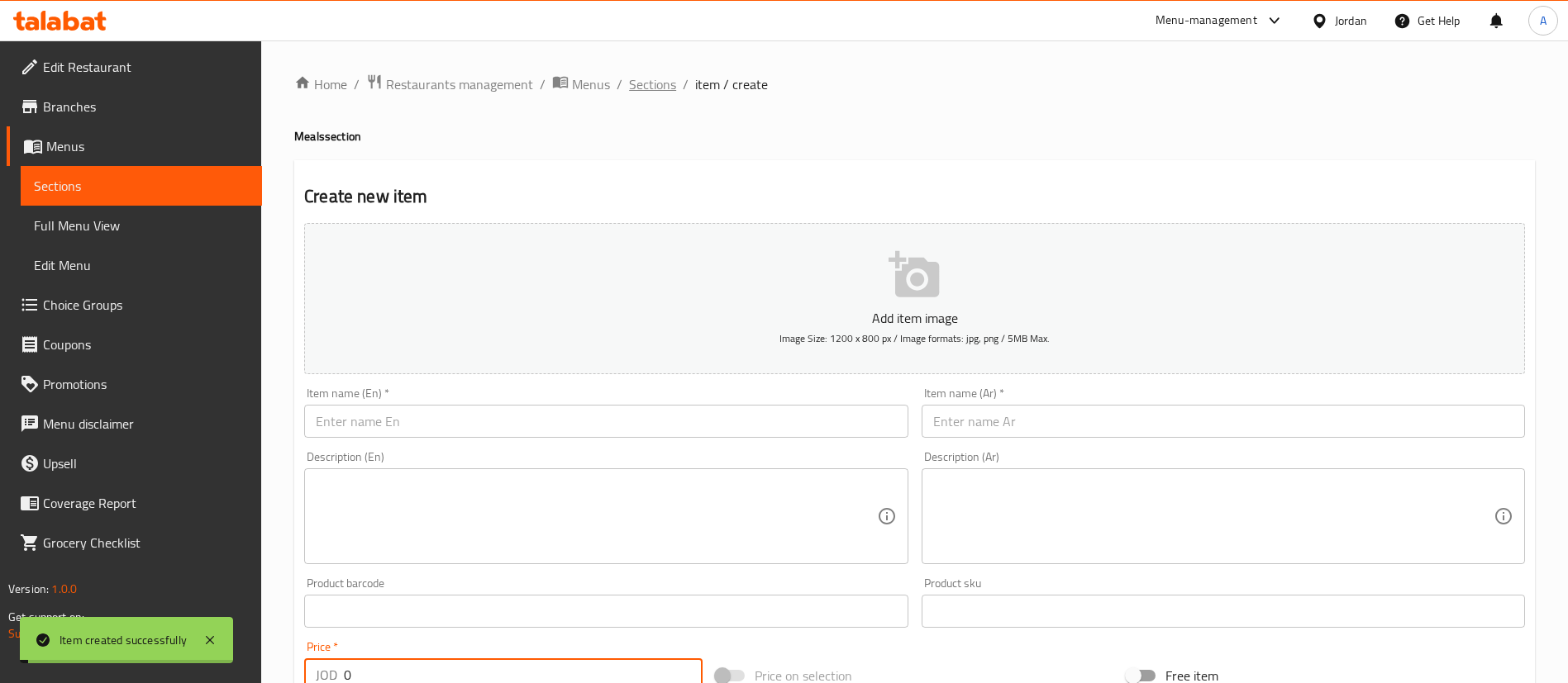
click at [645, 80] on span "Sections" at bounding box center [652, 85] width 47 height 20
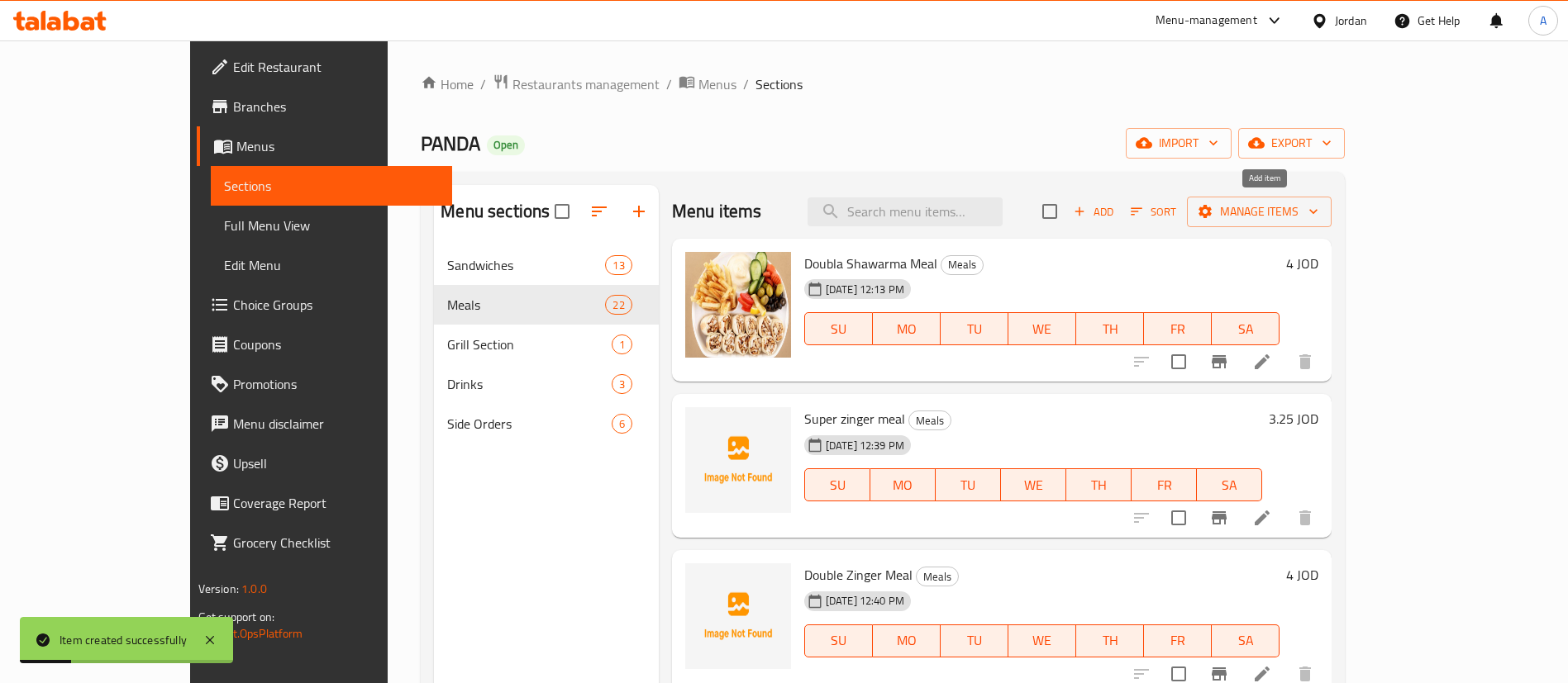
drag, startPoint x: 1259, startPoint y: 198, endPoint x: 1258, endPoint y: 208, distance: 10.0
click at [1259, 200] on div "Add Sort Manage items" at bounding box center [1187, 211] width 289 height 35
click at [1087, 214] on icon "button" at bounding box center [1079, 211] width 15 height 15
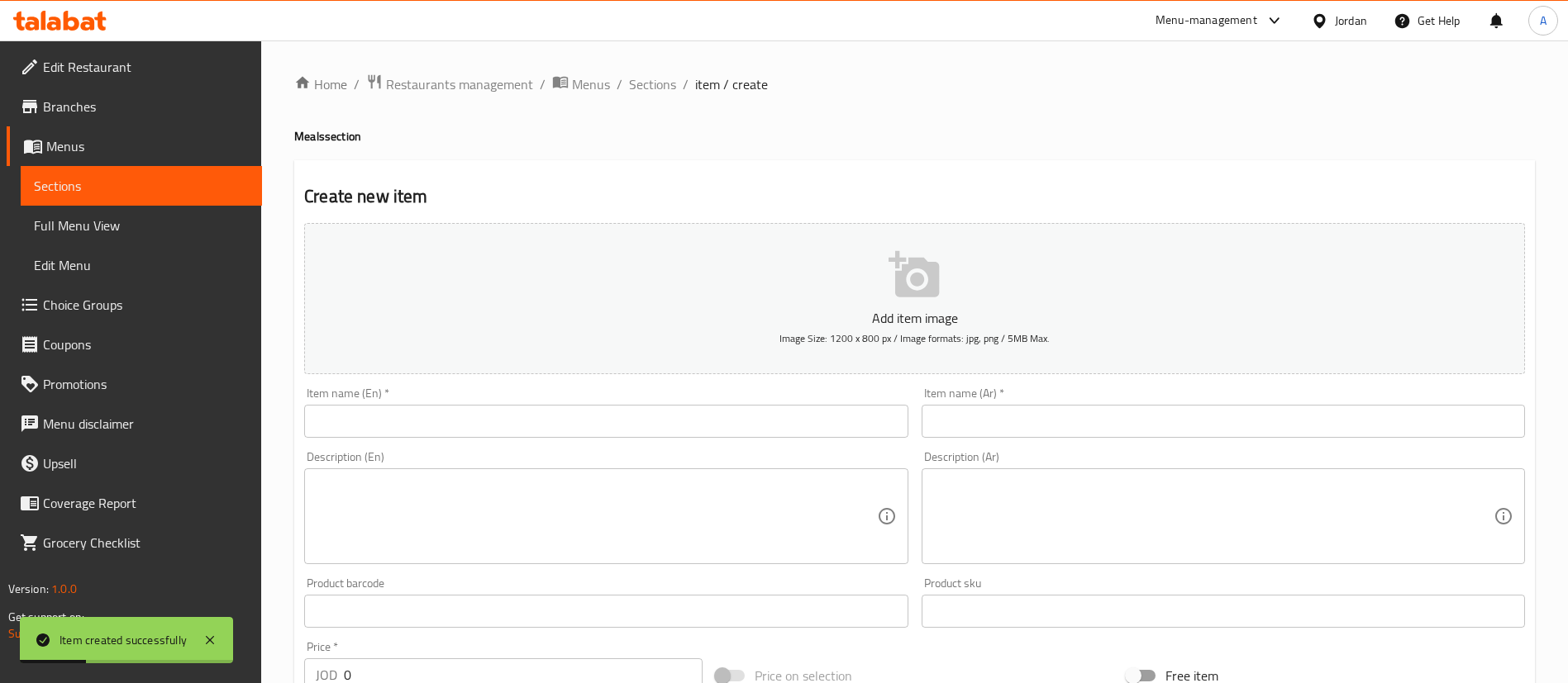
click at [1065, 428] on input "text" at bounding box center [1223, 421] width 603 height 33
paste input "ساندويتش زنجر بكريمه"
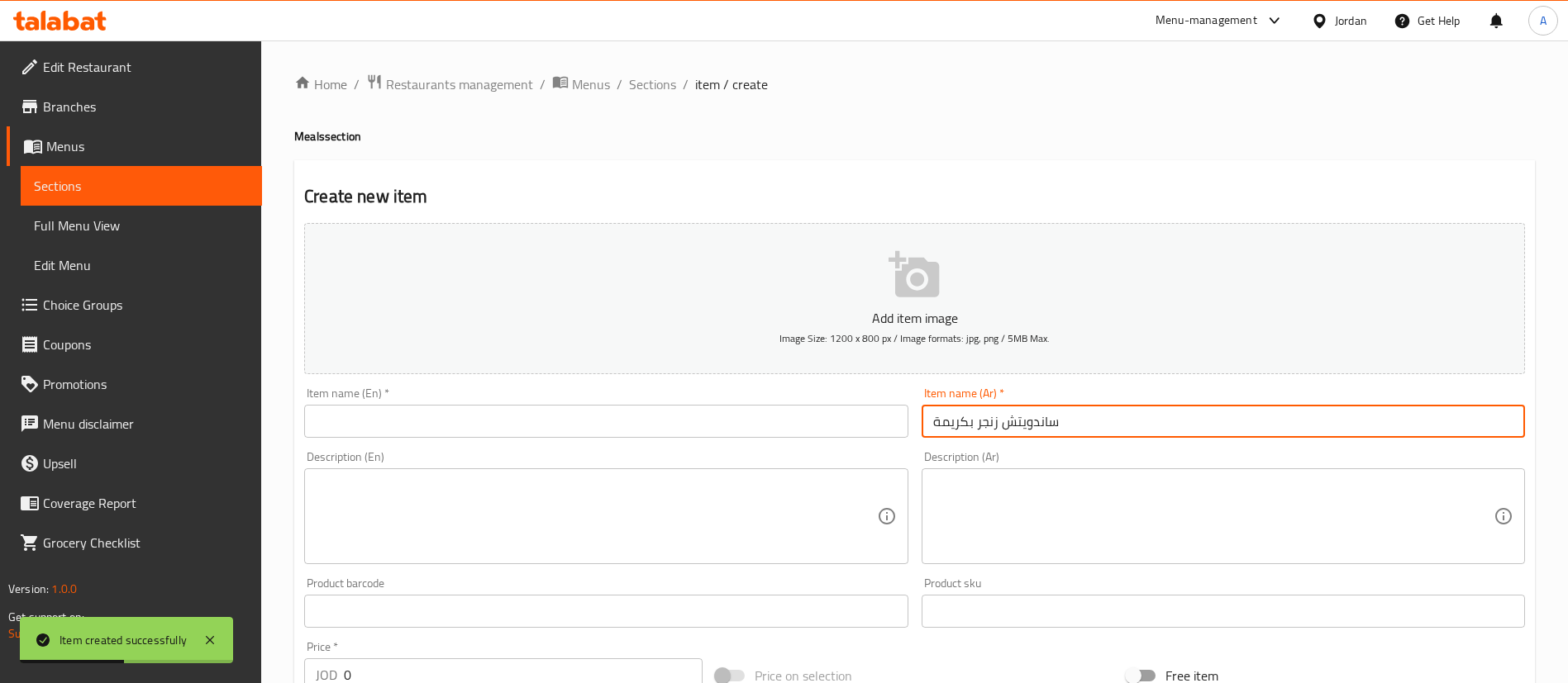
drag, startPoint x: 1036, startPoint y: 411, endPoint x: 853, endPoint y: 396, distance: 183.6
click at [902, 398] on div "Add item image Image Size: 1200 x 800 px / Image formats: jpg, png / 5MB Max. I…" at bounding box center [914, 572] width 1234 height 712
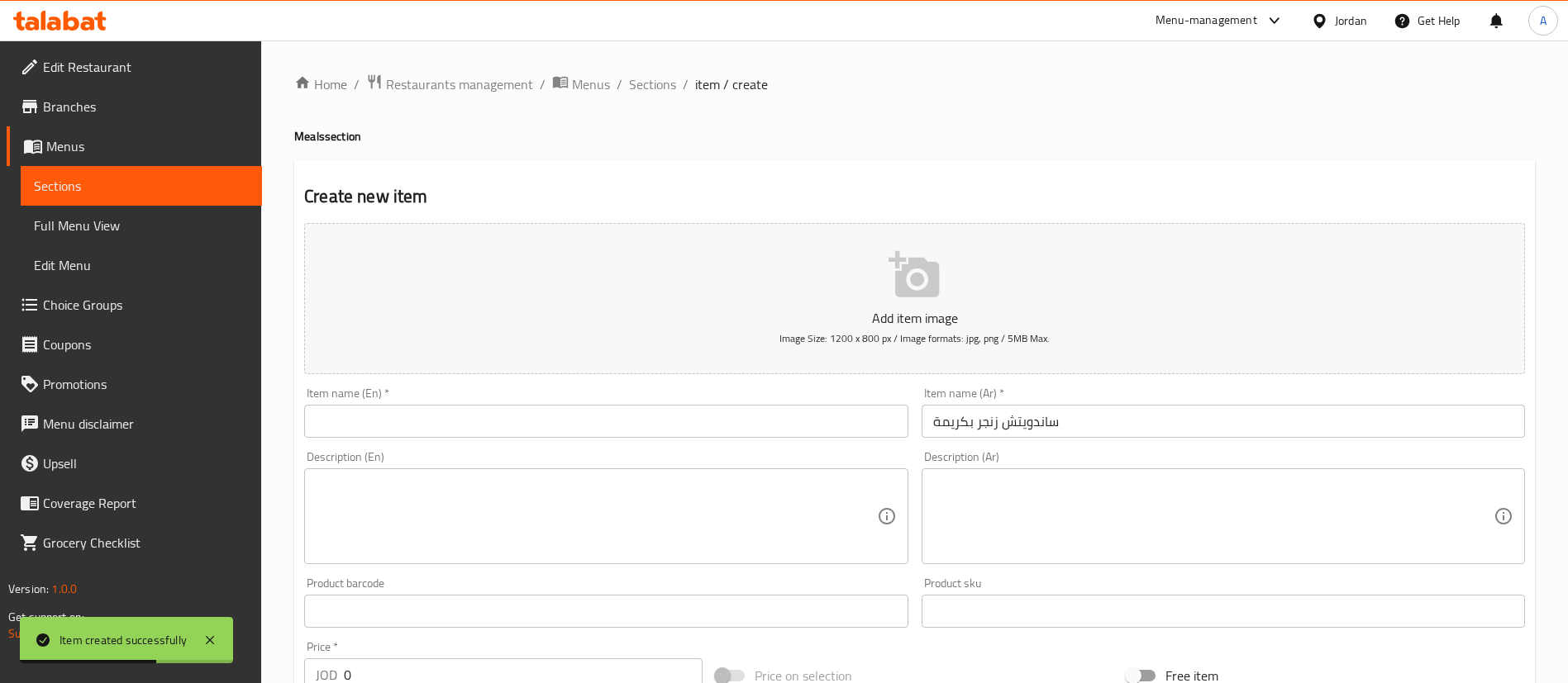
click at [1014, 420] on input "ساندويتش زنجر بكريمة" at bounding box center [1223, 421] width 603 height 33
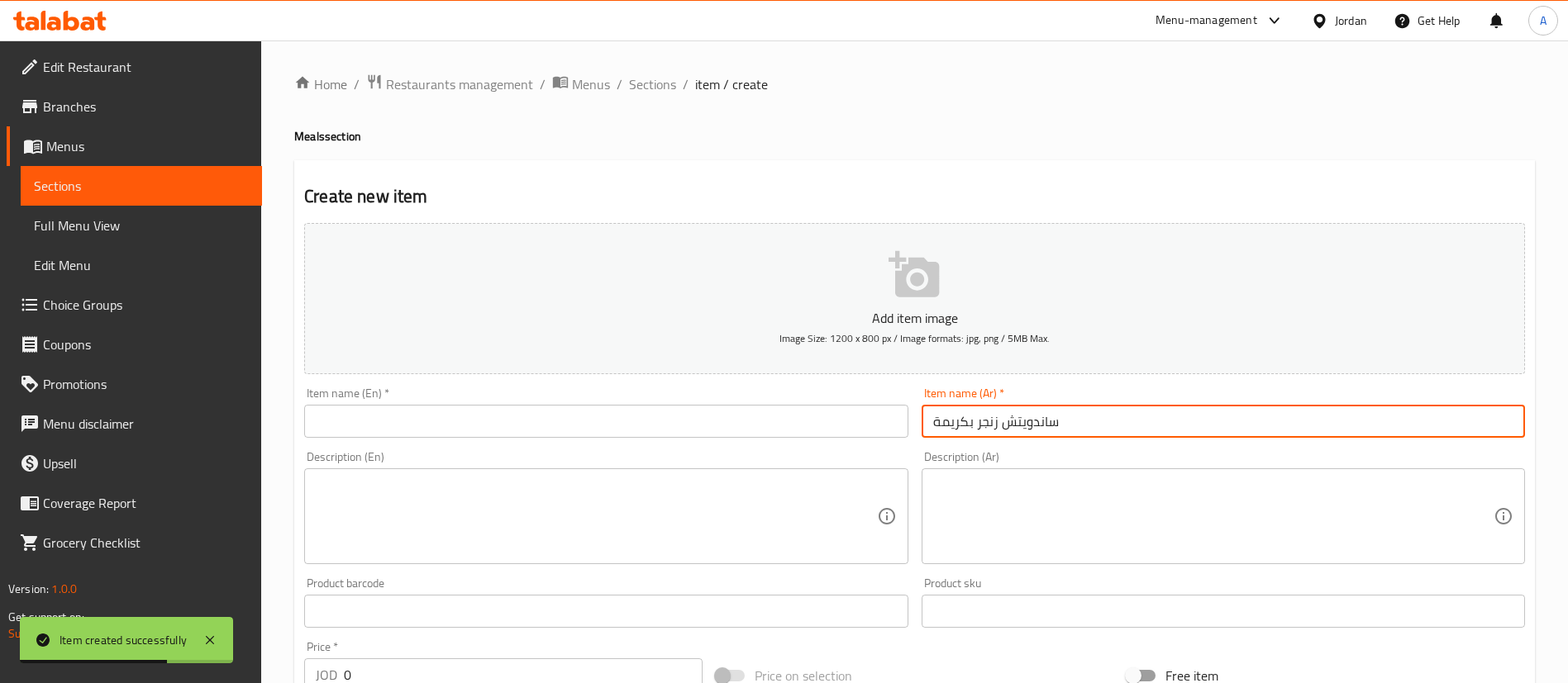
click at [1001, 424] on input "ساندويتش زنجر بكريمة" at bounding box center [1223, 421] width 603 height 33
drag, startPoint x: 1002, startPoint y: 423, endPoint x: 1055, endPoint y: 422, distance: 53.0
click at [1055, 422] on input "ساندويتش زنجر بكريمة" at bounding box center [1223, 421] width 603 height 33
click at [1055, 427] on input "ساندويش زنجر بكريمة" at bounding box center [1223, 421] width 603 height 33
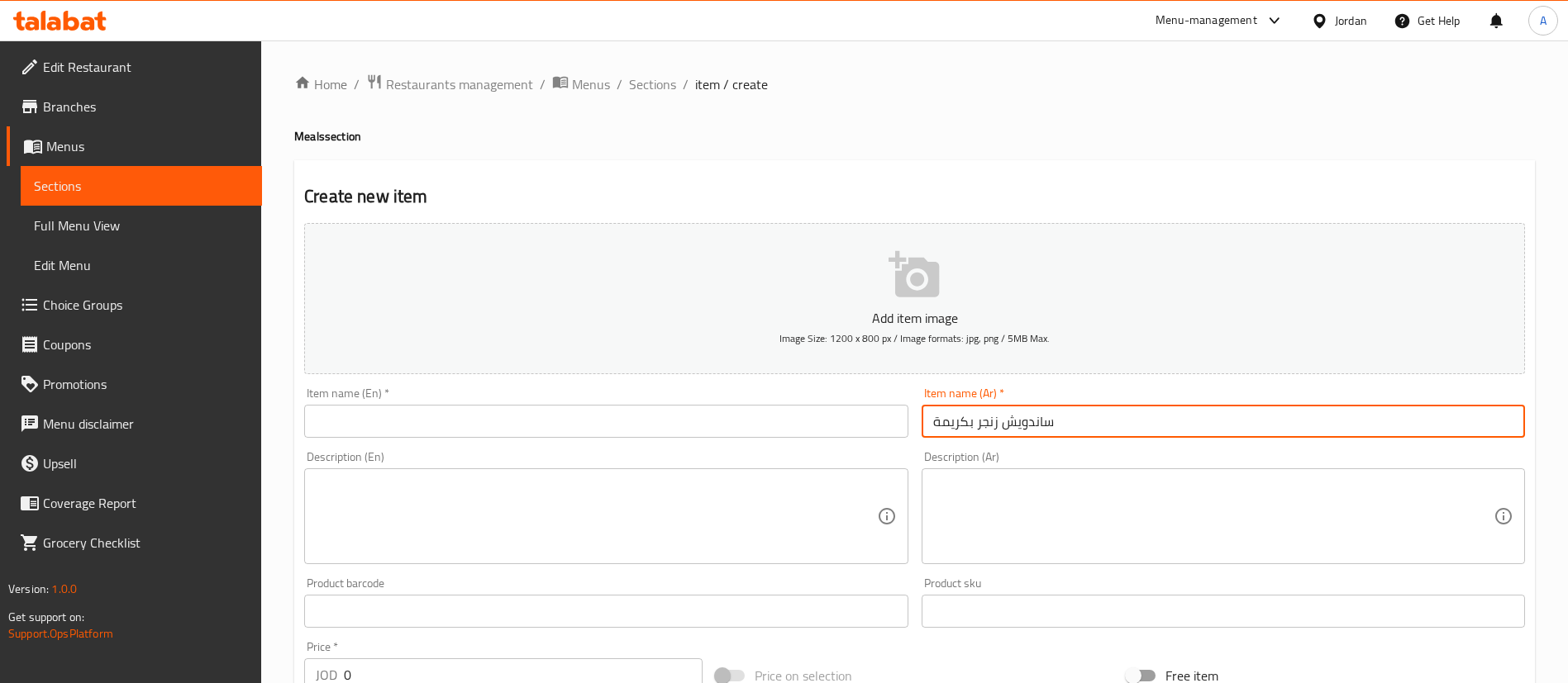
click at [1050, 420] on input "ساندويش زنجر بكريمة" at bounding box center [1223, 421] width 603 height 33
type input "ساندويش زنجر بكريمة"
click at [613, 427] on input "text" at bounding box center [605, 421] width 603 height 33
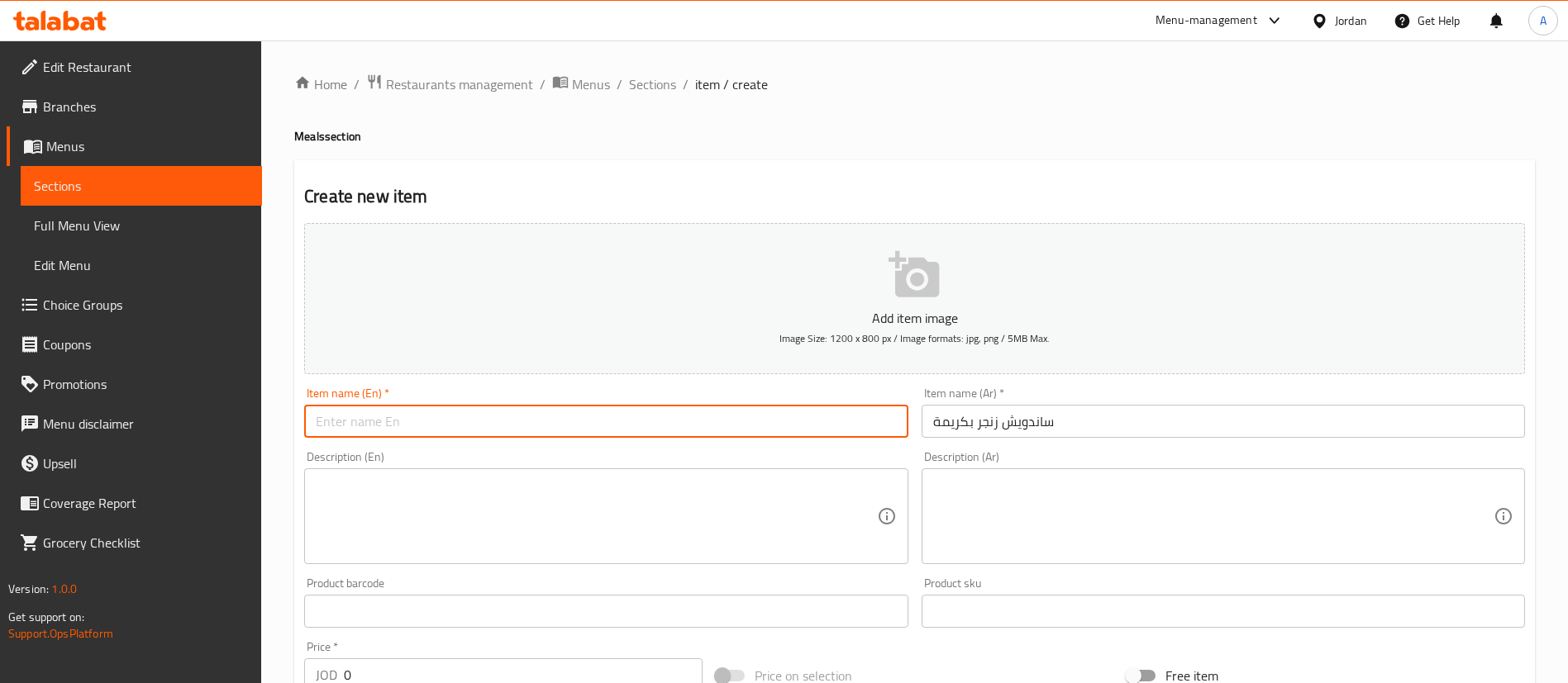
paste input "Zinger sandwich with cream"
type input "Zinger sandwich with cream"
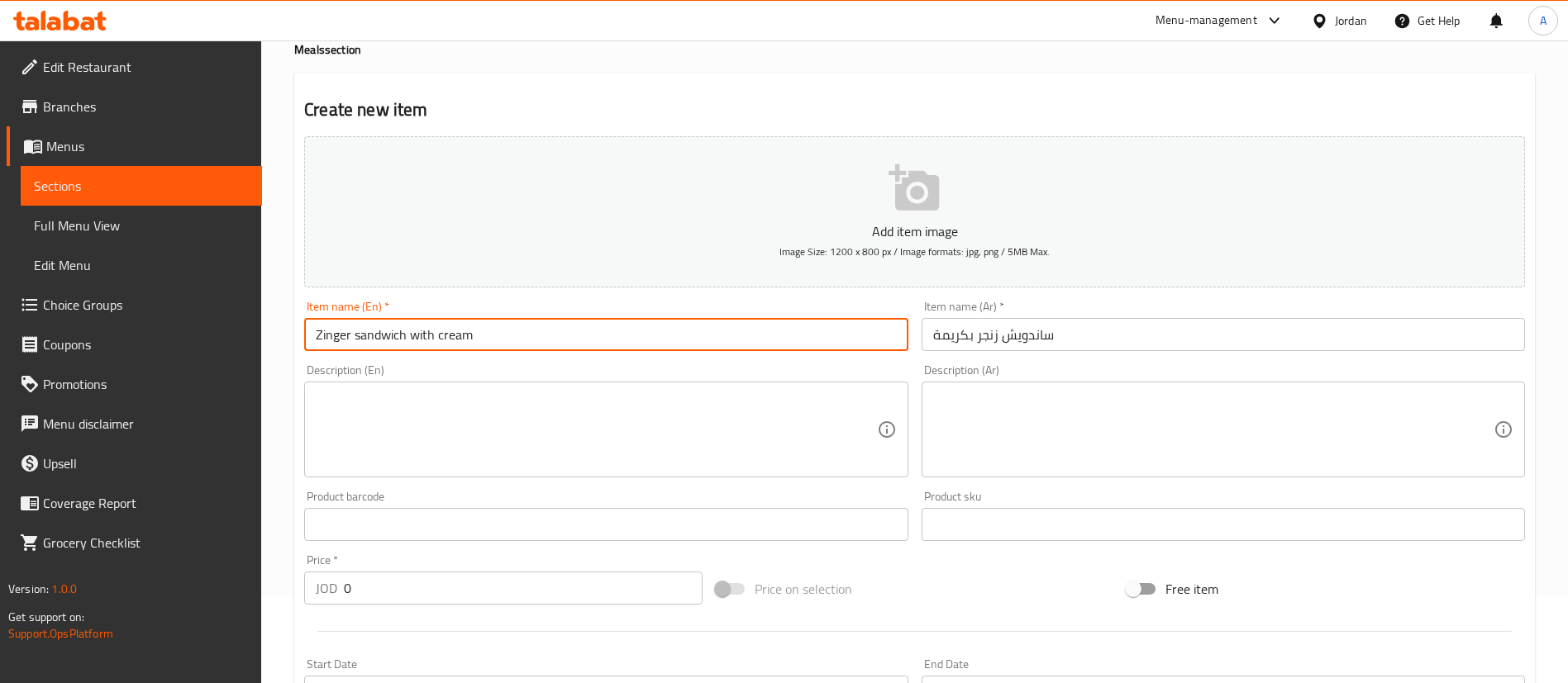
scroll to position [124, 0]
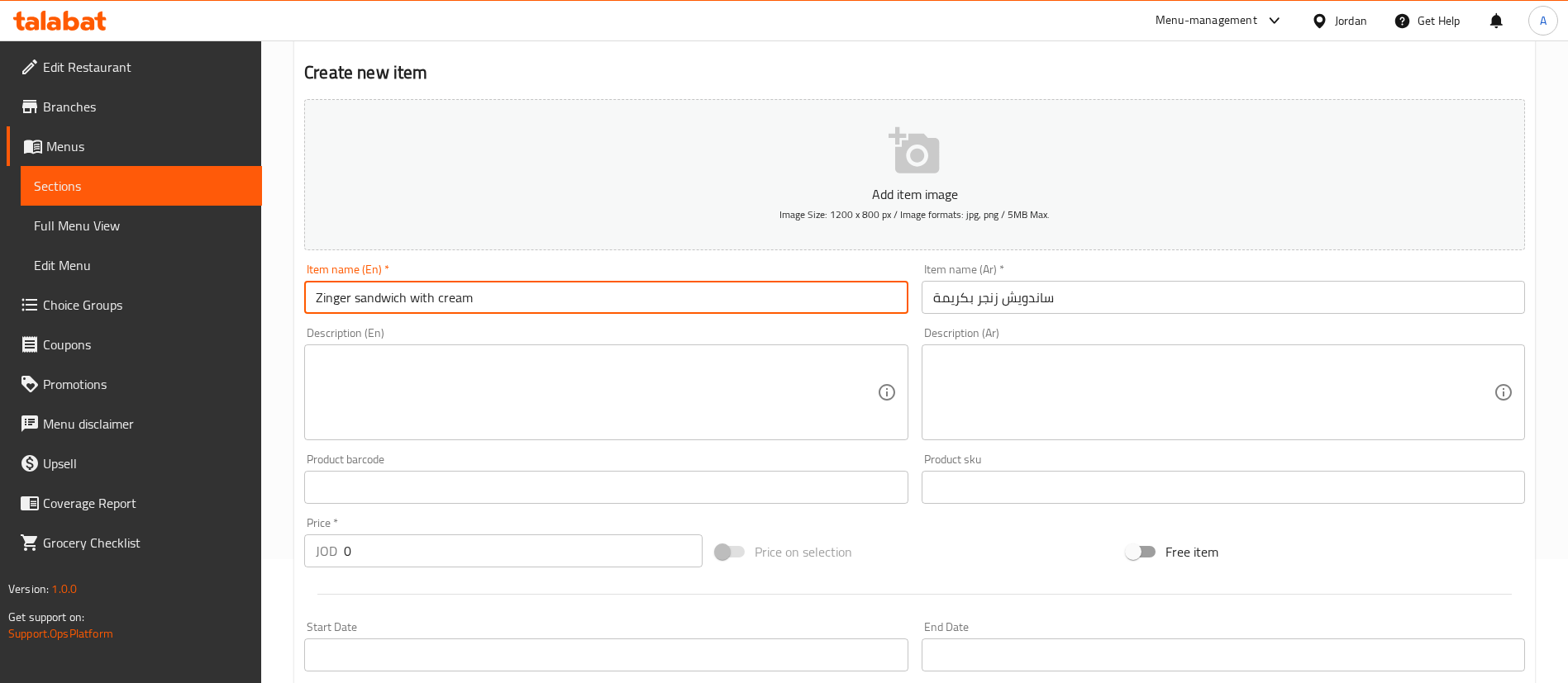
drag, startPoint x: 364, startPoint y: 557, endPoint x: 282, endPoint y: 552, distance: 82.2
click at [288, 555] on div "Home / Restaurants management / Menus / Sections / item / create Meals section …" at bounding box center [915, 480] width 1307 height 1127
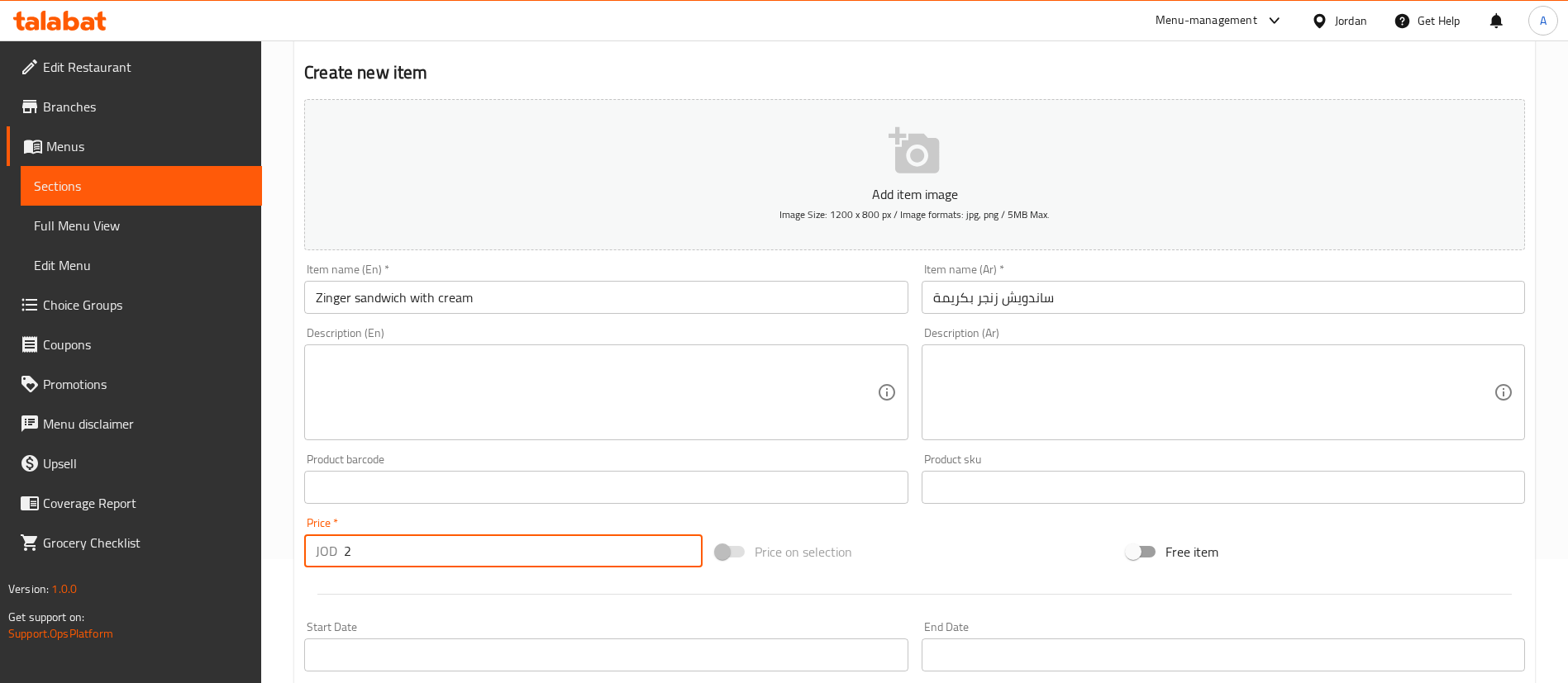
type input "2"
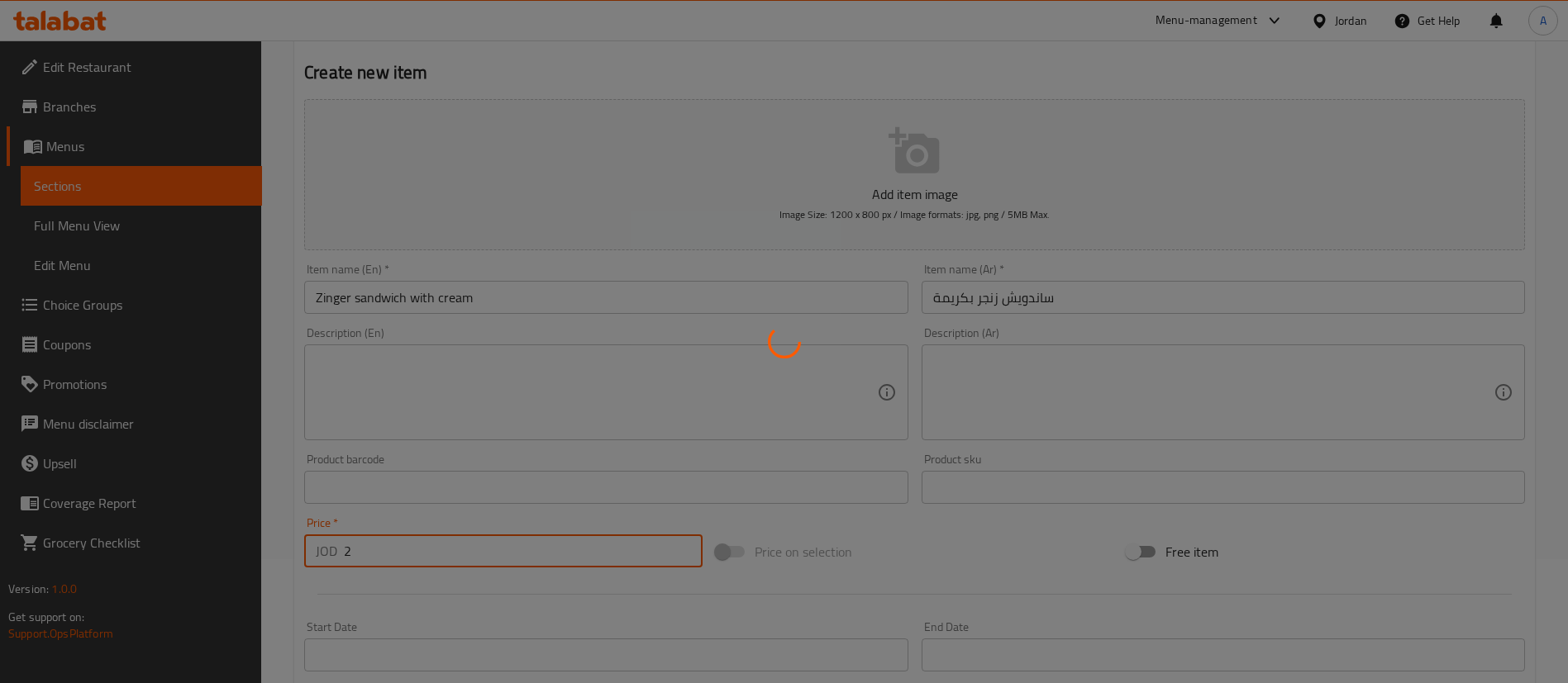
type input "0"
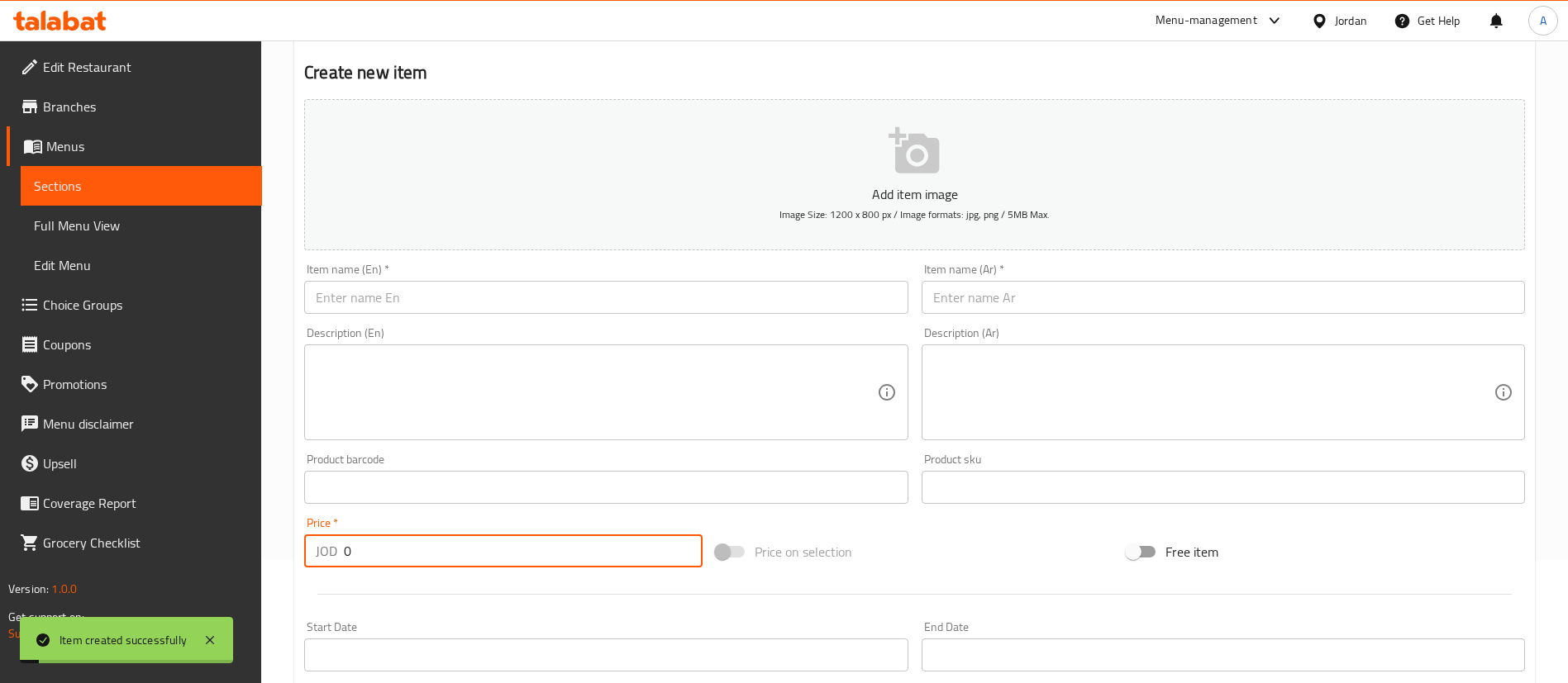
click at [998, 294] on input "text" at bounding box center [1223, 297] width 603 height 33
paste input "وجبة زنجر بكريمه"
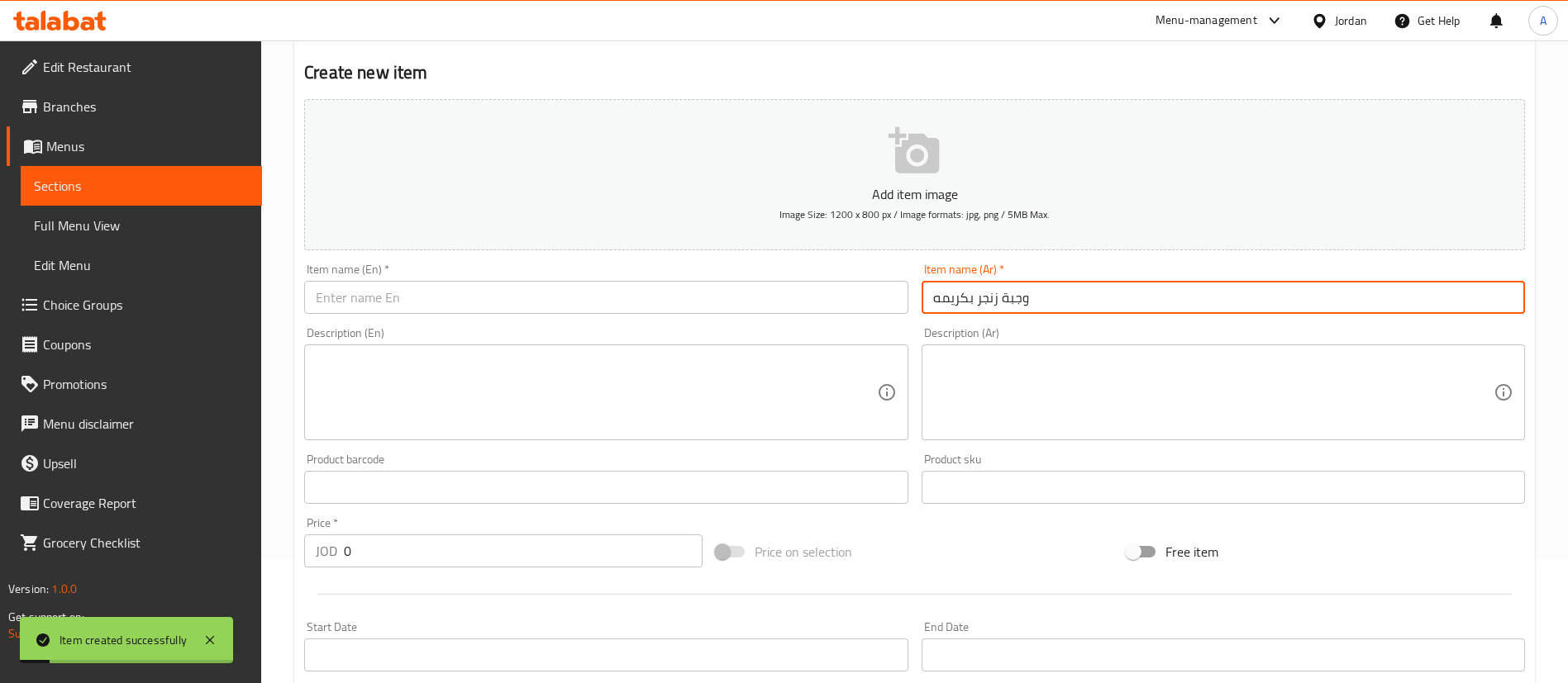
type input "وجبة زنجر بكريمه"
click at [602, 360] on textarea at bounding box center [596, 393] width 561 height 79
paste textarea "Zinger meal with cream"
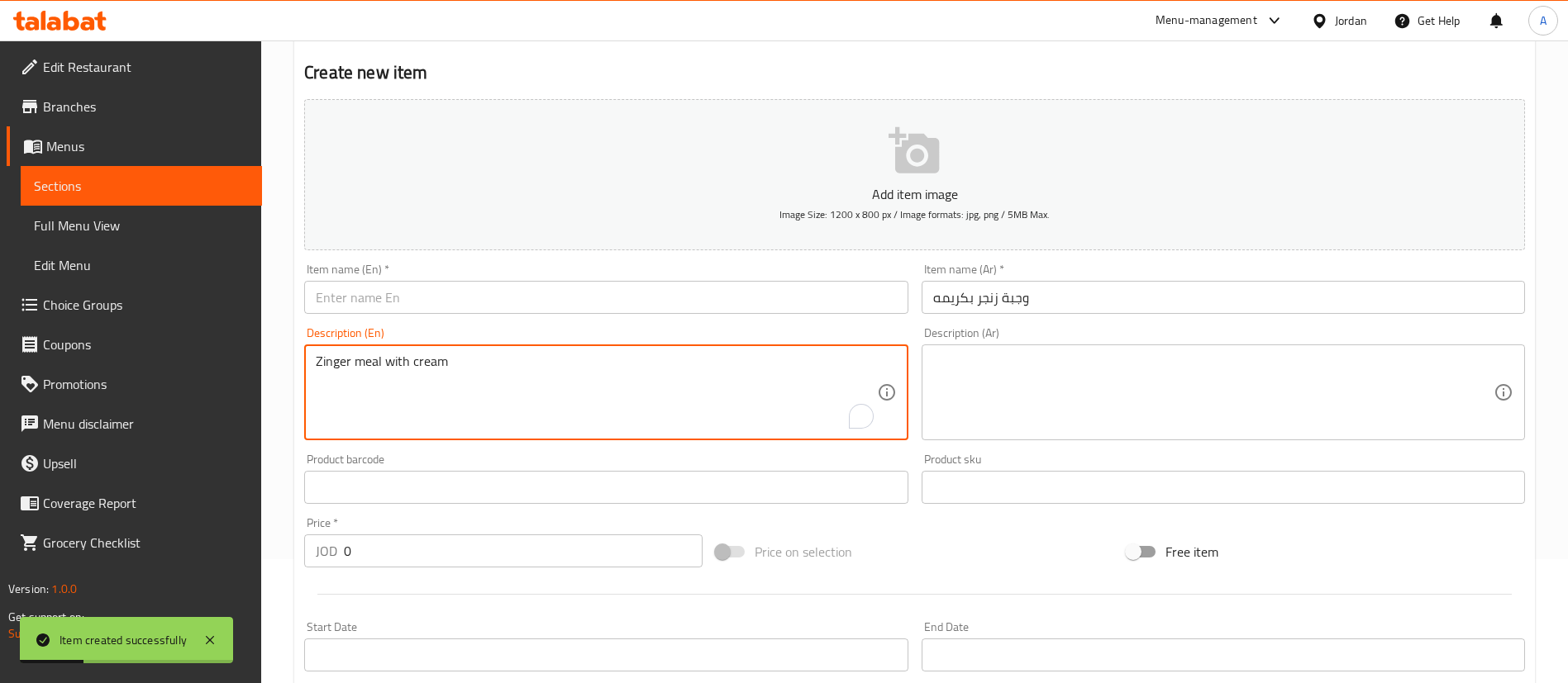
type textarea "Zinger meal with cream"
click at [623, 302] on input "text" at bounding box center [605, 297] width 603 height 33
paste input "Zinger meal with cream"
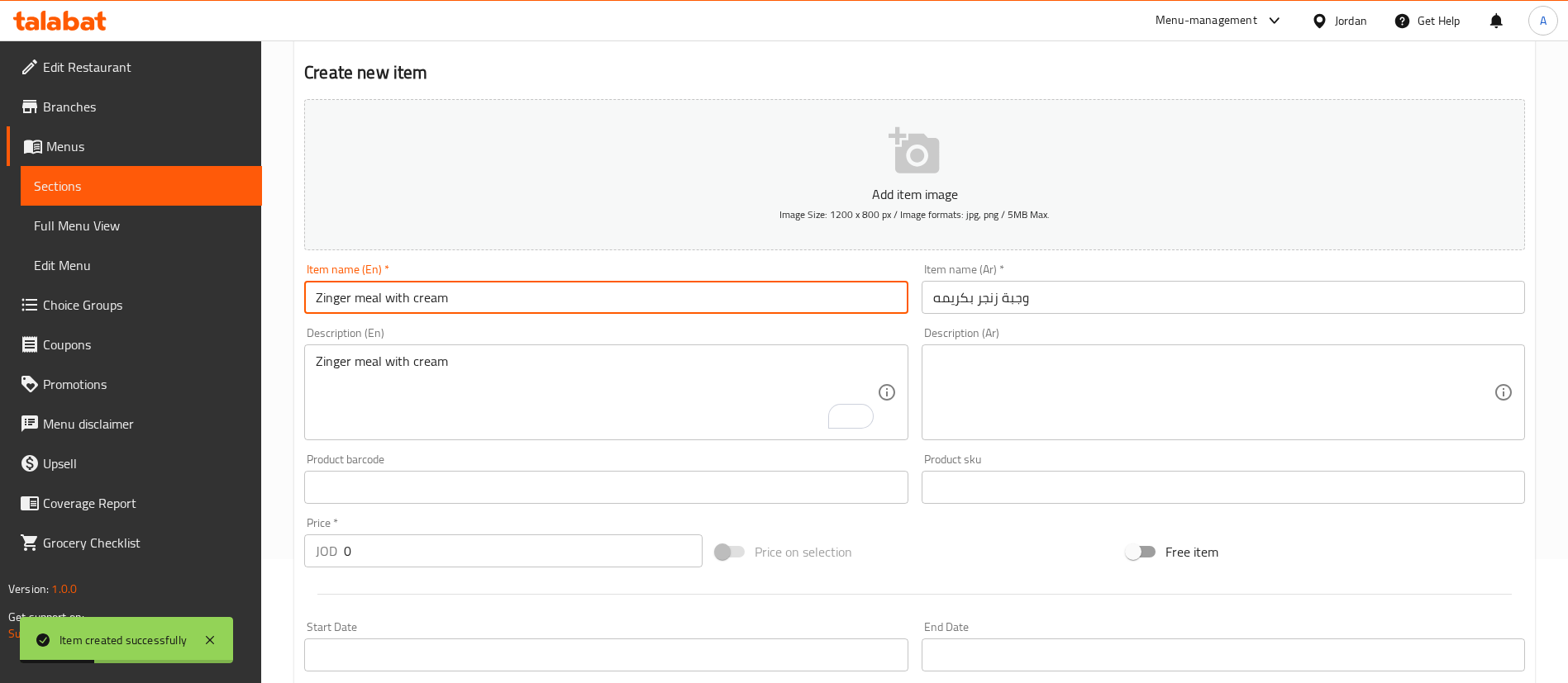
type input "Zinger meal with cream"
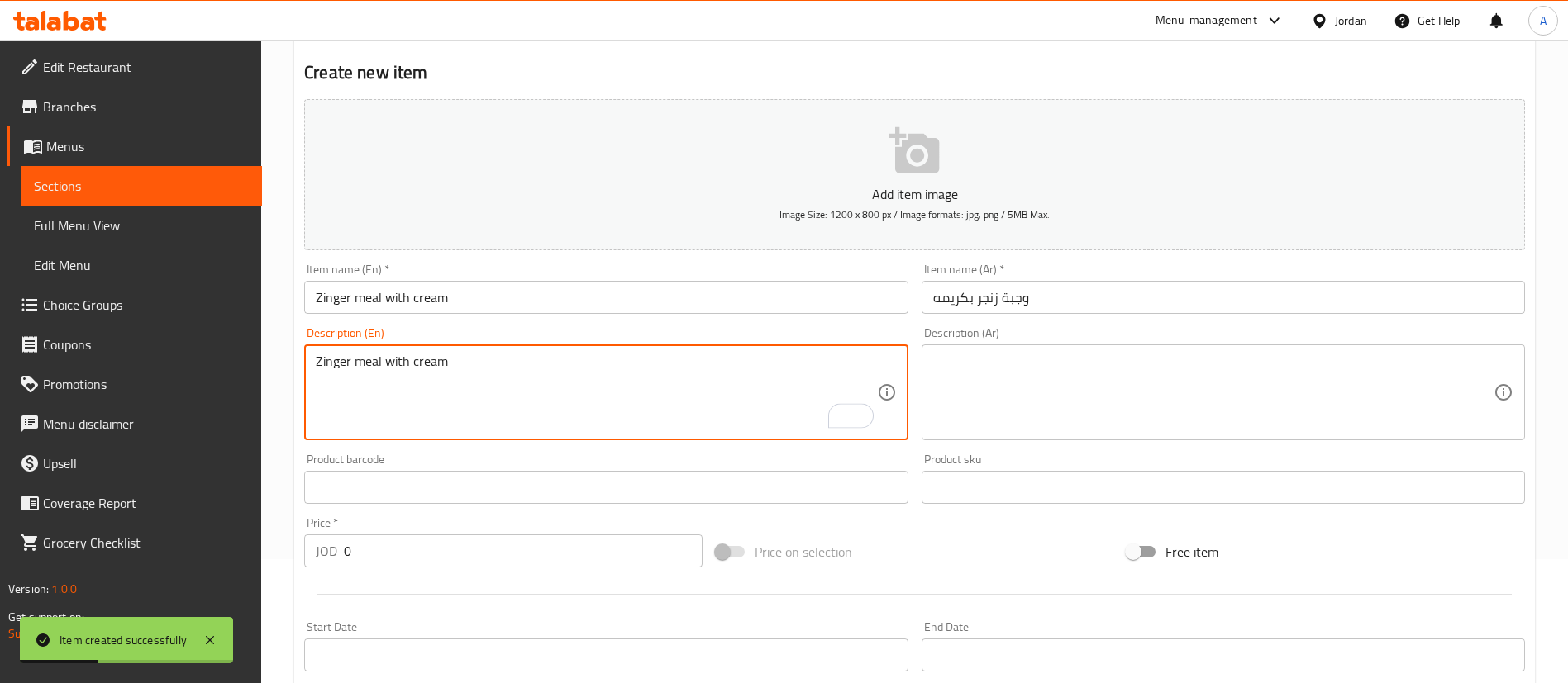
click at [436, 364] on textarea "Zinger meal with cream" at bounding box center [596, 393] width 561 height 79
click at [437, 364] on textarea "Zinger meal with cream" at bounding box center [596, 393] width 561 height 79
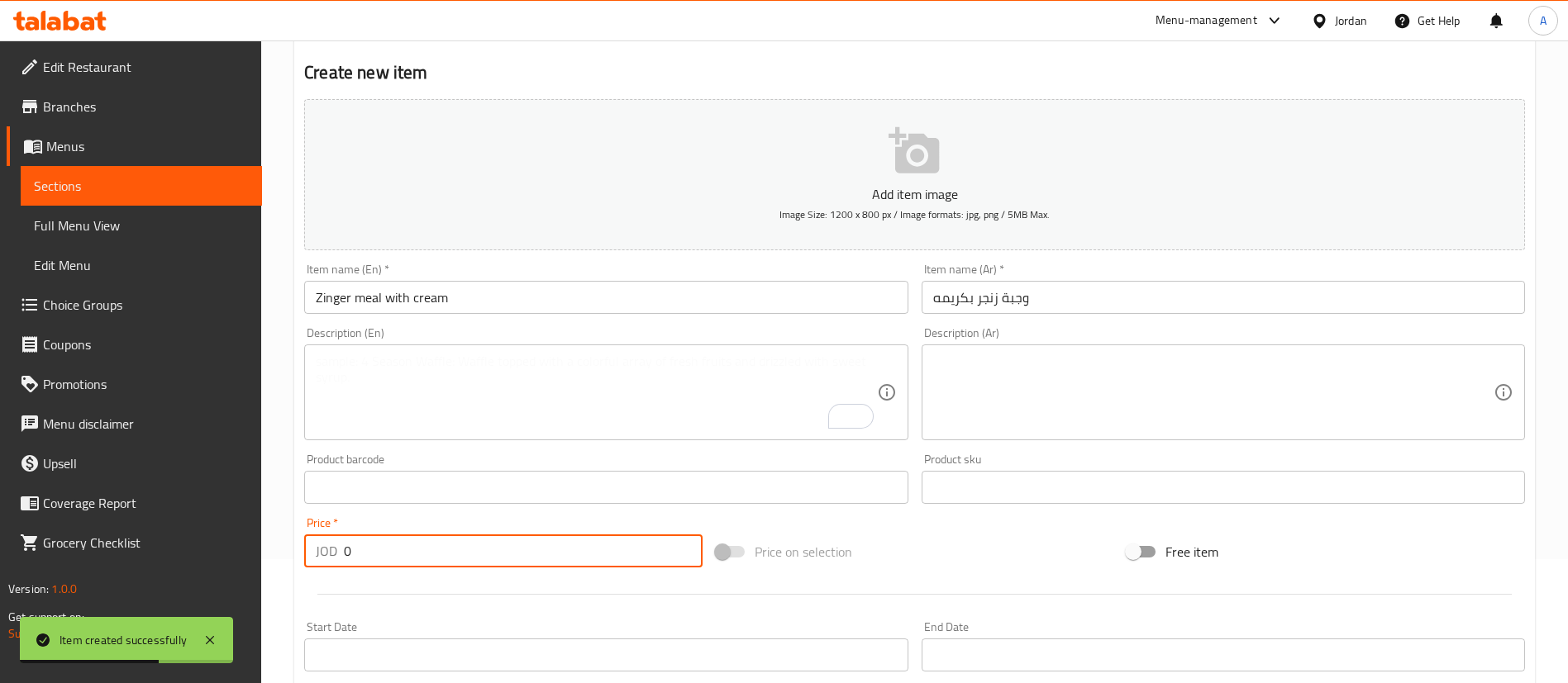
drag, startPoint x: 424, startPoint y: 563, endPoint x: 96, endPoint y: 582, distance: 328.5
click at [146, 576] on div "Edit Restaurant Branches Menus Sections Full Menu View Edit Menu Choice Groups …" at bounding box center [784, 480] width 1568 height 1127
type input "3"
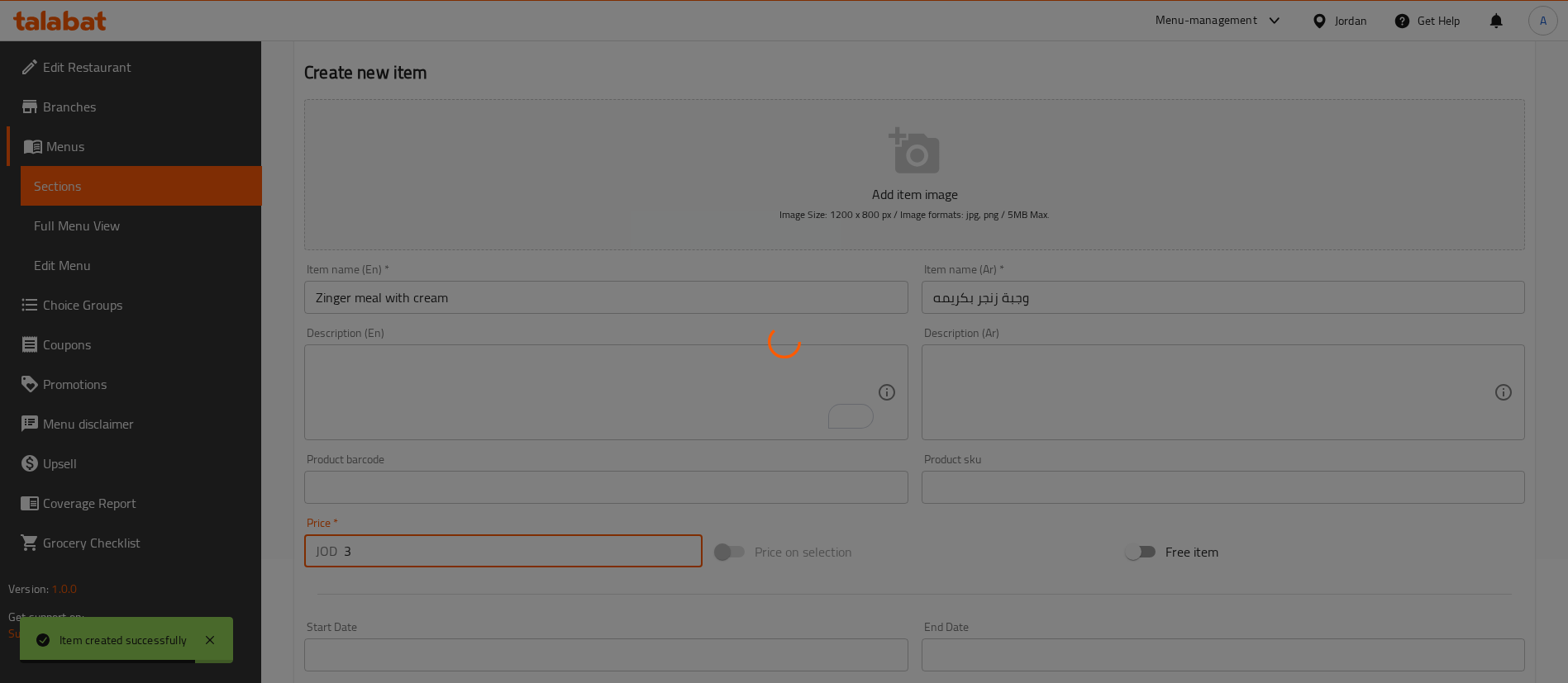
type input "0"
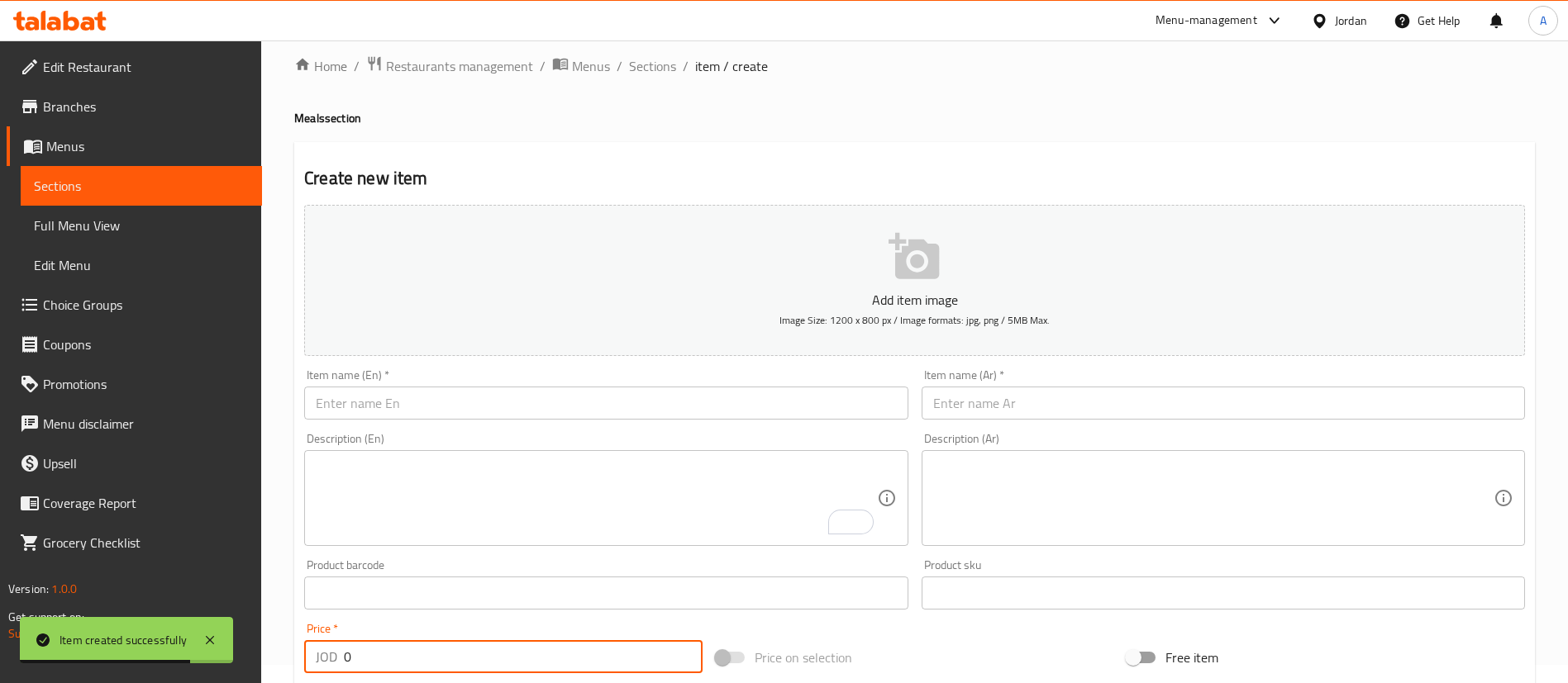
scroll to position [0, 0]
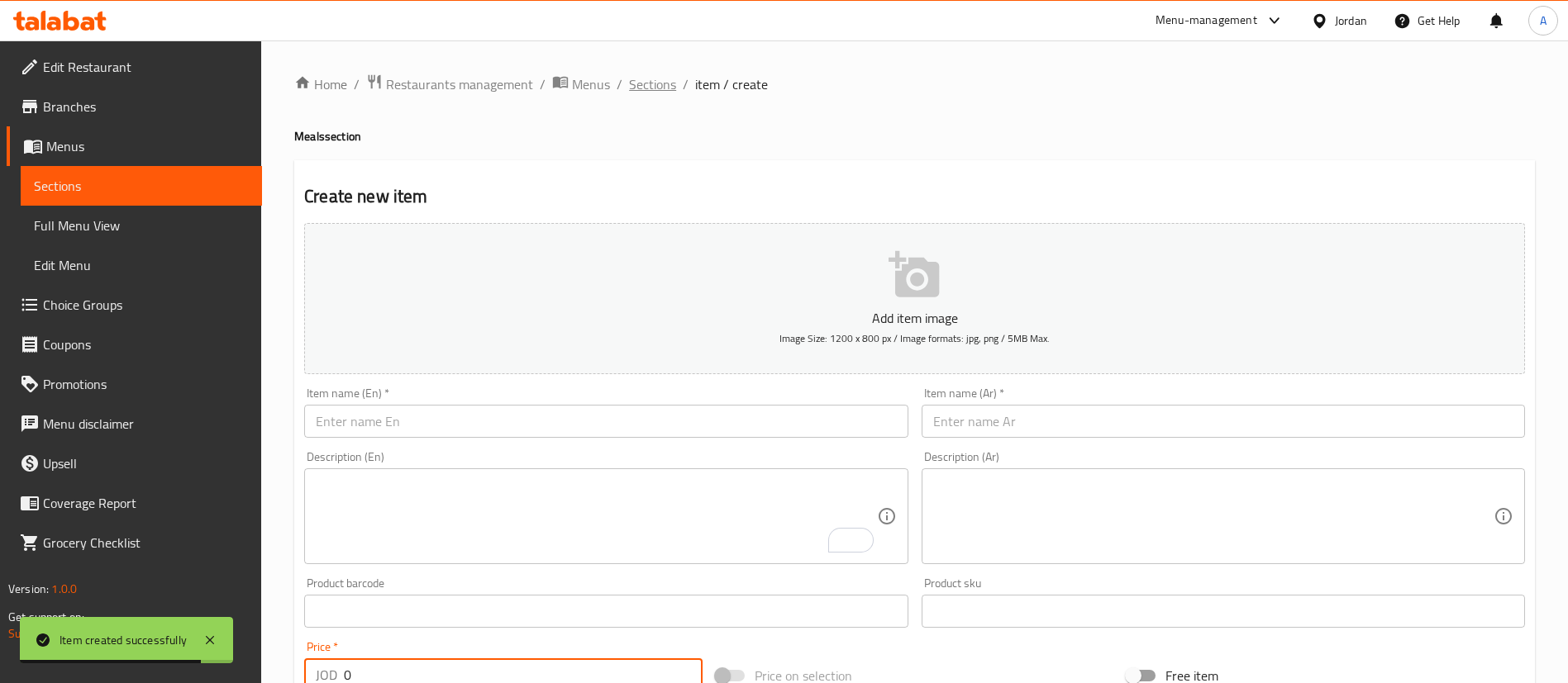
click at [659, 84] on span "Sections" at bounding box center [652, 85] width 47 height 20
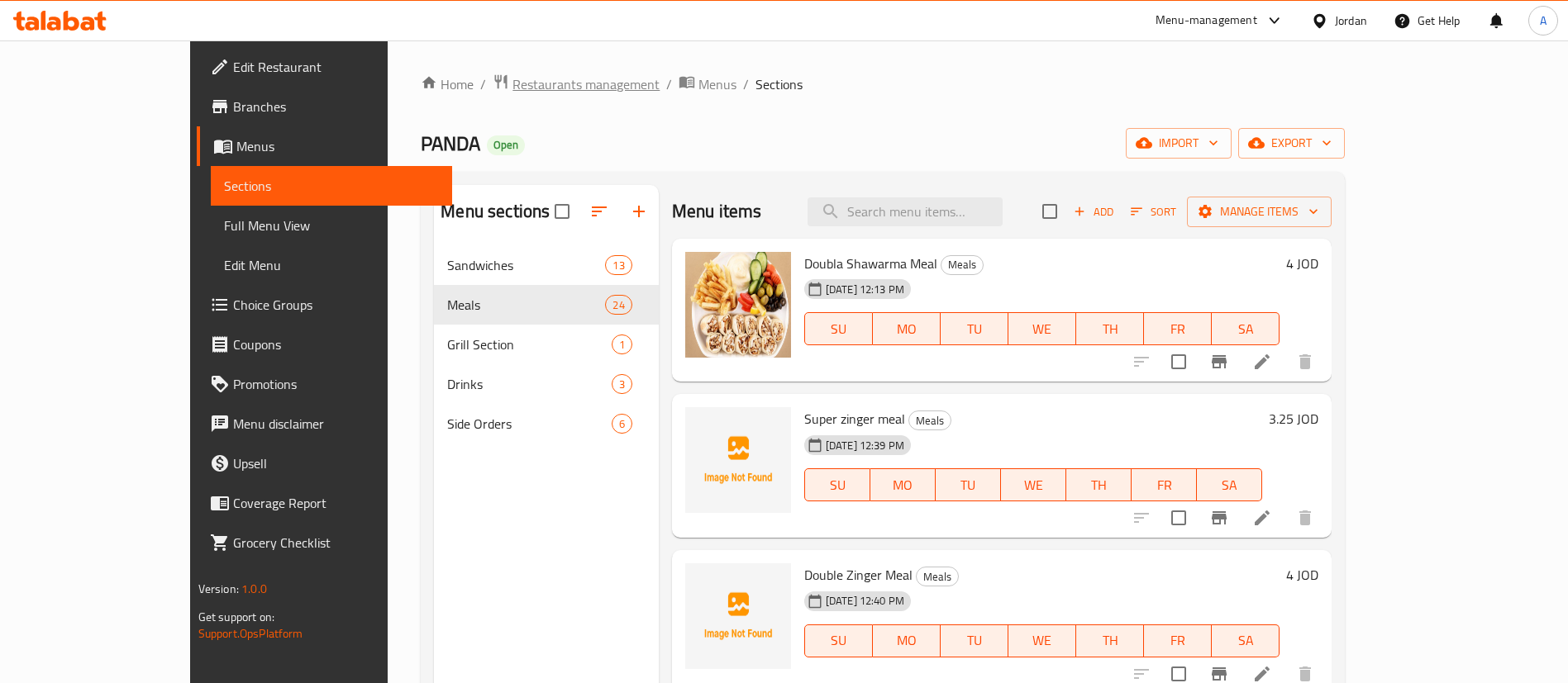
click at [513, 78] on span "Restaurants management" at bounding box center [587, 85] width 148 height 20
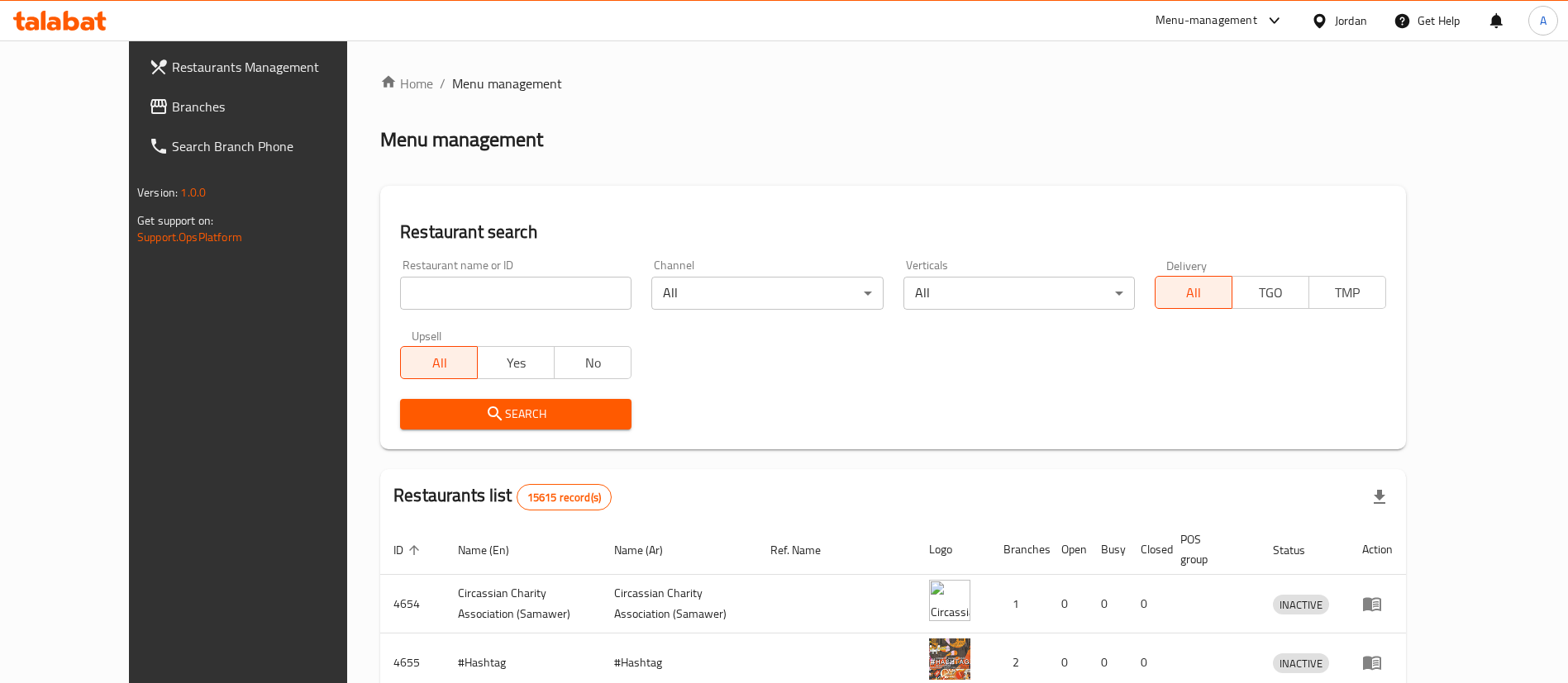
click at [80, 22] on icon at bounding box center [60, 21] width 94 height 20
